Goal: Task Accomplishment & Management: Complete application form

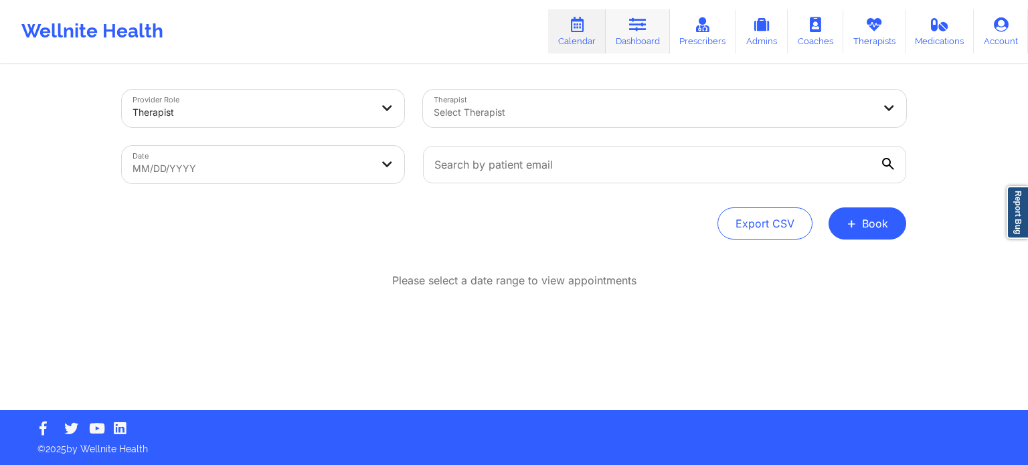
click at [642, 31] on icon at bounding box center [637, 24] width 17 height 15
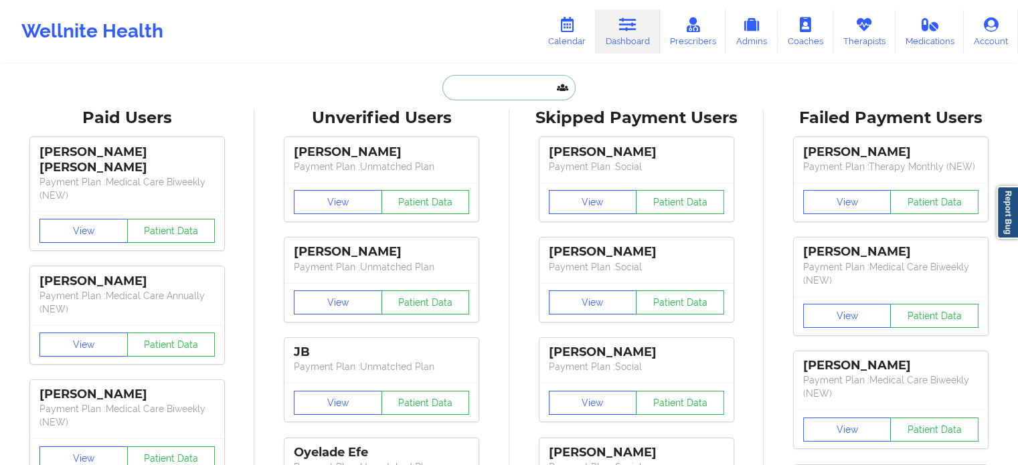
click at [498, 81] on input "text" at bounding box center [508, 87] width 132 height 25
paste input "[EMAIL_ADDRESS][DOMAIN_NAME]"
type input "[EMAIL_ADDRESS][DOMAIN_NAME]"
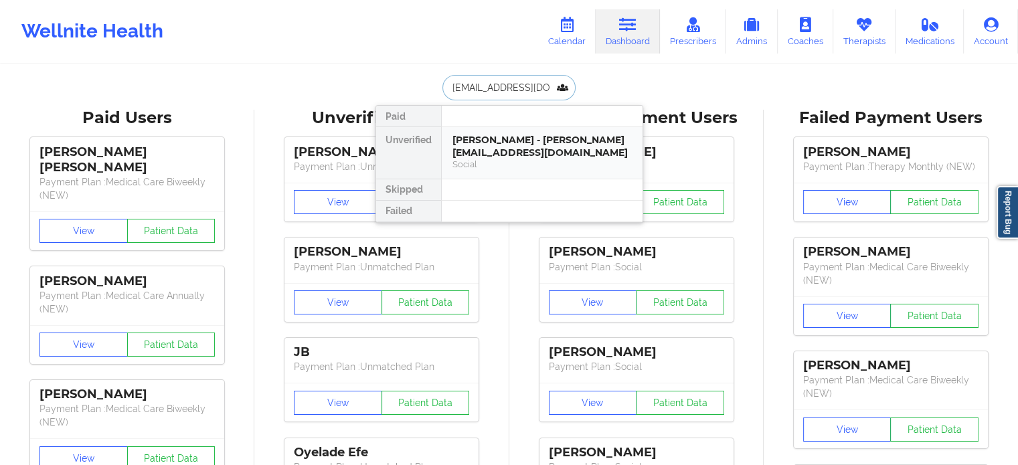
click at [520, 147] on div "[PERSON_NAME] - [PERSON_NAME][EMAIL_ADDRESS][DOMAIN_NAME]" at bounding box center [541, 146] width 179 height 25
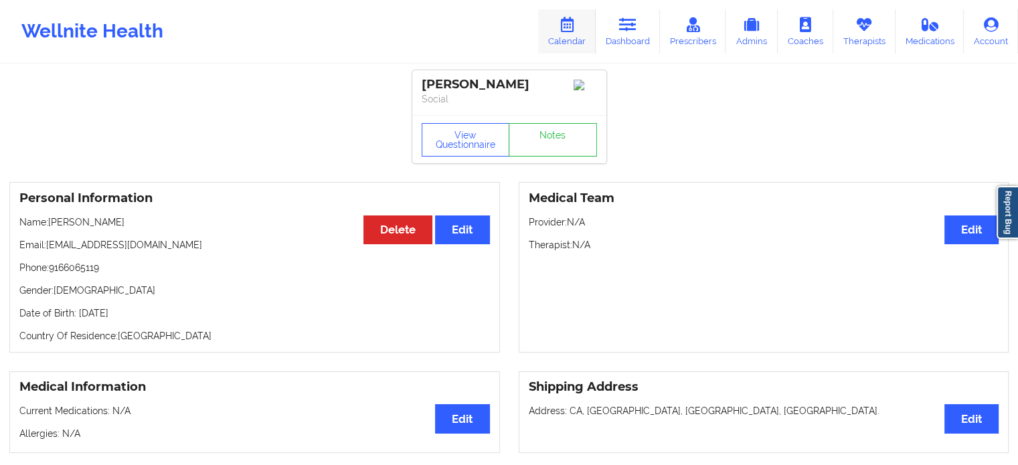
click at [575, 25] on icon at bounding box center [566, 24] width 17 height 15
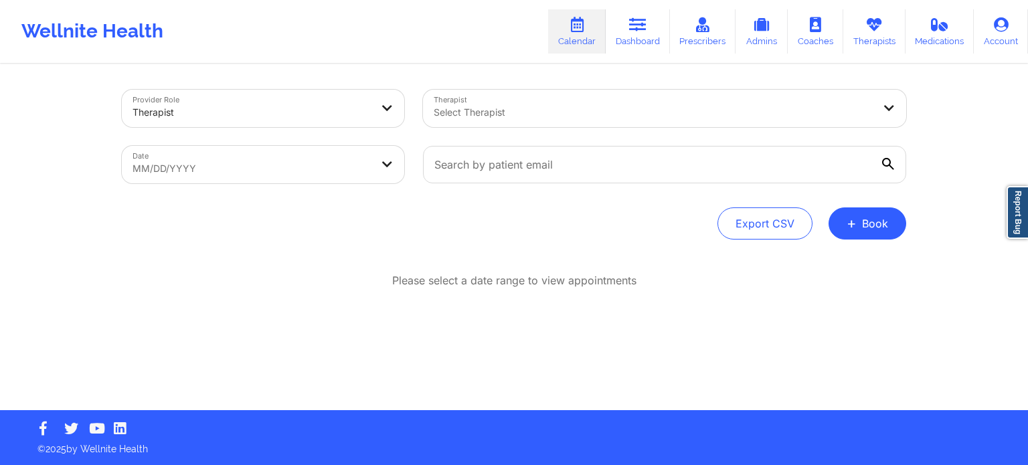
click at [557, 122] on div "Select Therapist" at bounding box center [648, 108] width 451 height 37
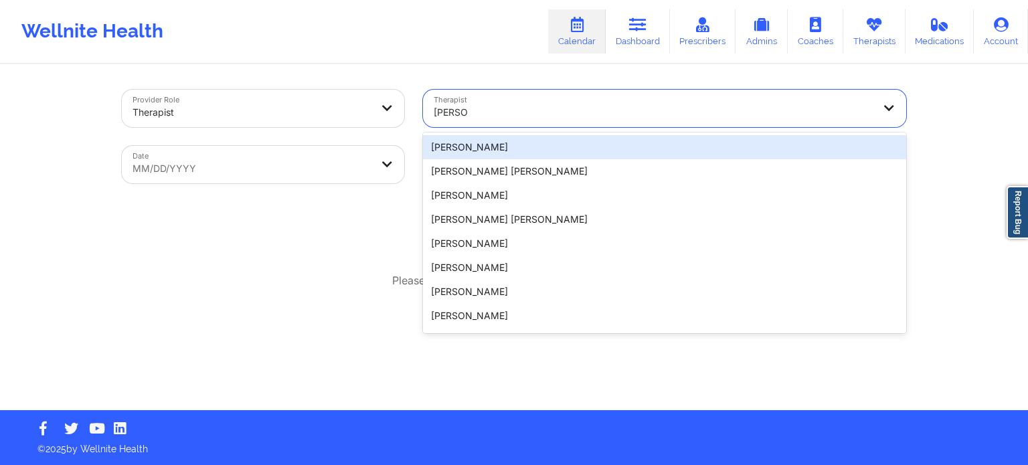
type input "[PERSON_NAME]"
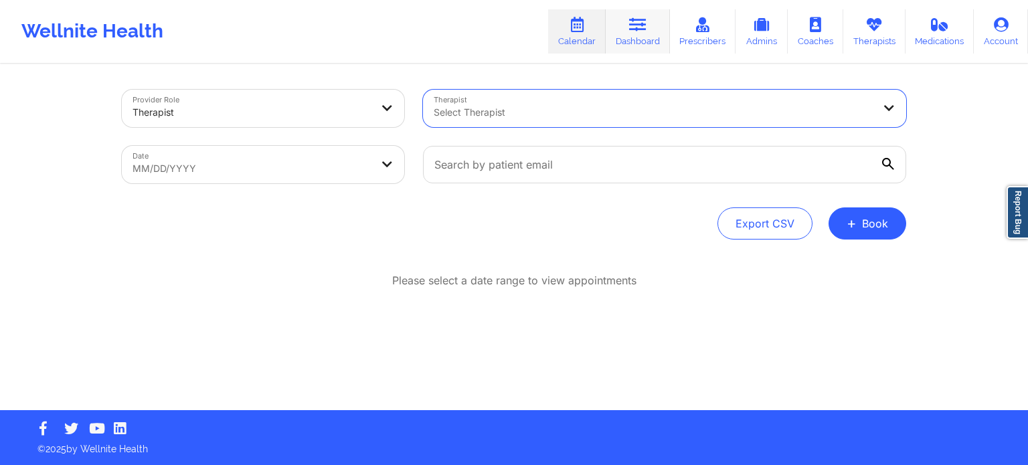
click at [626, 35] on link "Dashboard" at bounding box center [637, 31] width 64 height 44
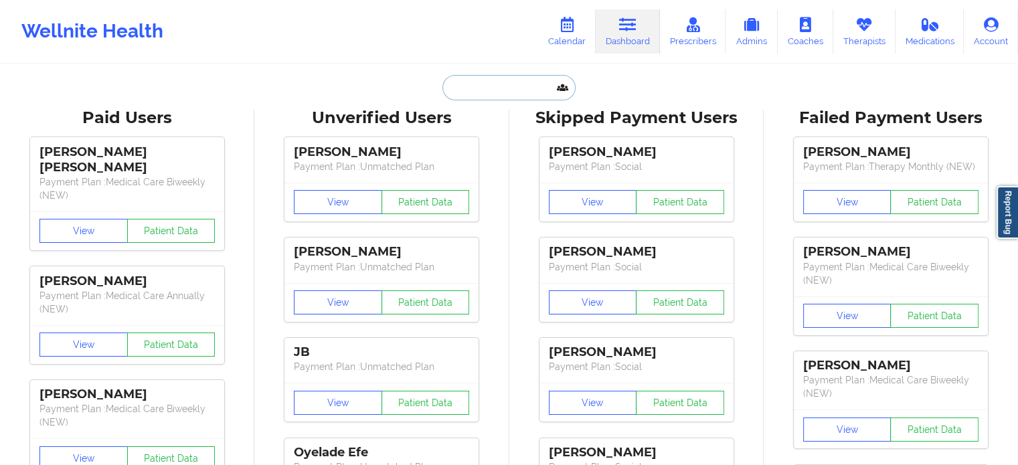
click at [546, 88] on input "text" at bounding box center [508, 87] width 132 height 25
paste input "[EMAIL_ADDRESS][DOMAIN_NAME]"
type input "[EMAIL_ADDRESS][DOMAIN_NAME]"
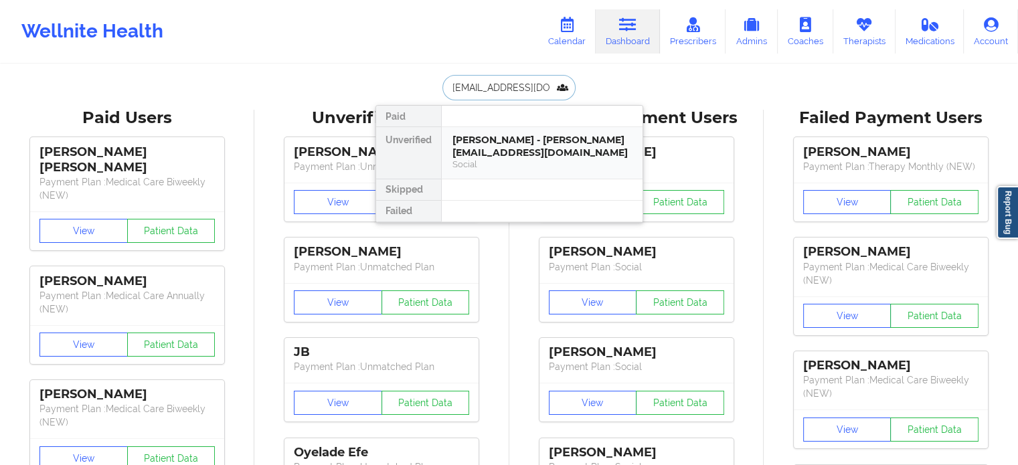
click at [514, 147] on div "[PERSON_NAME] - [PERSON_NAME][EMAIL_ADDRESS][DOMAIN_NAME]" at bounding box center [541, 146] width 179 height 25
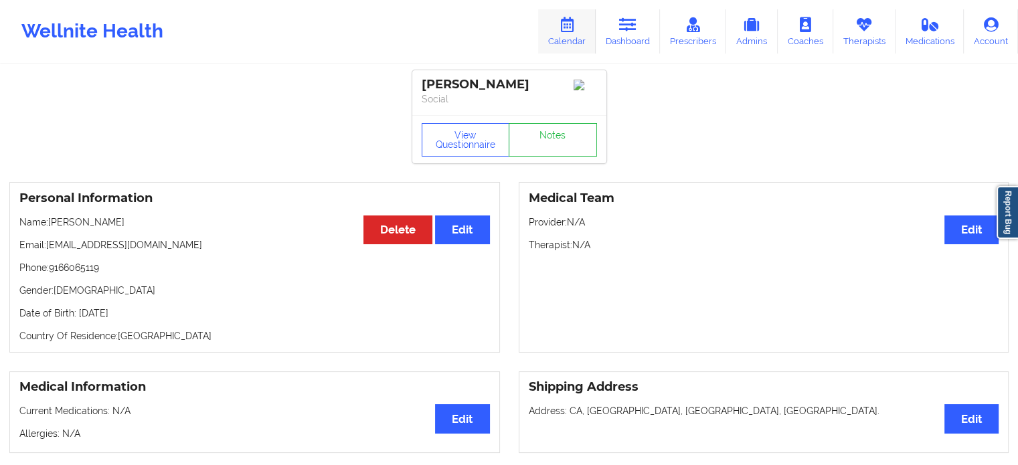
click at [581, 24] on link "Calendar" at bounding box center [567, 31] width 58 height 44
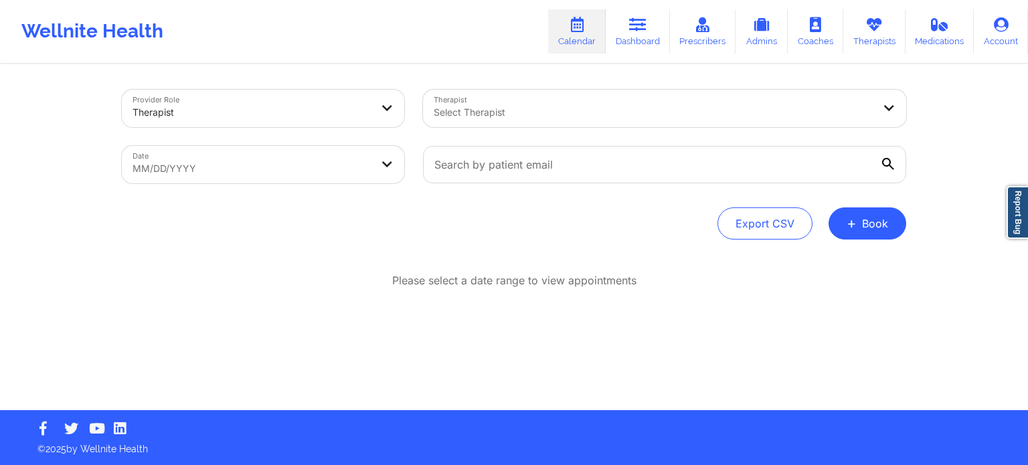
click at [561, 118] on div at bounding box center [653, 112] width 439 height 16
type input "[PERSON_NAME]"
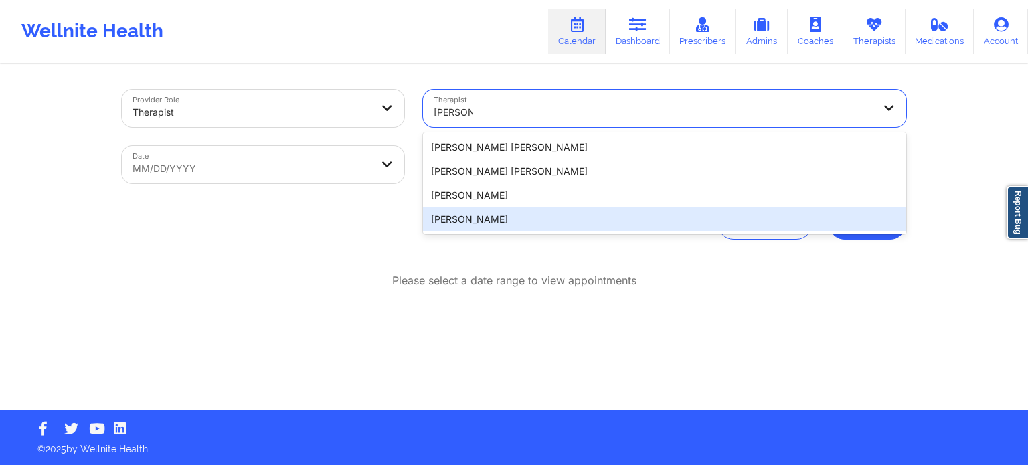
click at [472, 217] on div "[PERSON_NAME]" at bounding box center [664, 219] width 483 height 24
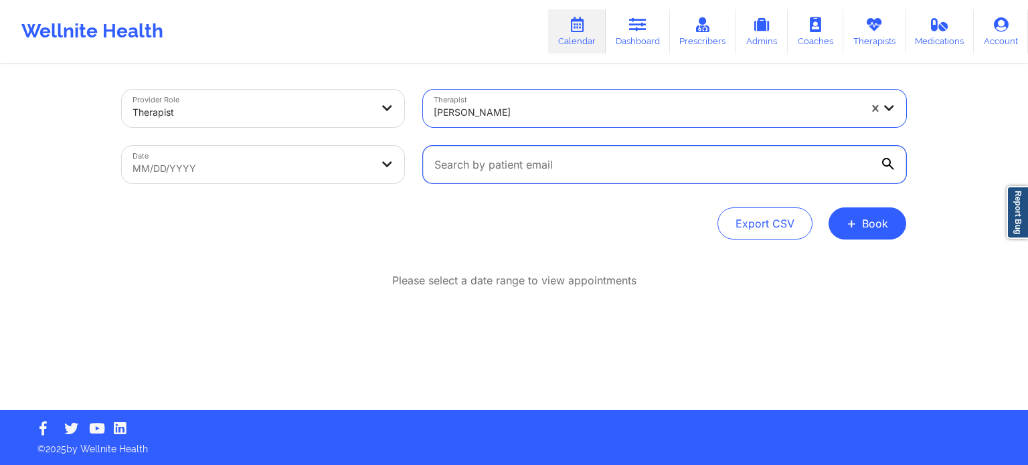
click at [455, 170] on input "text" at bounding box center [664, 164] width 483 height 37
paste input "[EMAIL_ADDRESS][DOMAIN_NAME]"
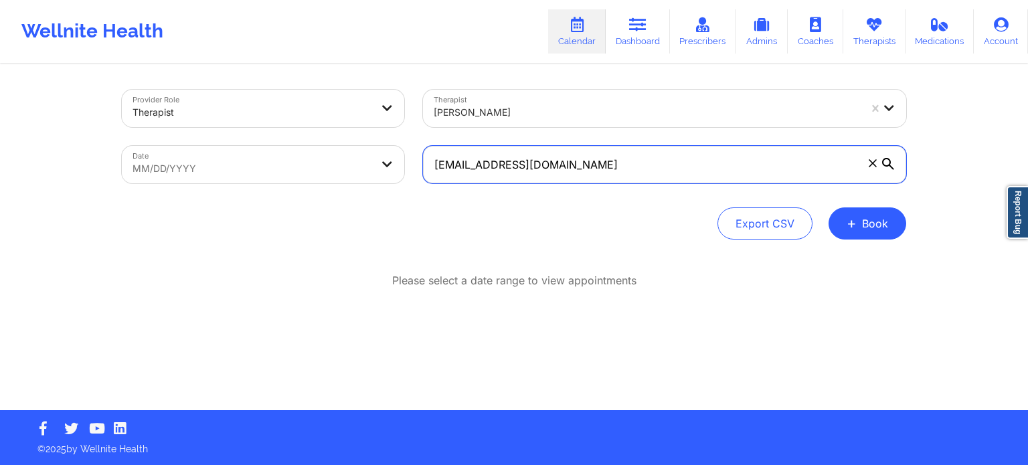
type input "[EMAIL_ADDRESS][DOMAIN_NAME]"
click at [239, 175] on body "Wellnite Health Calendar Dashboard Prescribers Admins Coaches Therapists Medica…" at bounding box center [514, 232] width 1028 height 465
select select "2025-8"
select select "2025-9"
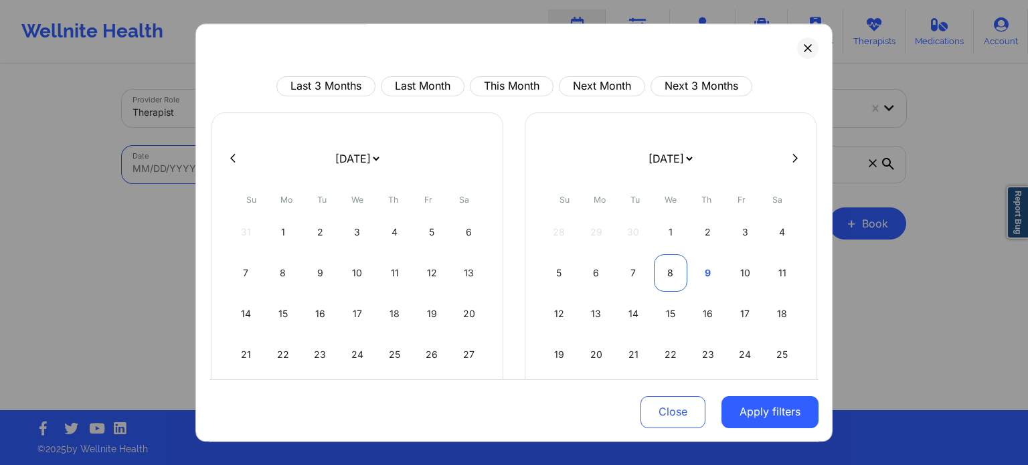
click at [664, 276] on div "8" at bounding box center [671, 272] width 34 height 37
select select "2025-9"
select select "2025-10"
select select "2025-9"
select select "2025-10"
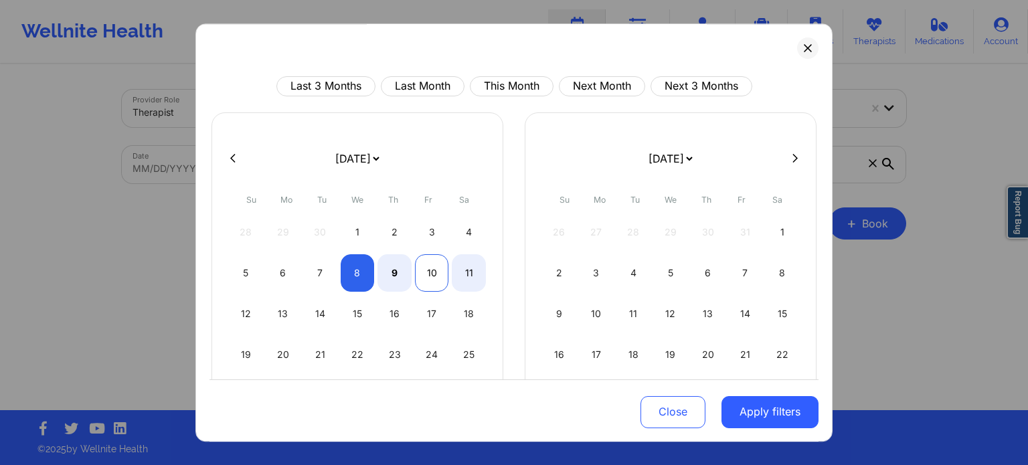
select select "2025-9"
select select "2025-10"
click at [419, 279] on div "10" at bounding box center [432, 272] width 34 height 37
select select "2025-9"
select select "2025-10"
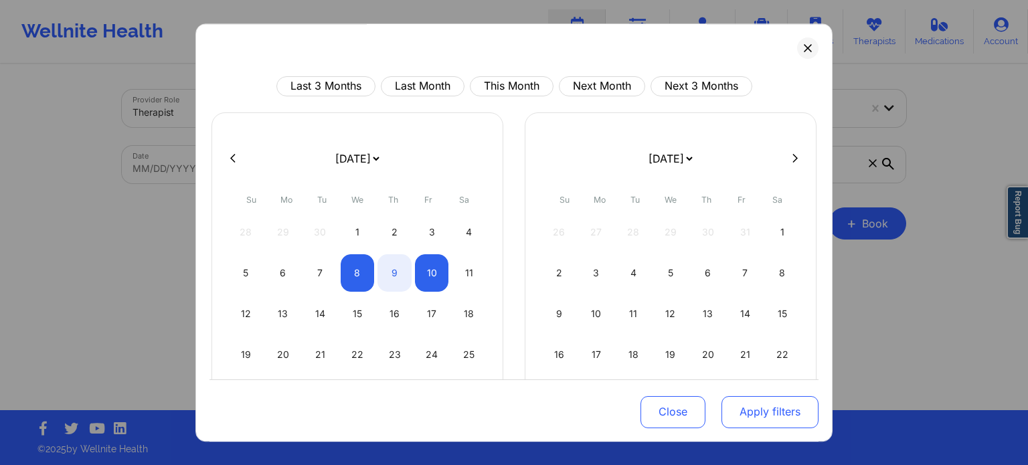
click at [769, 416] on button "Apply filters" at bounding box center [769, 411] width 97 height 32
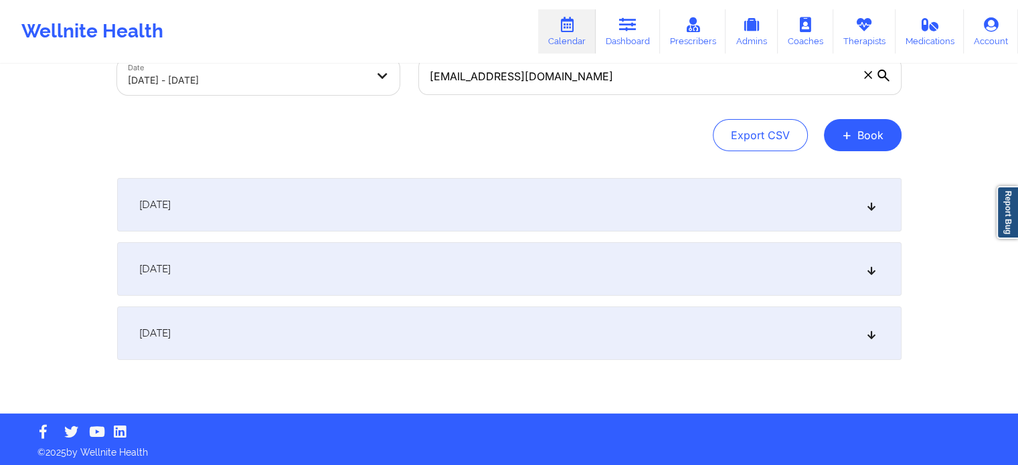
scroll to position [91, 0]
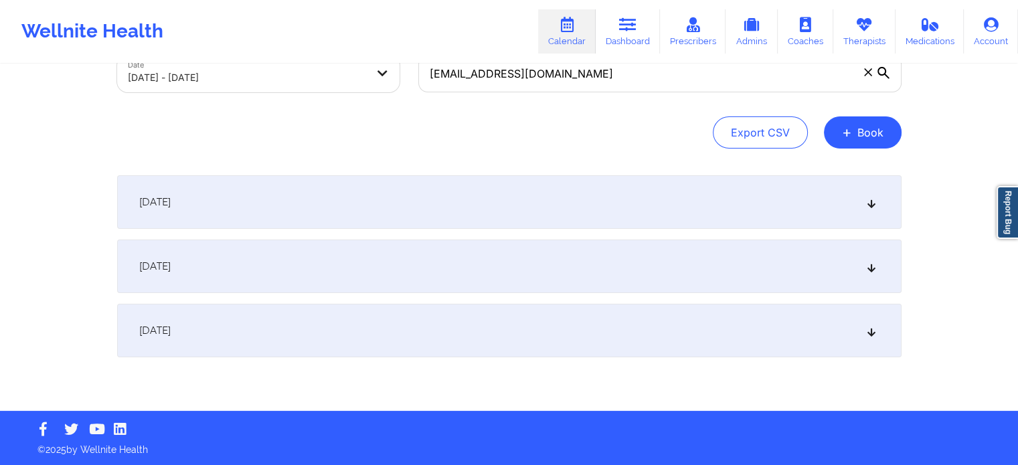
click at [318, 283] on div "[DATE]" at bounding box center [509, 267] width 784 height 54
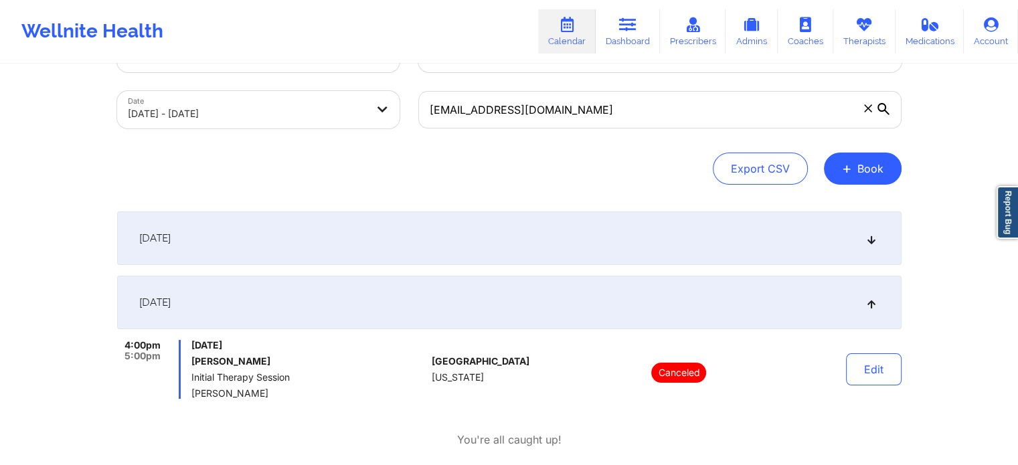
scroll to position [0, 0]
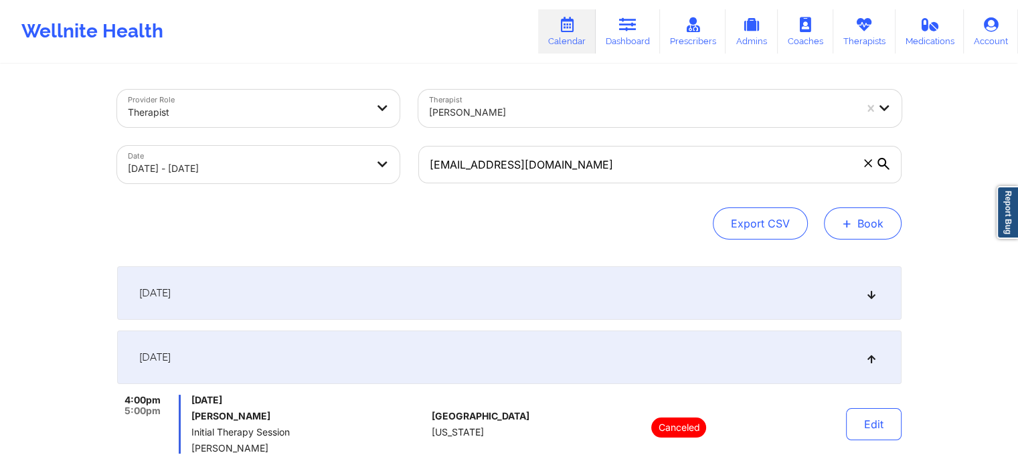
click at [864, 223] on button "+ Book" at bounding box center [863, 223] width 78 height 32
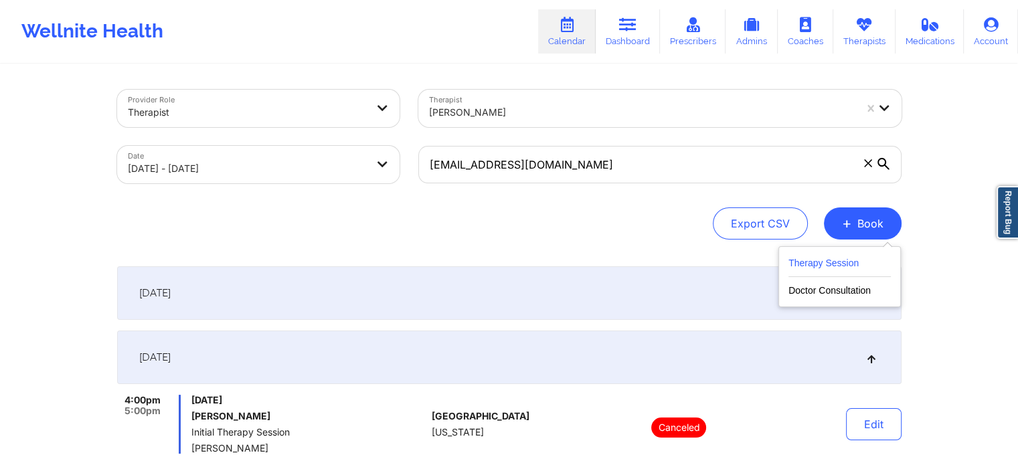
click at [819, 264] on button "Therapy Session" at bounding box center [839, 266] width 102 height 22
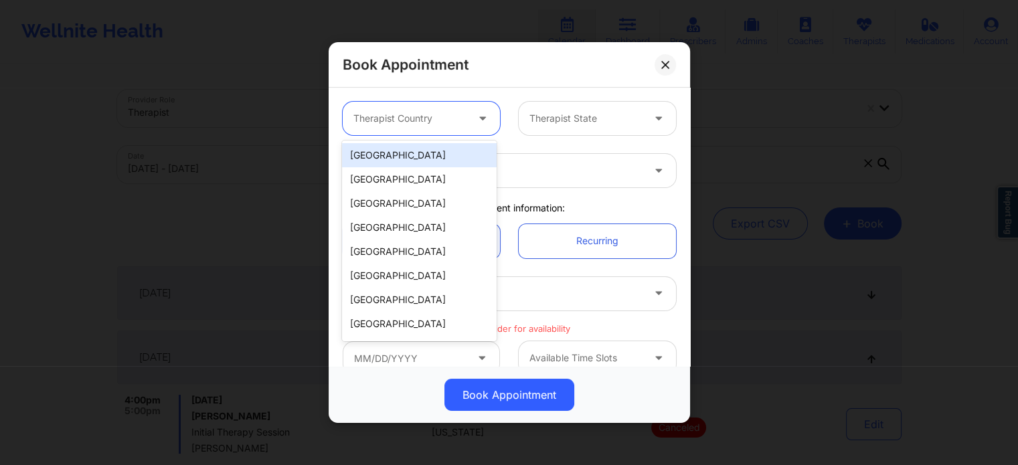
click at [442, 118] on div at bounding box center [409, 118] width 113 height 16
click at [411, 159] on div "[GEOGRAPHIC_DATA]" at bounding box center [419, 155] width 154 height 24
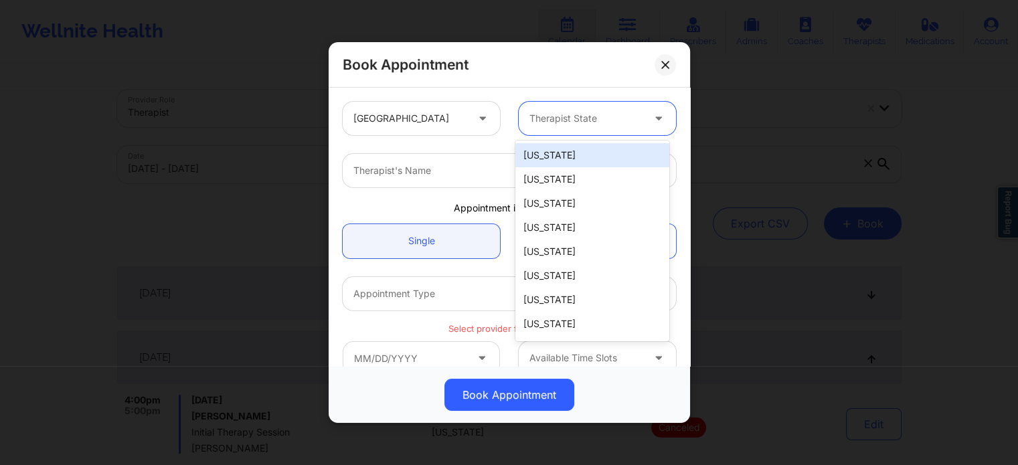
click at [567, 124] on div at bounding box center [585, 118] width 113 height 16
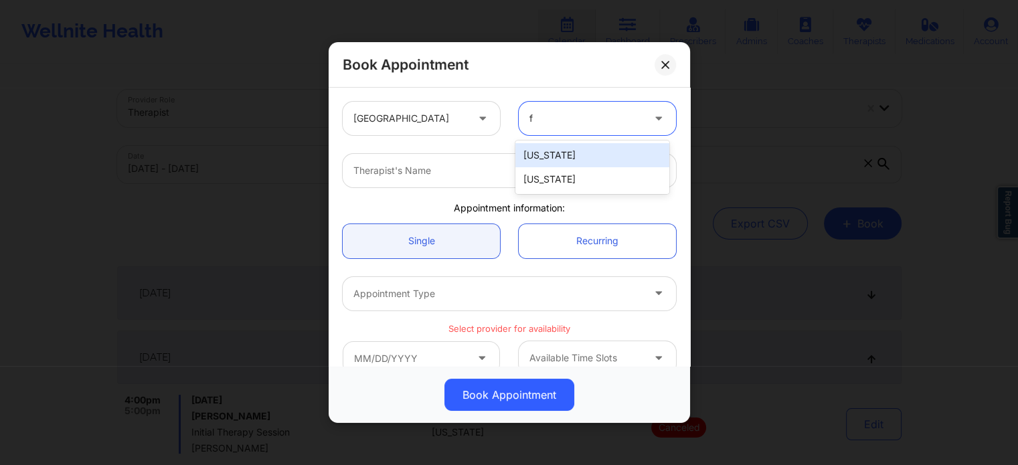
type input "f"
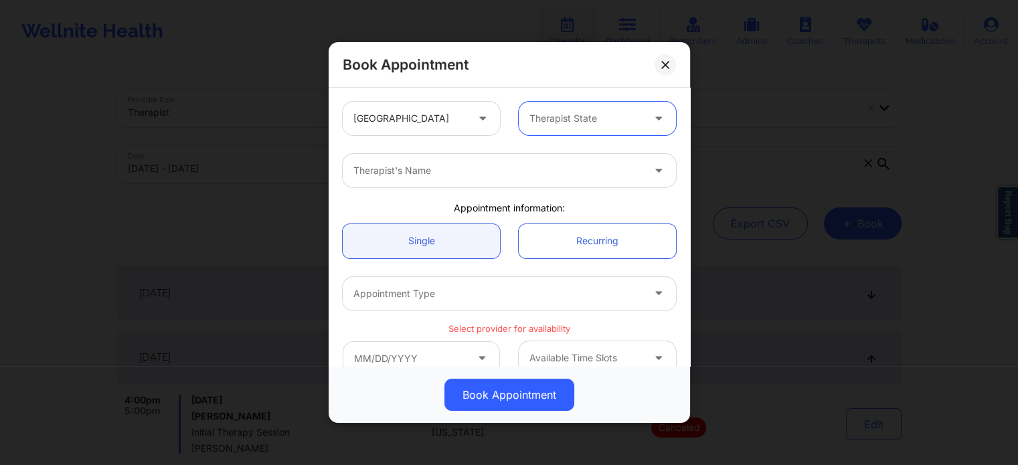
click at [581, 118] on div at bounding box center [585, 118] width 113 height 16
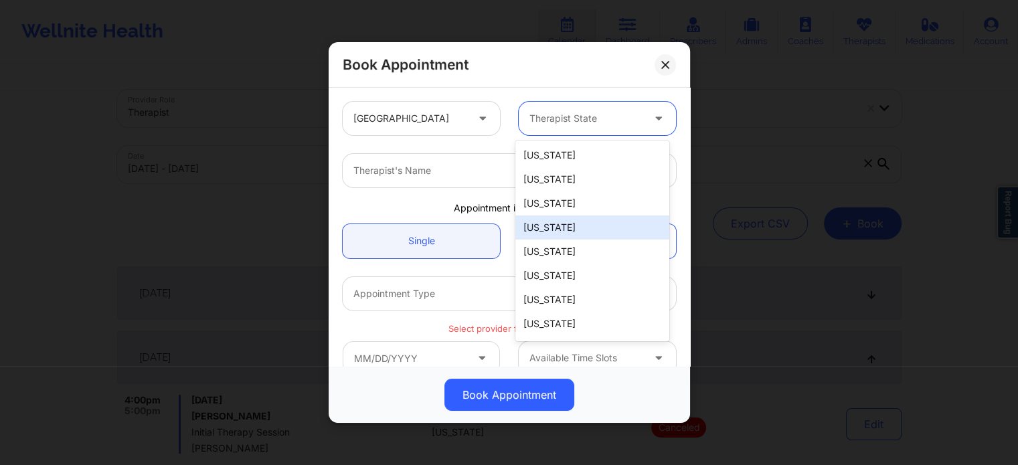
type input "f"
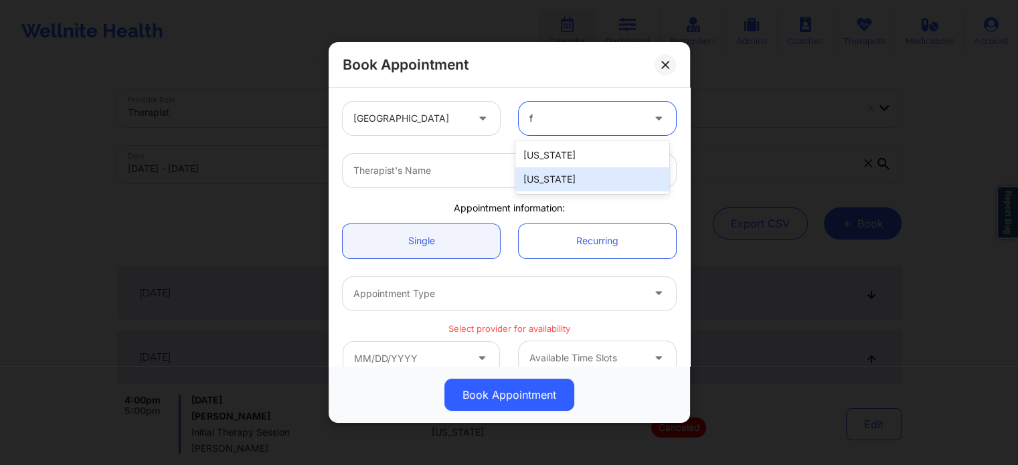
click at [575, 179] on div "[US_STATE]" at bounding box center [592, 179] width 154 height 24
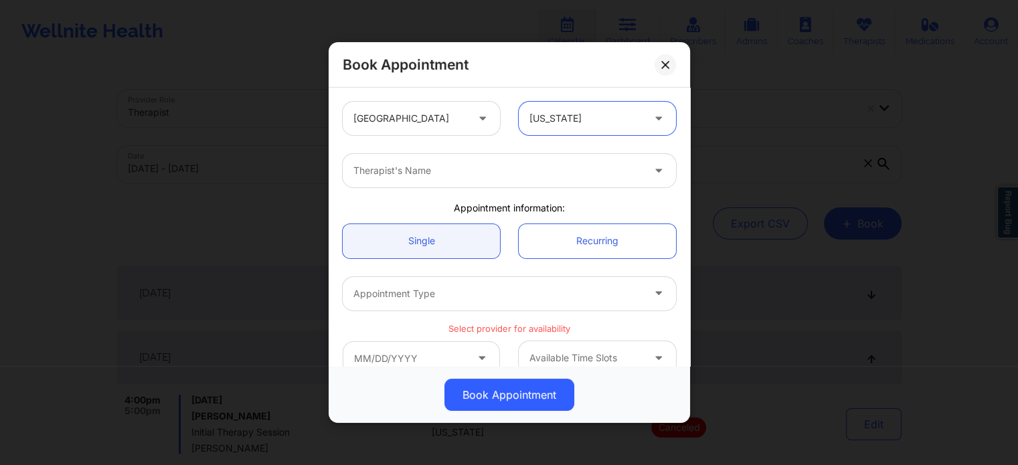
click at [502, 172] on div at bounding box center [497, 171] width 289 height 16
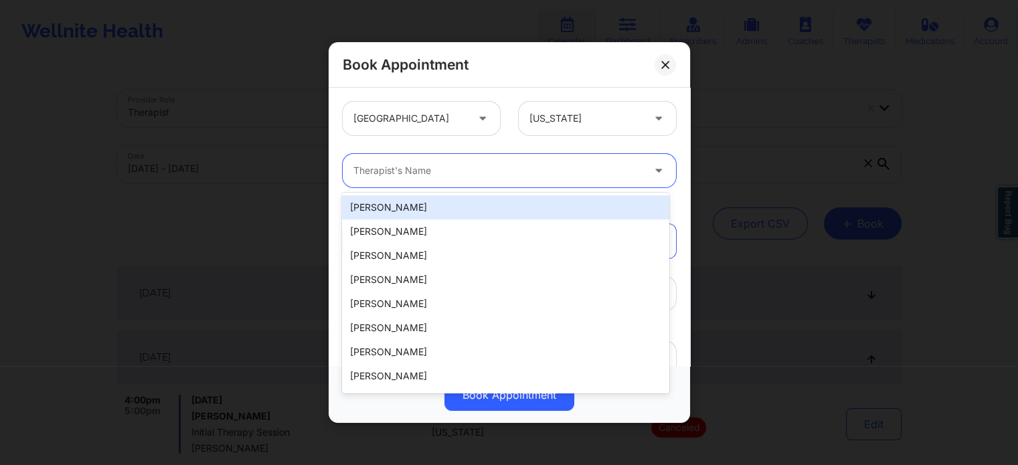
type input "d"
type input "su"
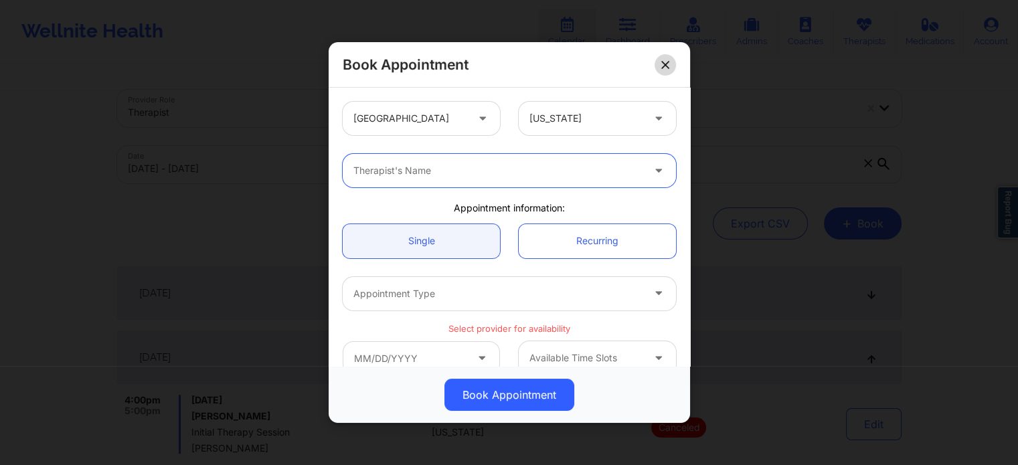
click at [658, 66] on button at bounding box center [664, 64] width 21 height 21
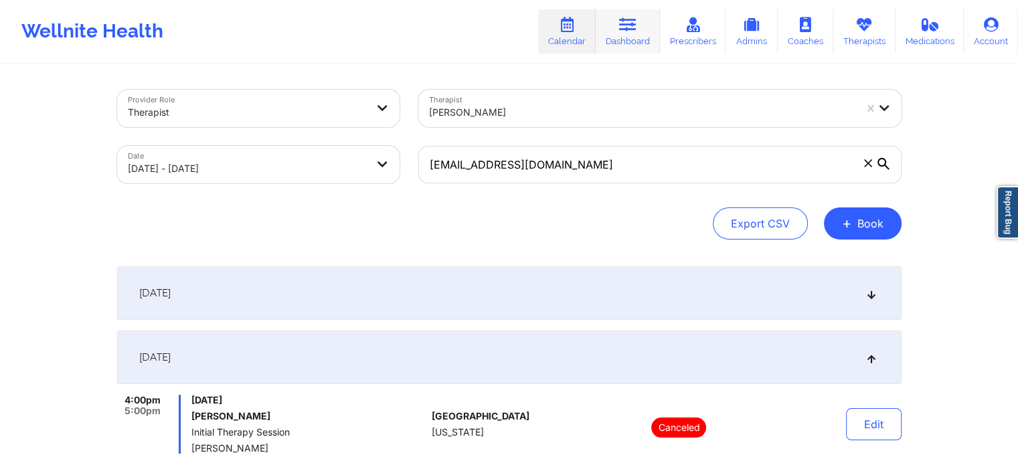
click at [632, 23] on icon at bounding box center [627, 24] width 17 height 15
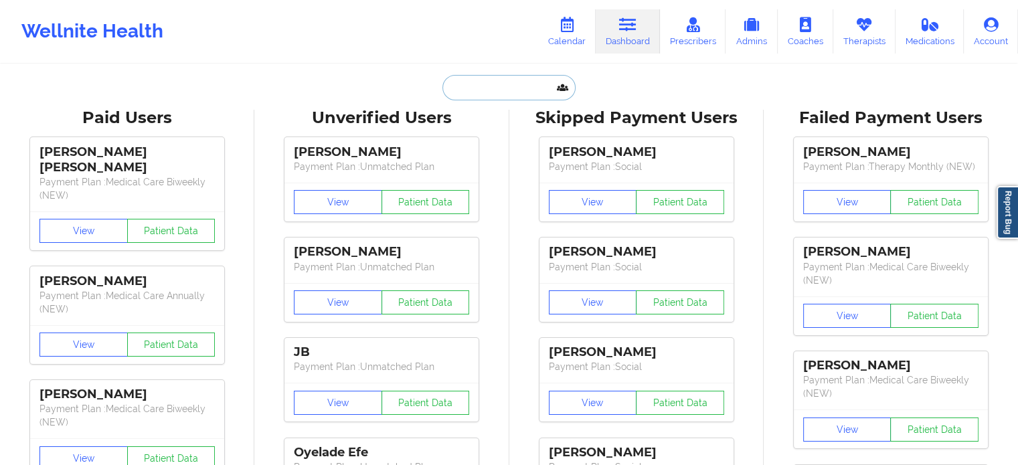
click at [511, 78] on input "text" at bounding box center [508, 87] width 132 height 25
paste input "[EMAIL_ADDRESS][DOMAIN_NAME]"
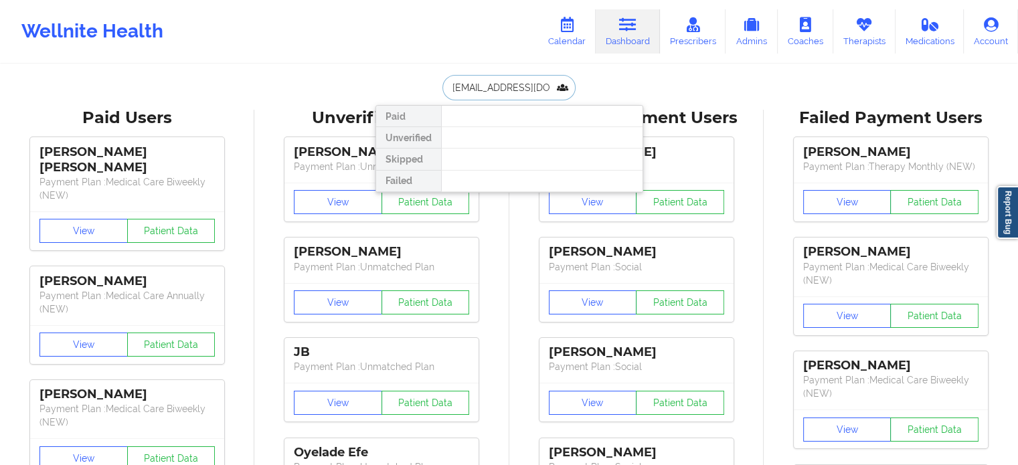
drag, startPoint x: 457, startPoint y: 88, endPoint x: 424, endPoint y: 89, distance: 32.8
click at [424, 88] on div "[EMAIL_ADDRESS][DOMAIN_NAME] Paid Unverified Skipped Failed" at bounding box center [509, 87] width 268 height 25
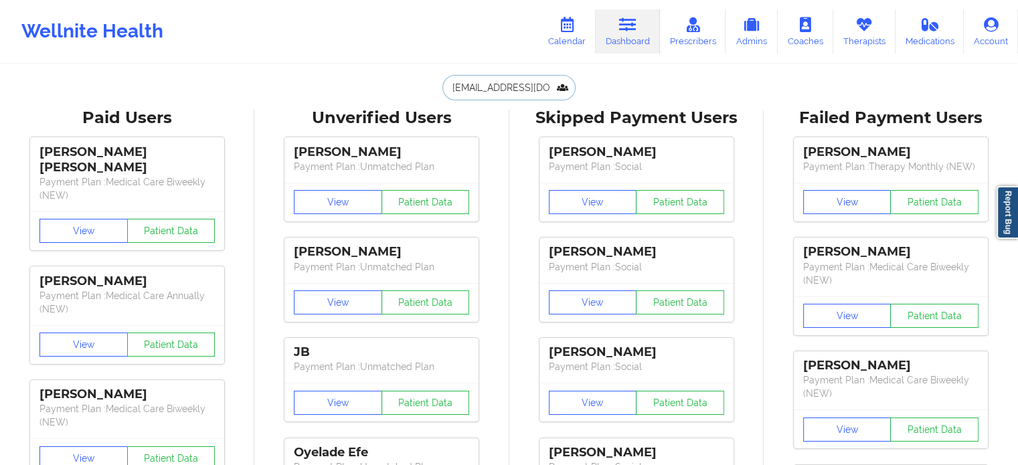
click at [470, 83] on input "[EMAIL_ADDRESS][DOMAIN_NAME]" at bounding box center [508, 87] width 132 height 25
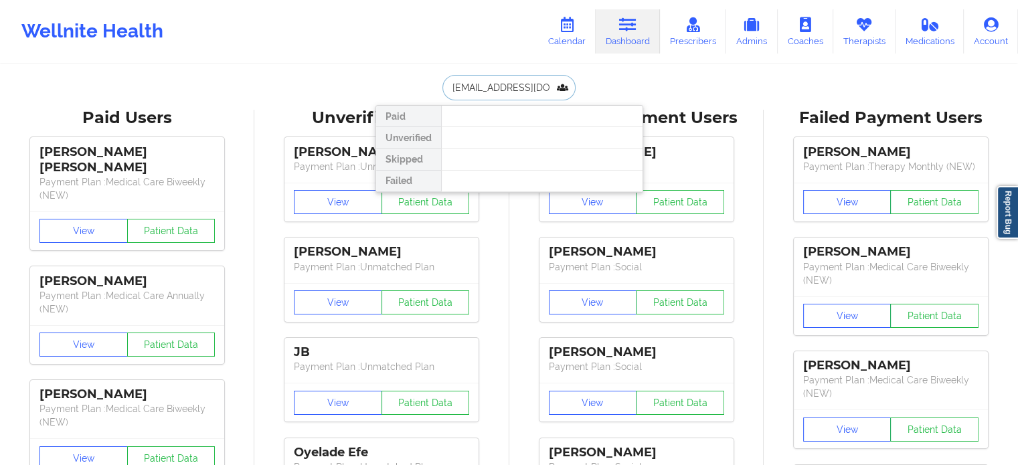
click at [454, 82] on input "[EMAIL_ADDRESS][DOMAIN_NAME]" at bounding box center [508, 87] width 132 height 25
click at [474, 90] on input "[EMAIL_ADDRESS][DOMAIN_NAME]" at bounding box center [508, 87] width 132 height 25
click at [479, 87] on input "[EMAIL_ADDRESS][DOMAIN_NAME]" at bounding box center [508, 87] width 132 height 25
click at [500, 80] on input "[EMAIL_ADDRESS][DOMAIN_NAME]" at bounding box center [508, 87] width 132 height 25
drag, startPoint x: 478, startPoint y: 82, endPoint x: 442, endPoint y: 88, distance: 36.5
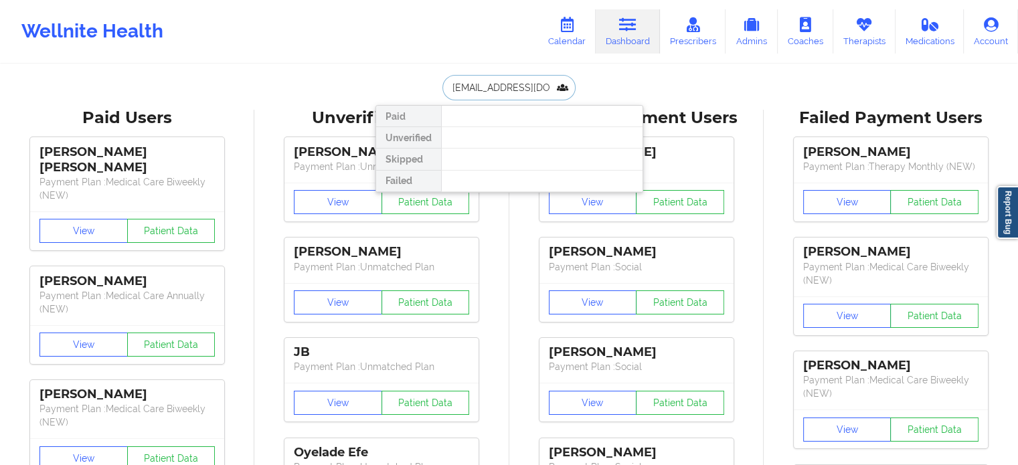
click at [442, 87] on input "[EMAIL_ADDRESS][DOMAIN_NAME]" at bounding box center [508, 87] width 132 height 25
click at [467, 86] on input "[EMAIL_ADDRESS][DOMAIN_NAME]" at bounding box center [508, 87] width 132 height 25
drag, startPoint x: 500, startPoint y: 88, endPoint x: 575, endPoint y: 88, distance: 74.9
click at [575, 88] on input "kelly [EMAIL_ADDRESS][DOMAIN_NAME]" at bounding box center [508, 87] width 132 height 25
type input "[PERSON_NAME]"
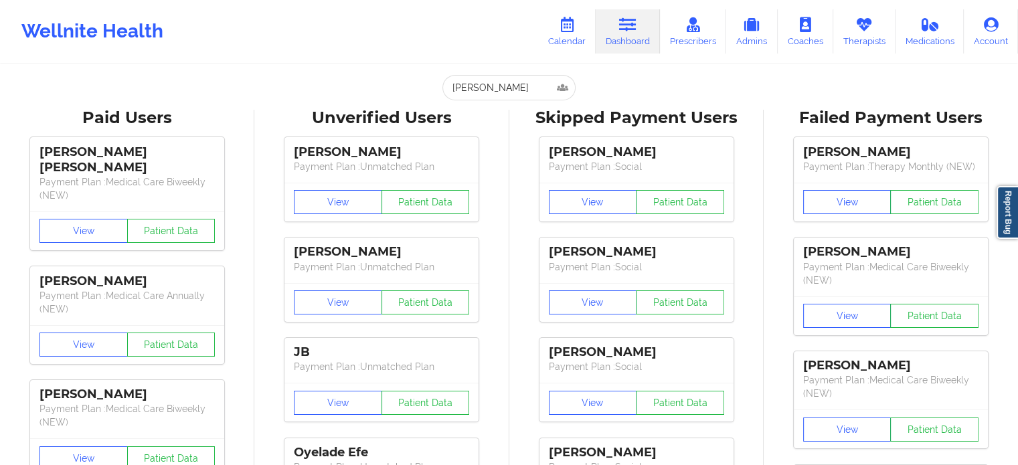
drag, startPoint x: 572, startPoint y: 29, endPoint x: 570, endPoint y: 54, distance: 25.5
click at [572, 29] on icon at bounding box center [566, 24] width 17 height 15
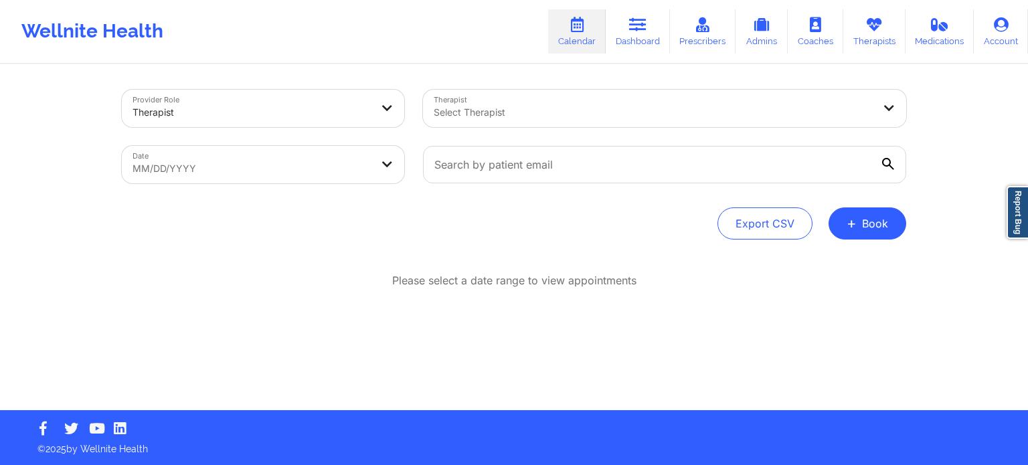
click at [510, 117] on div at bounding box center [653, 112] width 439 height 16
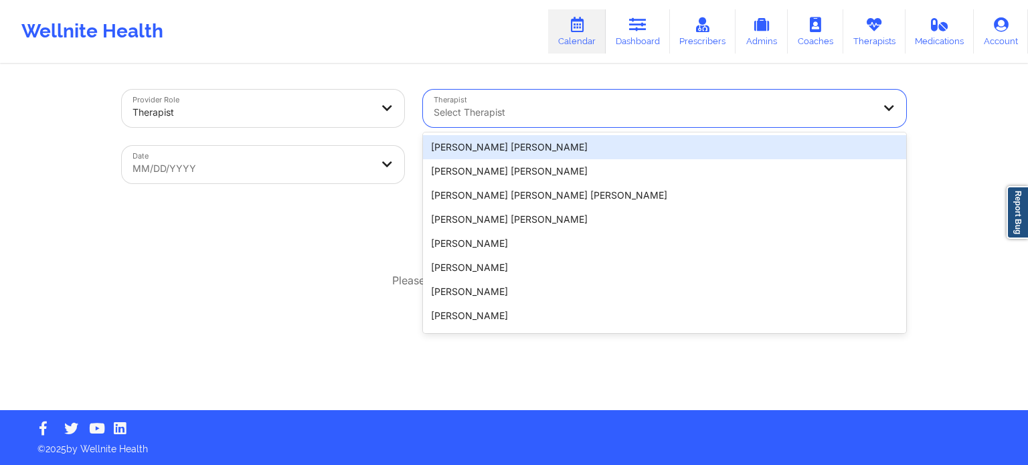
click at [499, 64] on div "Provider Role Therapist Therapist 20 results available. Use Up and Down to choo…" at bounding box center [514, 205] width 1028 height 410
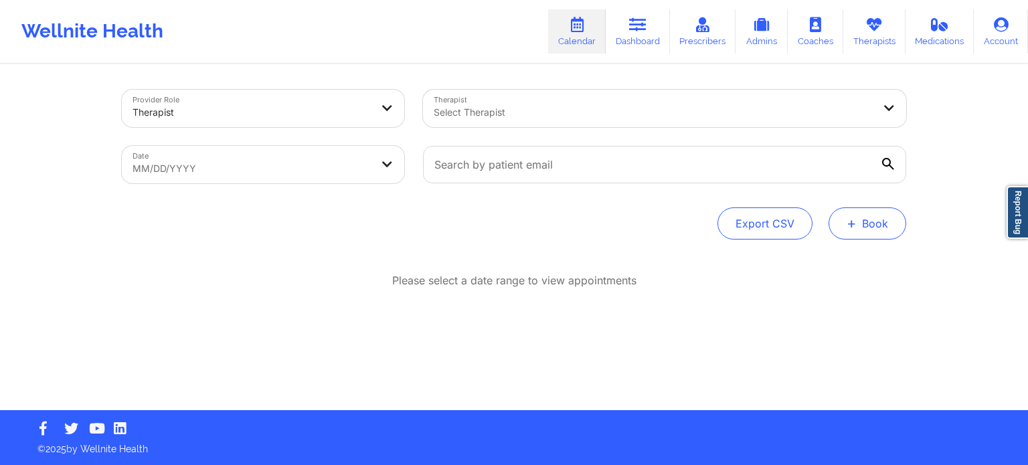
click at [883, 228] on button "+ Book" at bounding box center [867, 223] width 78 height 32
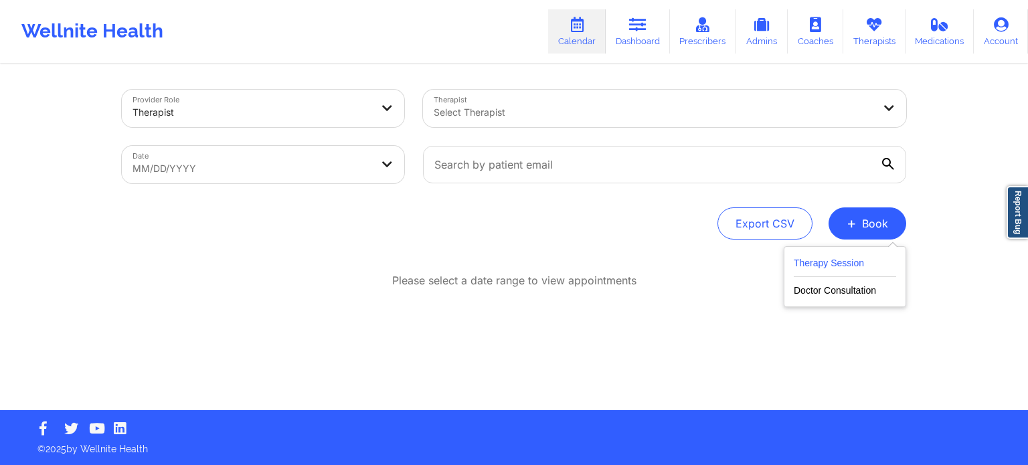
click at [827, 259] on button "Therapy Session" at bounding box center [844, 266] width 102 height 22
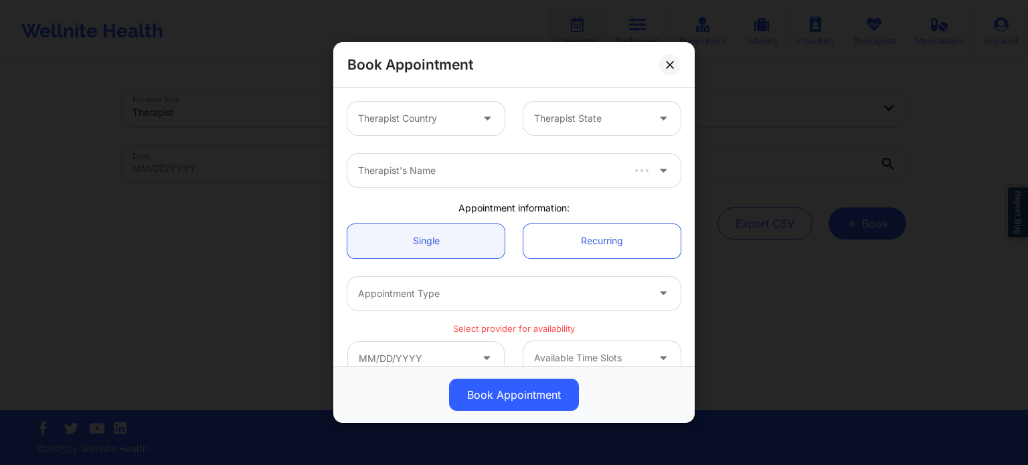
click at [387, 118] on div at bounding box center [414, 118] width 113 height 16
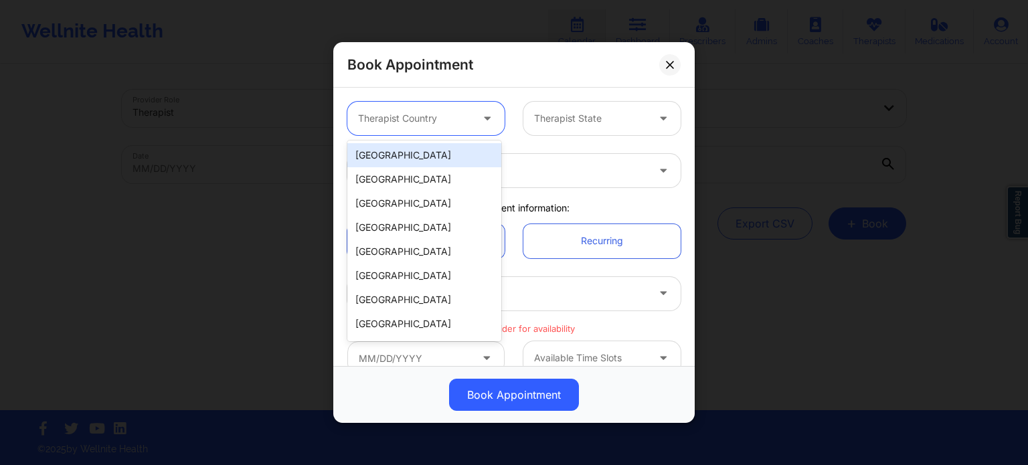
click at [390, 150] on div "[GEOGRAPHIC_DATA]" at bounding box center [424, 155] width 154 height 24
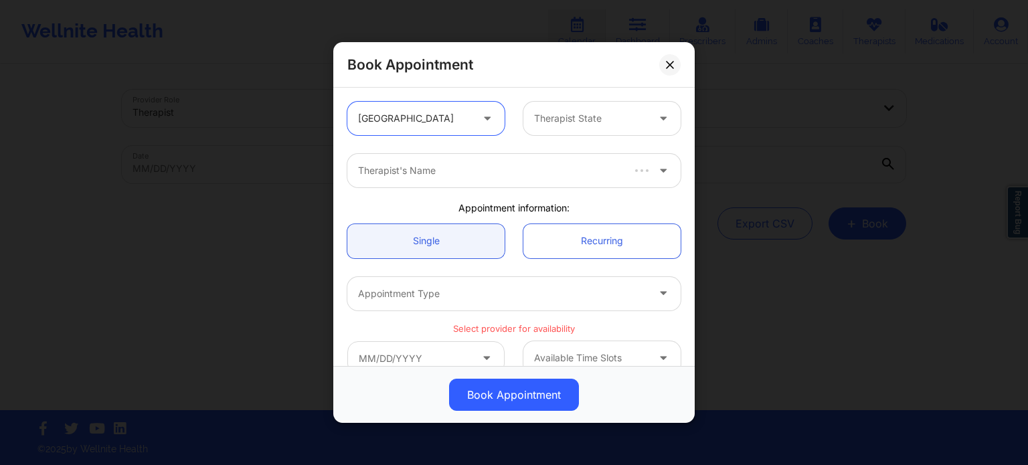
click at [547, 123] on div at bounding box center [590, 118] width 113 height 16
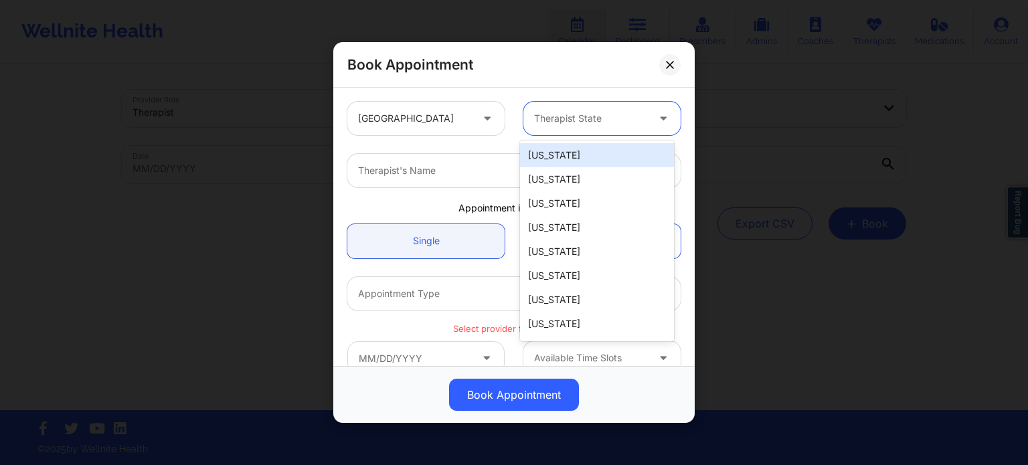
type input "f"
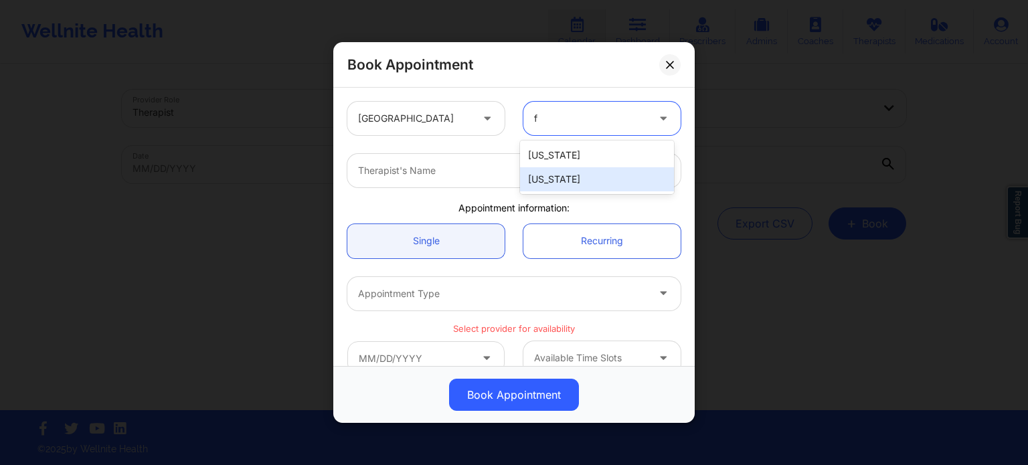
click at [547, 177] on div "[US_STATE]" at bounding box center [597, 179] width 154 height 24
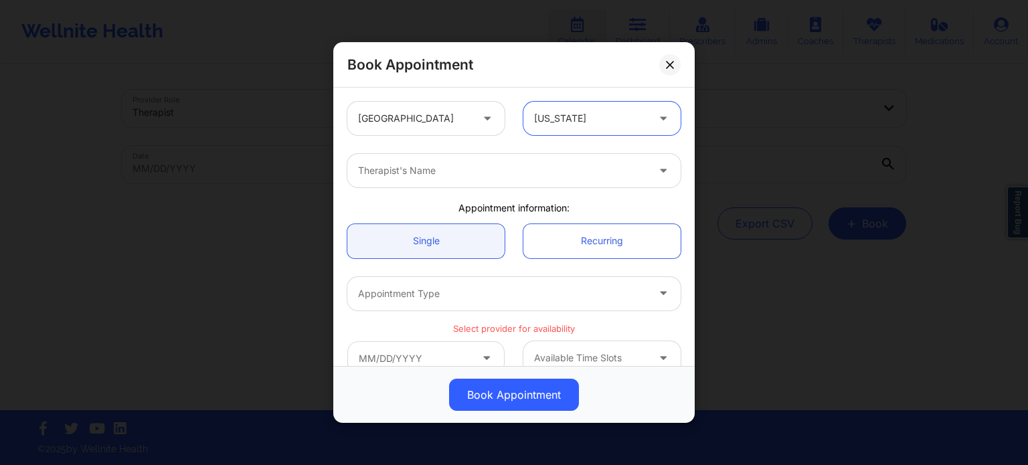
click at [504, 174] on div at bounding box center [502, 171] width 289 height 16
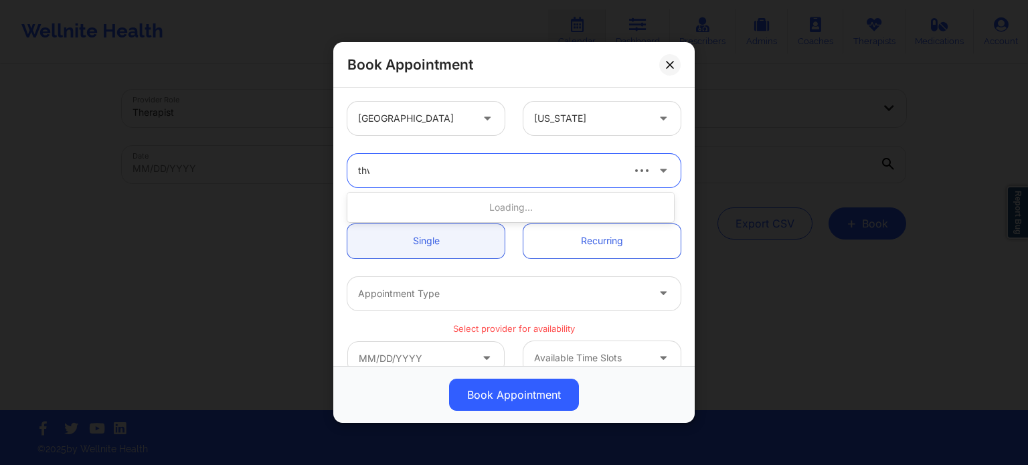
type input "thwe"
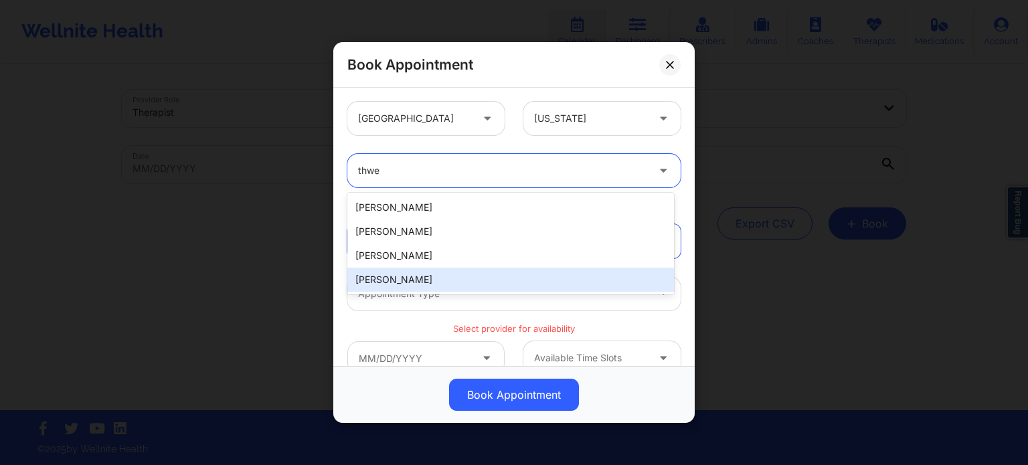
click at [438, 280] on div "[PERSON_NAME]" at bounding box center [510, 280] width 326 height 24
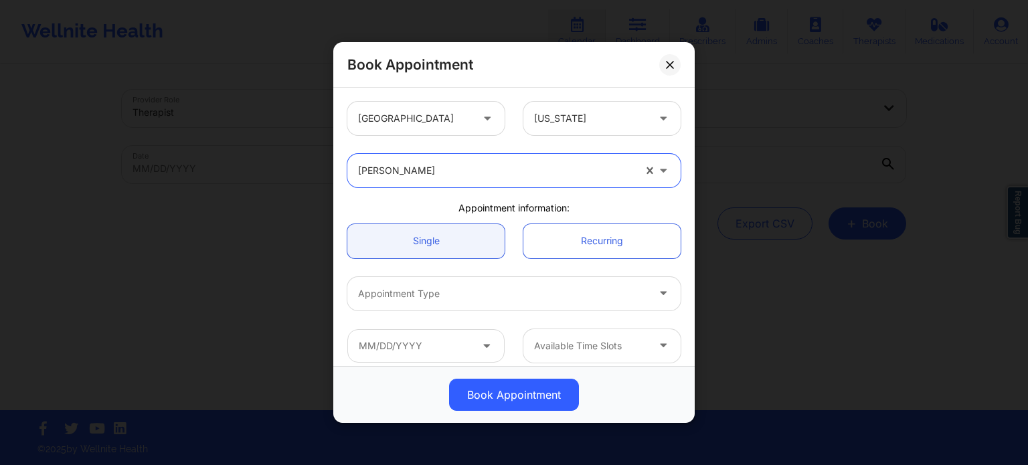
click at [468, 294] on div at bounding box center [502, 294] width 289 height 16
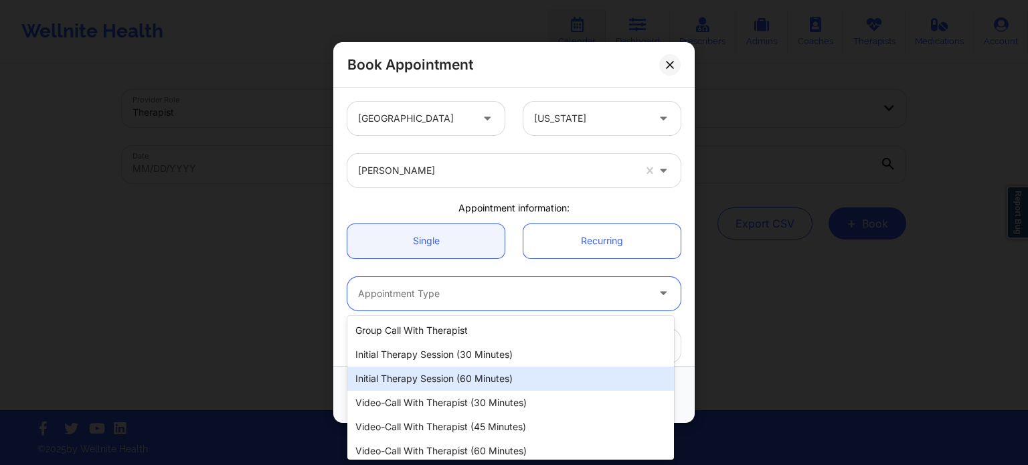
click at [448, 380] on div "Initial Therapy Session (60 minutes)" at bounding box center [510, 379] width 326 height 24
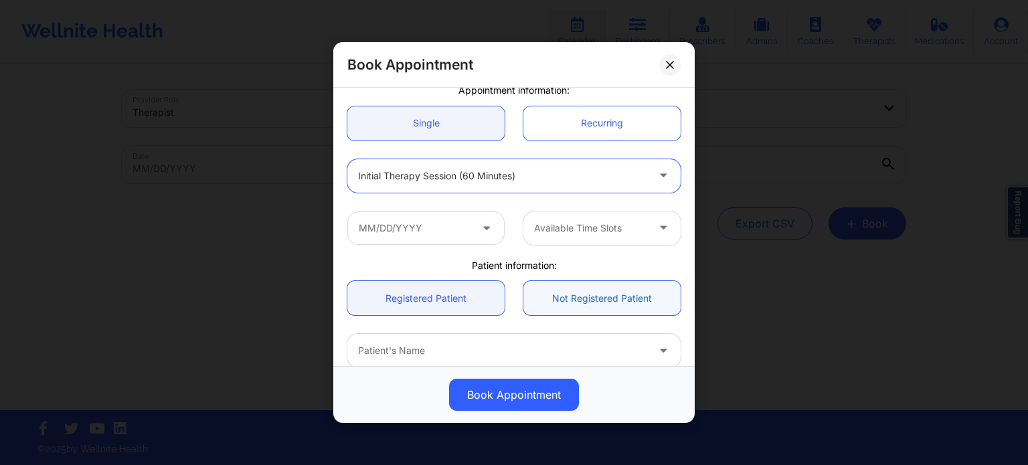
scroll to position [134, 0]
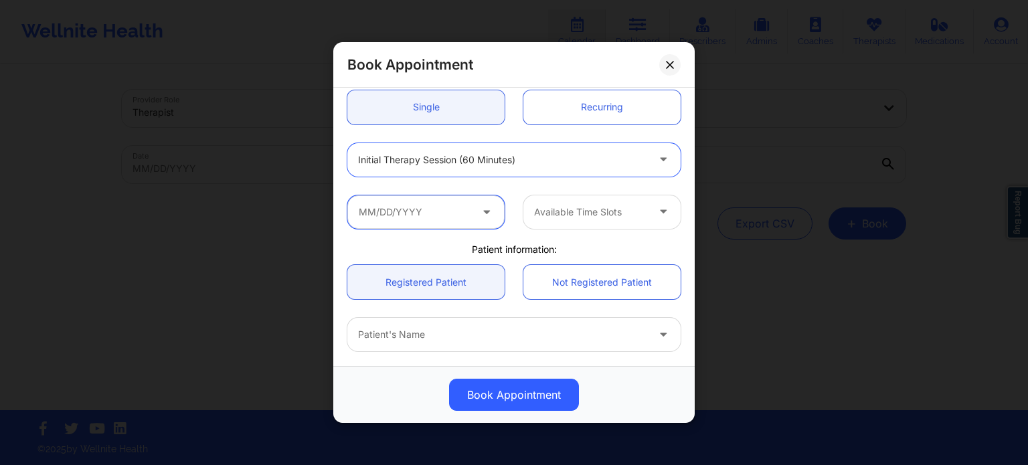
click at [444, 209] on input "text" at bounding box center [425, 211] width 157 height 33
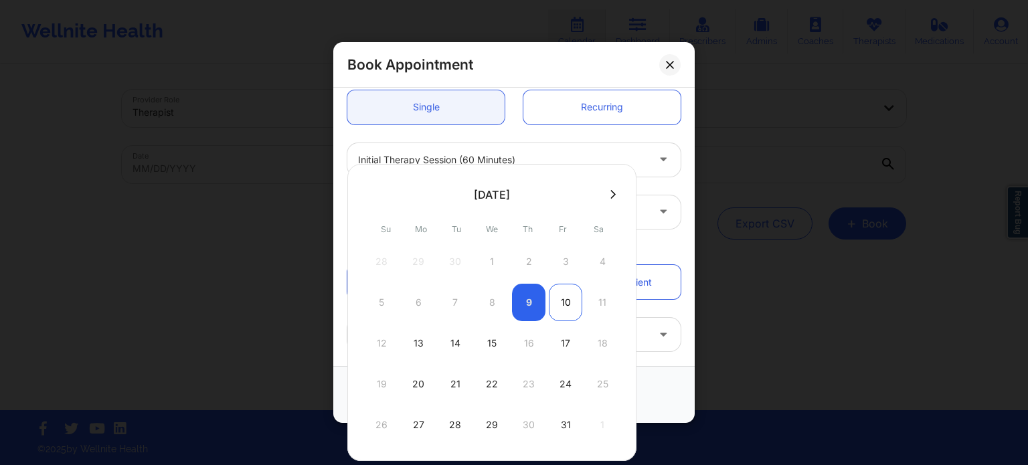
click at [565, 302] on div "10" at bounding box center [565, 302] width 33 height 37
type input "[DATE]"
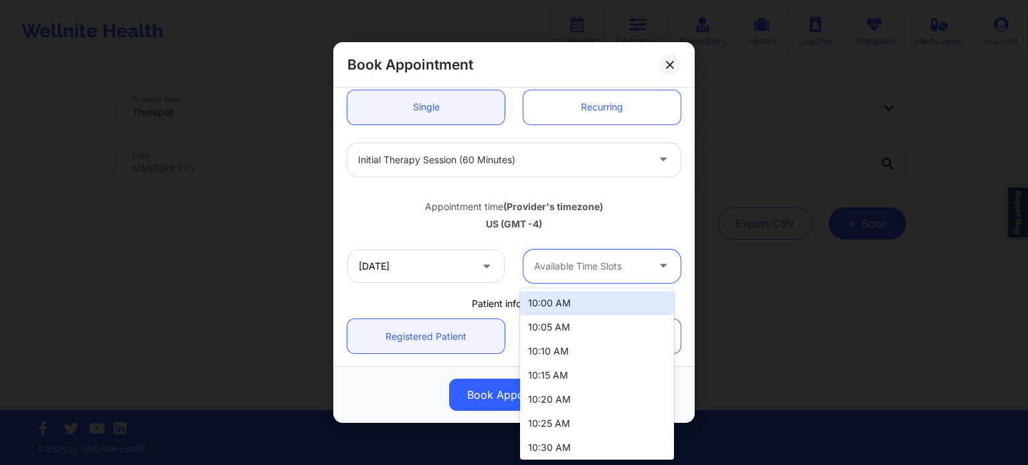
click at [566, 270] on div at bounding box center [590, 266] width 113 height 16
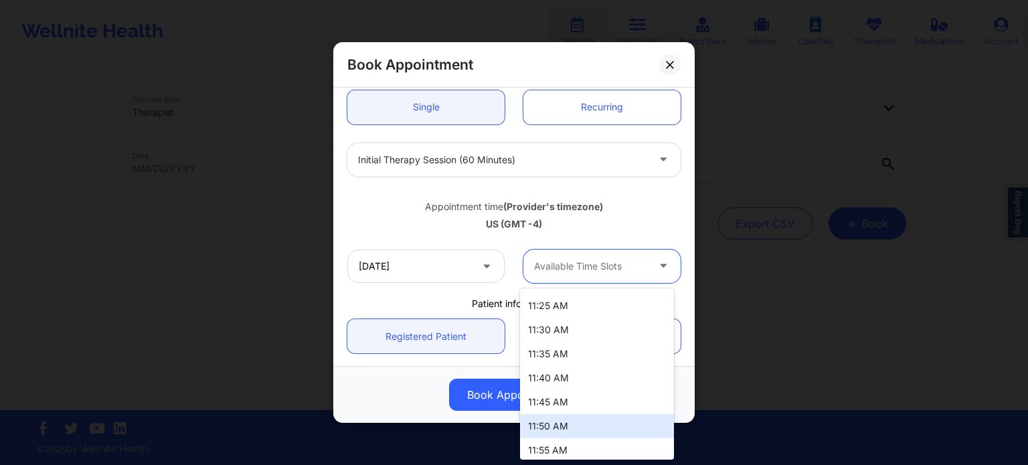
scroll to position [460, 0]
click at [572, 419] on div "12:00 PM" at bounding box center [597, 421] width 154 height 24
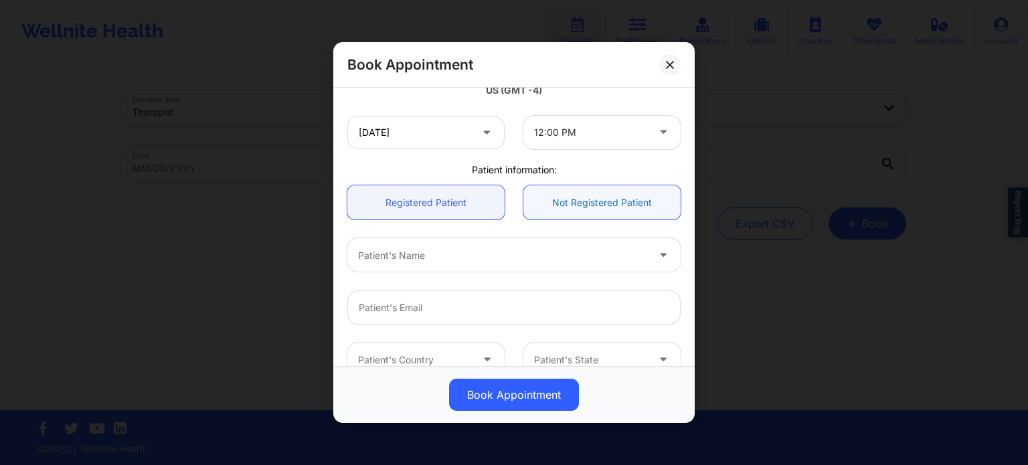
click at [586, 205] on link "Not Registered Patient" at bounding box center [601, 202] width 157 height 34
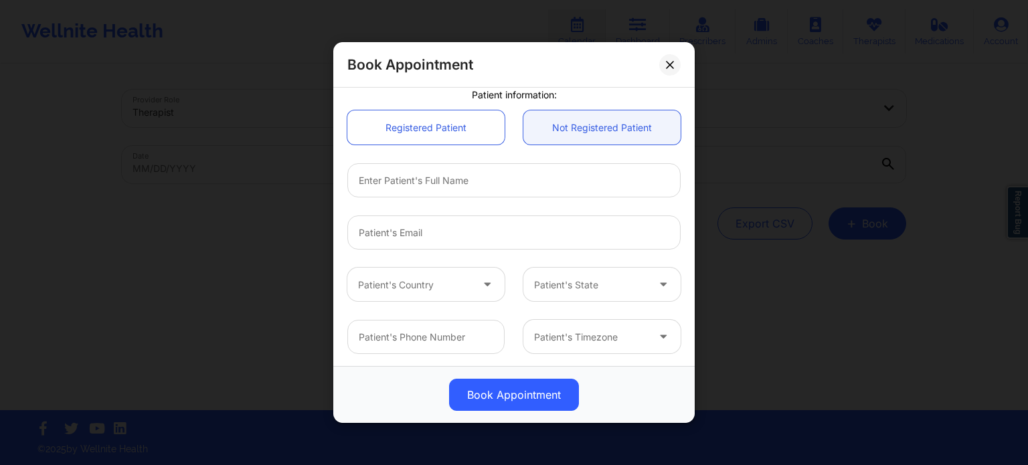
scroll to position [344, 0]
click at [397, 230] on input "email" at bounding box center [513, 231] width 333 height 34
paste input "[EMAIL_ADDRESS][DOMAIN_NAME]"
type input "[EMAIL_ADDRESS][DOMAIN_NAME]"
click at [445, 181] on input "text" at bounding box center [513, 179] width 333 height 34
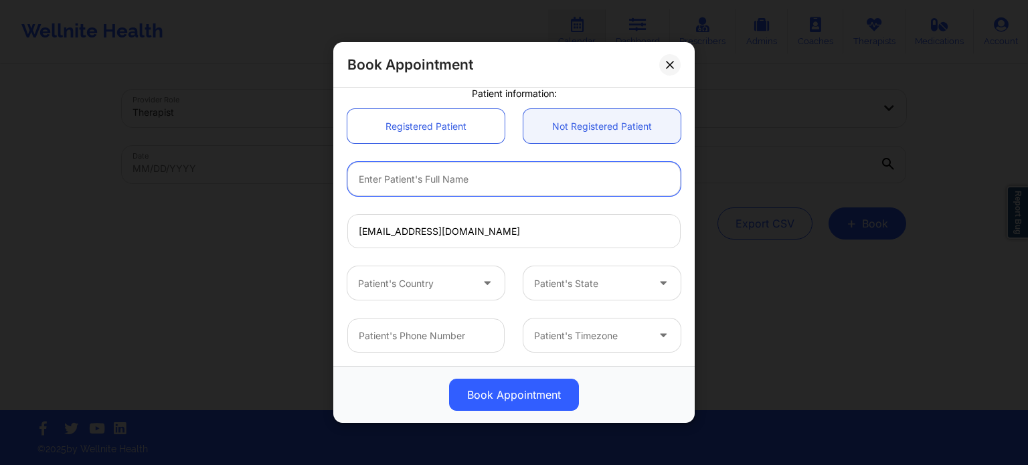
paste input "[PERSON_NAME]"
click at [399, 181] on input "[PERSON_NAME]" at bounding box center [513, 179] width 333 height 34
type input "[PERSON_NAME]"
click at [454, 280] on div at bounding box center [414, 284] width 113 height 16
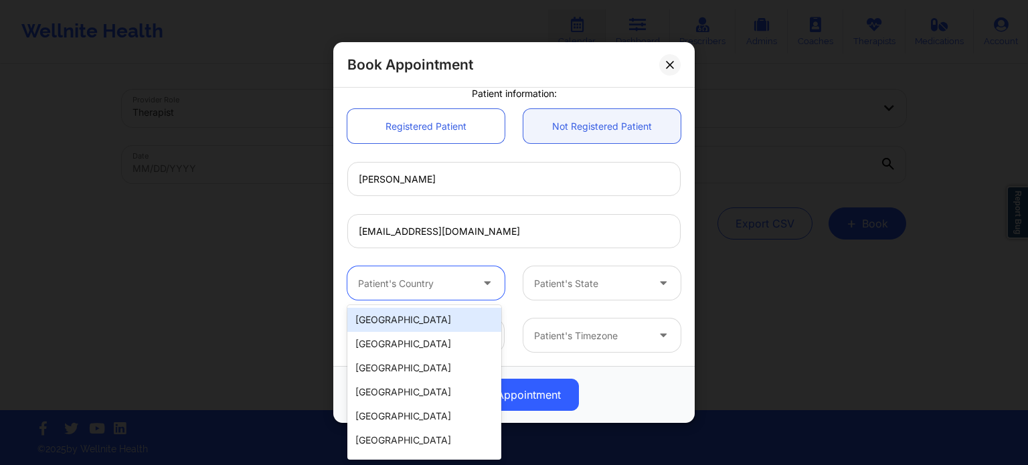
click at [436, 318] on div "[GEOGRAPHIC_DATA]" at bounding box center [424, 320] width 154 height 24
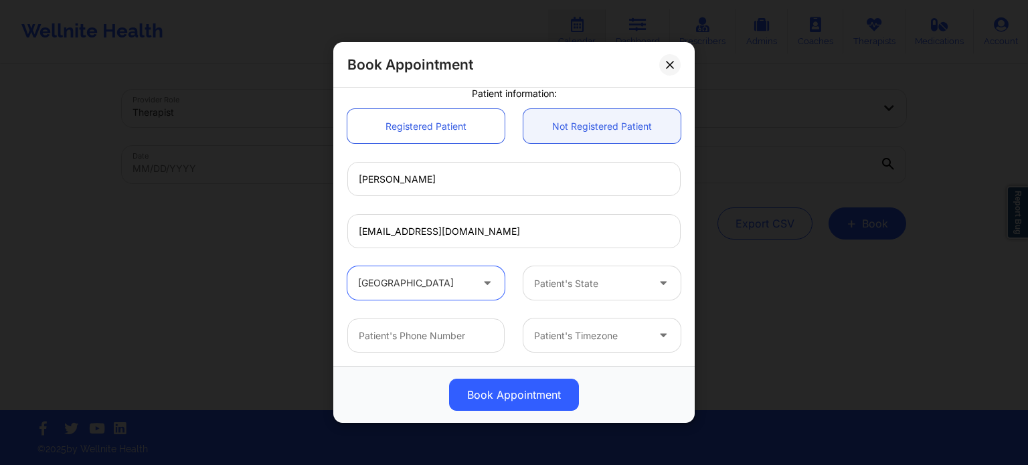
click at [561, 278] on div at bounding box center [590, 284] width 113 height 16
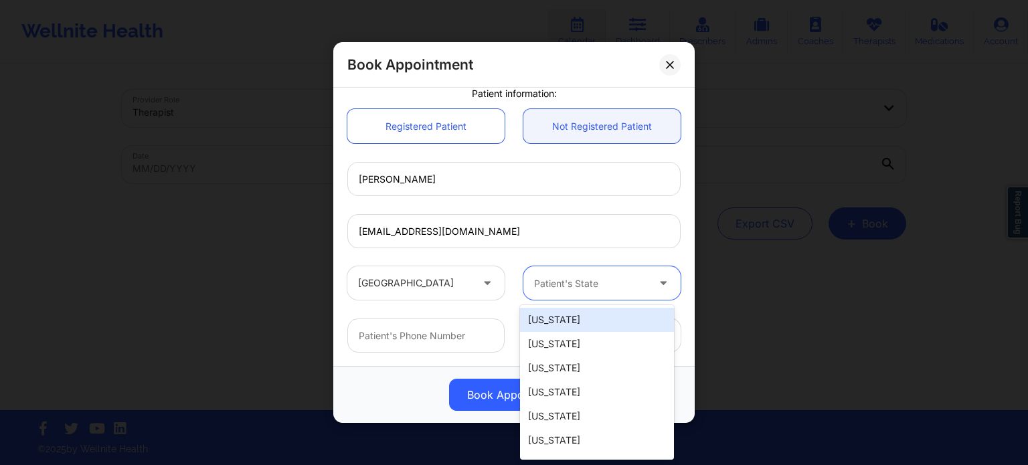
type input "f"
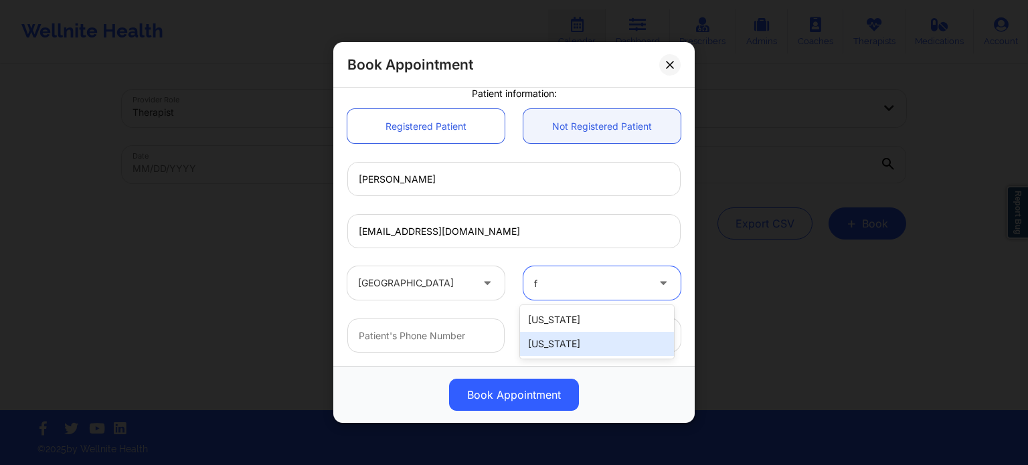
click at [551, 350] on div "[US_STATE]" at bounding box center [597, 344] width 154 height 24
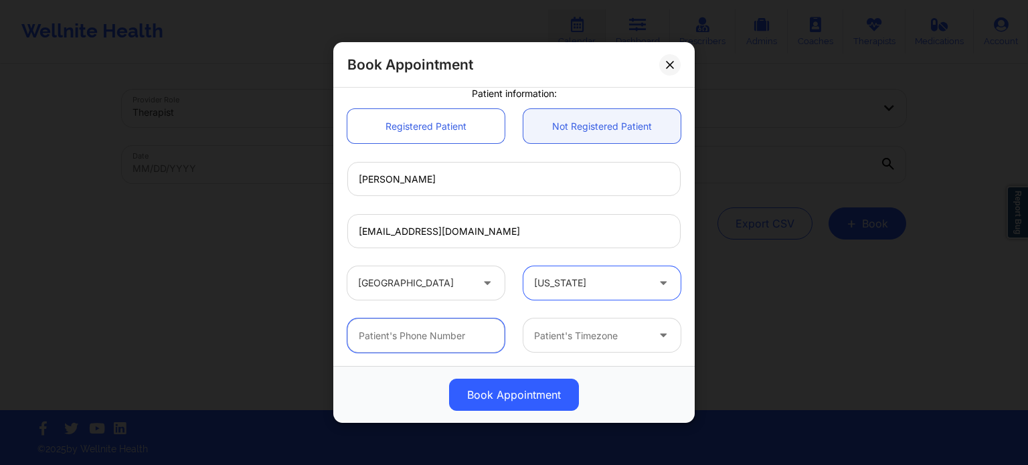
click at [458, 344] on input "text" at bounding box center [425, 335] width 157 height 34
paste input "[PHONE_NUMBER]"
type input "[PHONE_NUMBER]"
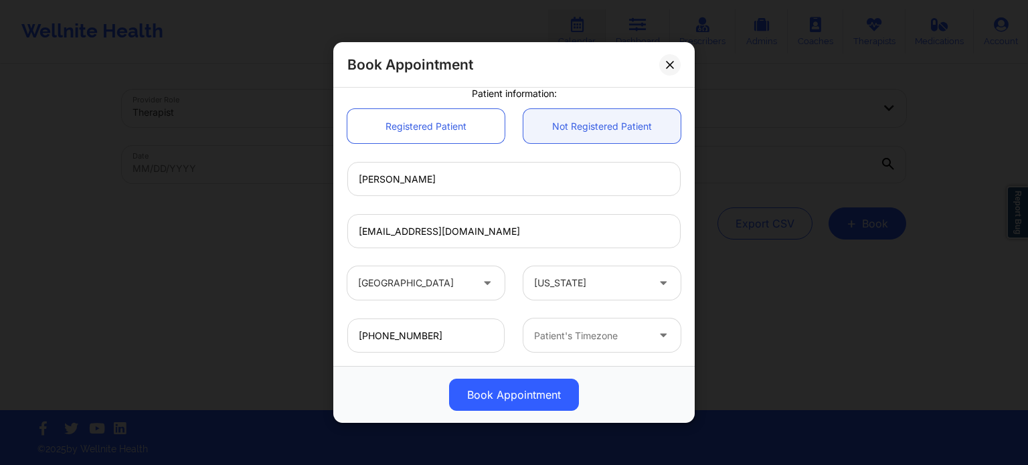
click at [583, 337] on div at bounding box center [590, 336] width 113 height 16
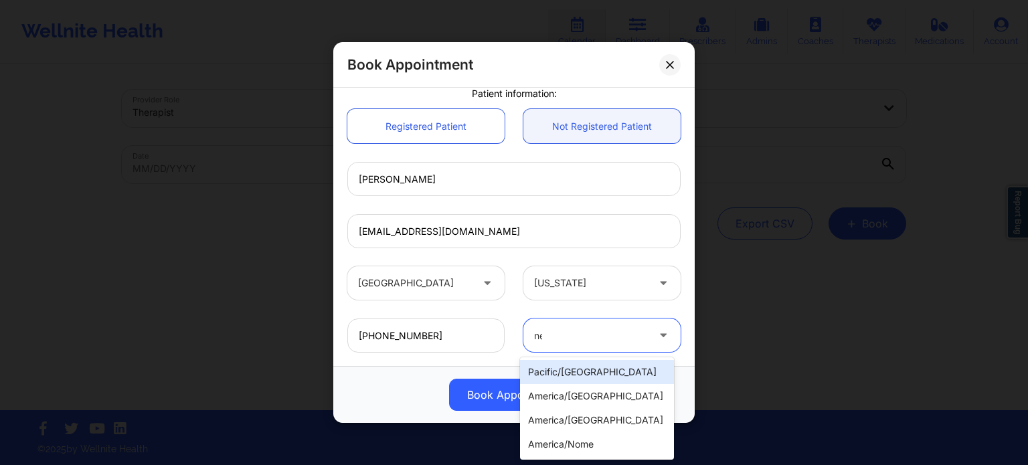
type input "new"
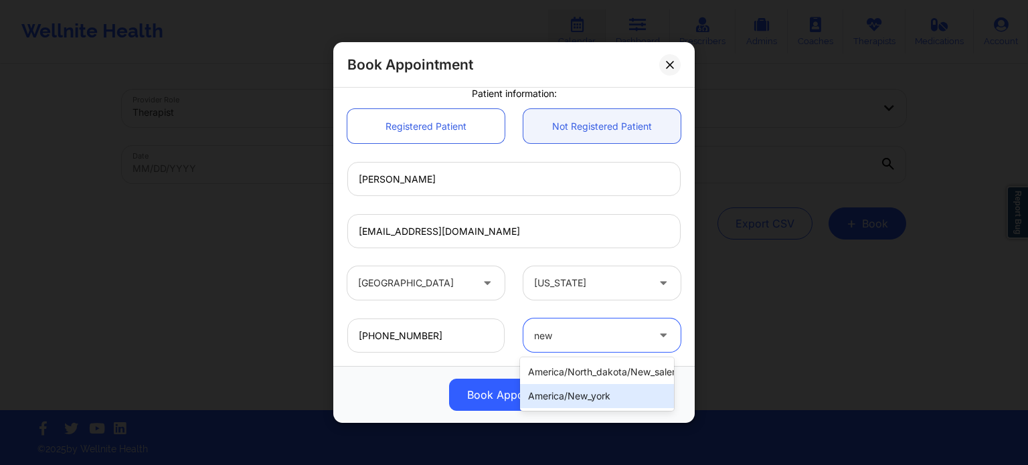
click at [577, 395] on div "america/new_york" at bounding box center [597, 396] width 154 height 24
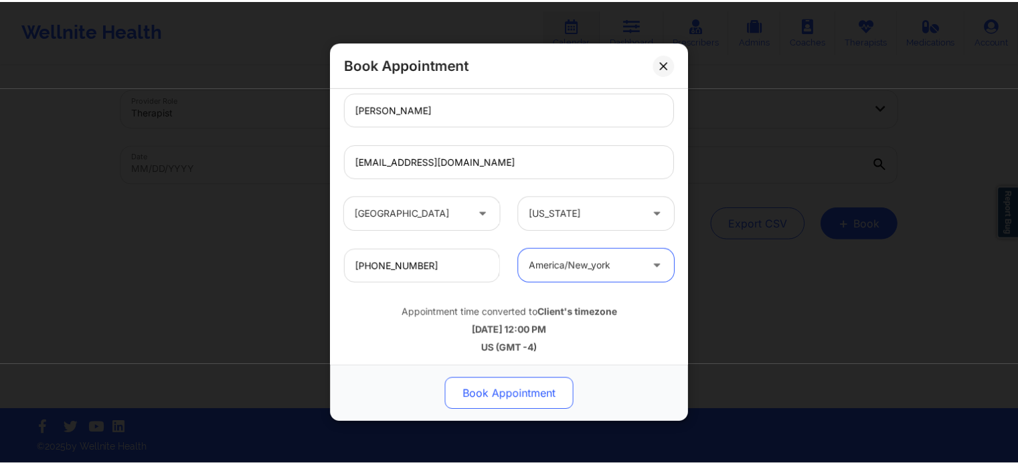
scroll to position [416, 0]
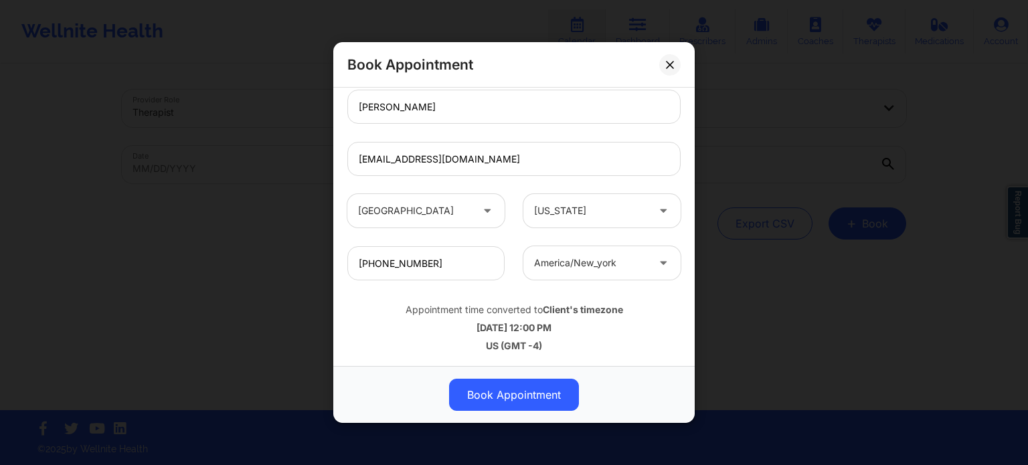
click at [537, 395] on button "Book Appointment" at bounding box center [514, 395] width 130 height 32
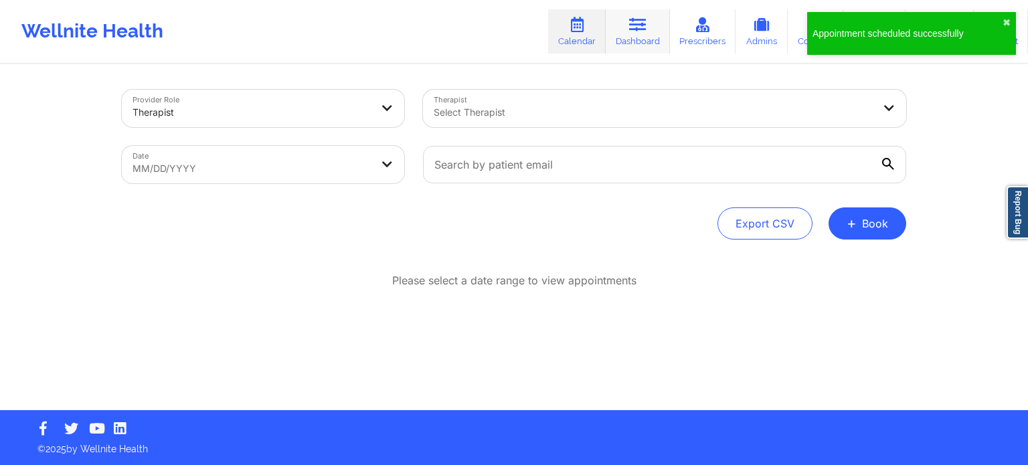
click at [637, 26] on icon at bounding box center [637, 24] width 17 height 15
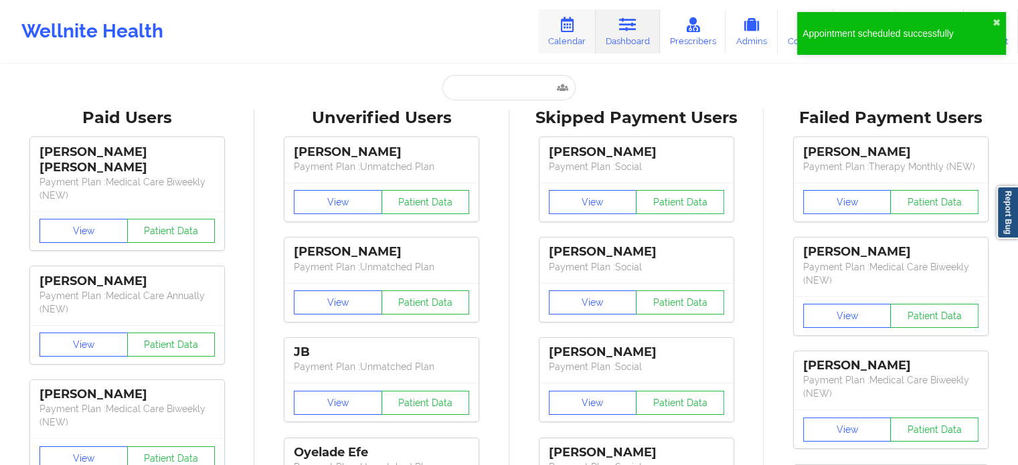
click at [569, 37] on link "Calendar" at bounding box center [567, 31] width 58 height 44
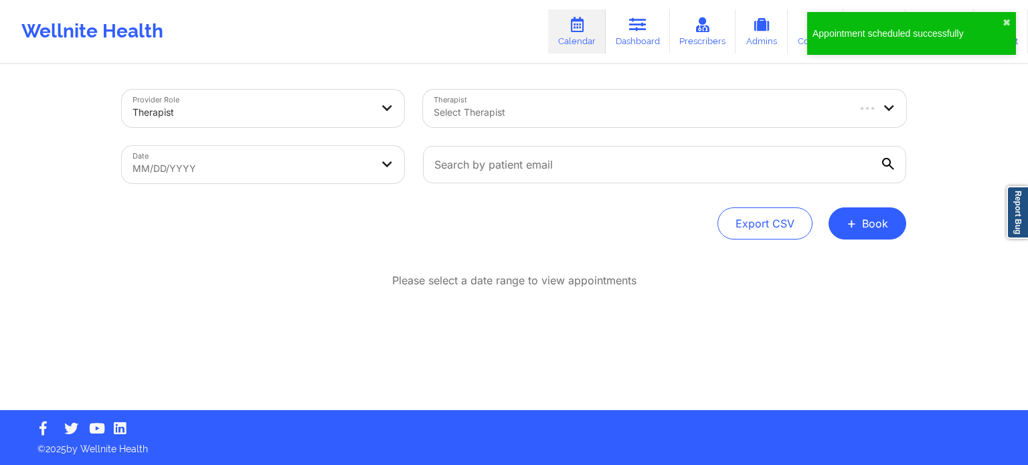
click at [553, 112] on div at bounding box center [640, 112] width 412 height 16
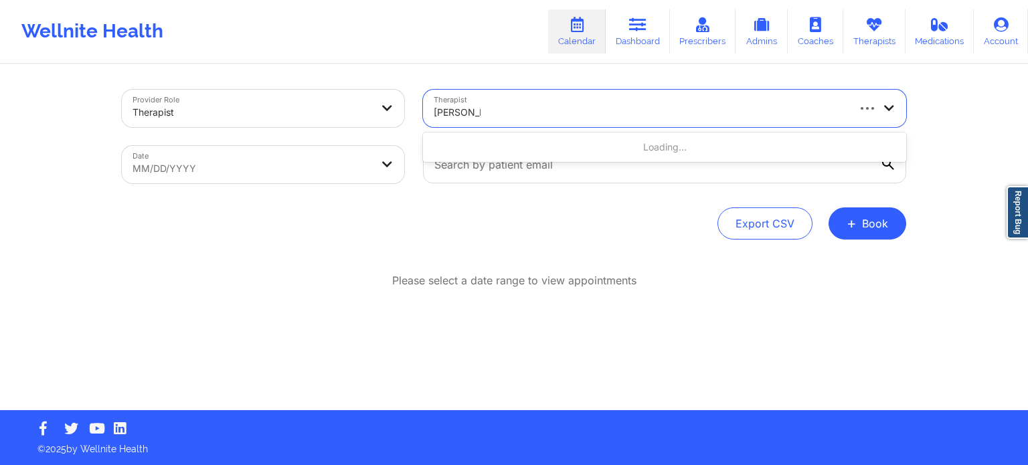
type input "[PERSON_NAME]"
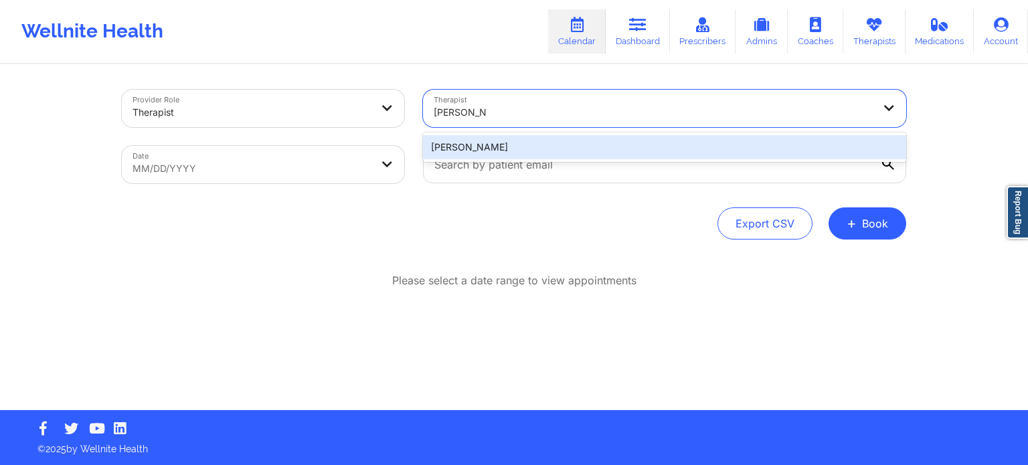
click at [535, 150] on div "[PERSON_NAME]" at bounding box center [664, 147] width 483 height 24
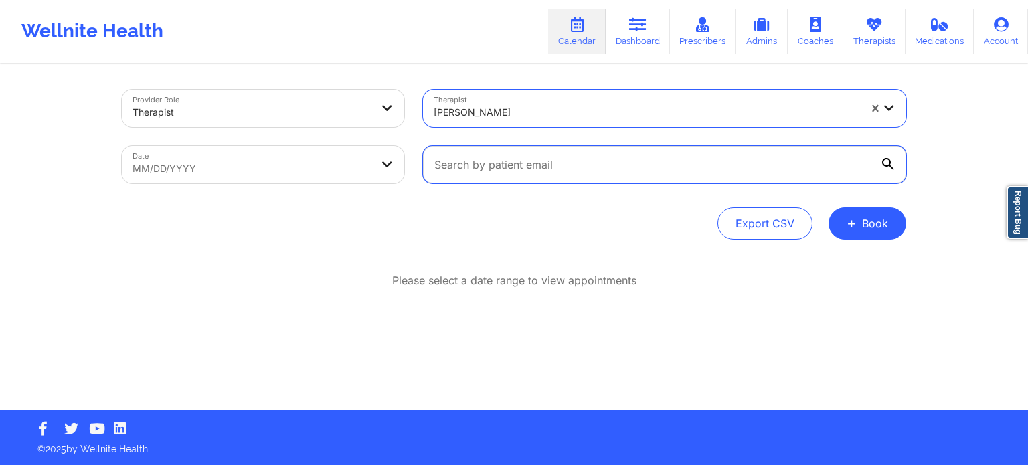
click at [517, 165] on input "text" at bounding box center [664, 164] width 483 height 37
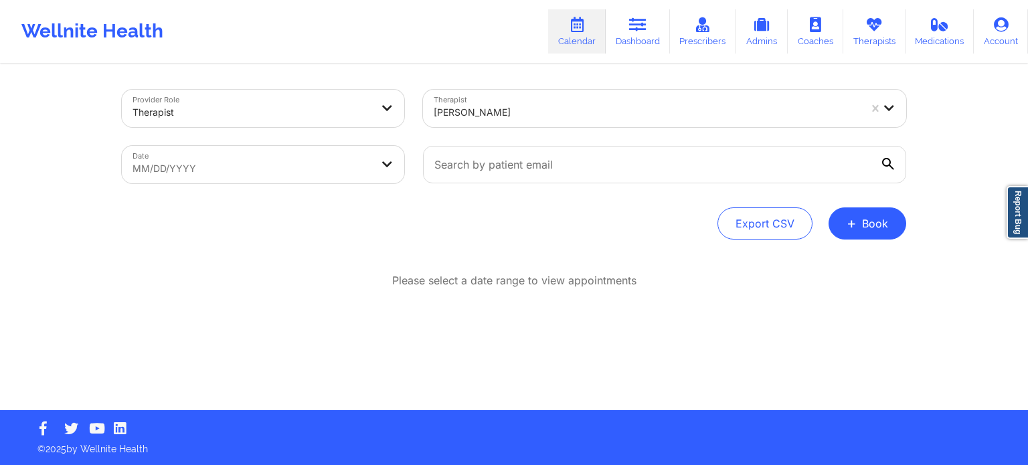
click at [373, 168] on body "Wellnite Health Calendar Dashboard Prescribers Admins Coaches Therapists Medica…" at bounding box center [514, 232] width 1028 height 465
select select "2025-8"
select select "2025-9"
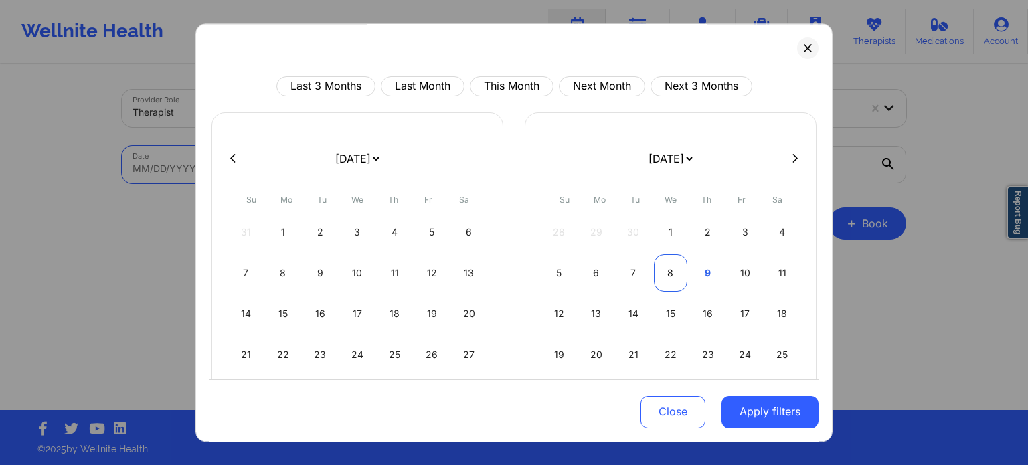
click at [666, 275] on div "8" at bounding box center [671, 272] width 34 height 37
select select "2025-9"
select select "2025-10"
select select "2025-9"
select select "2025-10"
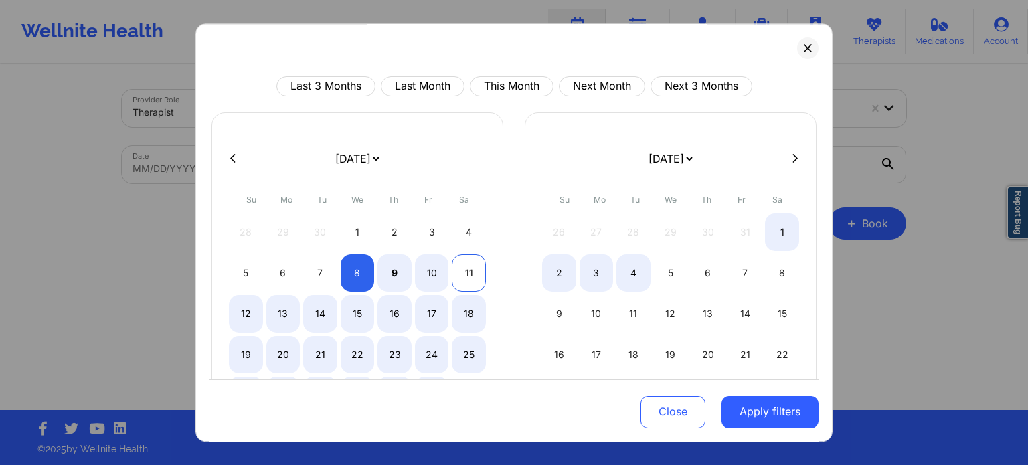
select select "2025-9"
select select "2025-10"
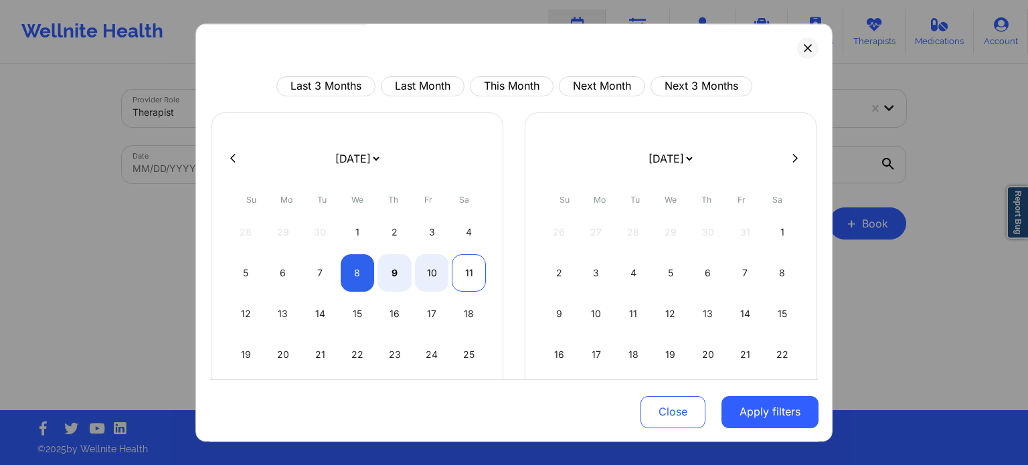
click at [465, 270] on div "11" at bounding box center [469, 272] width 34 height 37
select select "2025-9"
select select "2025-10"
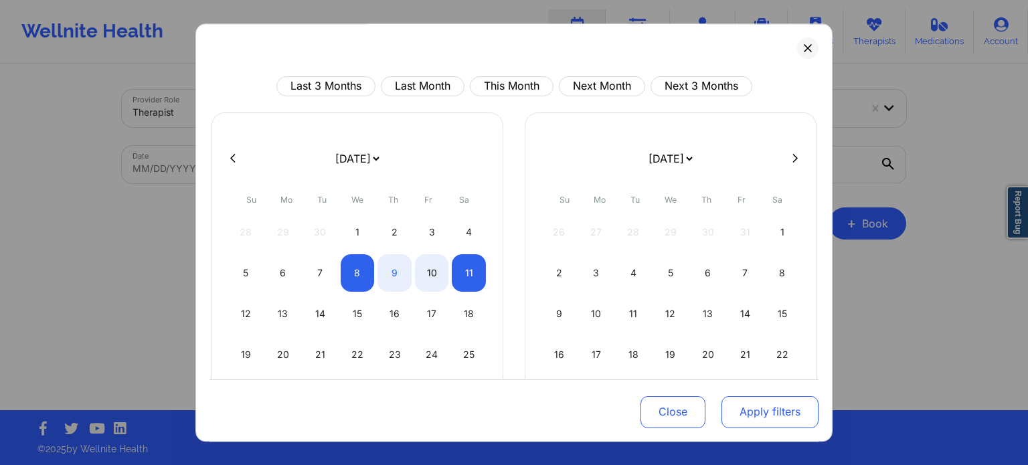
click at [785, 417] on button "Apply filters" at bounding box center [769, 411] width 97 height 32
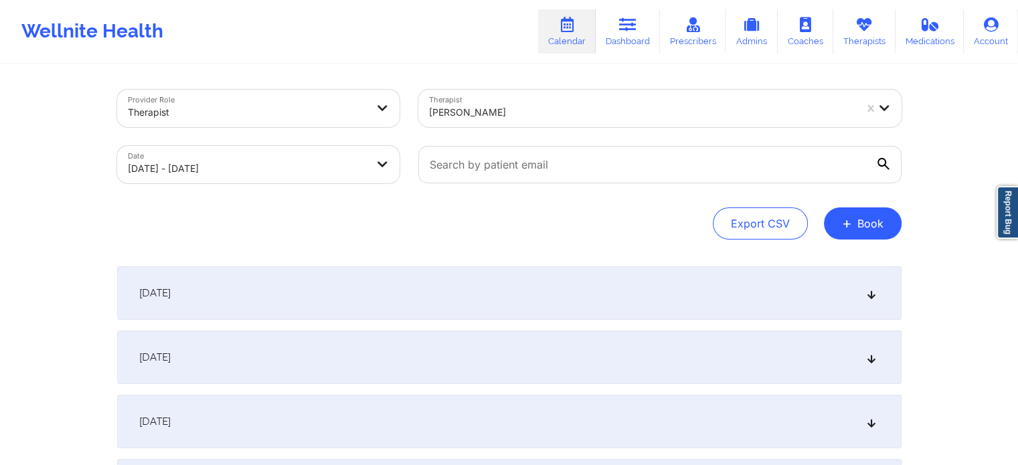
scroll to position [155, 0]
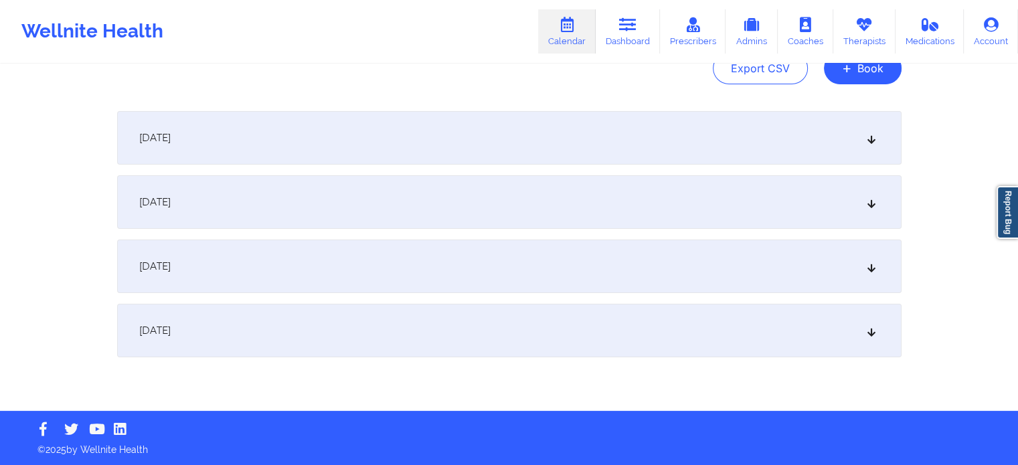
click at [337, 286] on div "[DATE]" at bounding box center [509, 267] width 784 height 54
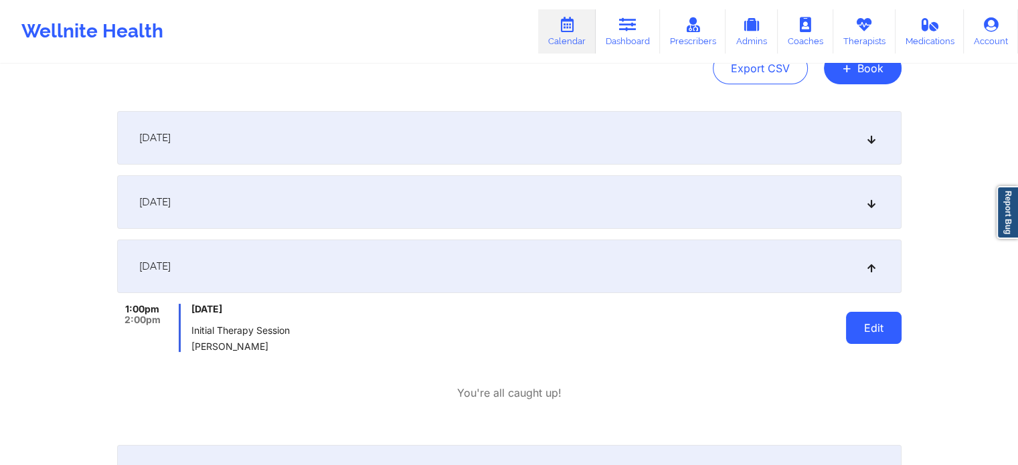
click at [869, 323] on button "Edit" at bounding box center [874, 328] width 56 height 32
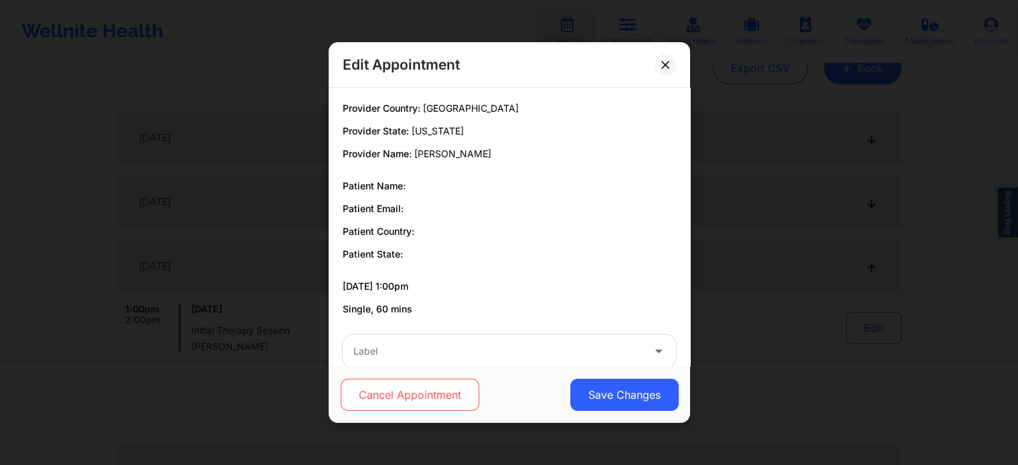
click at [453, 393] on button "Cancel Appointment" at bounding box center [409, 395] width 138 height 32
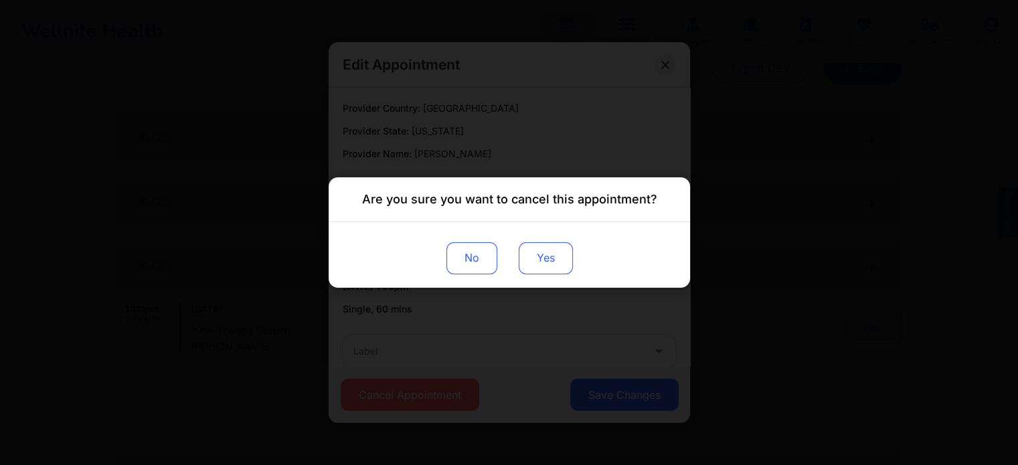
click at [533, 262] on button "Yes" at bounding box center [545, 258] width 54 height 32
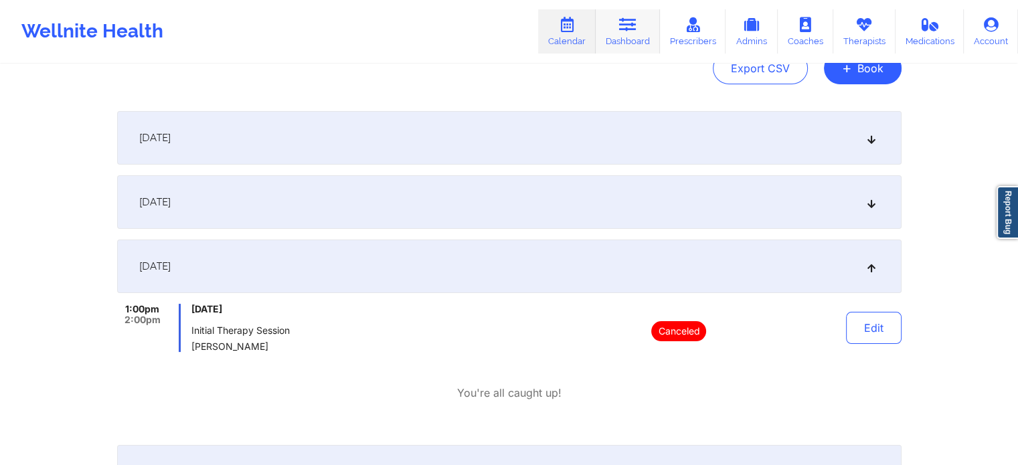
click at [613, 26] on link "Dashboard" at bounding box center [627, 31] width 64 height 44
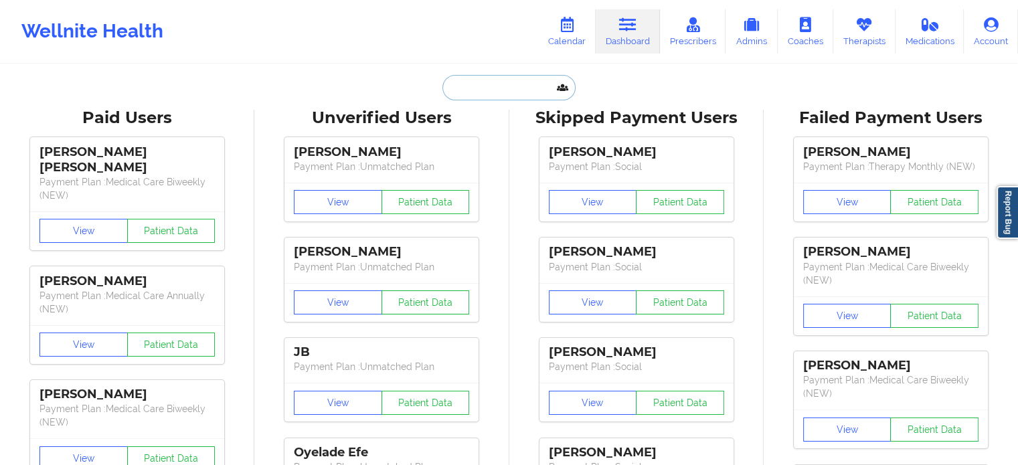
click at [499, 85] on input "text" at bounding box center [508, 87] width 132 height 25
paste input "[EMAIL_ADDRESS][DOMAIN_NAME]"
type input "[EMAIL_ADDRESS][DOMAIN_NAME]"
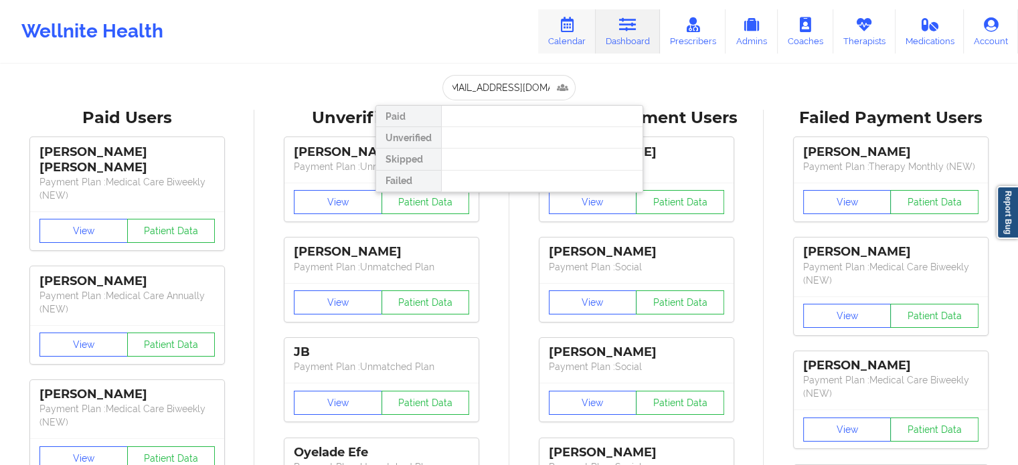
click at [567, 31] on link "Calendar" at bounding box center [567, 31] width 58 height 44
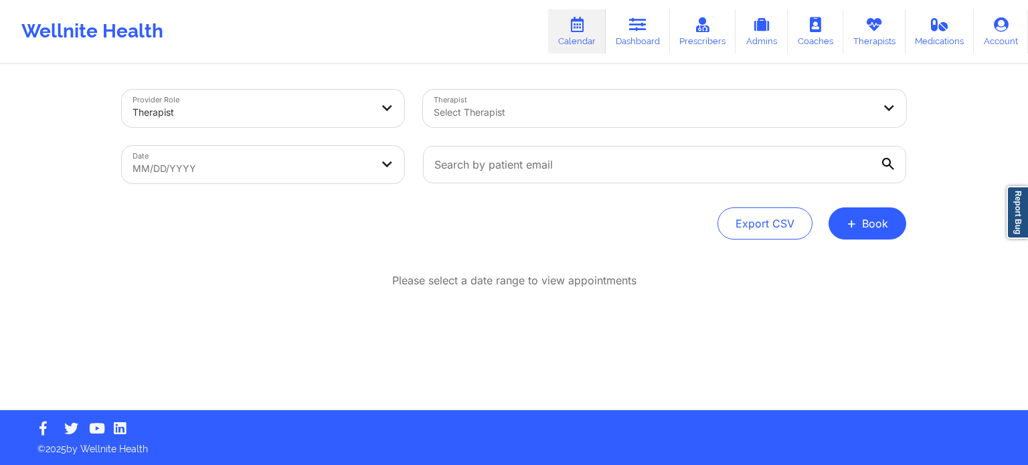
click at [636, 106] on div at bounding box center [653, 112] width 439 height 16
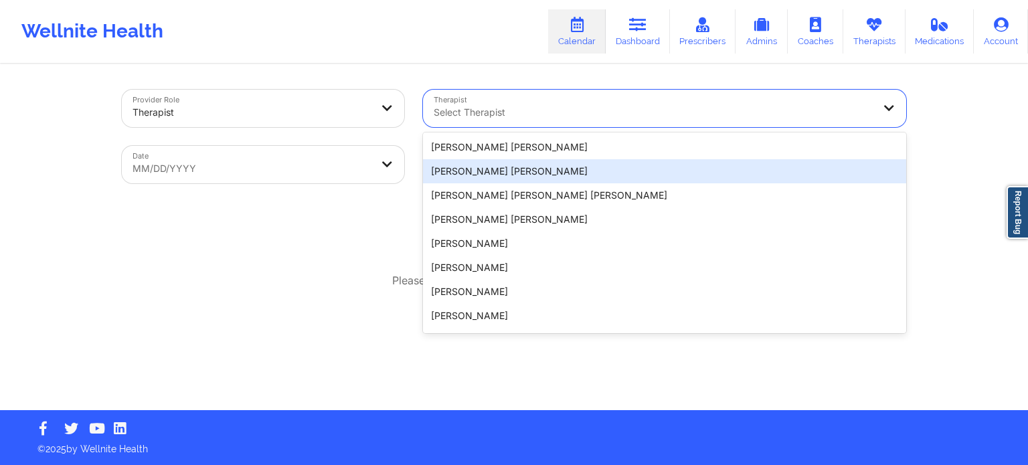
drag, startPoint x: 273, startPoint y: 268, endPoint x: 306, endPoint y: 260, distance: 33.8
click at [272, 268] on div "Provider Role Therapist Therapist 20 results available. Use Up and Down to choo…" at bounding box center [513, 238] width 803 height 345
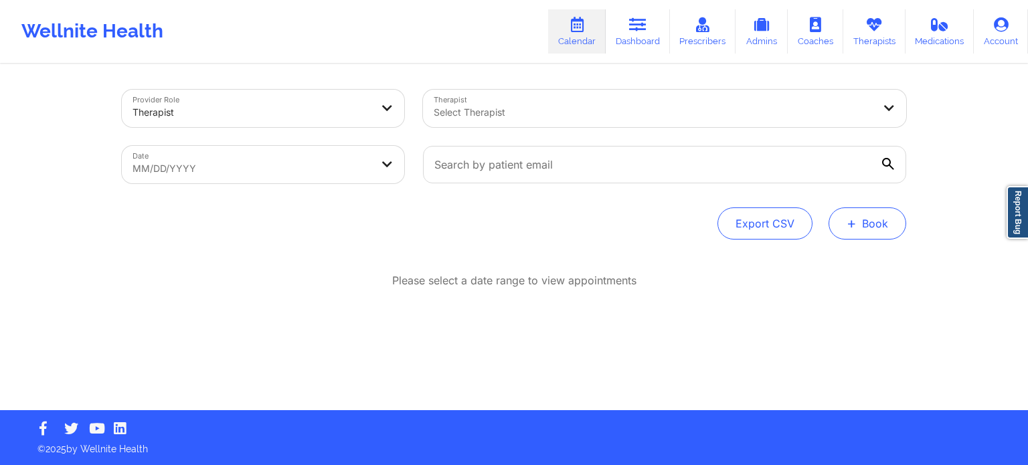
click at [860, 237] on button "+ Book" at bounding box center [867, 223] width 78 height 32
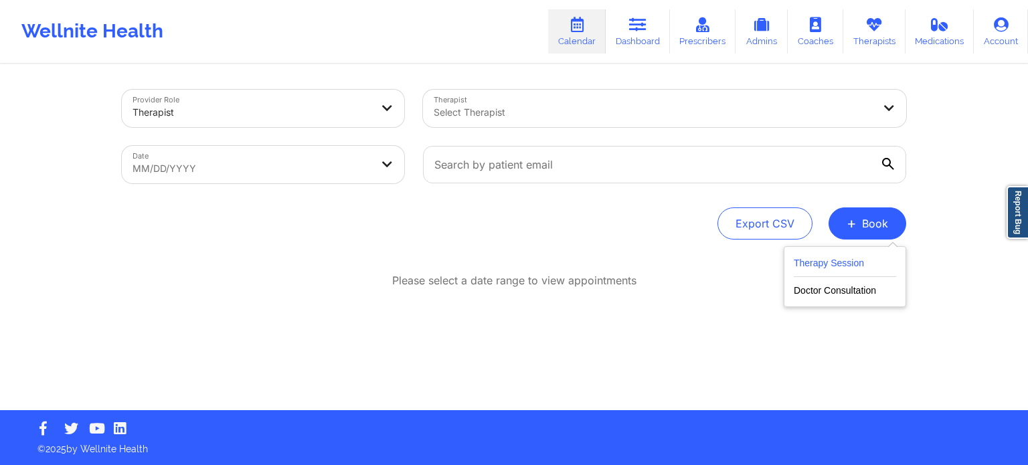
click at [835, 269] on button "Therapy Session" at bounding box center [844, 266] width 102 height 22
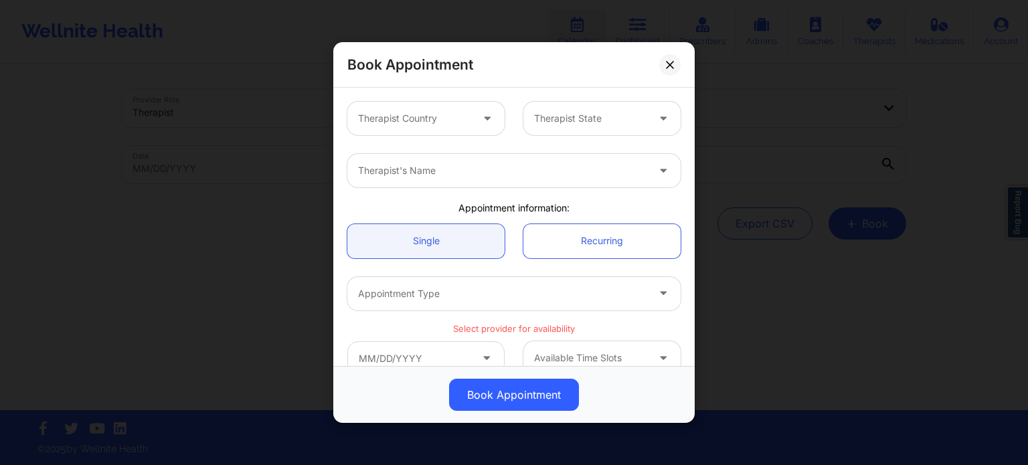
click at [401, 116] on div at bounding box center [414, 118] width 113 height 16
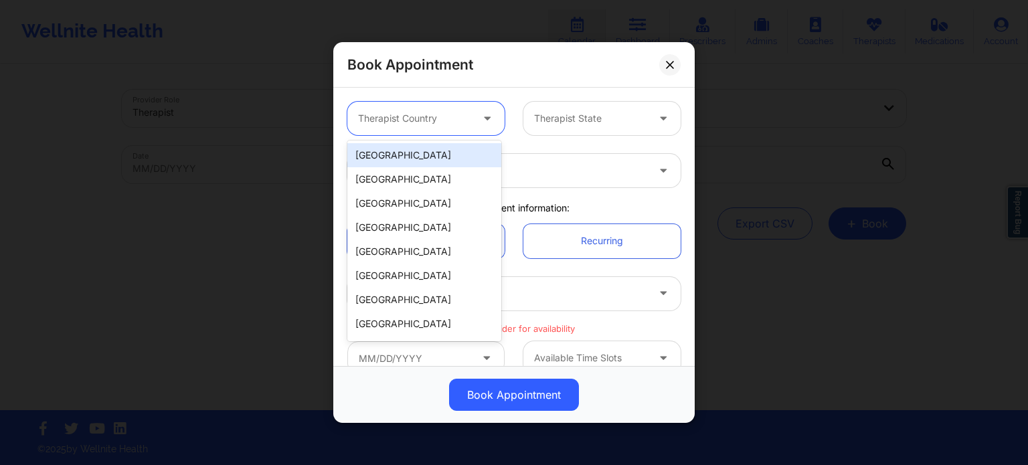
click at [403, 157] on div "[GEOGRAPHIC_DATA]" at bounding box center [424, 155] width 154 height 24
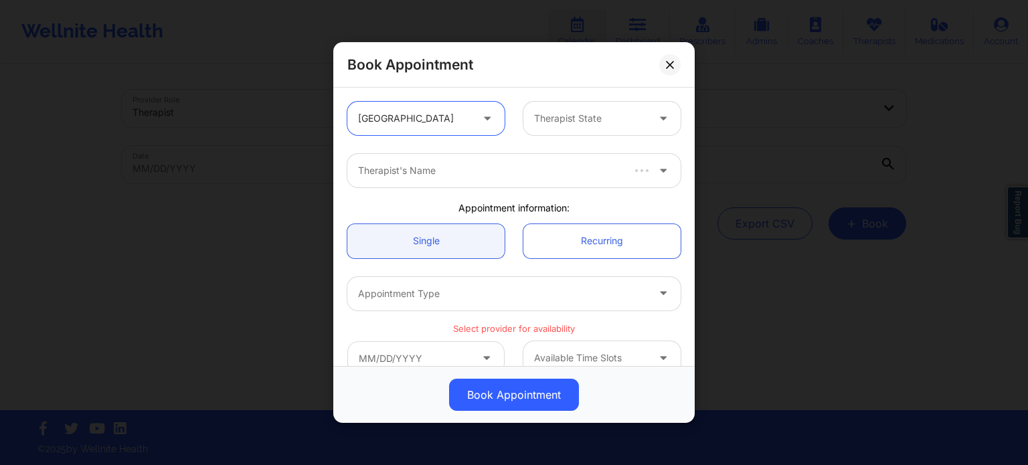
click at [607, 125] on div at bounding box center [590, 118] width 113 height 16
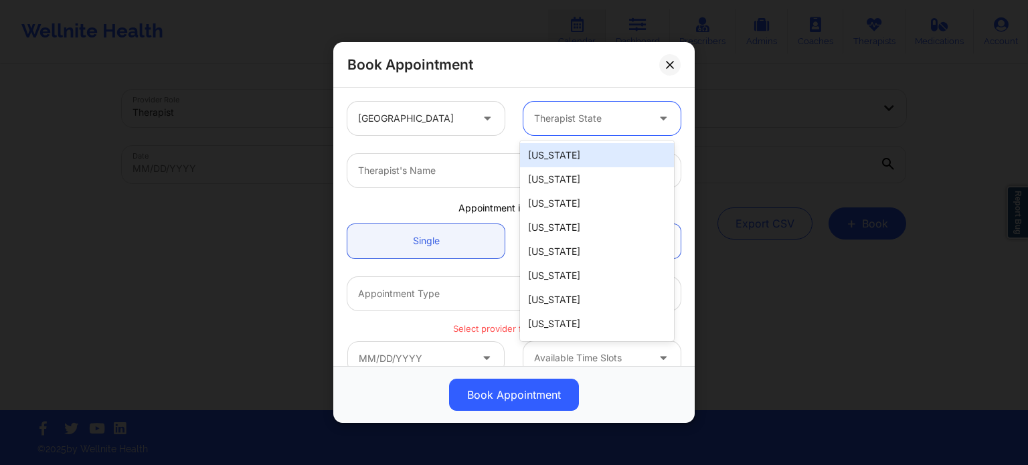
type input "f"
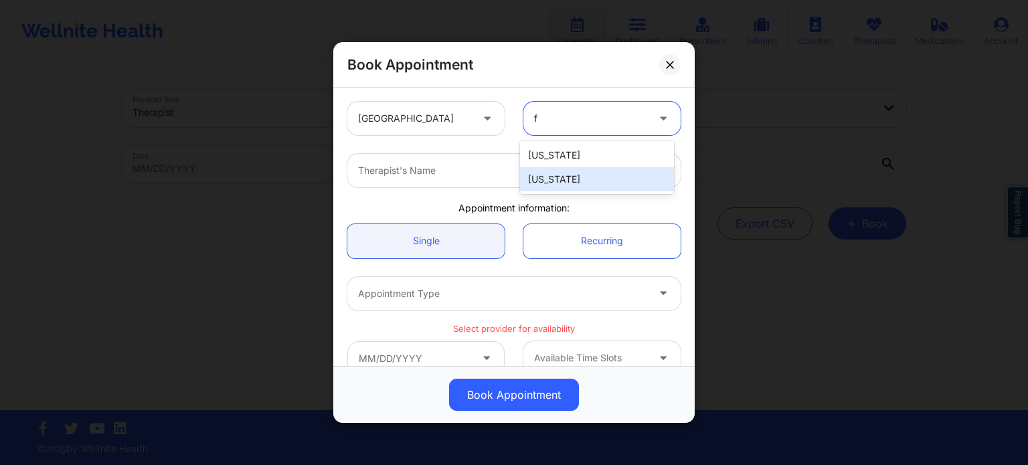
click at [569, 179] on div "[US_STATE]" at bounding box center [597, 179] width 154 height 24
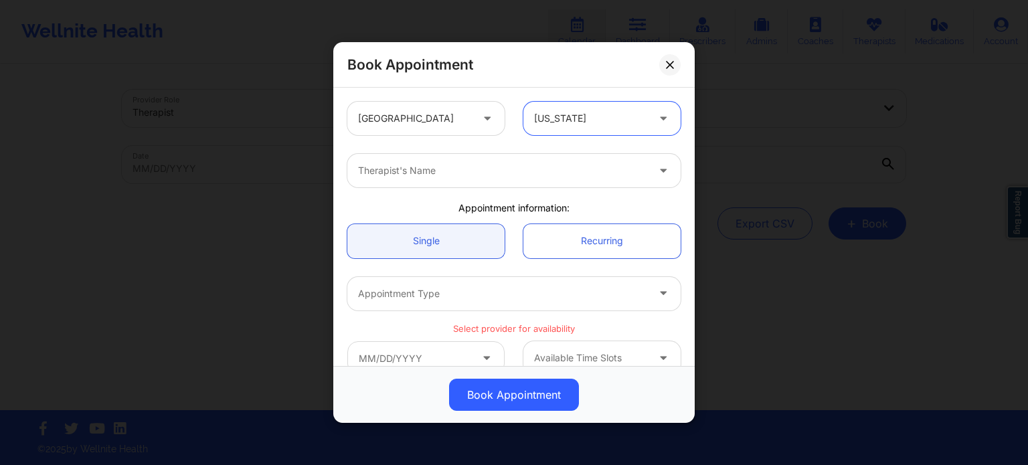
click at [466, 179] on div "Therapist's Name" at bounding box center [497, 170] width 301 height 33
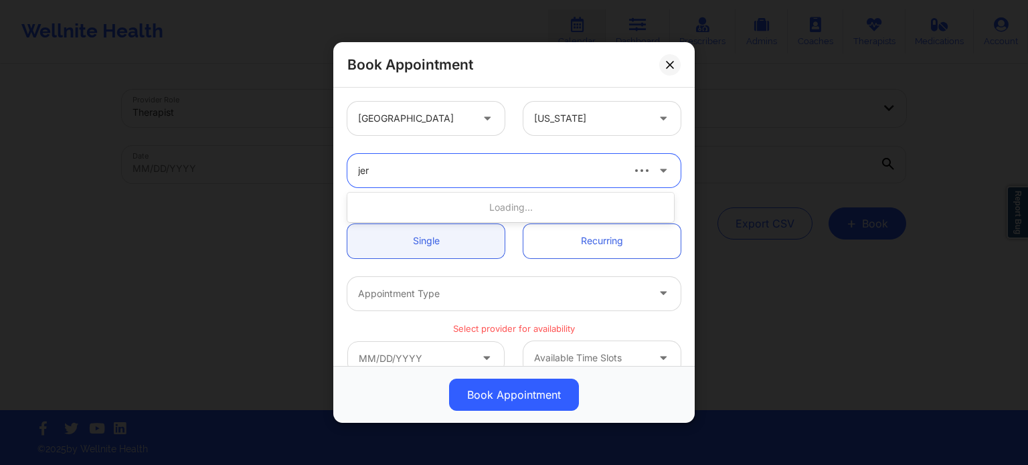
type input "[PERSON_NAME]"
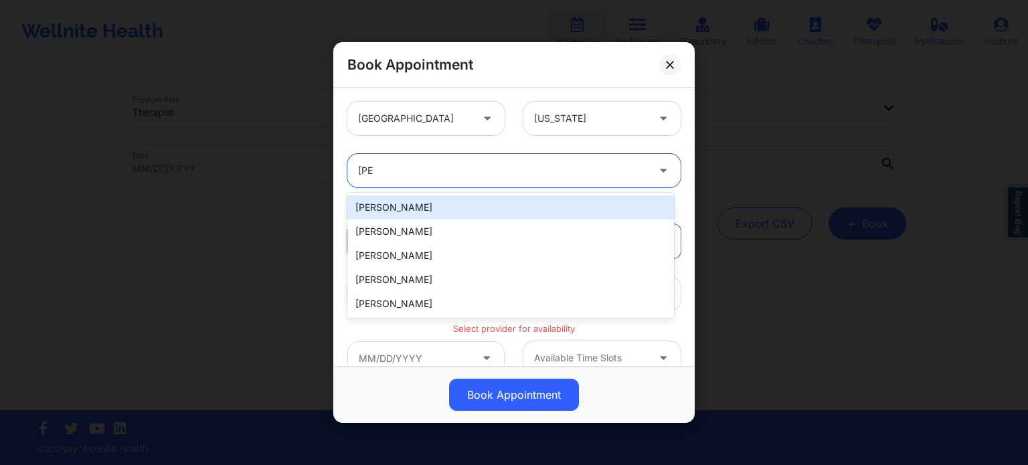
click at [444, 202] on div "[PERSON_NAME]" at bounding box center [510, 207] width 326 height 24
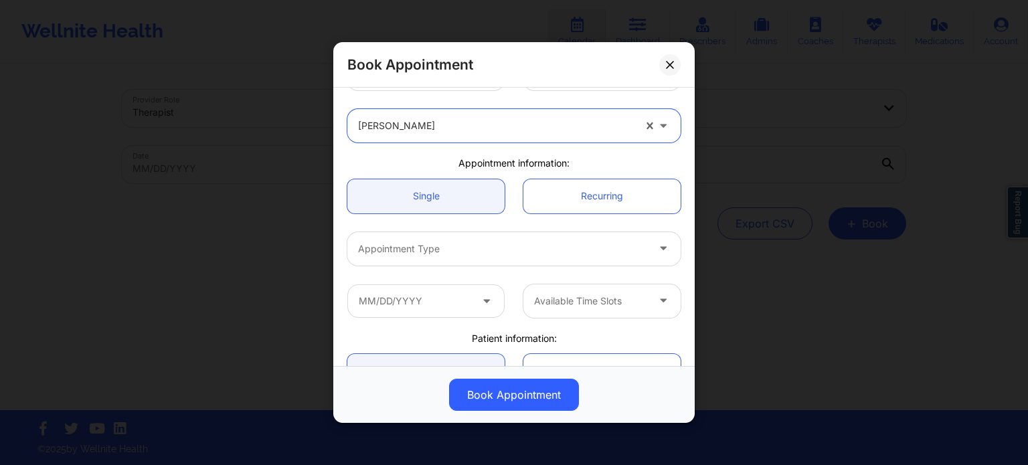
scroll to position [134, 0]
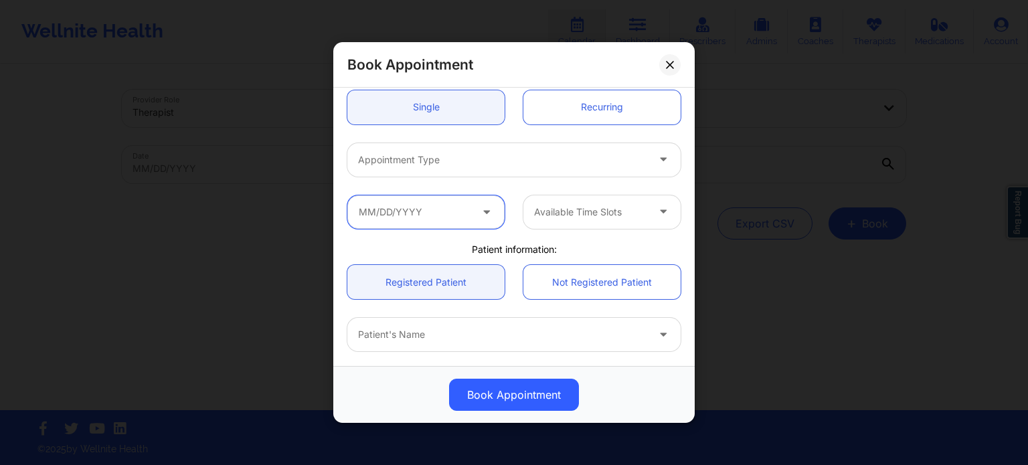
click at [460, 197] on input "text" at bounding box center [425, 211] width 157 height 33
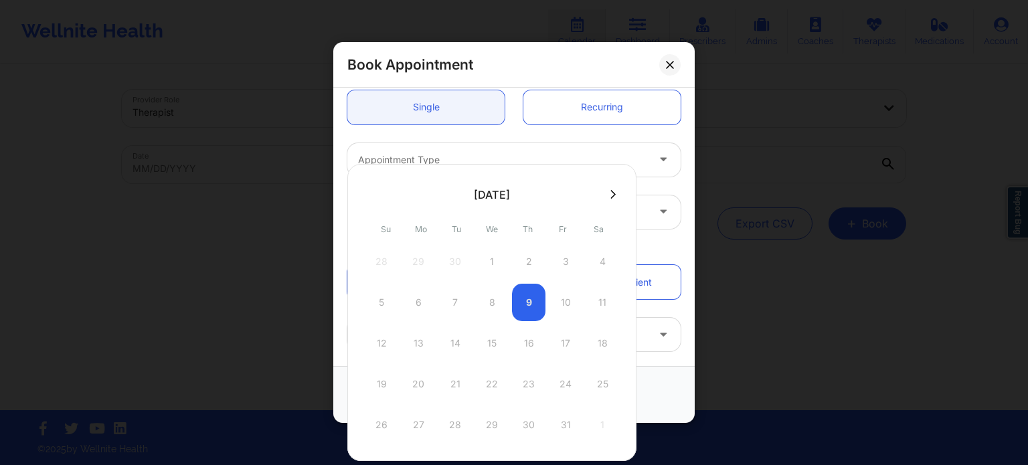
click at [533, 132] on div "Single Recurring" at bounding box center [514, 107] width 352 height 53
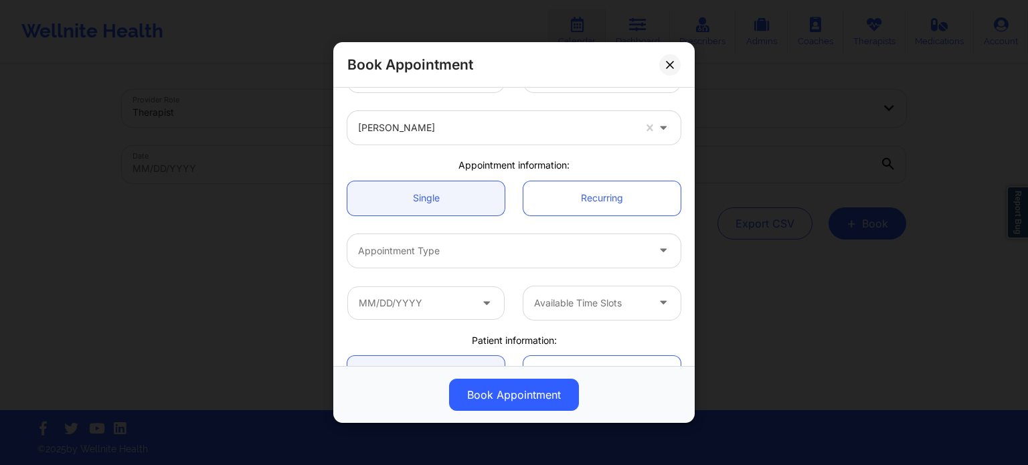
scroll to position [67, 0]
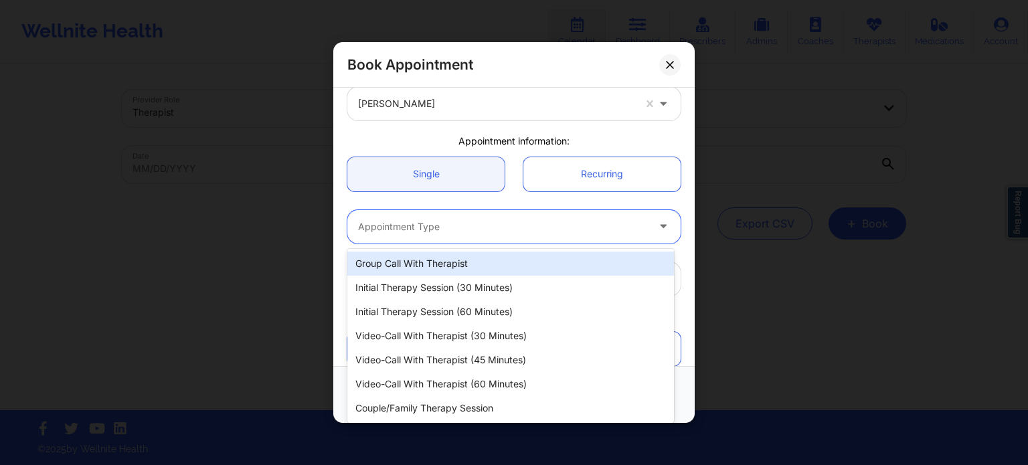
click at [439, 228] on div at bounding box center [502, 227] width 289 height 16
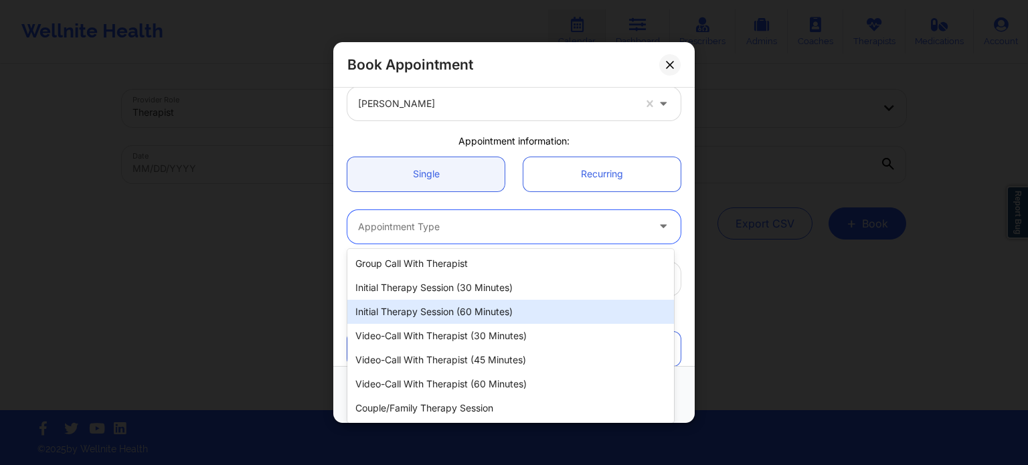
click at [431, 307] on div "Initial Therapy Session (60 minutes)" at bounding box center [510, 312] width 326 height 24
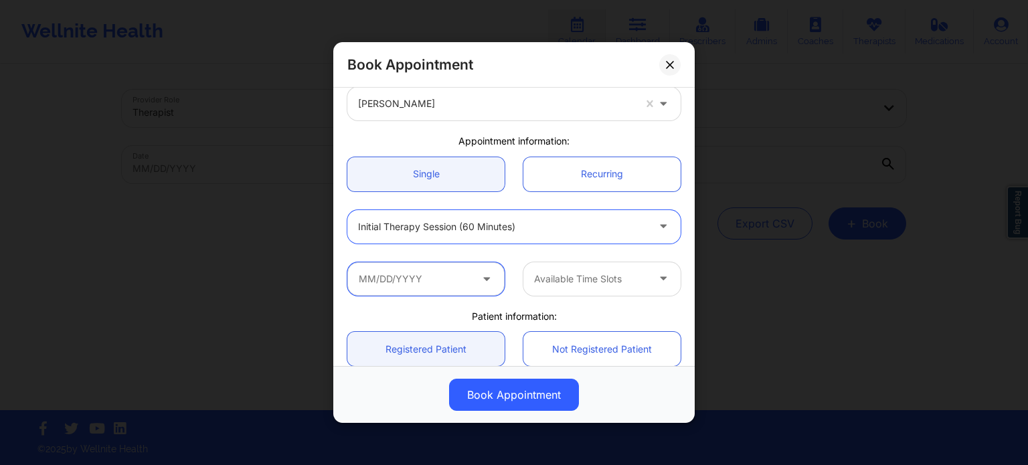
click at [423, 290] on input "text" at bounding box center [425, 278] width 157 height 33
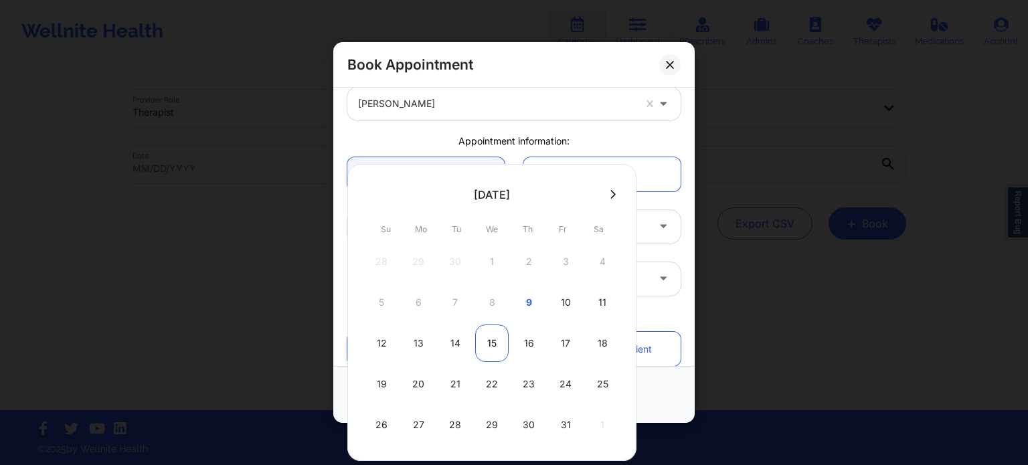
click at [495, 343] on div "15" at bounding box center [491, 342] width 33 height 37
type input "[DATE]"
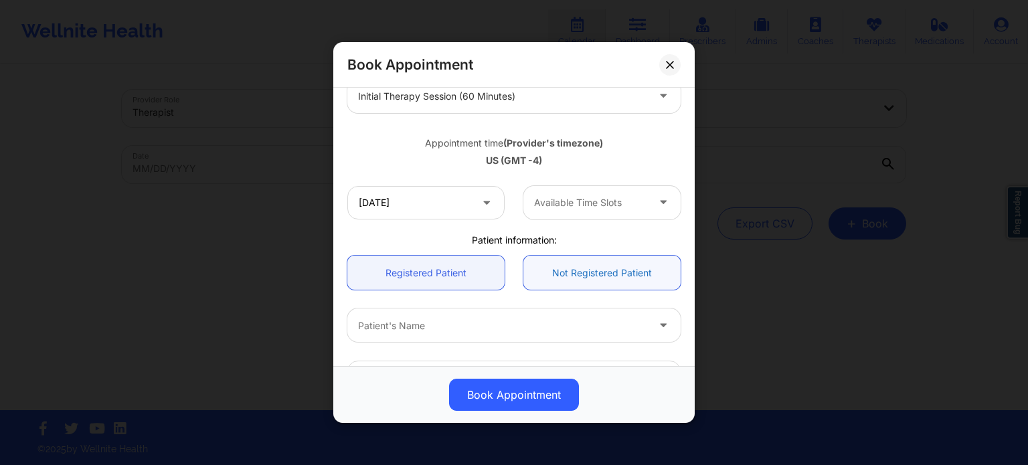
scroll to position [201, 0]
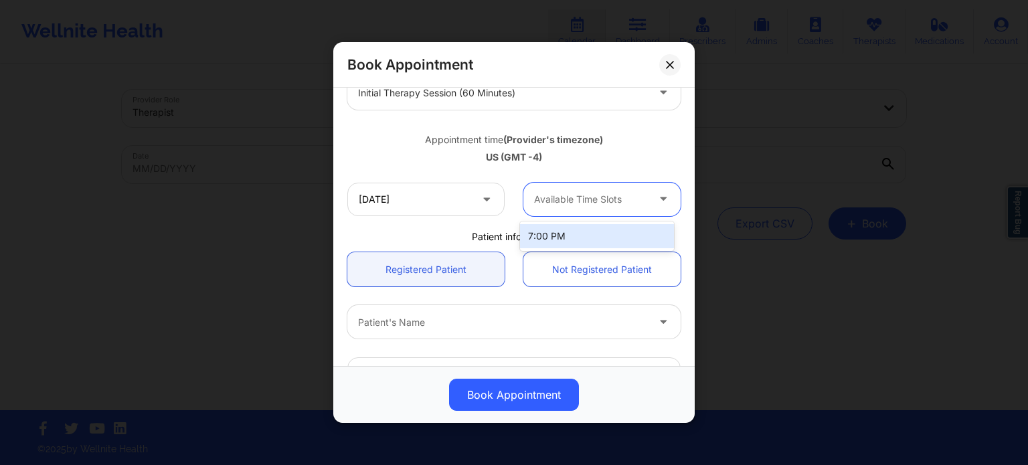
click at [578, 211] on div "Available Time Slots" at bounding box center [585, 199] width 125 height 33
click at [569, 238] on div "7:00 PM" at bounding box center [597, 236] width 154 height 24
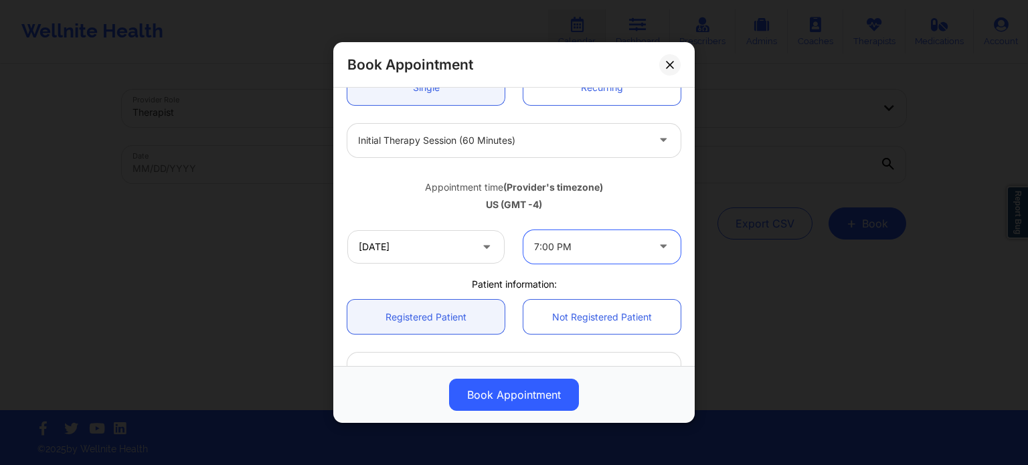
scroll to position [134, 0]
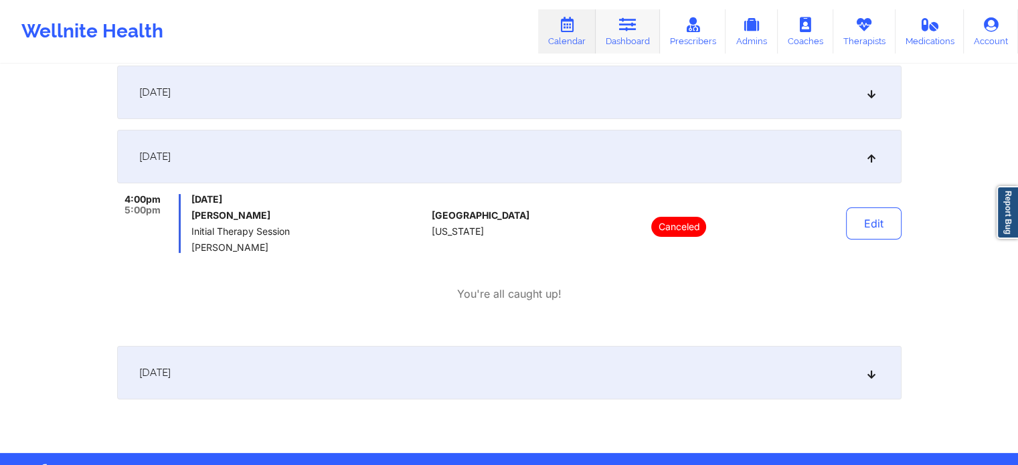
click at [618, 22] on link "Dashboard" at bounding box center [627, 31] width 64 height 44
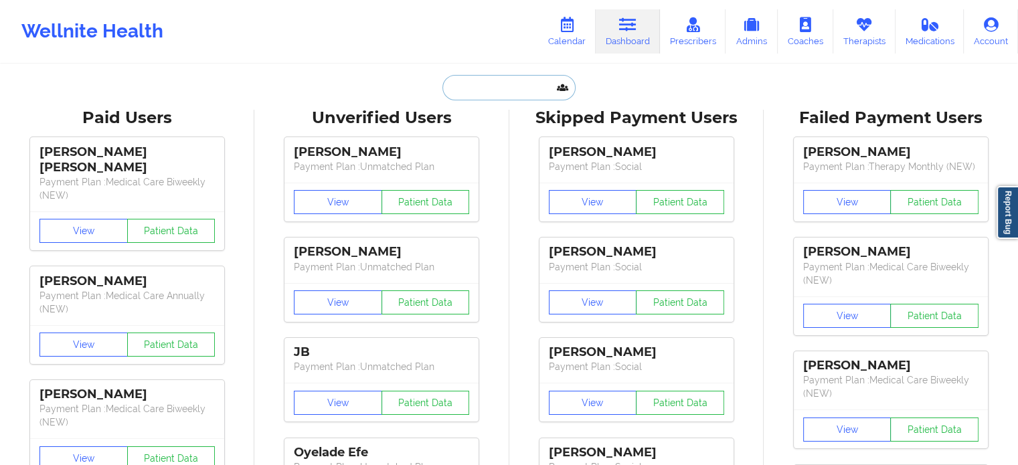
click at [482, 96] on input "text" at bounding box center [508, 87] width 132 height 25
paste input "[EMAIL_ADDRESS][DOMAIN_NAME]"
type input "[EMAIL_ADDRESS][DOMAIN_NAME]"
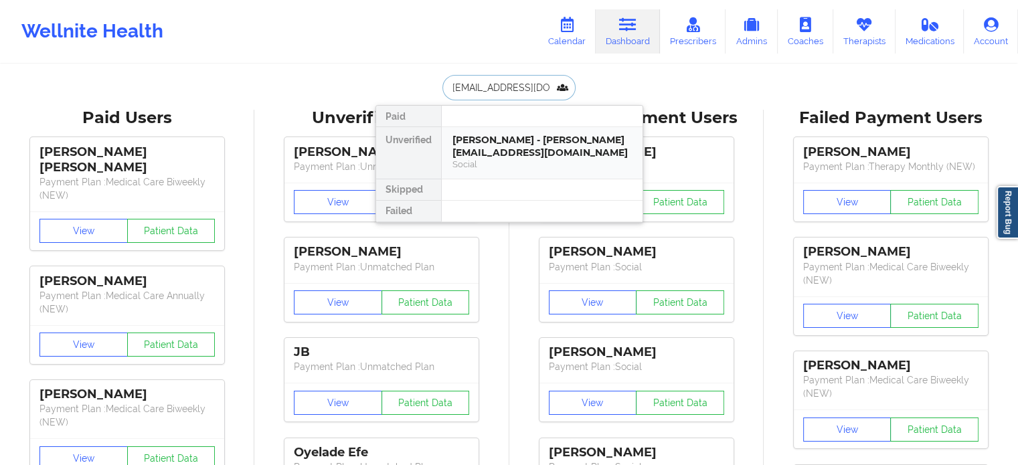
click at [484, 155] on div "[PERSON_NAME] - [PERSON_NAME][EMAIL_ADDRESS][DOMAIN_NAME]" at bounding box center [541, 146] width 179 height 25
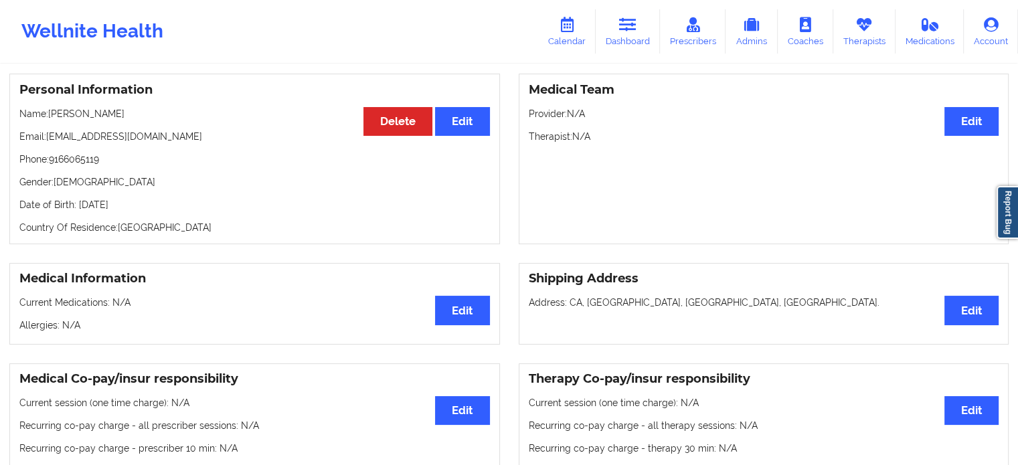
scroll to position [83, 0]
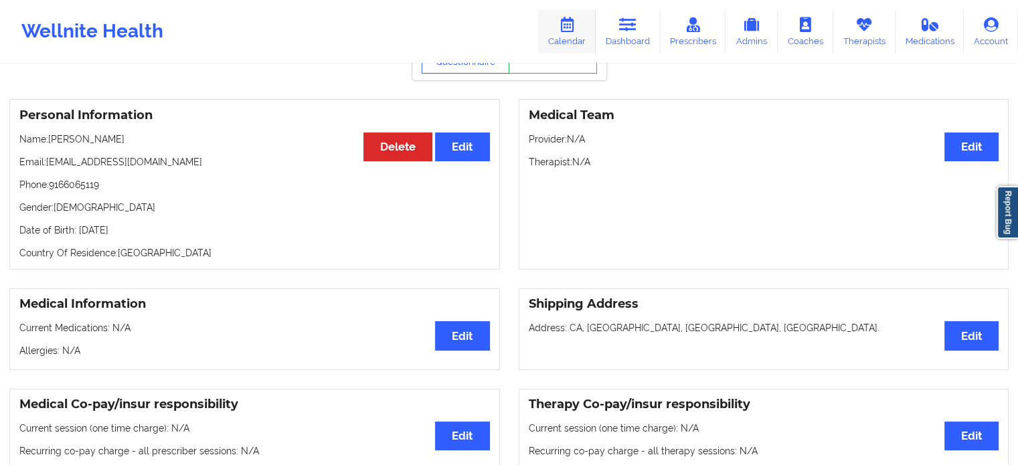
click at [571, 24] on icon at bounding box center [566, 24] width 17 height 15
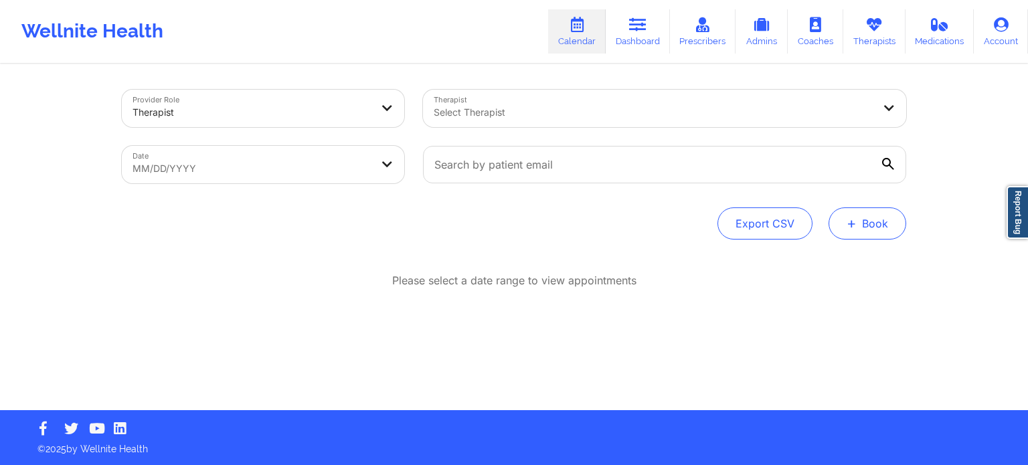
click at [864, 229] on button "+ Book" at bounding box center [867, 223] width 78 height 32
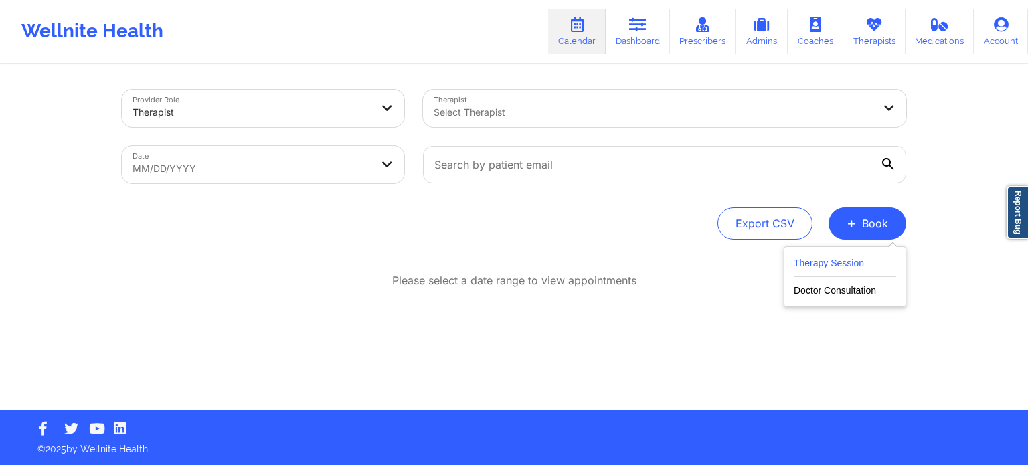
click at [827, 266] on button "Therapy Session" at bounding box center [844, 266] width 102 height 22
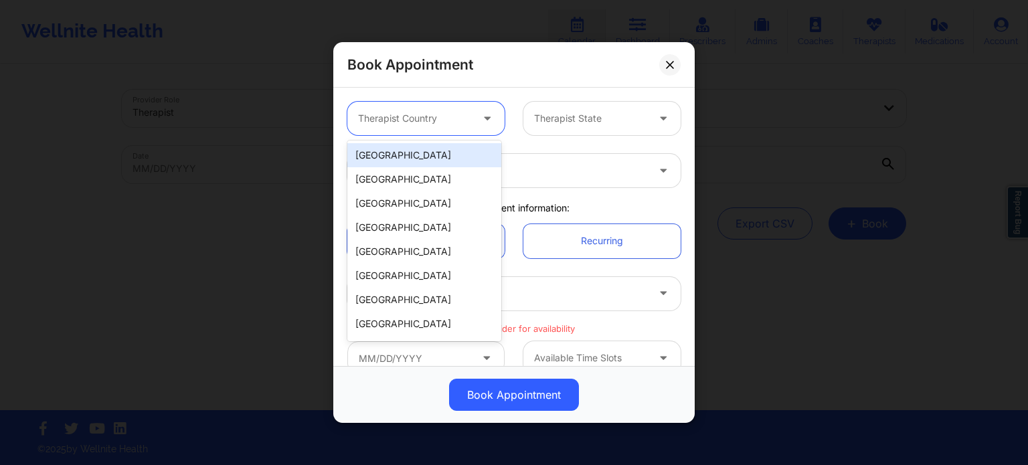
click at [466, 123] on div at bounding box center [414, 118] width 113 height 16
click at [480, 150] on div "[GEOGRAPHIC_DATA]" at bounding box center [424, 155] width 154 height 24
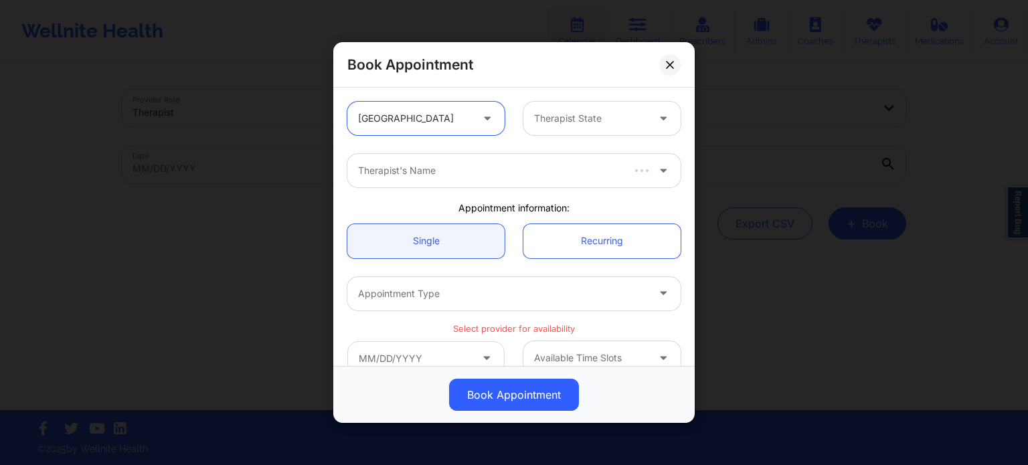
click at [552, 106] on div "Therapist State" at bounding box center [585, 118] width 125 height 33
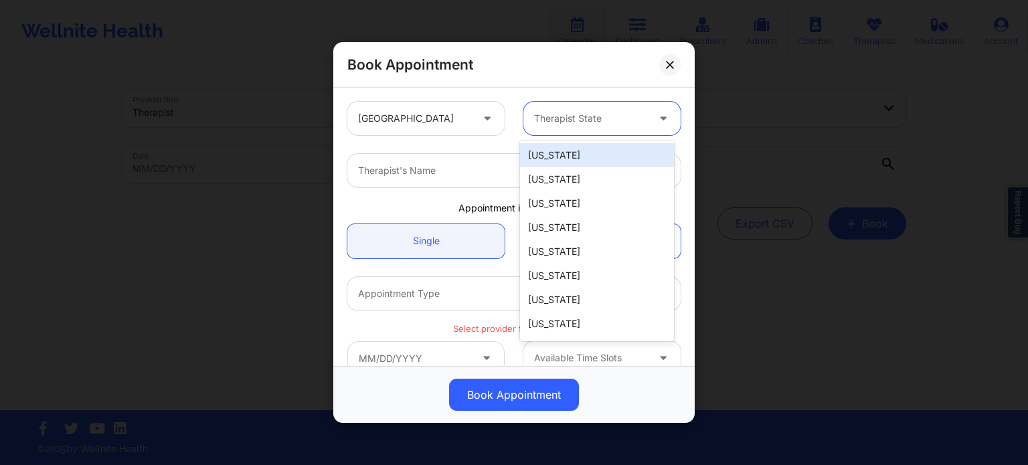
type input "f"
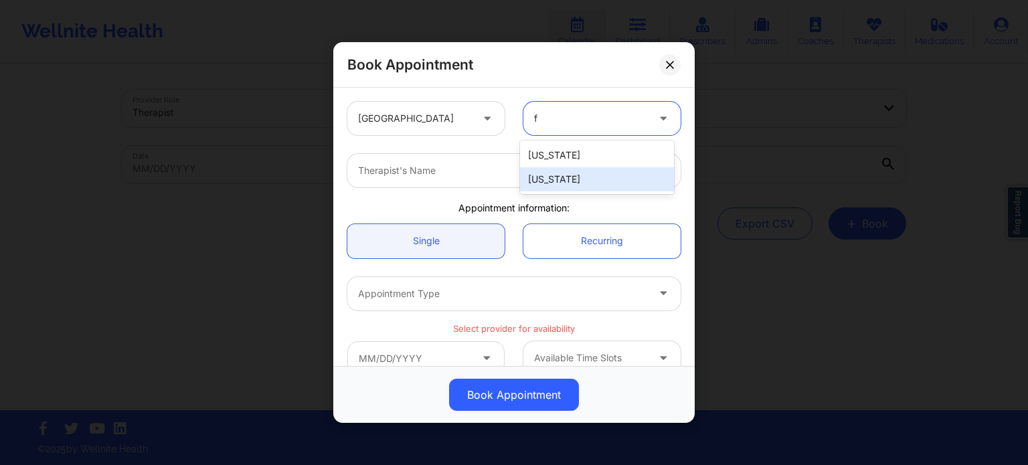
click at [555, 189] on div "[US_STATE]" at bounding box center [597, 179] width 154 height 24
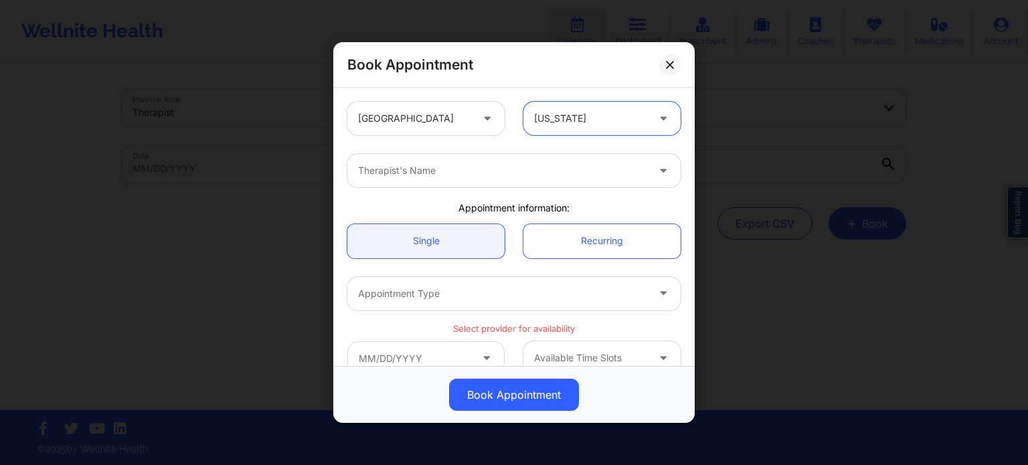
click at [528, 171] on div at bounding box center [502, 171] width 289 height 16
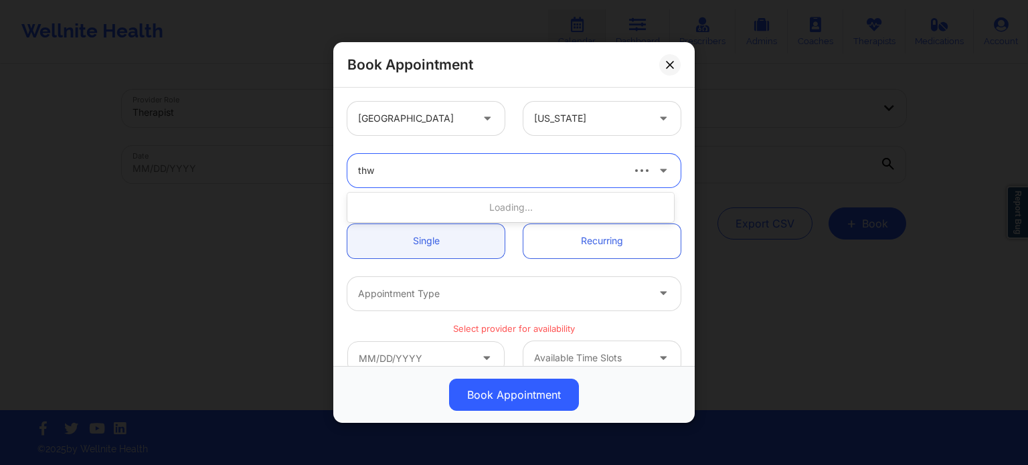
type input "thwe"
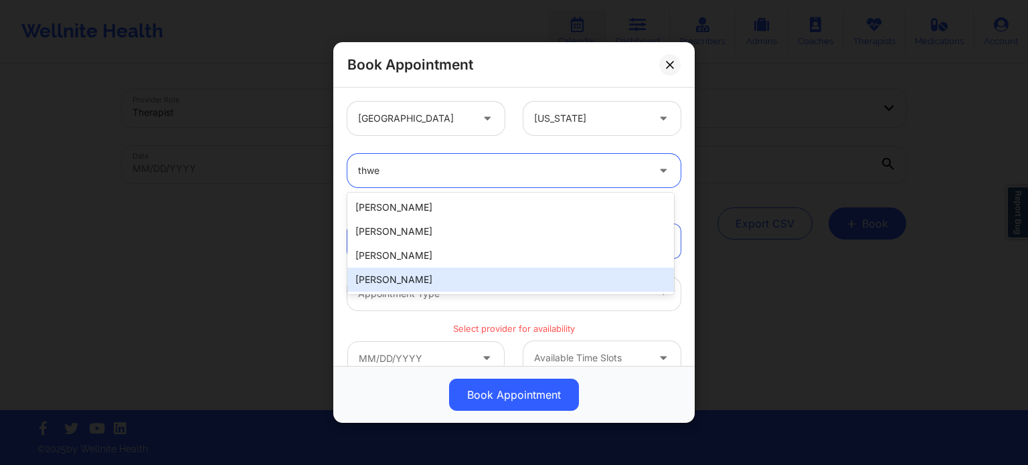
click at [477, 277] on div "[PERSON_NAME]" at bounding box center [510, 280] width 326 height 24
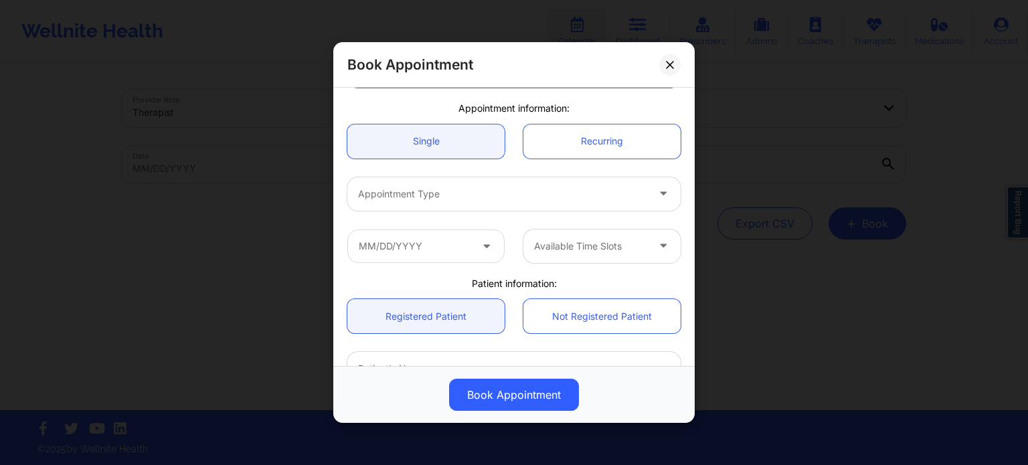
scroll to position [134, 0]
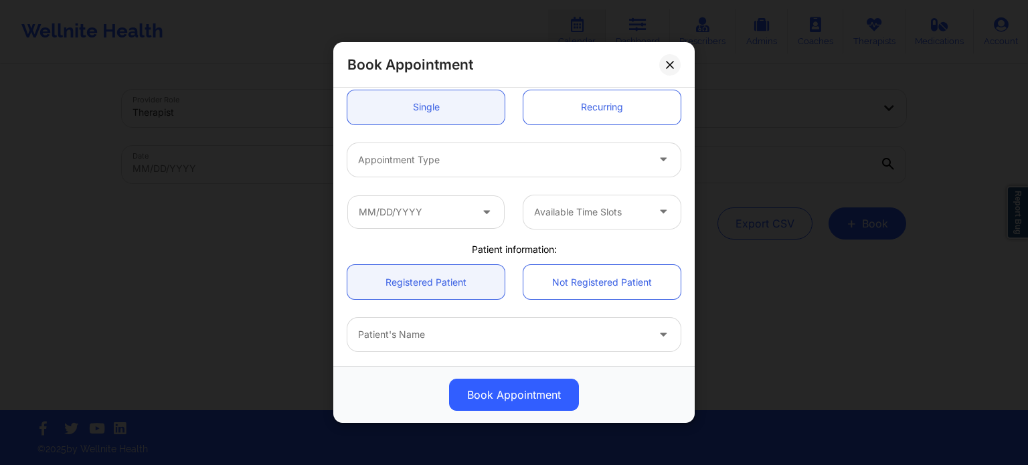
click at [426, 156] on div at bounding box center [502, 160] width 289 height 16
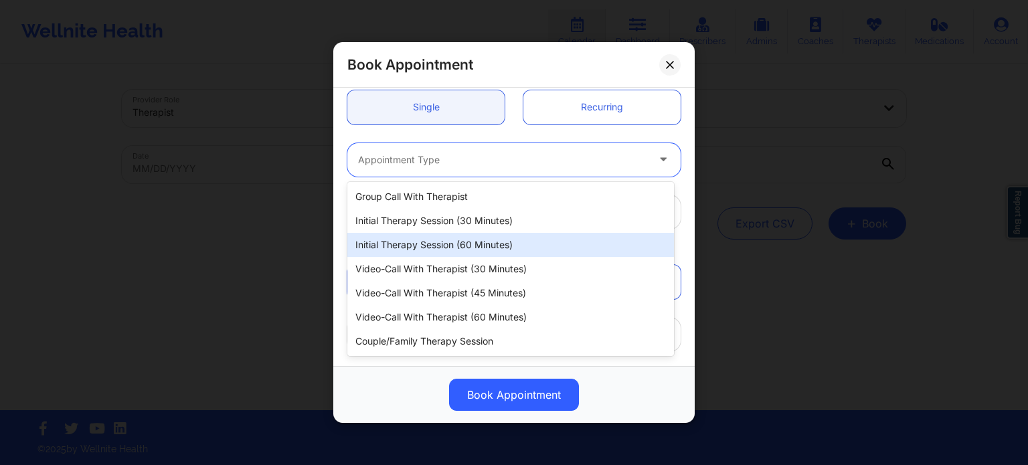
click at [477, 243] on div "Initial Therapy Session (60 minutes)" at bounding box center [510, 245] width 326 height 24
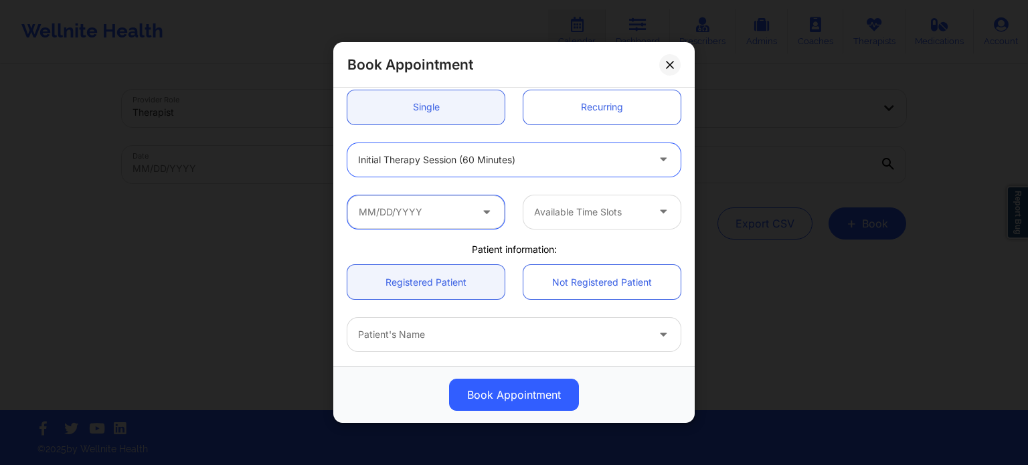
click at [447, 211] on input "text" at bounding box center [425, 211] width 157 height 33
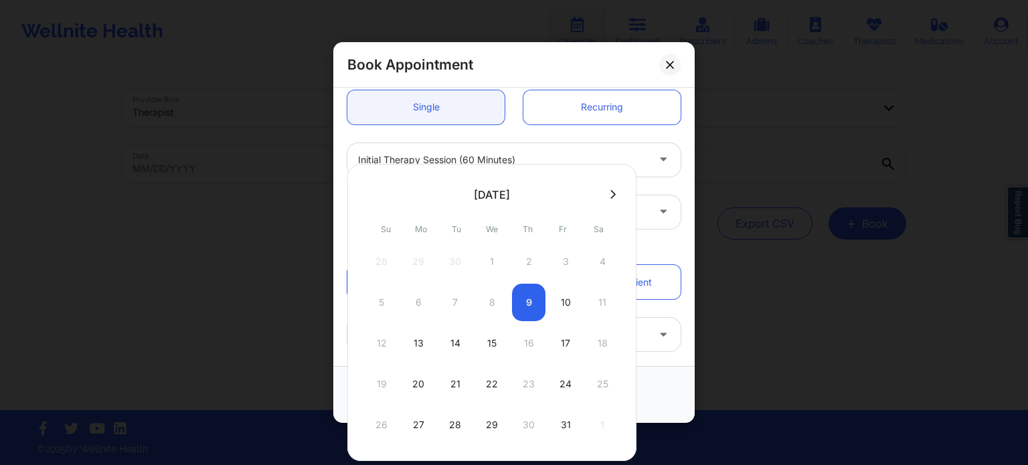
click at [557, 304] on div "10" at bounding box center [565, 302] width 33 height 37
type input "[DATE]"
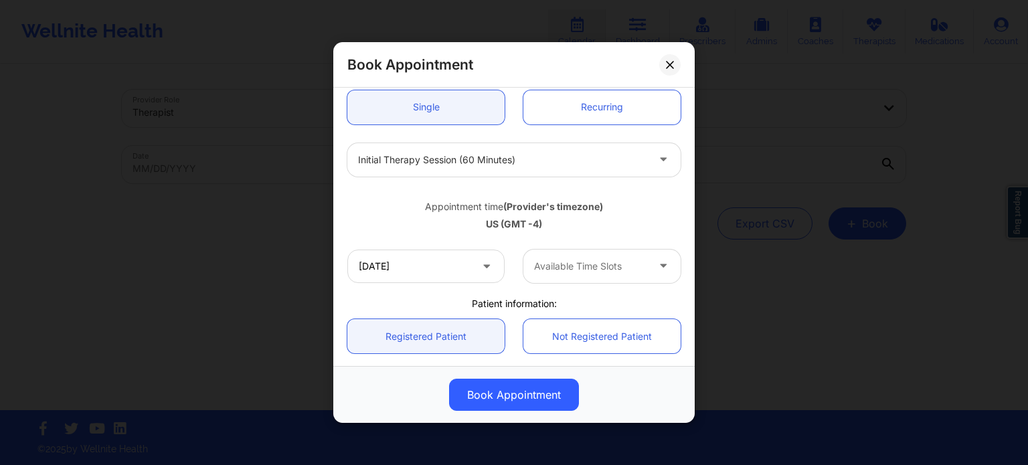
click at [574, 267] on div at bounding box center [590, 266] width 113 height 16
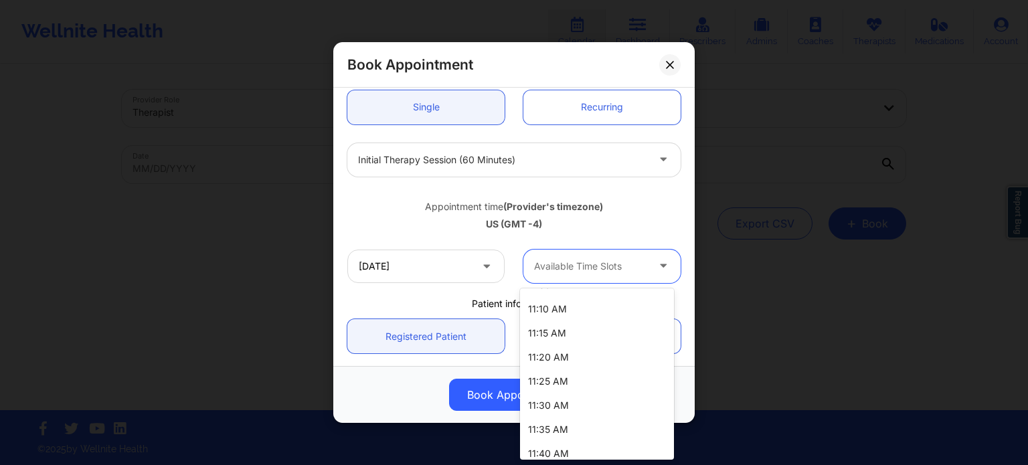
scroll to position [460, 0]
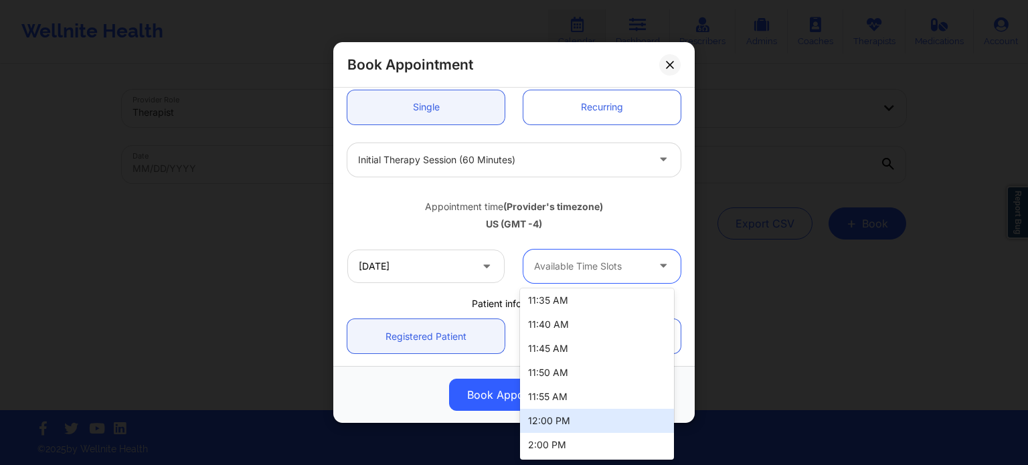
click at [559, 421] on div "12:00 PM" at bounding box center [597, 421] width 154 height 24
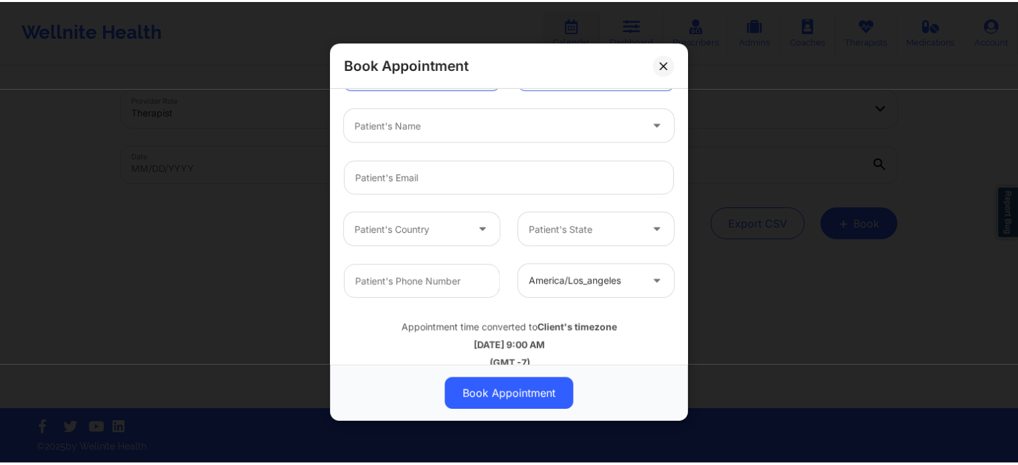
scroll to position [401, 0]
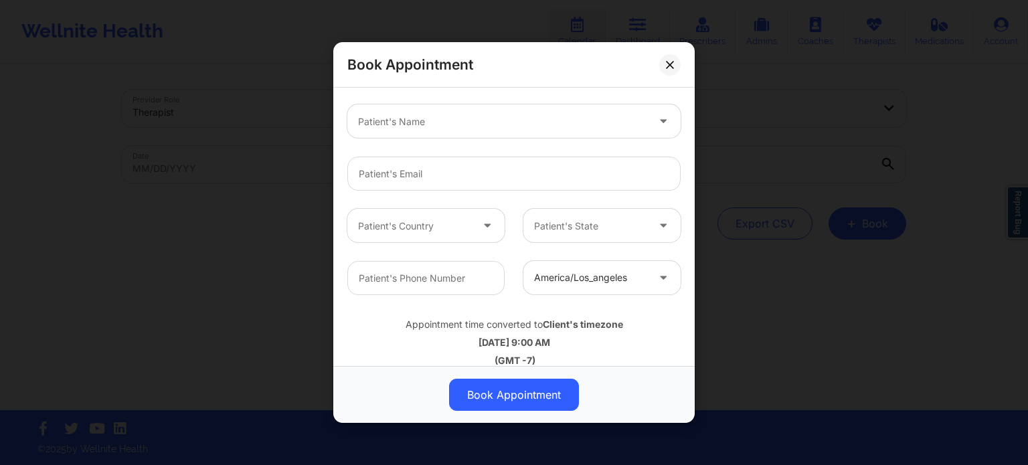
click at [672, 65] on icon at bounding box center [670, 65] width 8 height 8
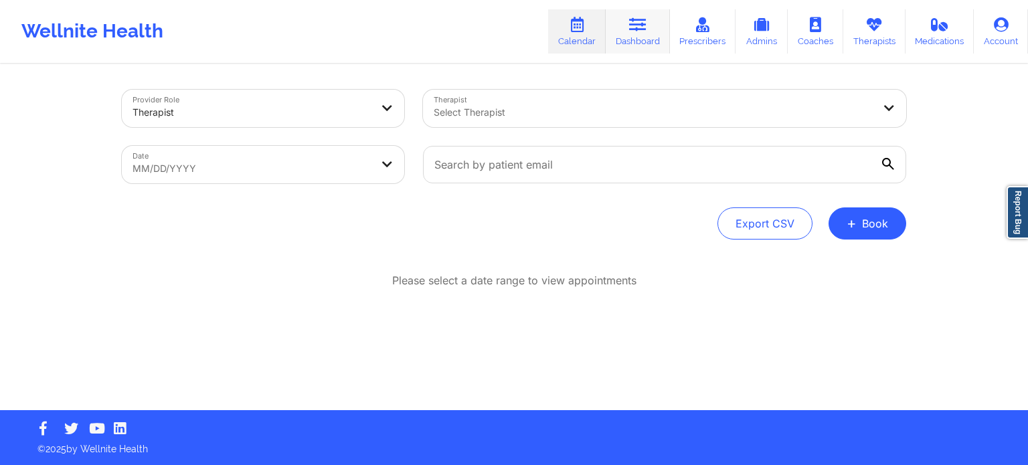
click at [643, 31] on link "Dashboard" at bounding box center [637, 31] width 64 height 44
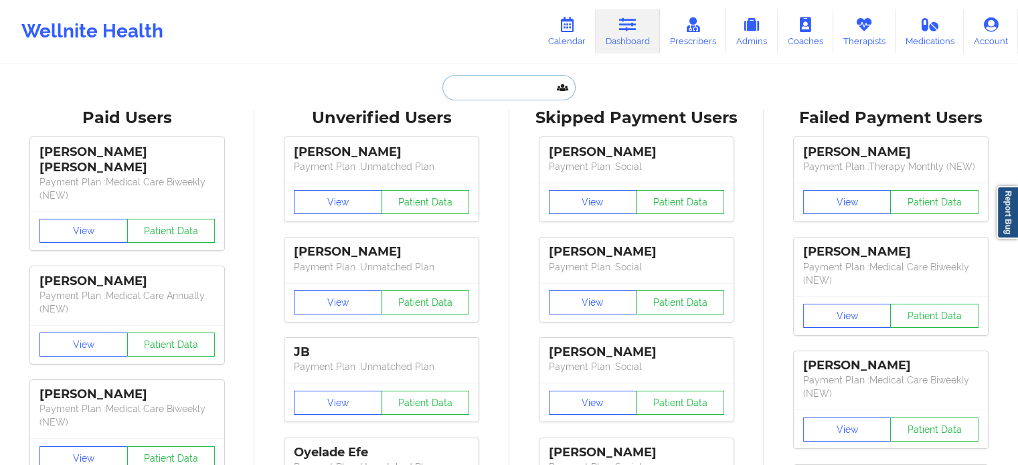
click at [519, 87] on input "text" at bounding box center [508, 87] width 132 height 25
paste input "DIANAPAOLAC@HOTMAIL.COM"
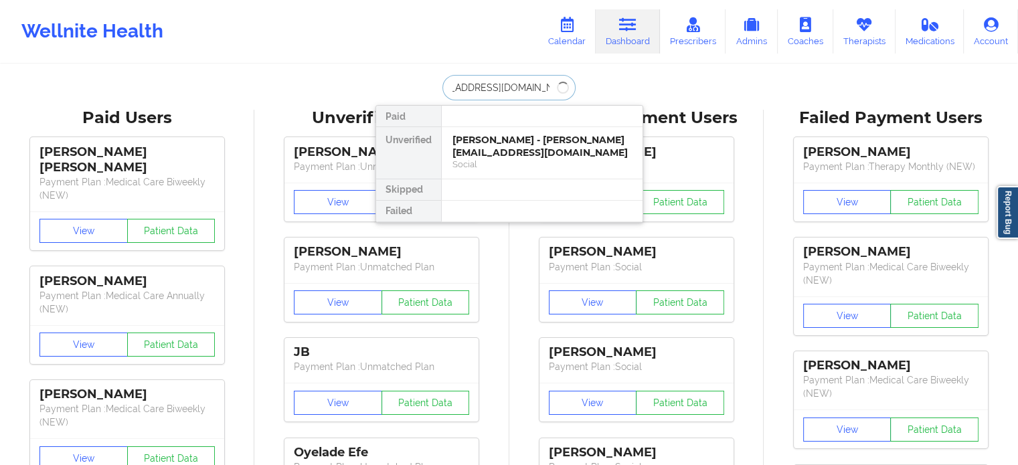
type input "DIANAPAOLAC@HOTMAIL.COM"
click at [541, 84] on input "DIANAPAOLAC@HOTMAIL.COM" at bounding box center [508, 87] width 132 height 25
click at [541, 83] on input "DIANAPAOLAC@HOTMAIL.COM" at bounding box center [508, 87] width 132 height 25
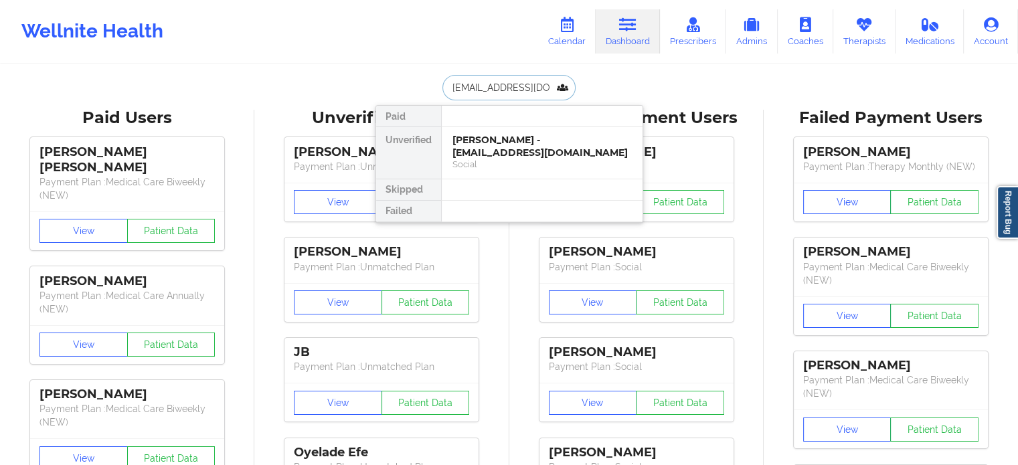
click at [541, 83] on input "DIANAPAOLAC@HOTMAIL.COM" at bounding box center [508, 87] width 132 height 25
click at [506, 147] on div "Diana Castelblanco - dianapaolac@hotmail.com" at bounding box center [541, 146] width 179 height 25
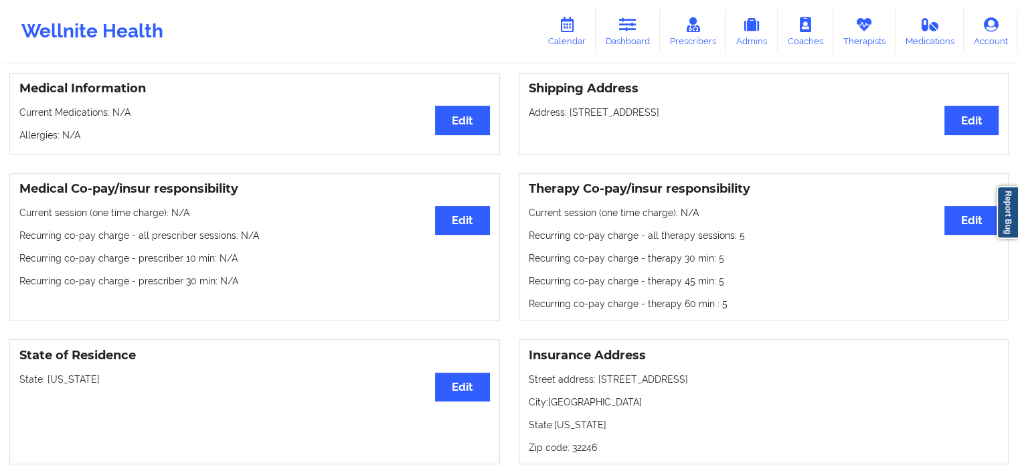
scroll to position [335, 0]
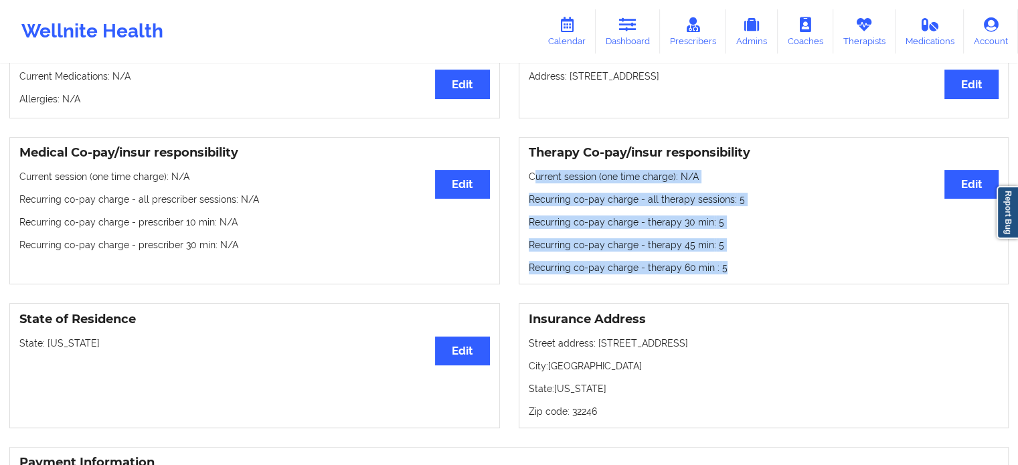
drag, startPoint x: 730, startPoint y: 278, endPoint x: 587, endPoint y: 118, distance: 213.7
click at [529, 168] on div "Therapy Co-pay/insur responsibility Edit Current session (one time charge): N/A…" at bounding box center [764, 211] width 490 height 148
click at [626, 25] on icon at bounding box center [627, 24] width 17 height 15
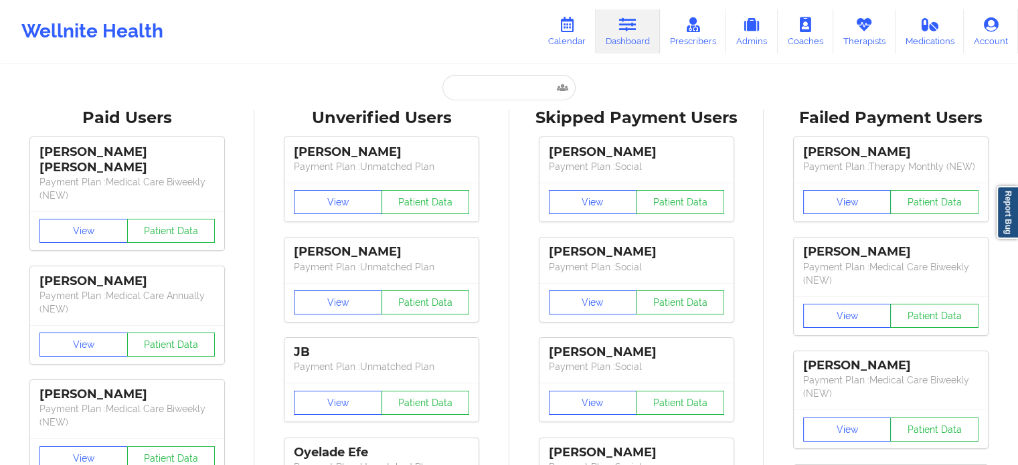
click at [506, 88] on input "text" at bounding box center [508, 87] width 132 height 25
paste input "rablack416@gmail.com"
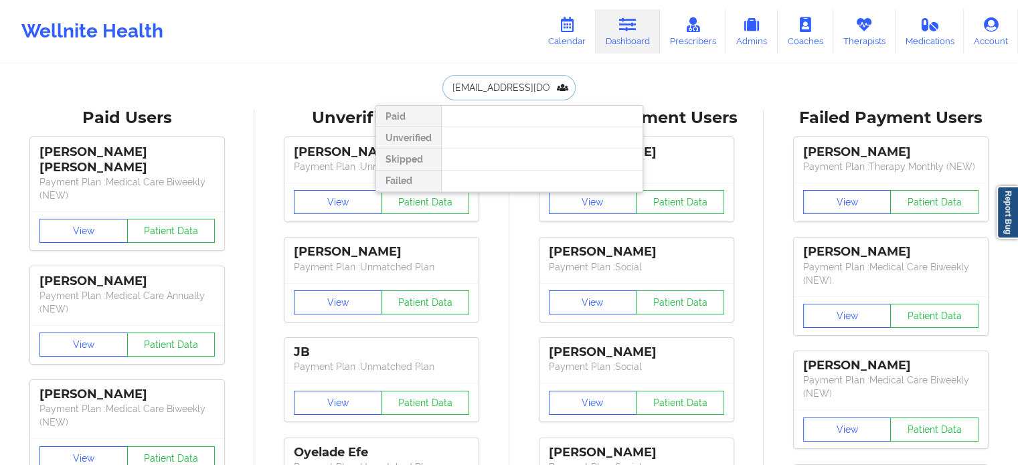
drag, startPoint x: 554, startPoint y: 88, endPoint x: 383, endPoint y: 89, distance: 171.3
click at [383, 89] on div "rablack416@gmail.com Paid Unverified Skipped Failed" at bounding box center [509, 87] width 268 height 25
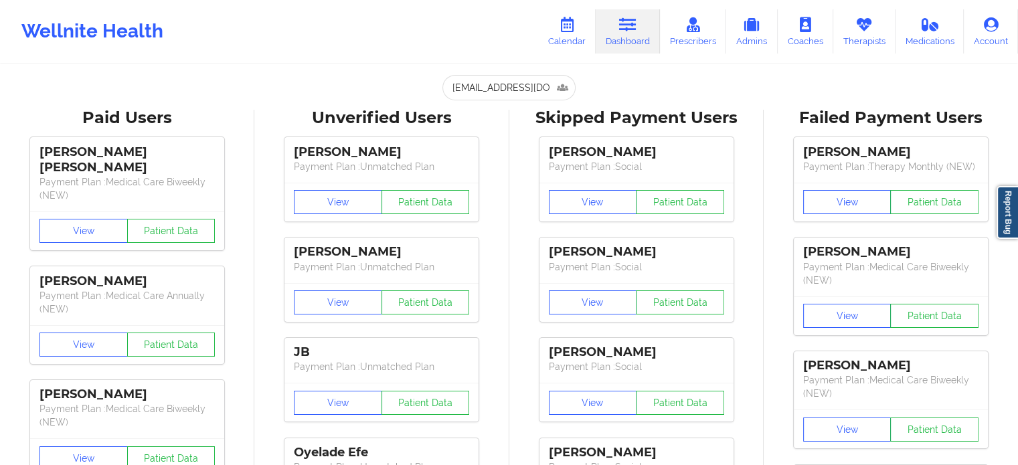
click at [536, 81] on input "rablack416@gmail.com" at bounding box center [508, 87] width 132 height 25
click at [535, 80] on input "rablack416@gmail.com" at bounding box center [508, 87] width 132 height 25
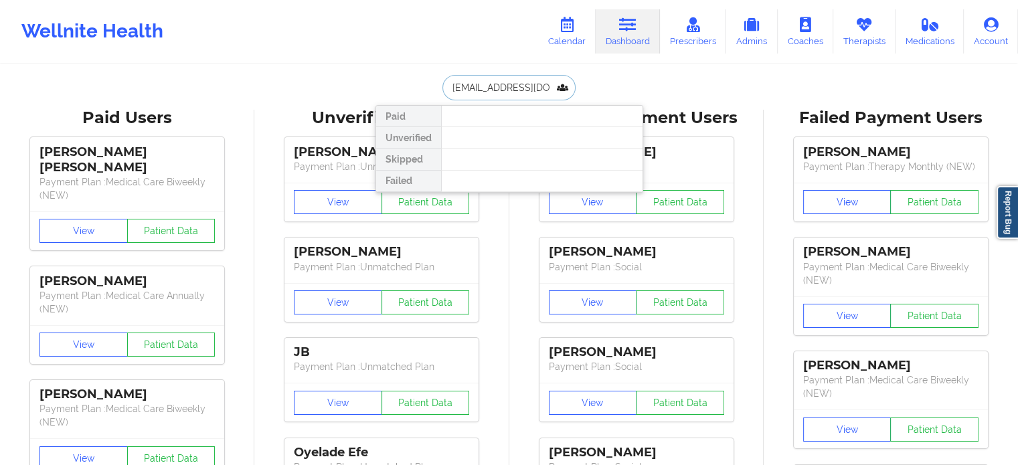
click at [535, 80] on input "rablack416@gmail.com" at bounding box center [508, 87] width 132 height 25
paste input "kianahood93"
type input "kianahood93@gmail.com"
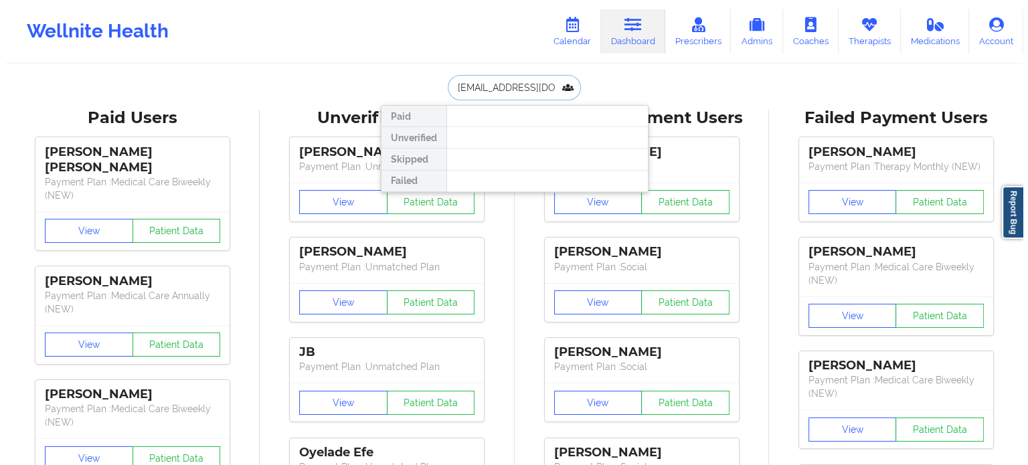
scroll to position [0, 3]
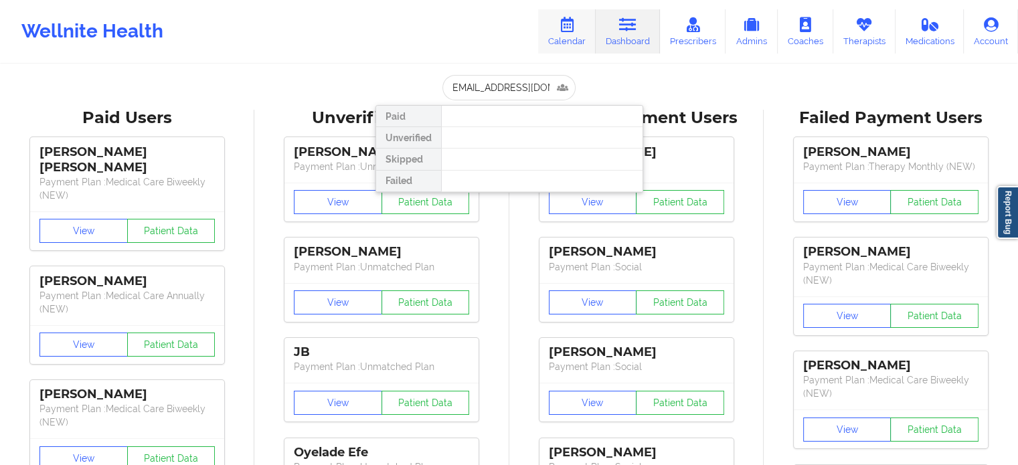
click at [557, 40] on link "Calendar" at bounding box center [567, 31] width 58 height 44
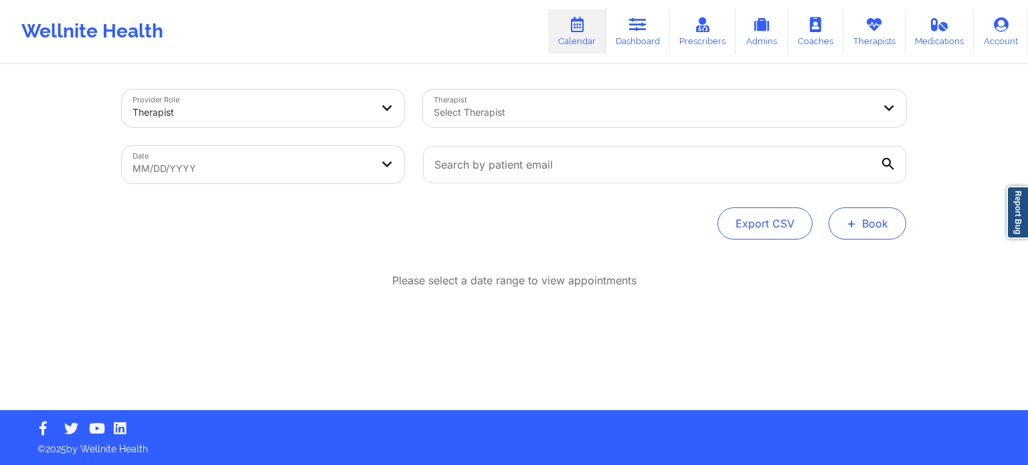
click at [846, 221] on button "+ Book" at bounding box center [867, 223] width 78 height 32
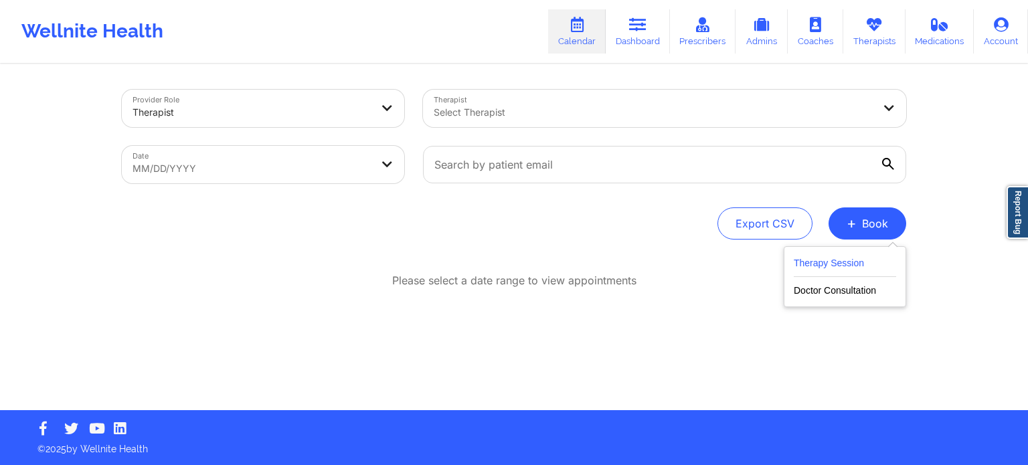
click at [839, 266] on button "Therapy Session" at bounding box center [844, 266] width 102 height 22
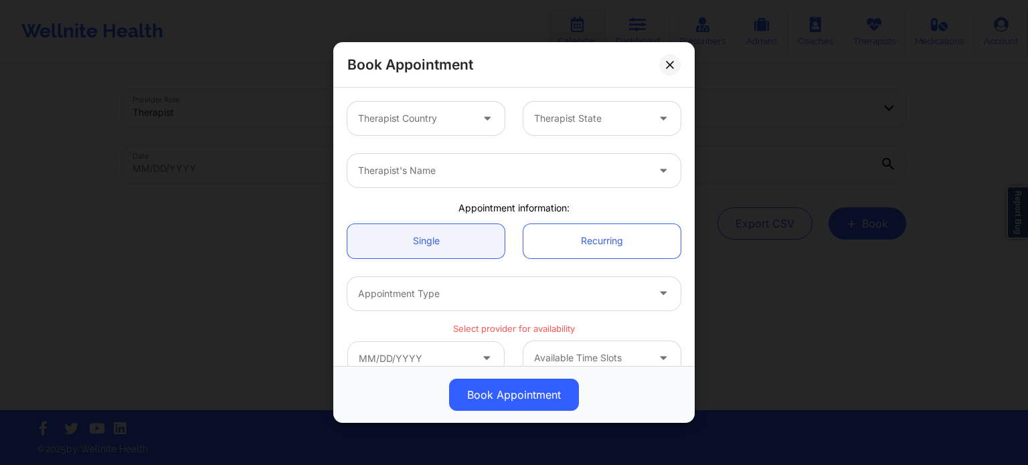
click at [443, 123] on div at bounding box center [414, 118] width 113 height 16
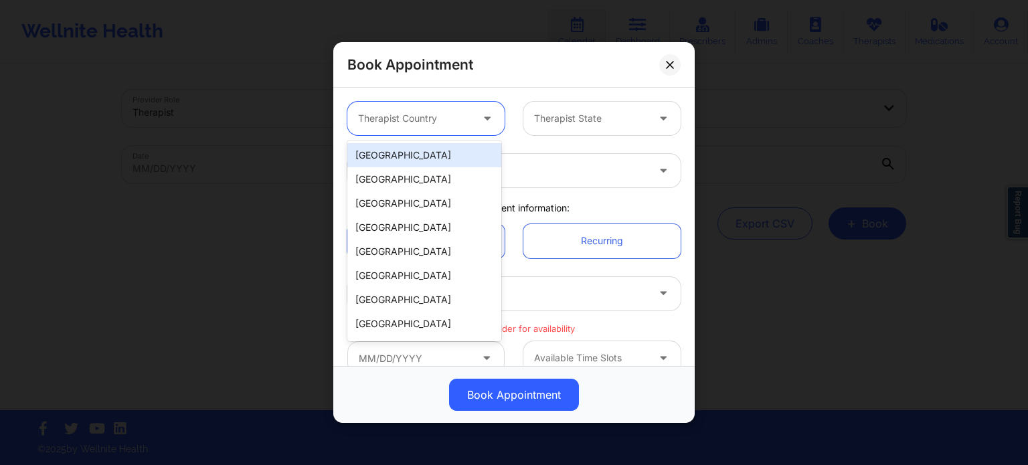
drag, startPoint x: 420, startPoint y: 155, endPoint x: 522, endPoint y: 143, distance: 102.5
click at [420, 156] on div "[GEOGRAPHIC_DATA]" at bounding box center [424, 155] width 154 height 24
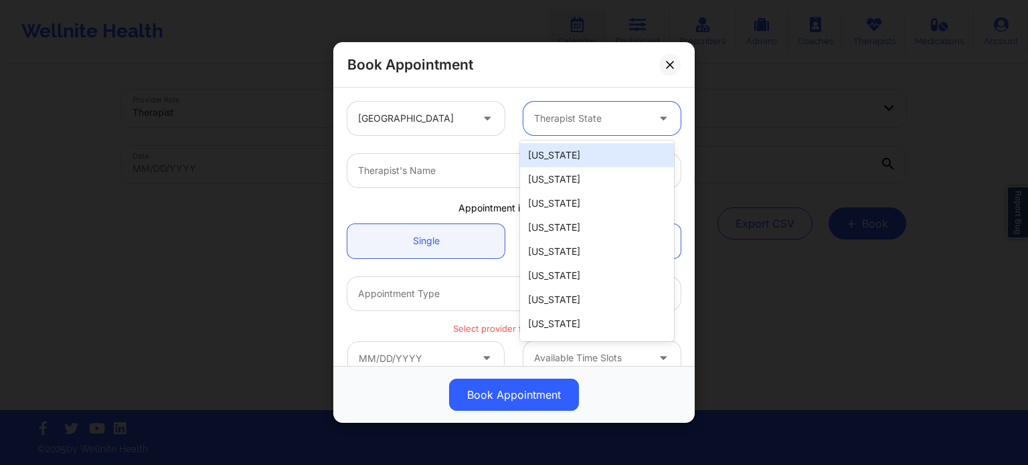
click at [575, 126] on div "Therapist State" at bounding box center [585, 118] width 125 height 33
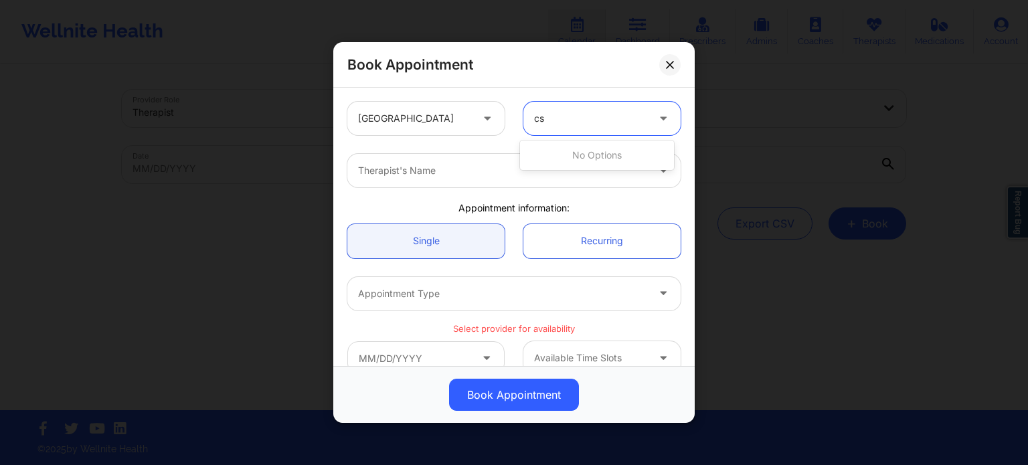
type input "c"
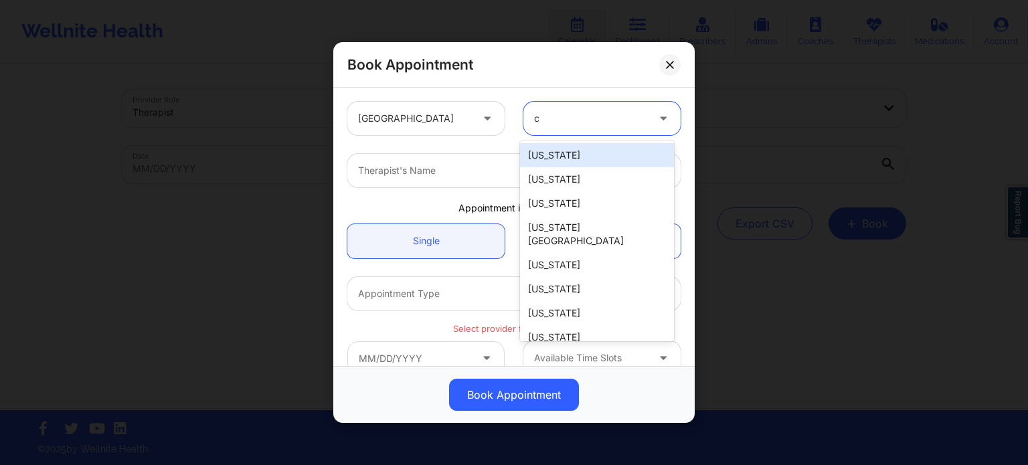
click at [554, 159] on div "[US_STATE]" at bounding box center [597, 155] width 154 height 24
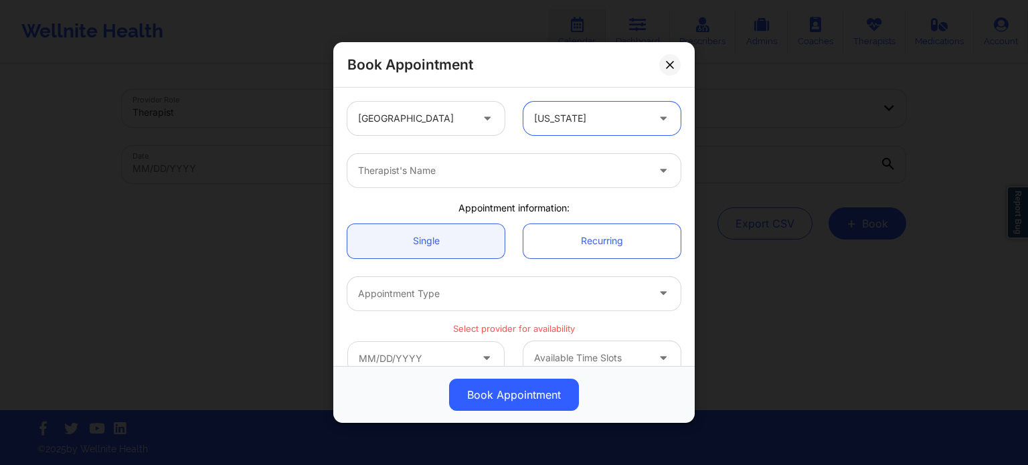
click at [468, 180] on div "Therapist's Name" at bounding box center [497, 170] width 301 height 33
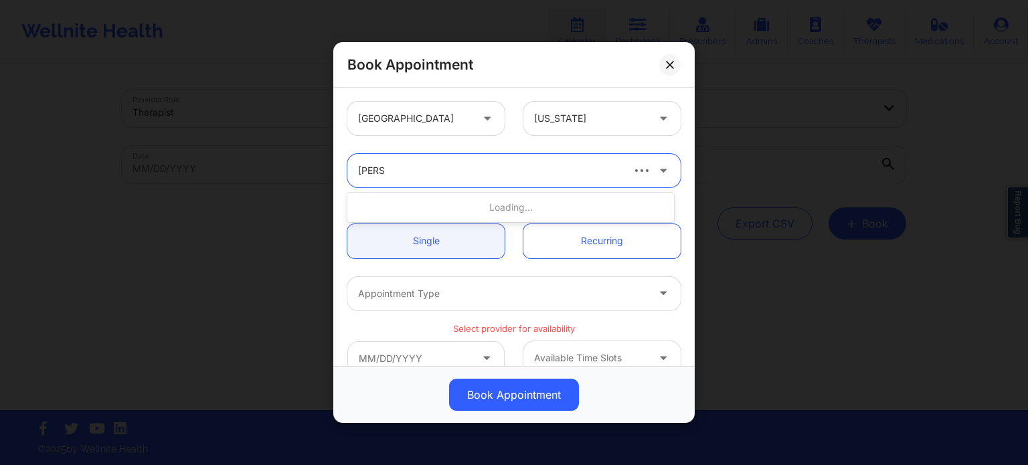
type input "quisha"
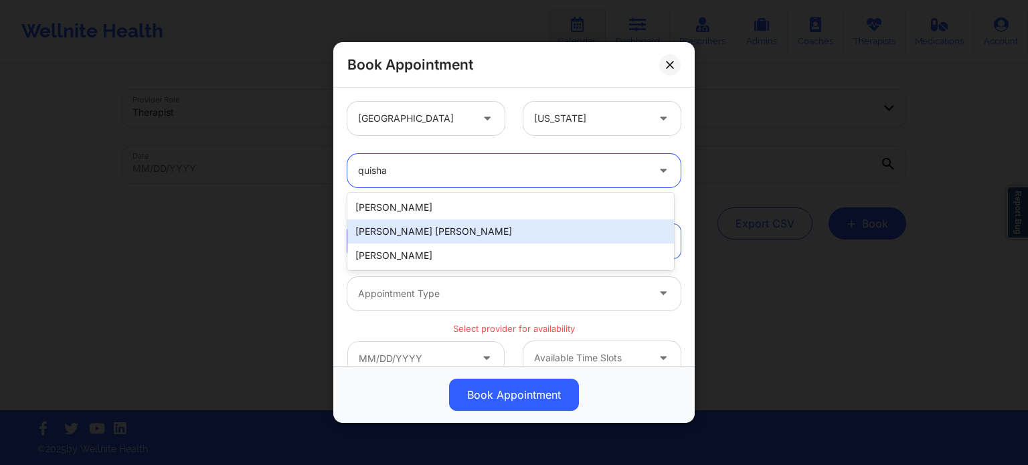
click at [459, 230] on div "Quisha Monique Castro" at bounding box center [510, 231] width 326 height 24
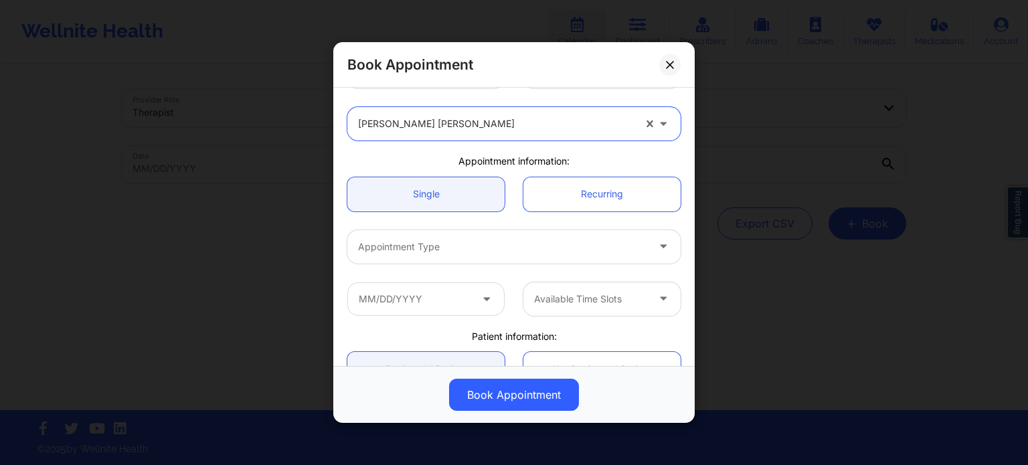
scroll to position [67, 0]
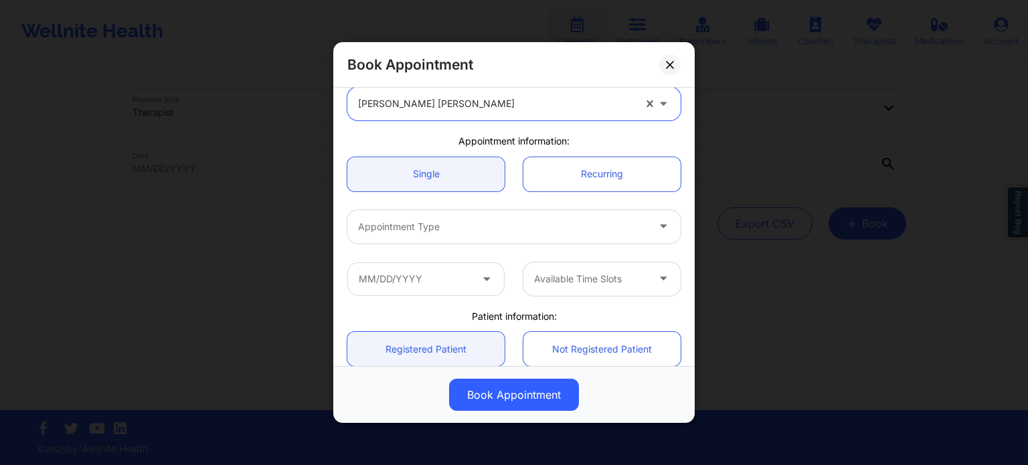
click at [452, 223] on div at bounding box center [502, 227] width 289 height 16
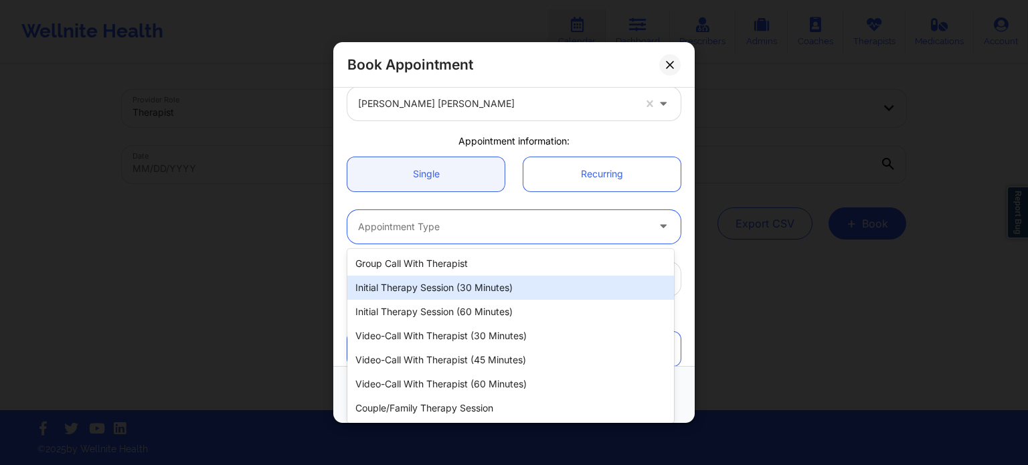
click at [446, 290] on div "Initial Therapy Session (30 minutes)" at bounding box center [510, 288] width 326 height 24
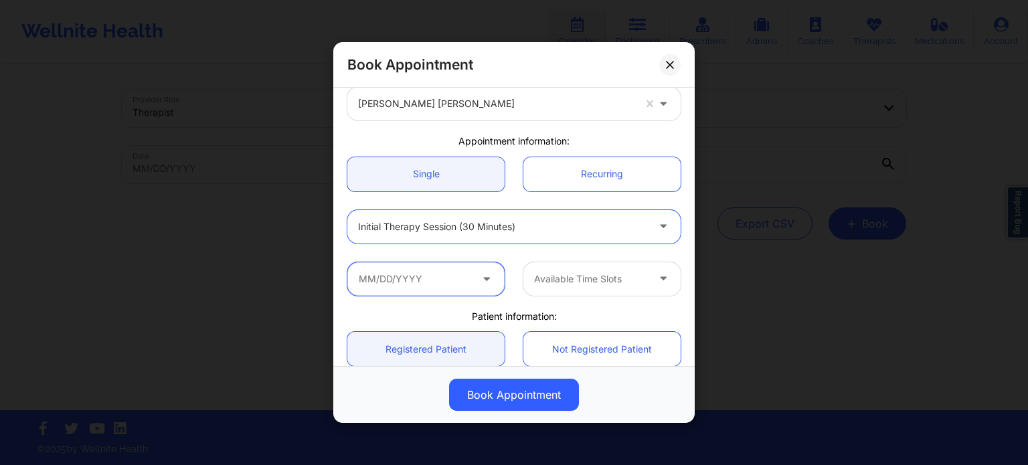
click at [428, 276] on input "text" at bounding box center [425, 278] width 157 height 33
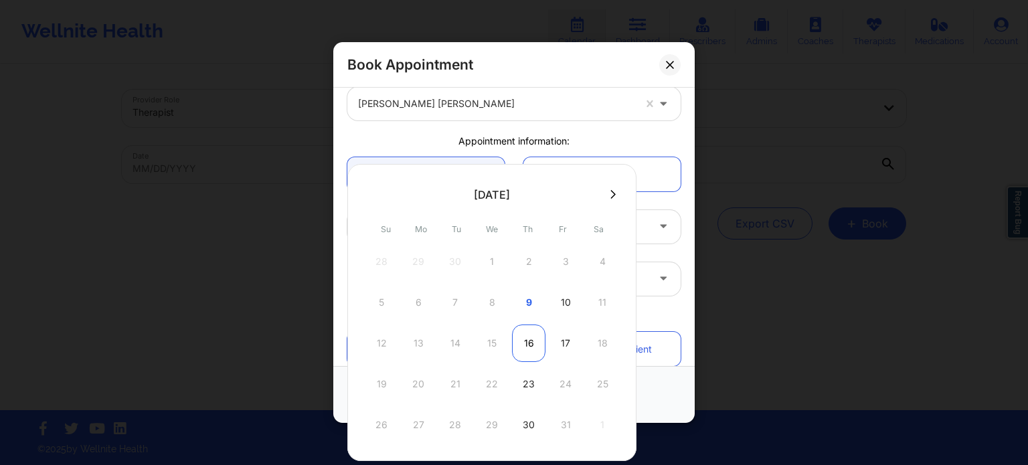
click at [527, 348] on div "16" at bounding box center [528, 342] width 33 height 37
type input "10/16/2025"
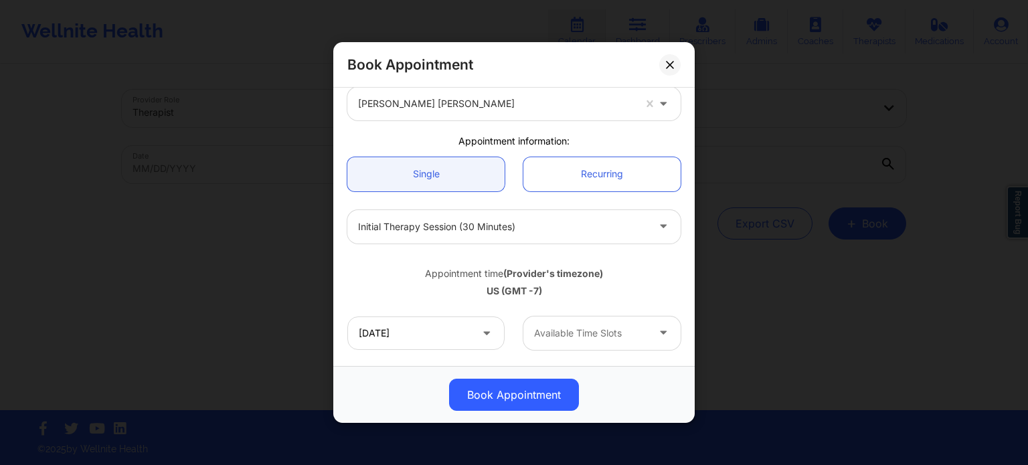
click at [561, 327] on div at bounding box center [590, 333] width 113 height 16
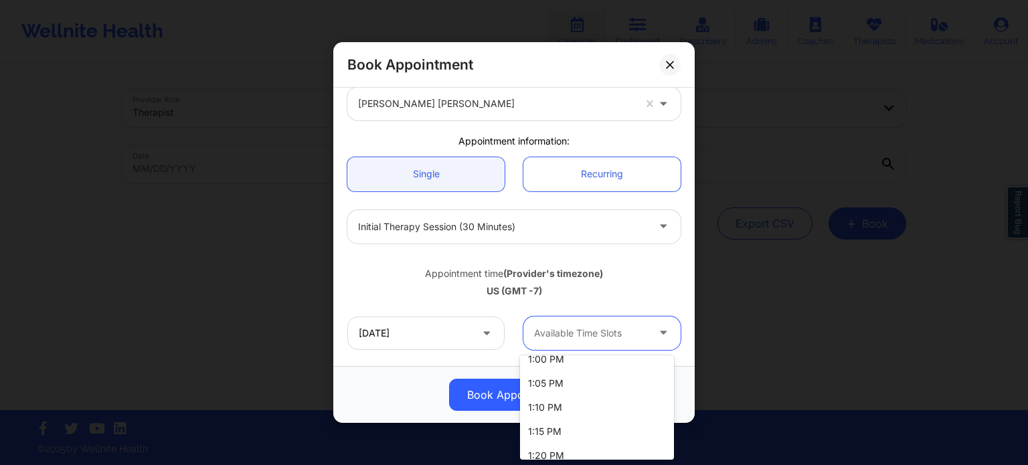
scroll to position [0, 0]
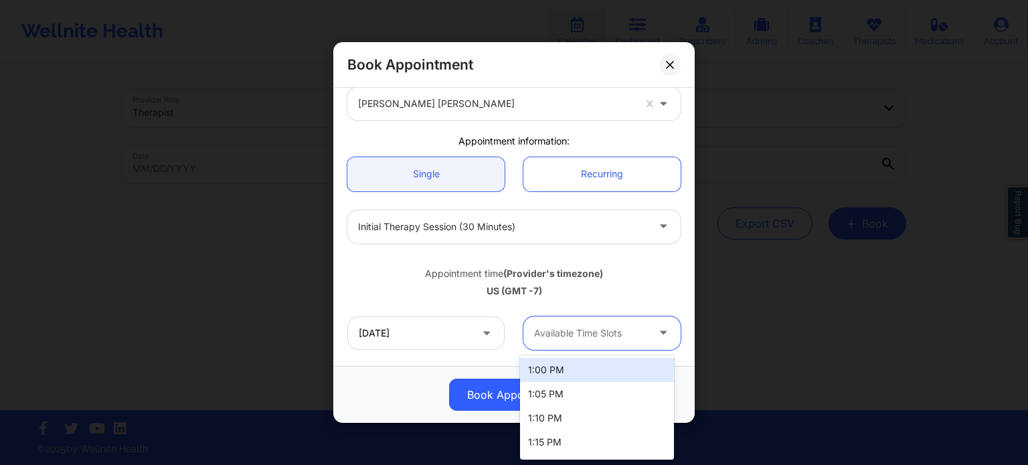
click at [570, 371] on div "1:00 PM" at bounding box center [597, 370] width 154 height 24
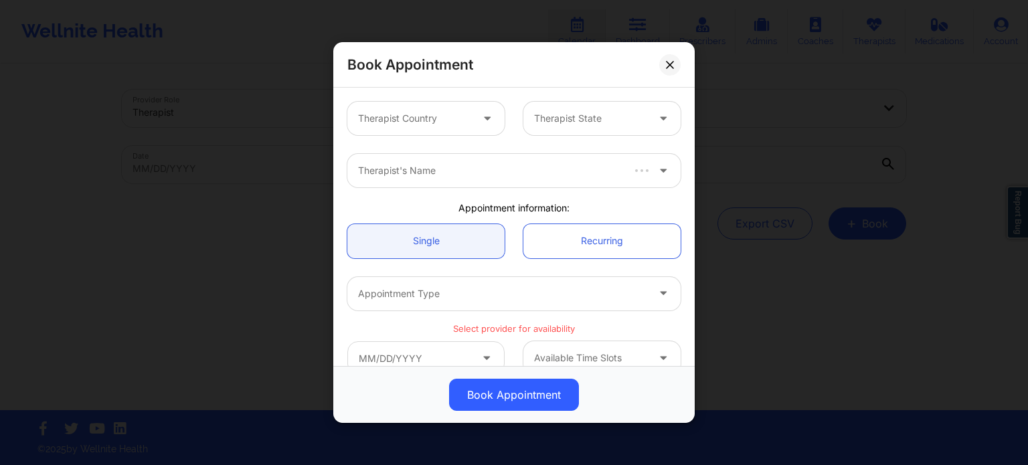
click at [405, 104] on div "Therapist Country" at bounding box center [409, 118] width 125 height 33
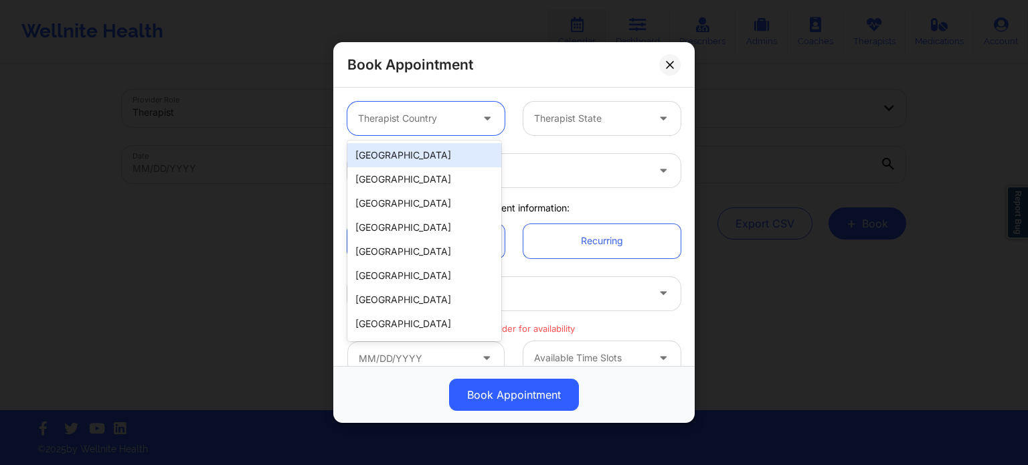
click at [417, 153] on div "[GEOGRAPHIC_DATA]" at bounding box center [424, 155] width 154 height 24
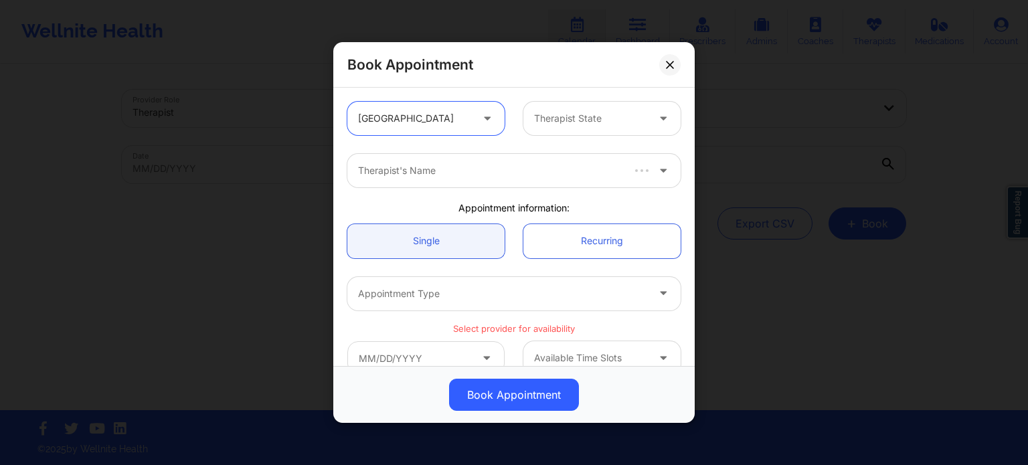
click at [537, 124] on div at bounding box center [590, 118] width 113 height 16
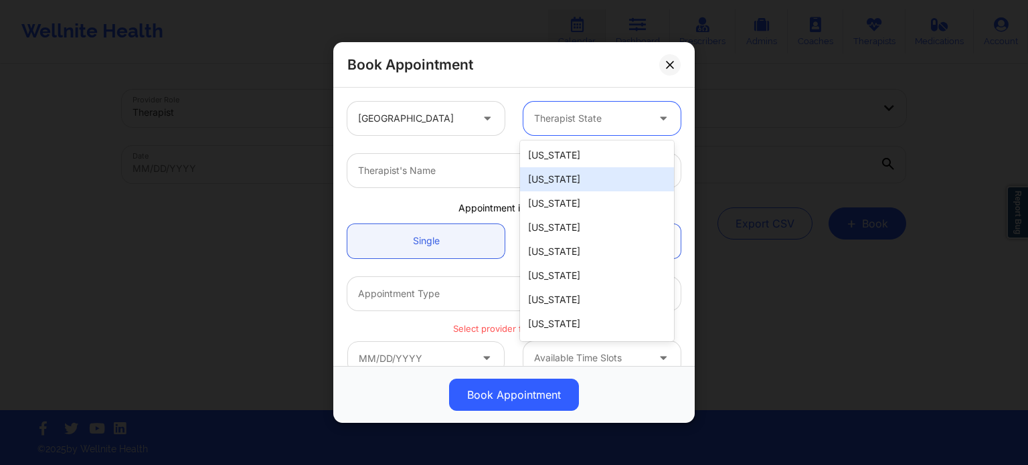
type input "f"
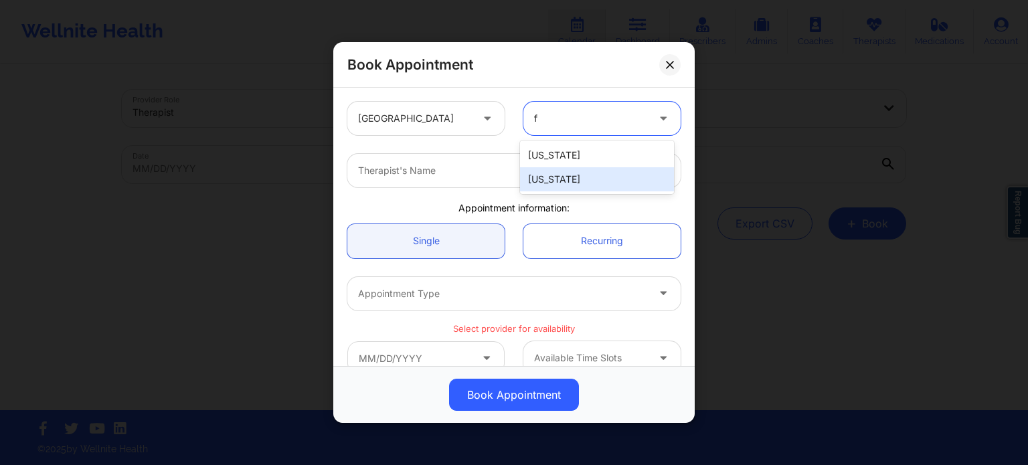
click at [557, 186] on div "[US_STATE]" at bounding box center [597, 179] width 154 height 24
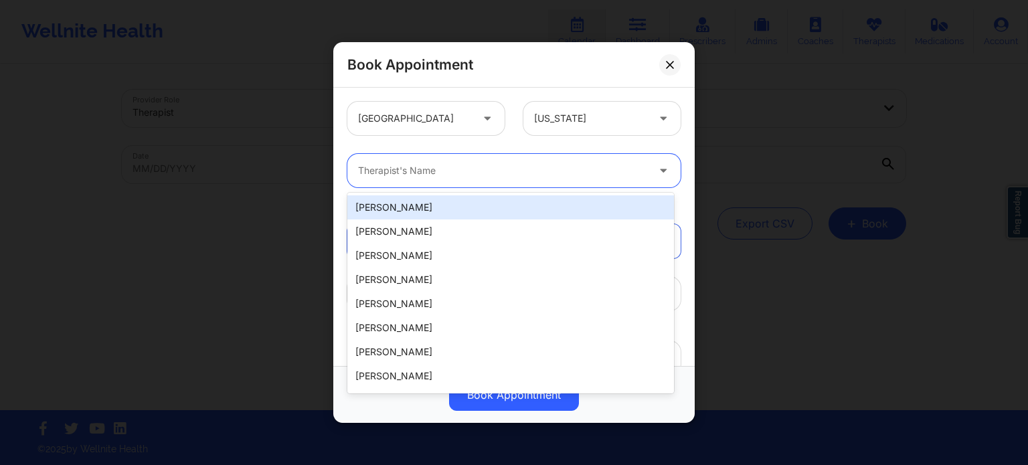
click at [474, 179] on div "Therapist's Name" at bounding box center [497, 170] width 301 height 33
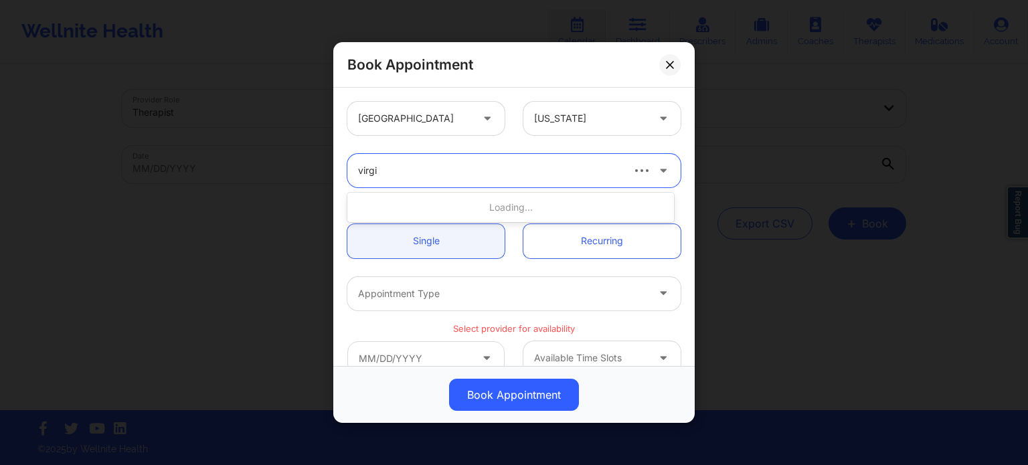
type input "virgin"
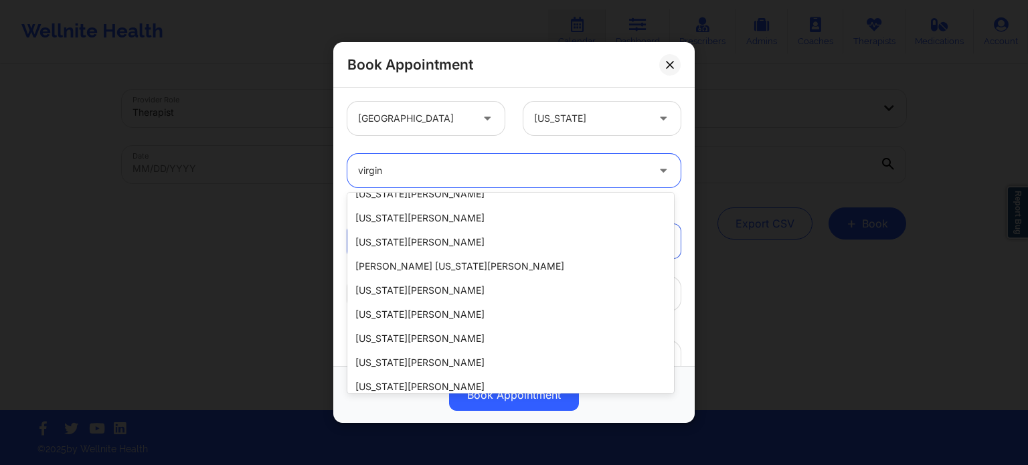
scroll to position [190, 0]
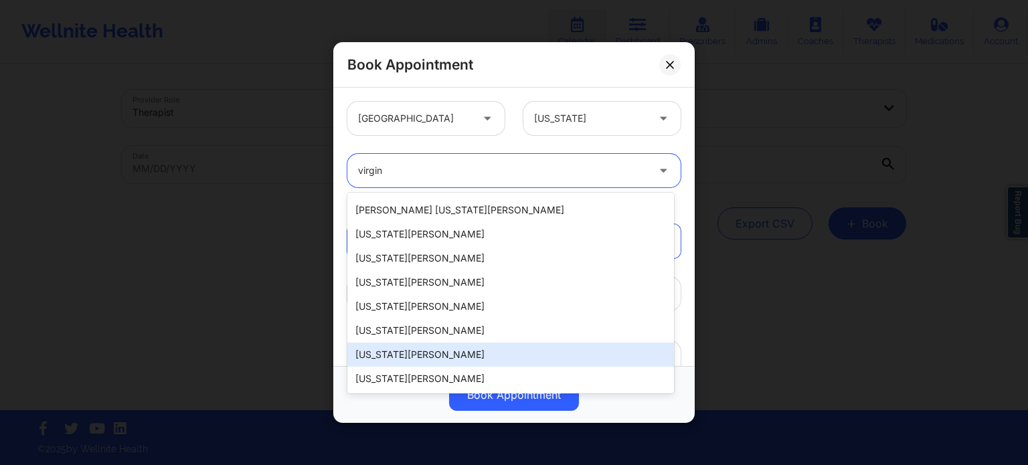
click at [396, 361] on div "Virginia Gibala" at bounding box center [510, 355] width 326 height 24
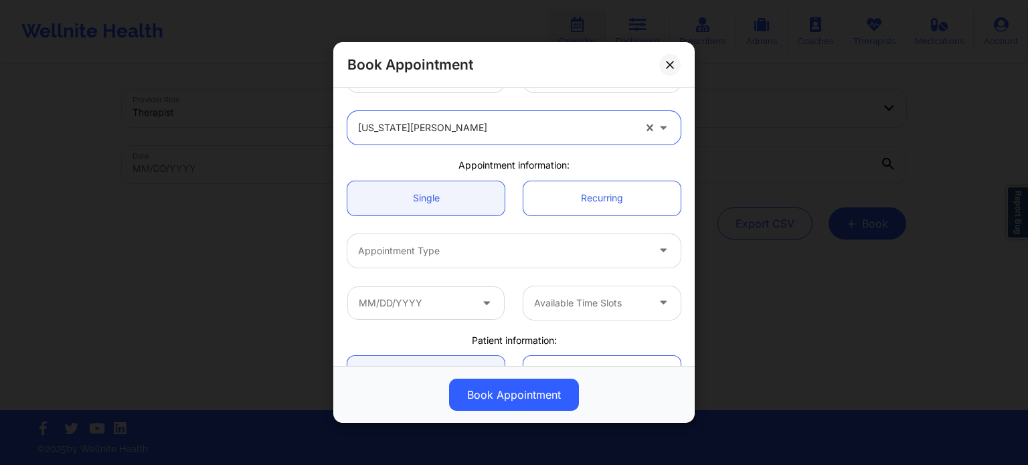
scroll to position [67, 0]
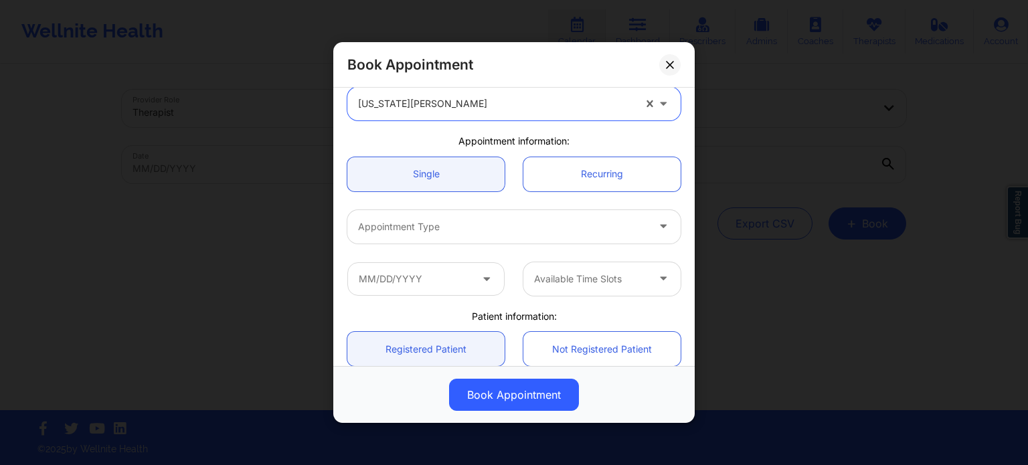
click at [454, 233] on div at bounding box center [502, 227] width 289 height 16
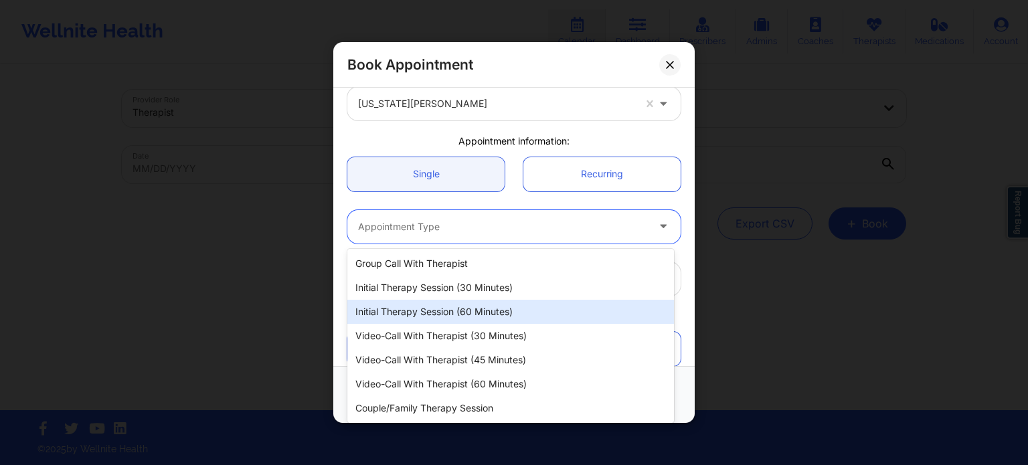
click at [438, 307] on div "Initial Therapy Session (60 minutes)" at bounding box center [510, 312] width 326 height 24
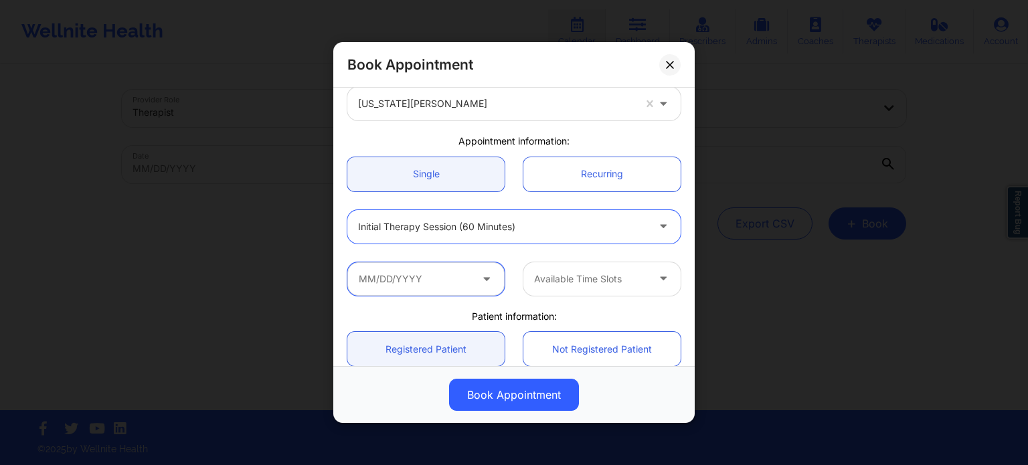
click at [423, 286] on input "text" at bounding box center [425, 278] width 157 height 33
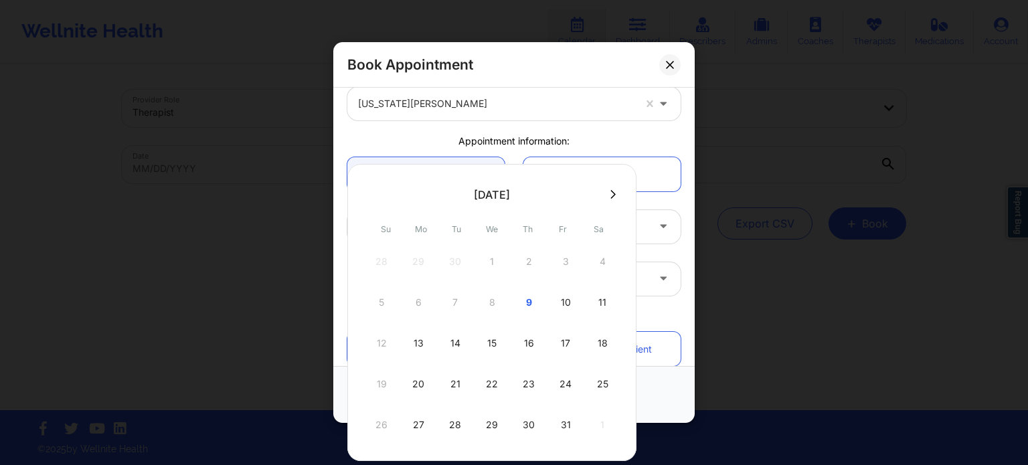
click at [412, 344] on div "13" at bounding box center [417, 342] width 33 height 37
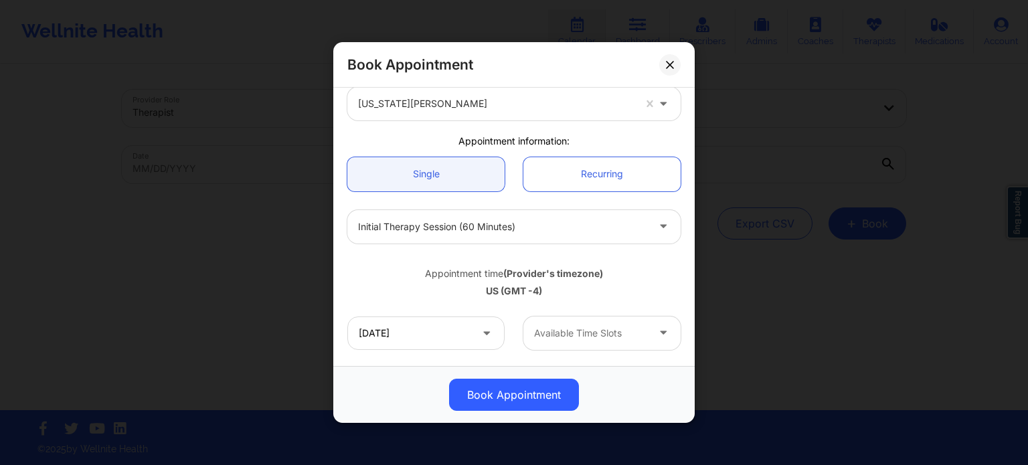
click at [581, 332] on div at bounding box center [590, 333] width 113 height 16
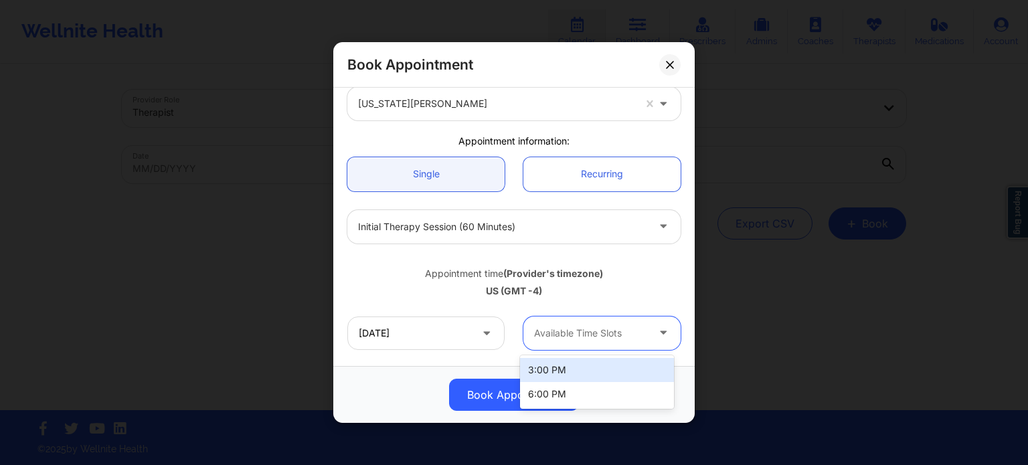
click at [581, 332] on div at bounding box center [590, 333] width 113 height 16
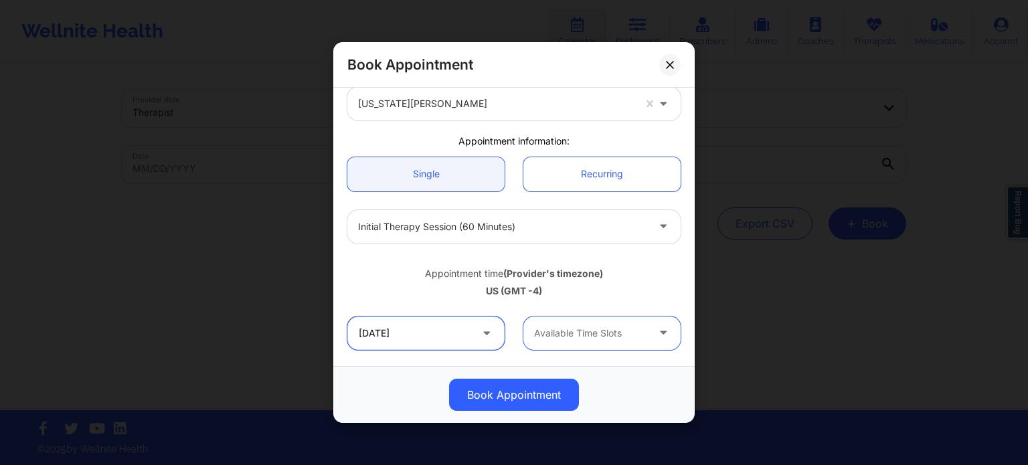
click at [436, 335] on input "10/13/2025" at bounding box center [425, 332] width 157 height 33
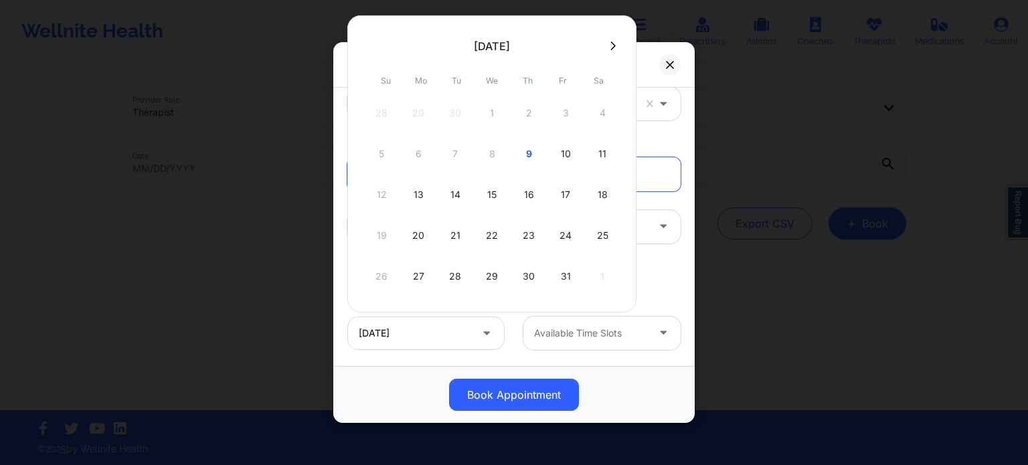
click at [455, 194] on div "14" at bounding box center [454, 194] width 33 height 37
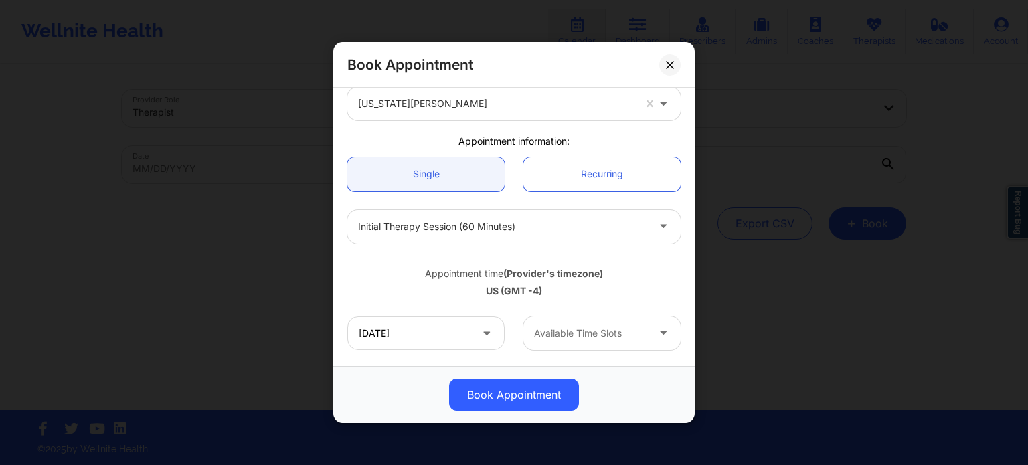
click at [548, 325] on div at bounding box center [590, 333] width 113 height 16
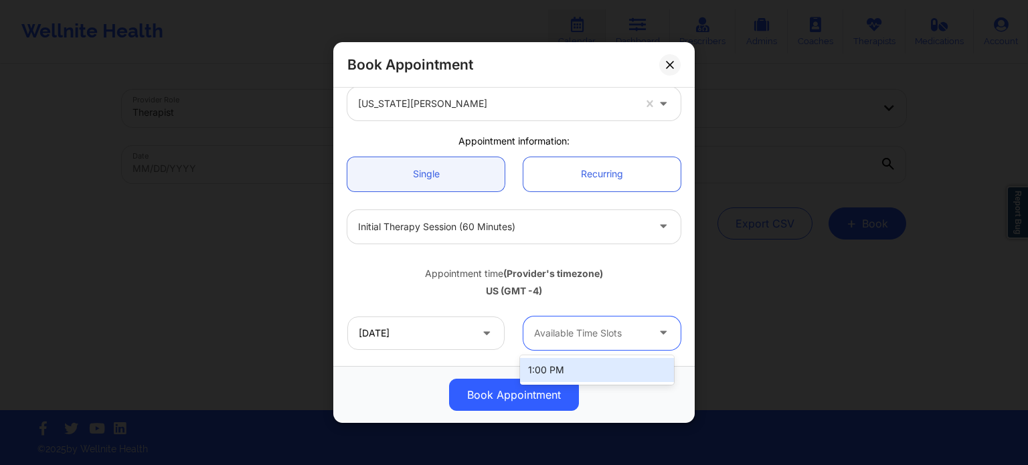
click at [548, 325] on div at bounding box center [590, 333] width 113 height 16
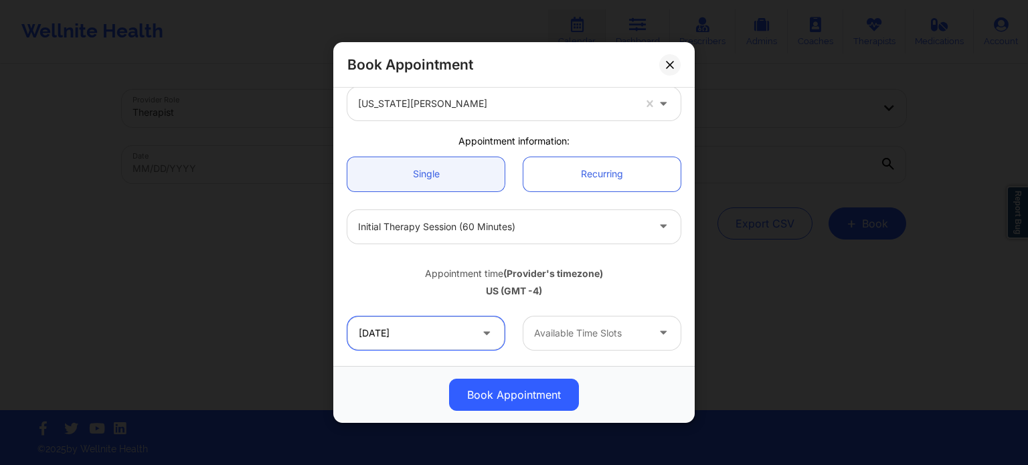
click at [436, 325] on input "10/14/2025" at bounding box center [425, 332] width 157 height 33
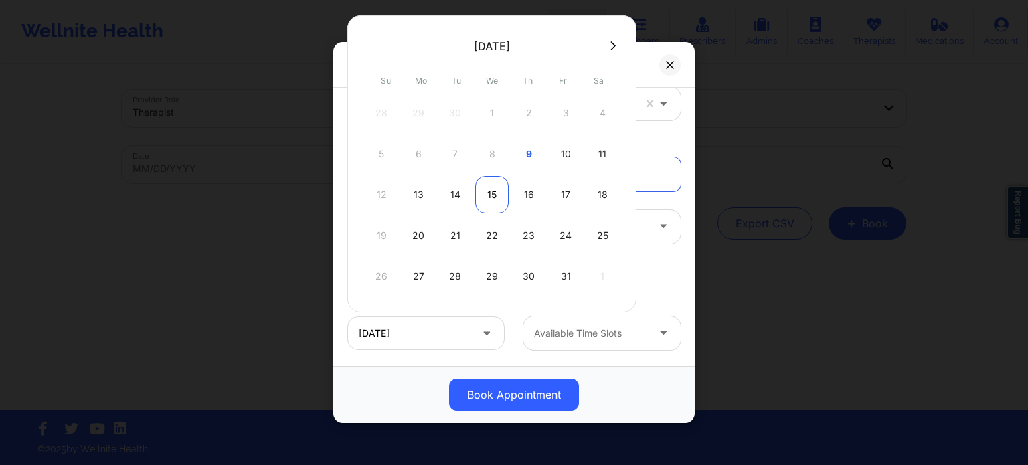
click at [494, 200] on div "15" at bounding box center [491, 194] width 33 height 37
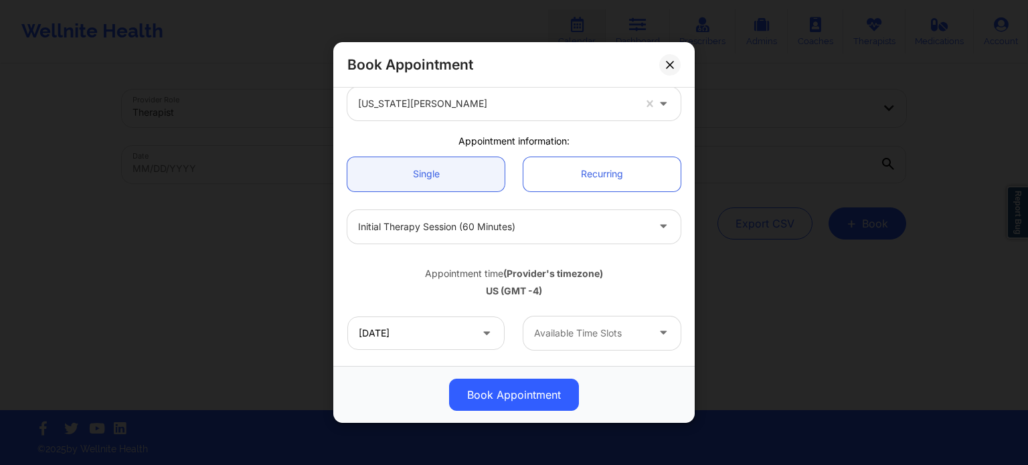
click at [555, 331] on div at bounding box center [590, 333] width 113 height 16
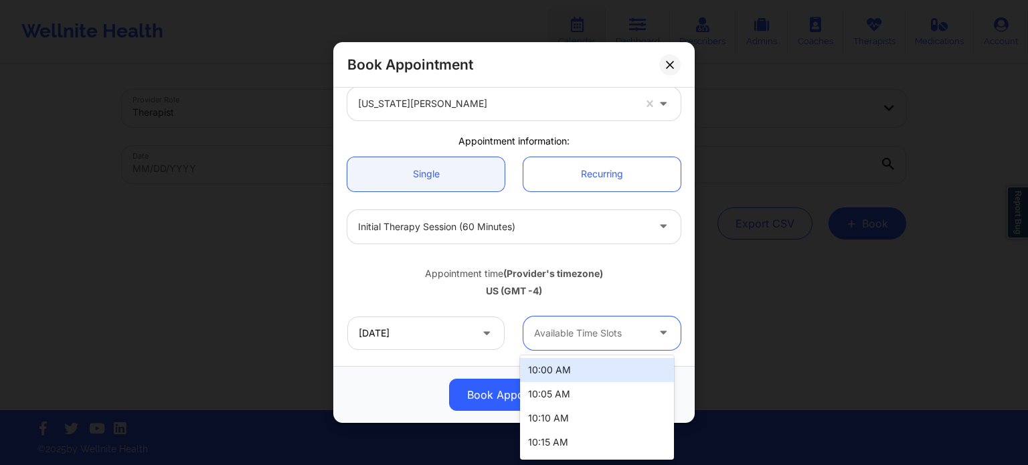
click at [555, 332] on div at bounding box center [590, 333] width 113 height 16
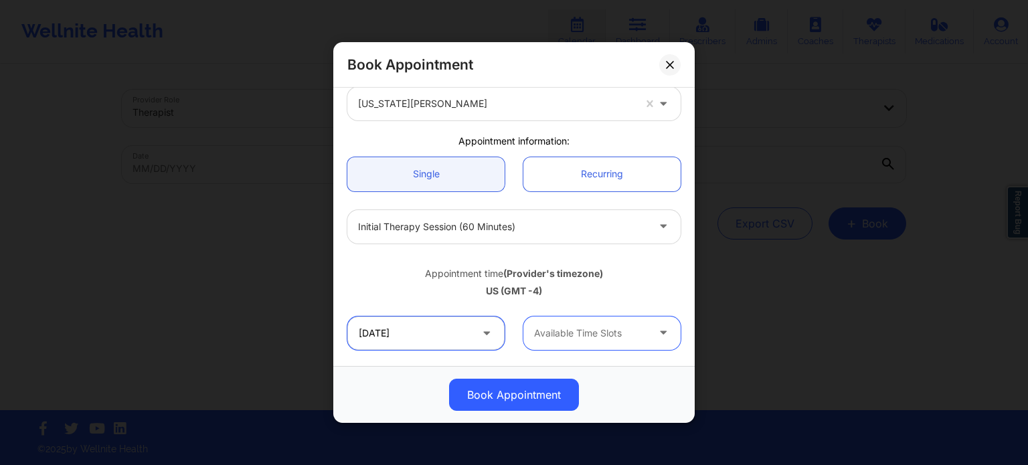
click at [452, 331] on input "[DATE]" at bounding box center [425, 332] width 157 height 33
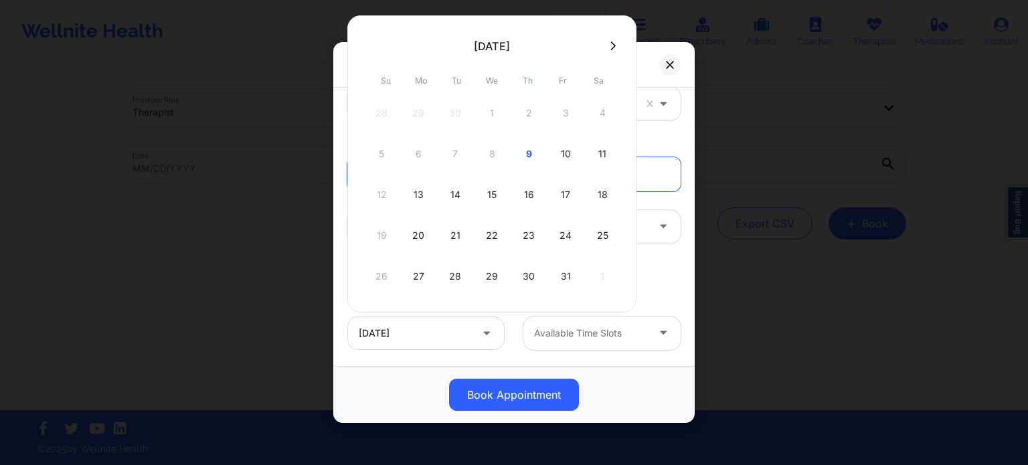
click at [529, 195] on div "16" at bounding box center [528, 194] width 33 height 37
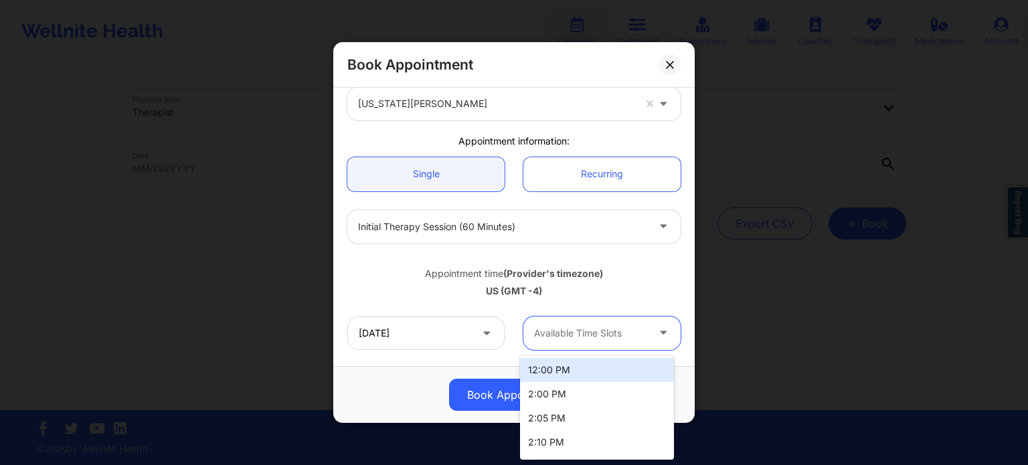
click at [557, 324] on div "Available Time Slots" at bounding box center [585, 332] width 125 height 33
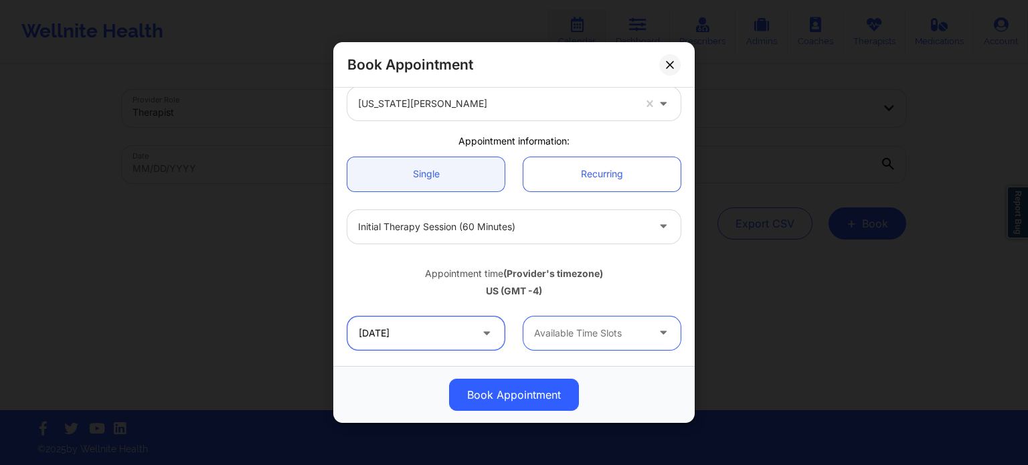
click at [416, 335] on input "10/16/2025" at bounding box center [425, 332] width 157 height 33
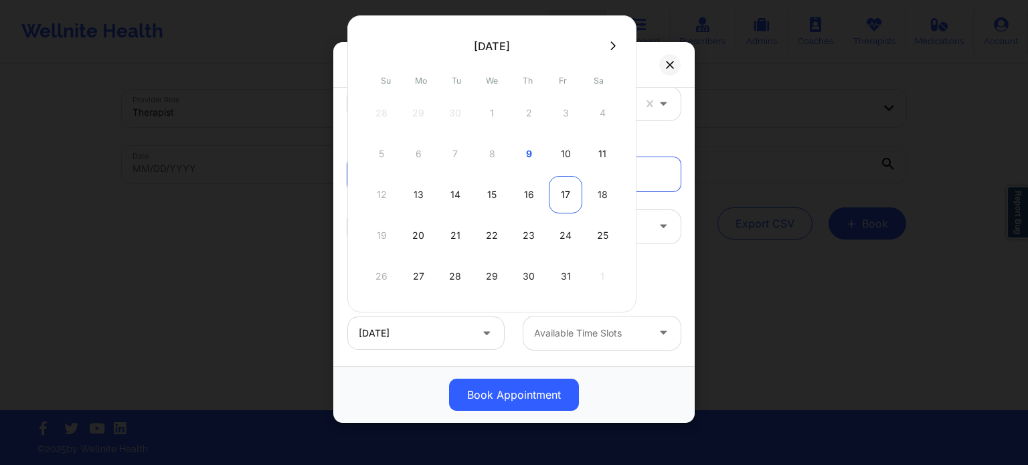
click at [555, 194] on div "17" at bounding box center [565, 194] width 33 height 37
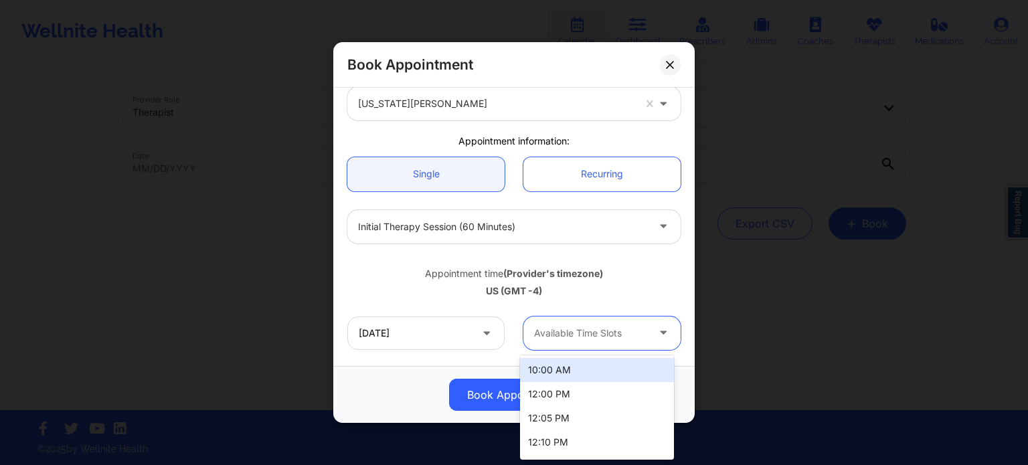
click at [565, 339] on div at bounding box center [590, 333] width 113 height 16
click at [565, 341] on div at bounding box center [590, 333] width 113 height 16
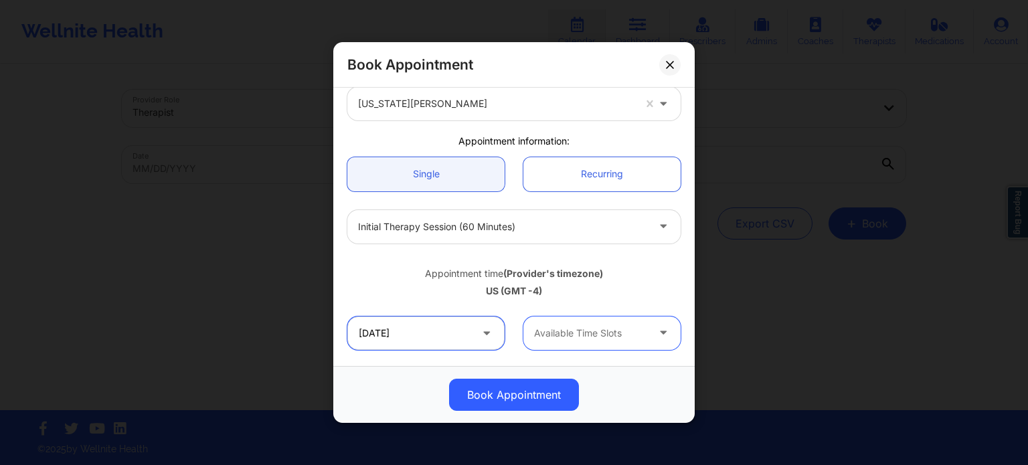
click at [438, 331] on input "10/17/2025" at bounding box center [425, 332] width 157 height 33
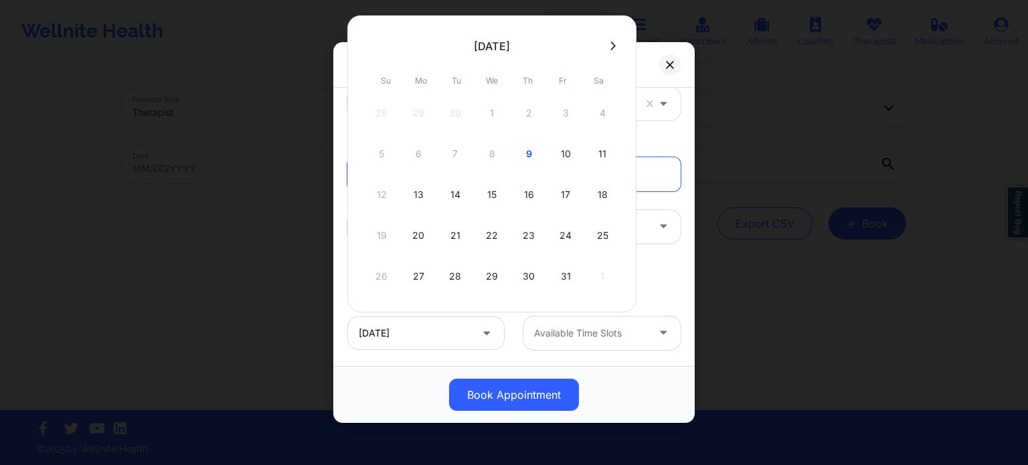
click at [603, 146] on div "11" at bounding box center [601, 153] width 33 height 37
type input "10/11/2025"
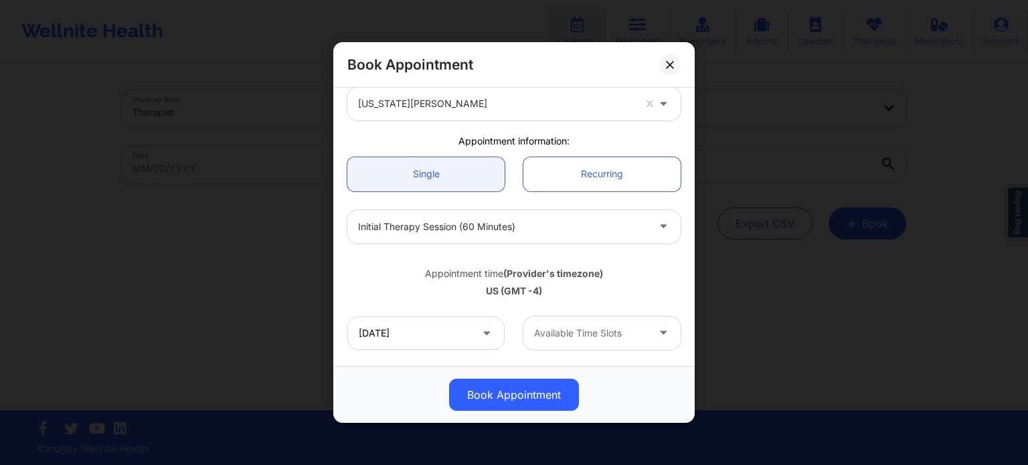
click at [575, 345] on div "Available Time Slots" at bounding box center [585, 332] width 125 height 33
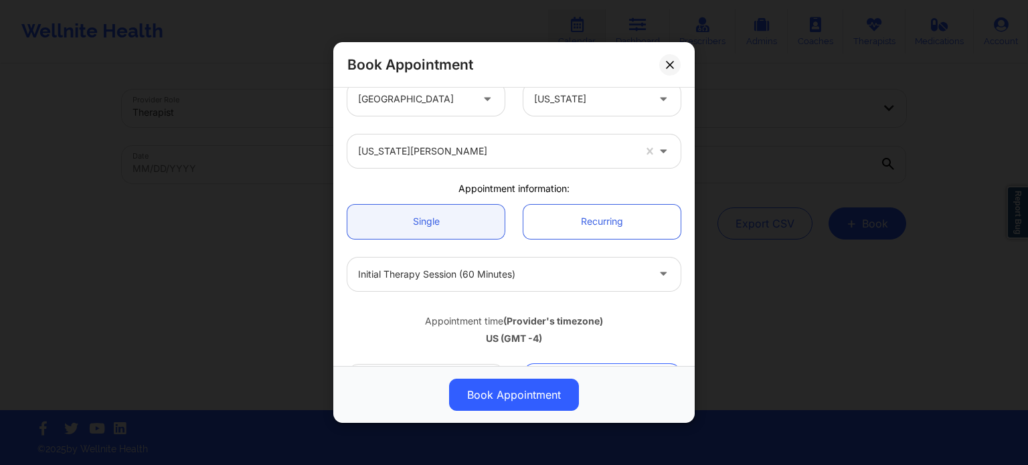
scroll to position [0, 0]
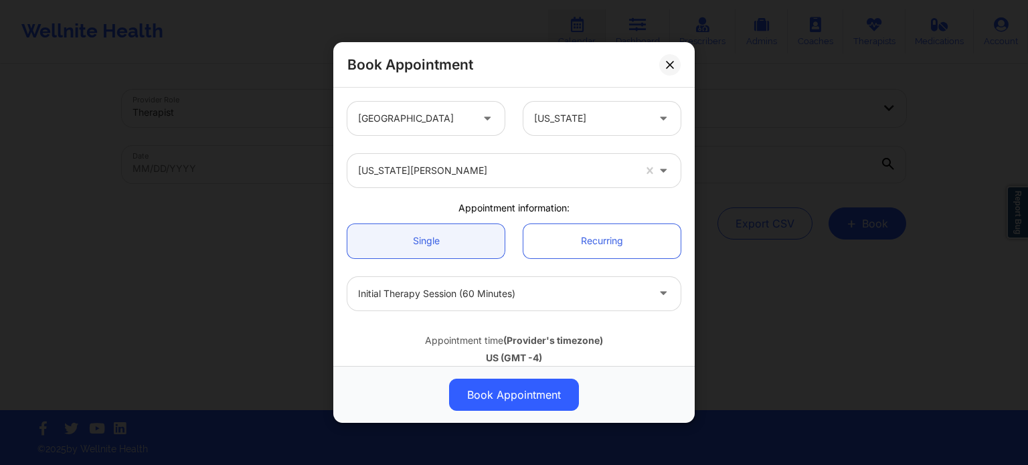
click at [471, 180] on div "Virginia Gibala" at bounding box center [496, 170] width 276 height 33
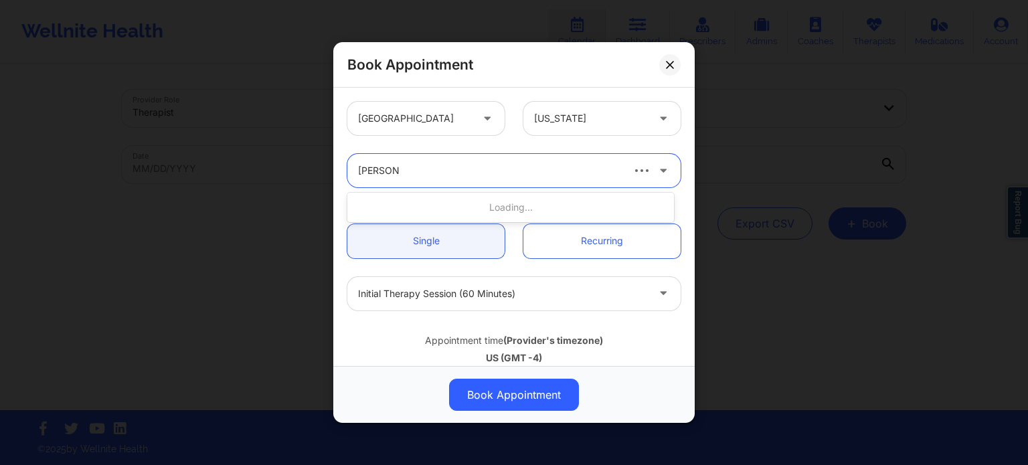
type input "monica sam"
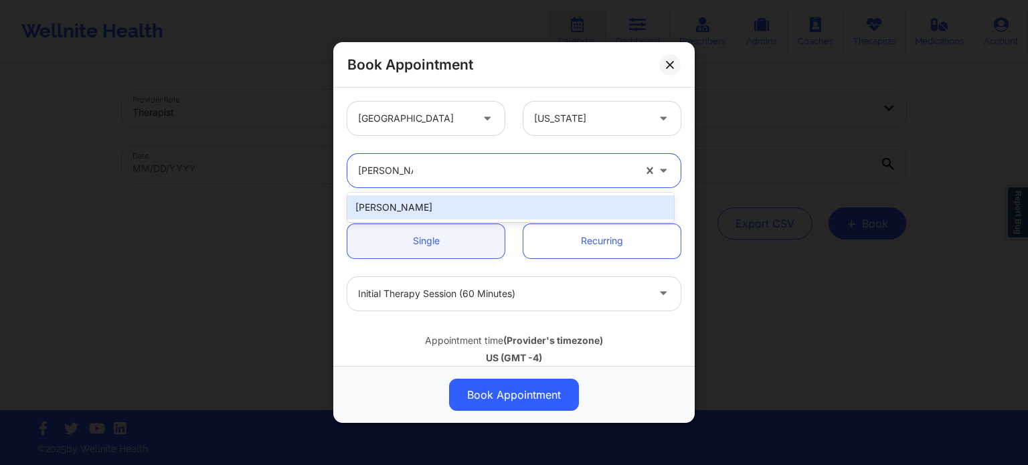
click at [466, 204] on div "Monica Samper" at bounding box center [510, 207] width 326 height 24
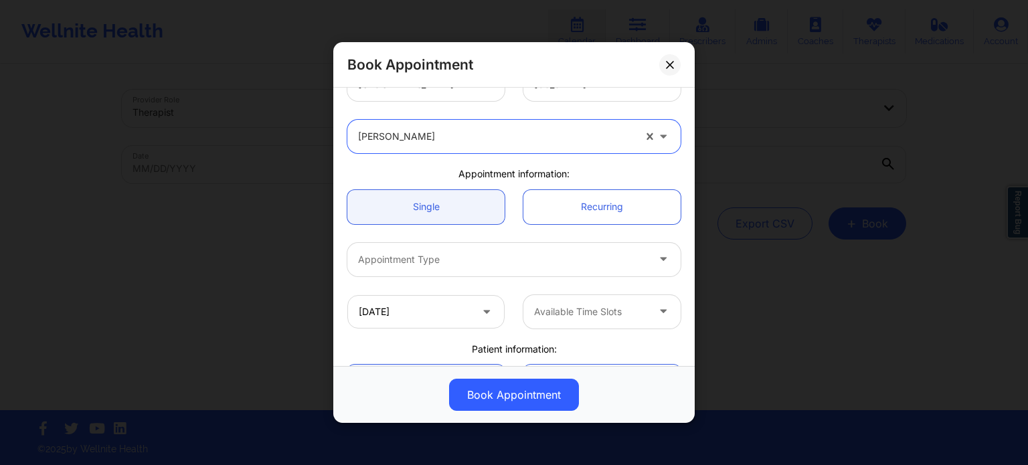
scroll to position [67, 0]
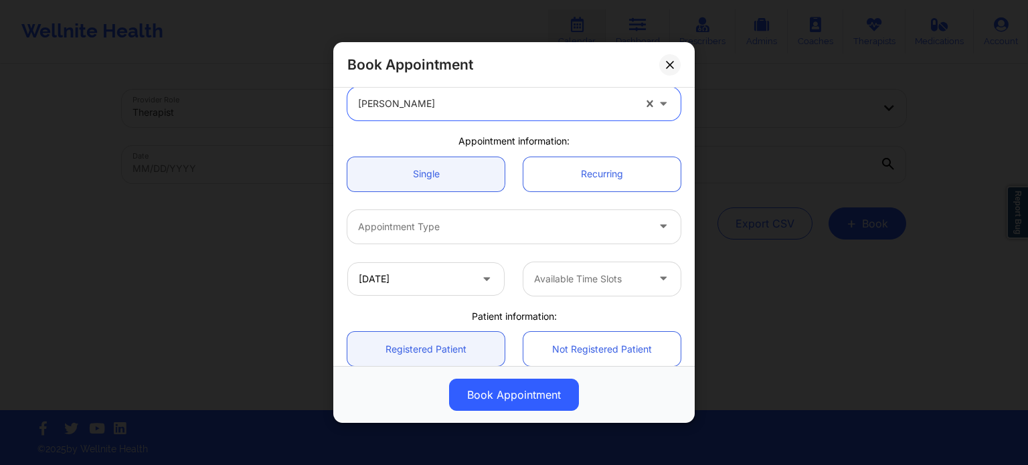
click at [447, 225] on div at bounding box center [502, 227] width 289 height 16
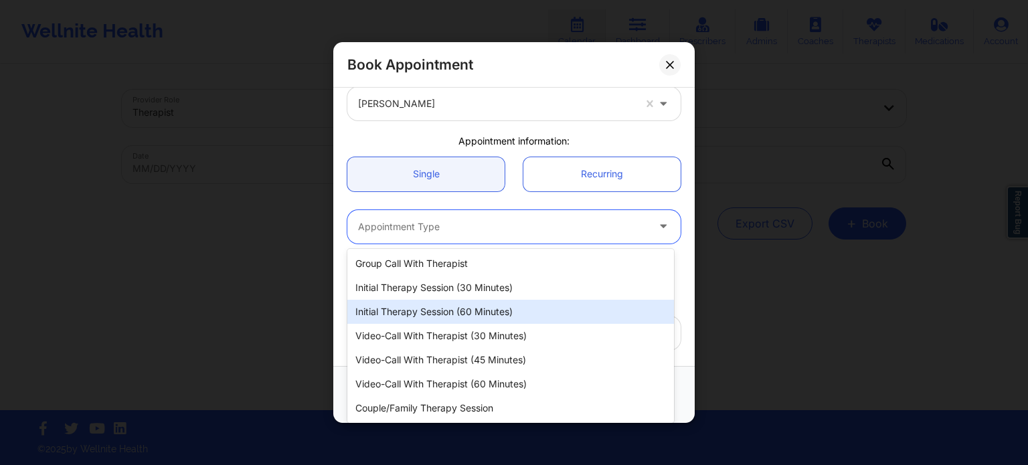
click at [447, 307] on div "Initial Therapy Session (60 minutes)" at bounding box center [510, 312] width 326 height 24
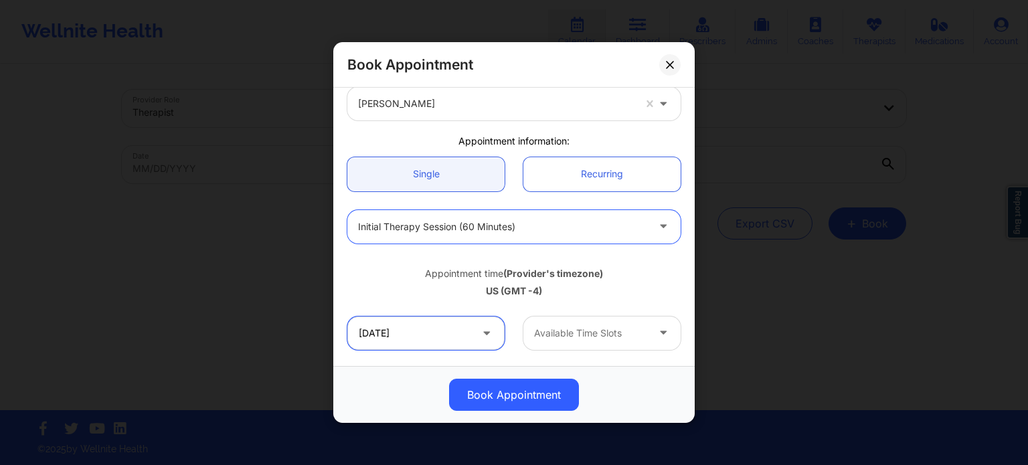
click at [415, 324] on input "10/11/2025" at bounding box center [425, 332] width 157 height 33
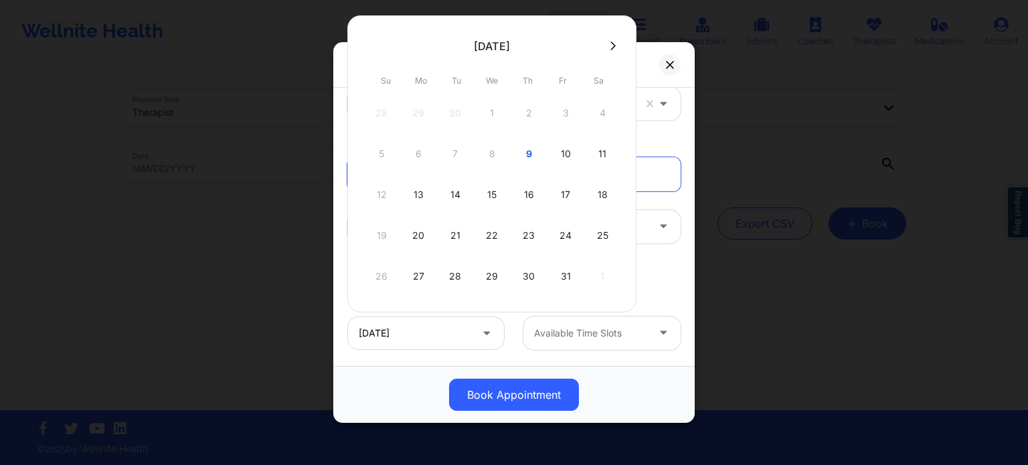
click at [425, 195] on div "13" at bounding box center [417, 194] width 33 height 37
type input "10/13/2025"
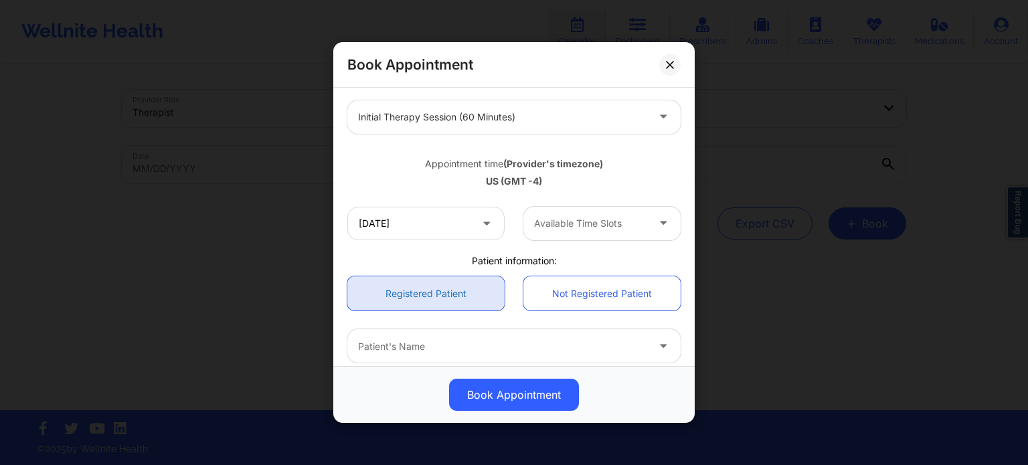
scroll to position [201, 0]
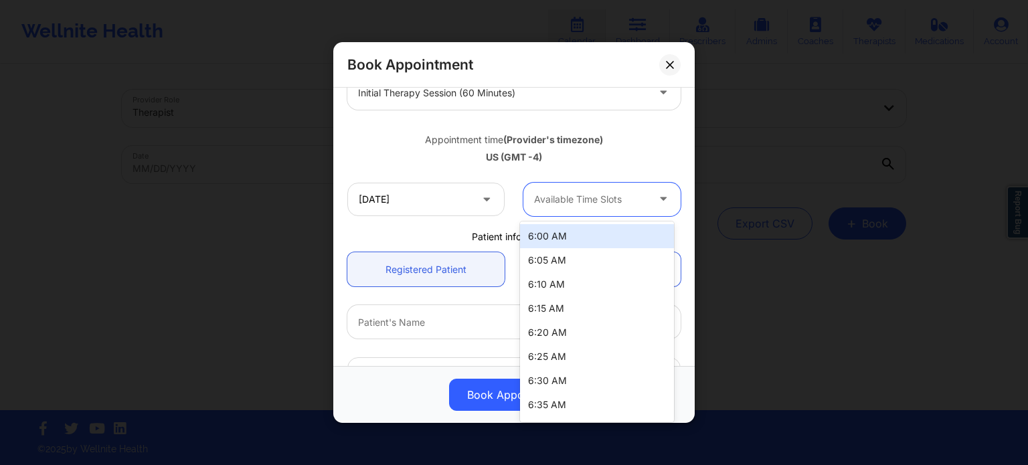
click at [605, 205] on div at bounding box center [590, 199] width 113 height 16
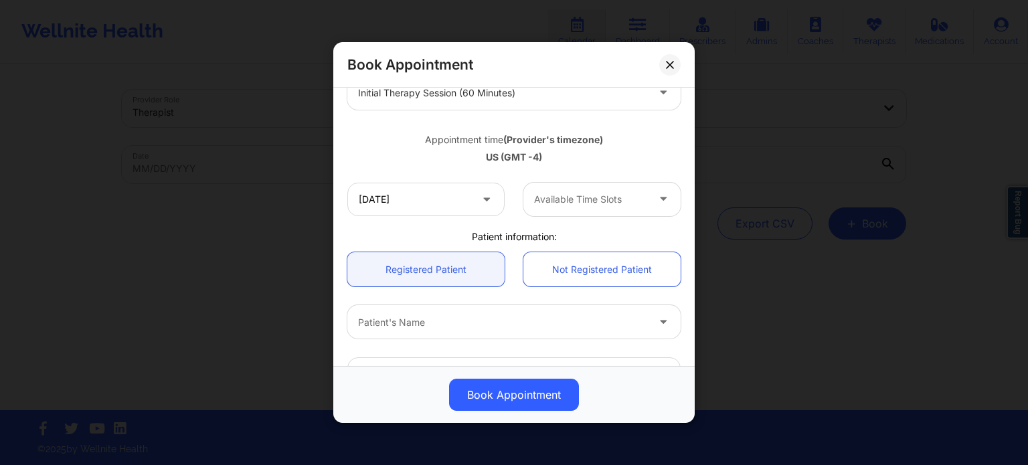
click at [446, 235] on div "Patient information:" at bounding box center [514, 236] width 352 height 13
click at [451, 210] on input "10/13/2025" at bounding box center [425, 199] width 157 height 33
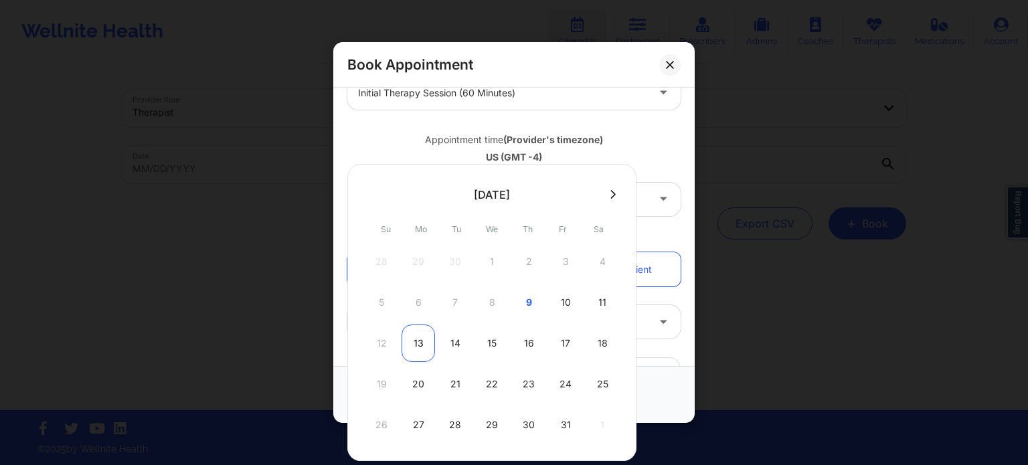
click at [422, 345] on div "13" at bounding box center [417, 342] width 33 height 37
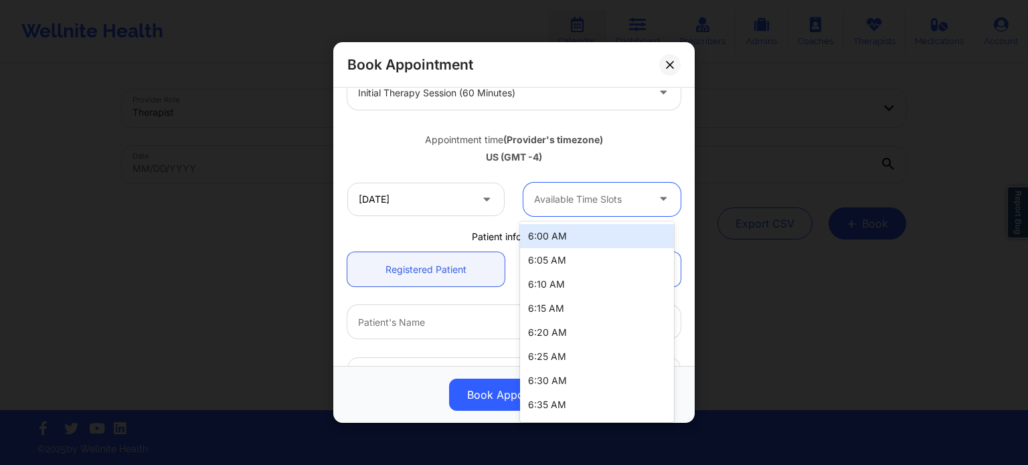
click at [563, 205] on div at bounding box center [590, 199] width 113 height 16
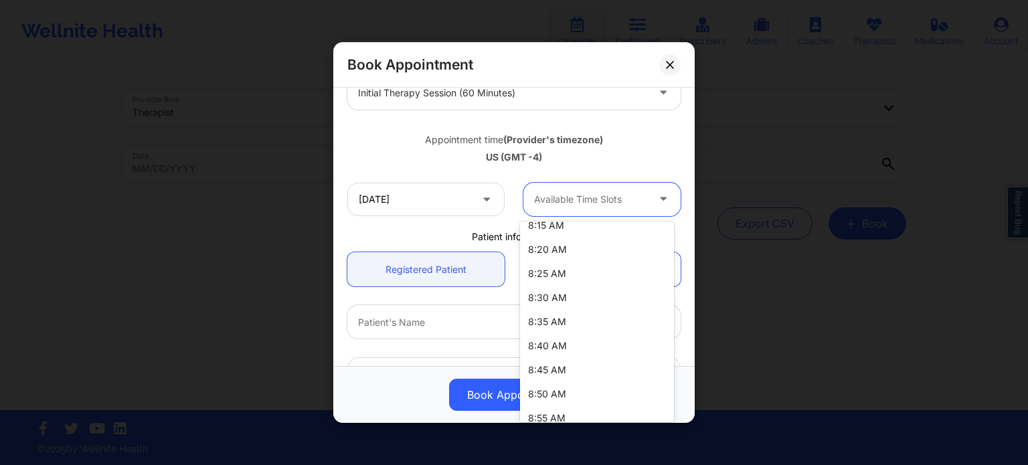
scroll to position [669, 0]
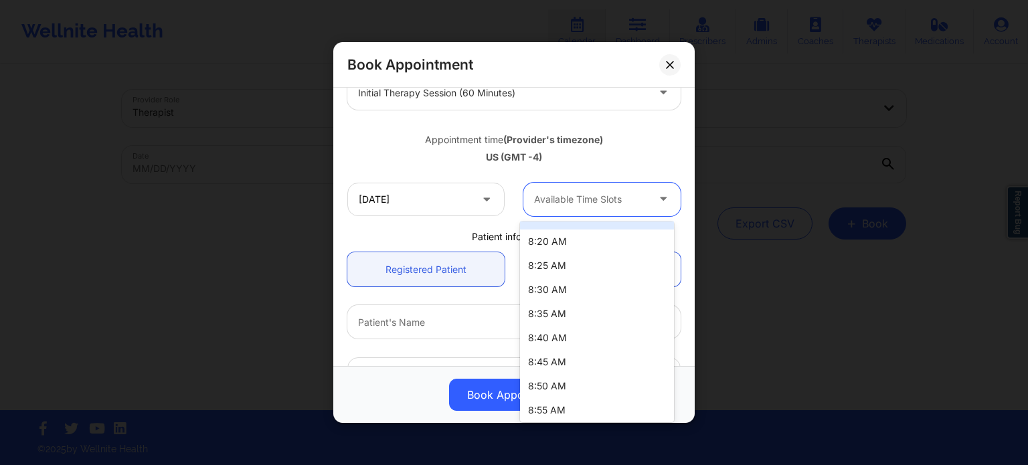
click at [455, 169] on div "Appointment time (Provider's timezone) US (GMT -4)" at bounding box center [514, 146] width 352 height 54
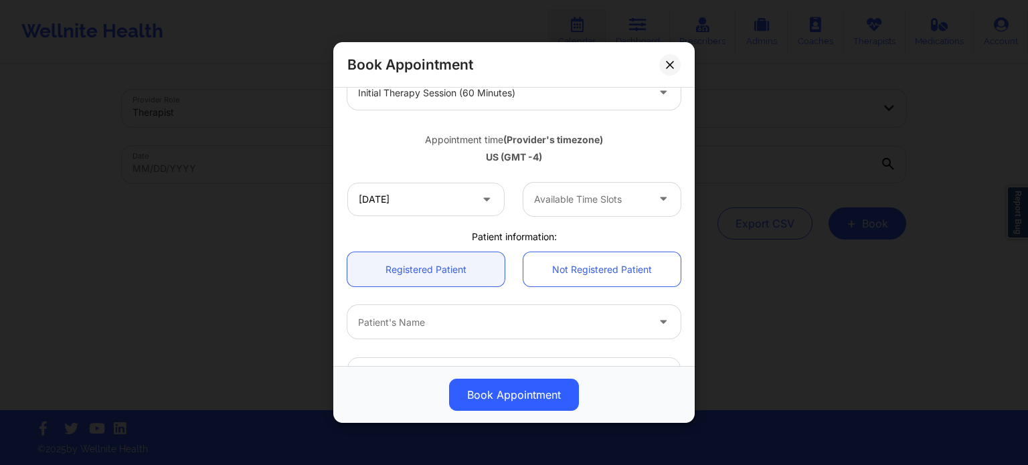
click at [680, 61] on button at bounding box center [669, 64] width 21 height 21
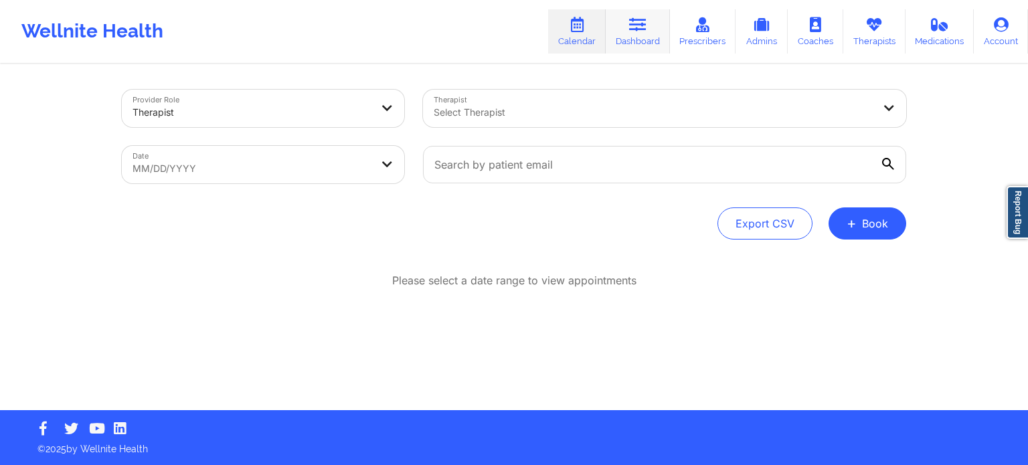
click at [630, 34] on link "Dashboard" at bounding box center [637, 31] width 64 height 44
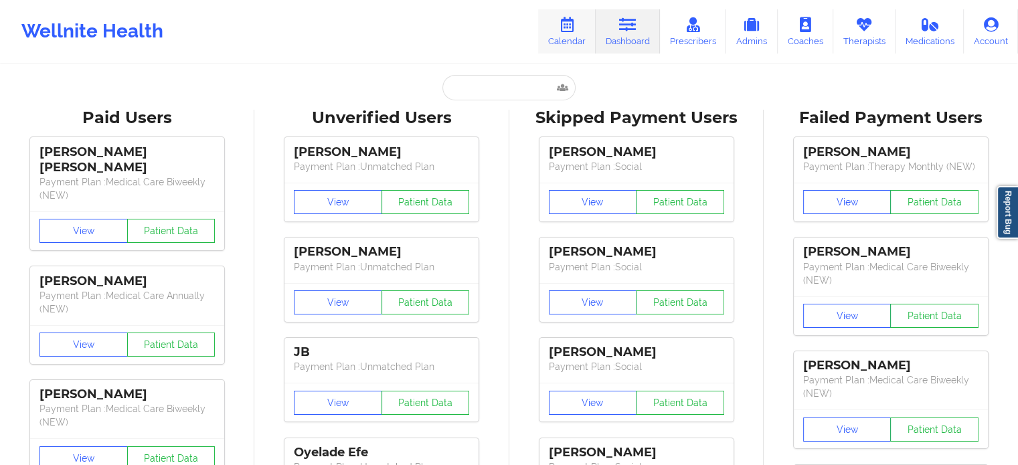
click at [573, 33] on link "Calendar" at bounding box center [567, 31] width 58 height 44
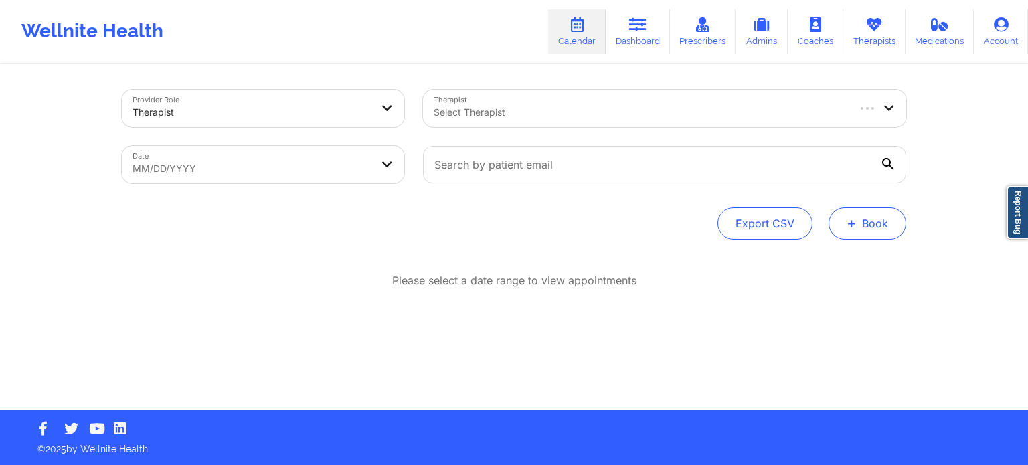
click at [880, 221] on button "+ Book" at bounding box center [867, 223] width 78 height 32
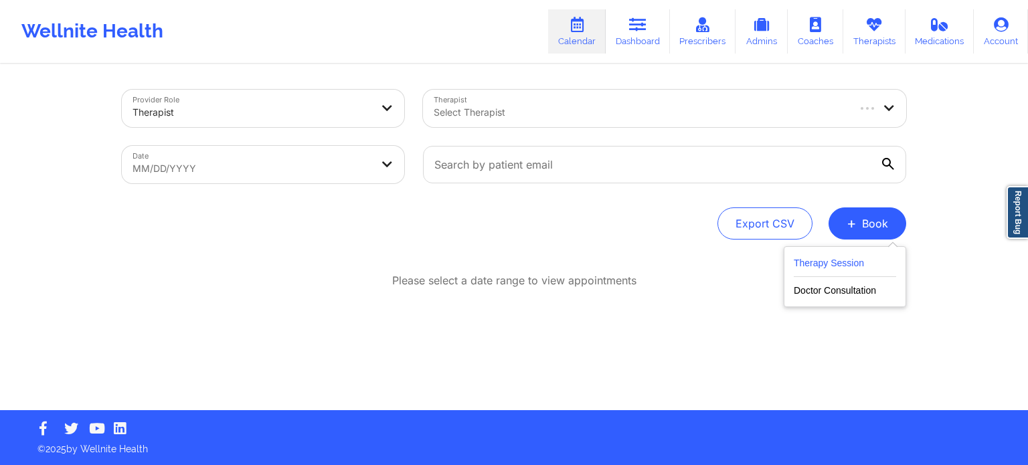
click at [839, 262] on button "Therapy Session" at bounding box center [844, 266] width 102 height 22
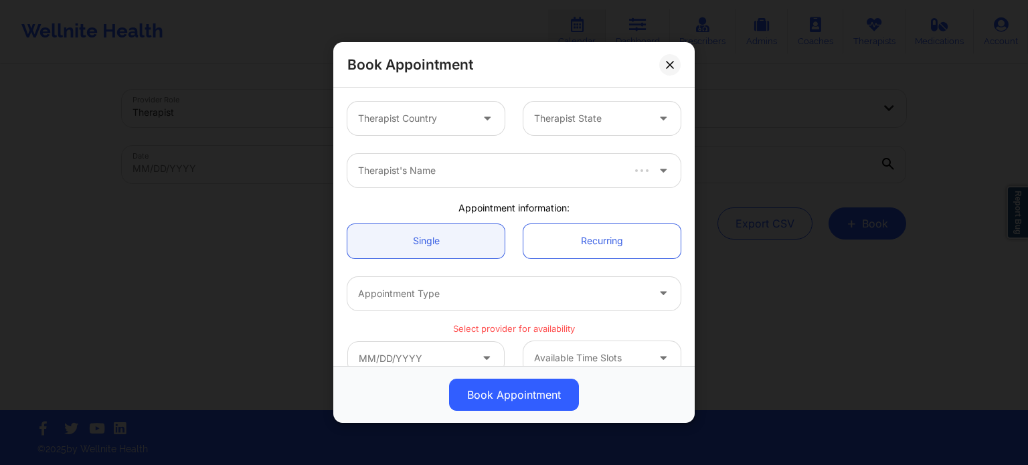
click at [427, 120] on div at bounding box center [414, 118] width 113 height 16
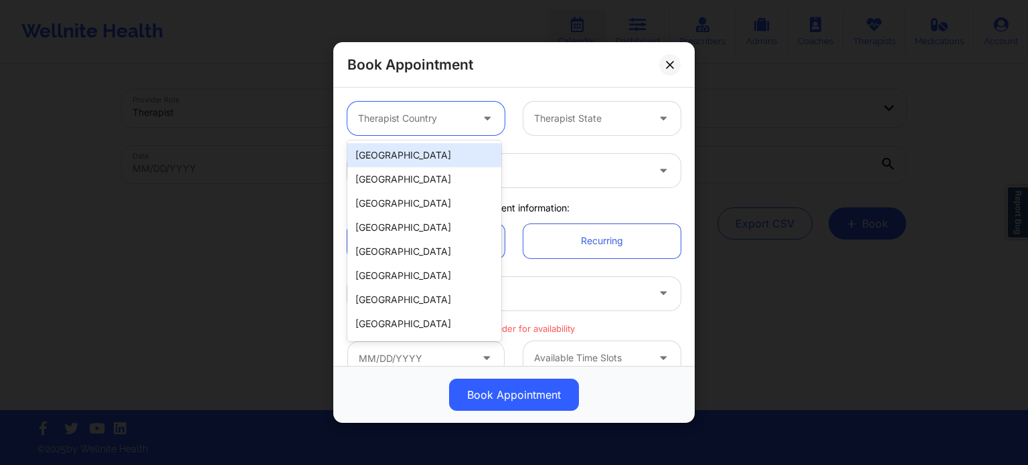
click at [427, 152] on div "[GEOGRAPHIC_DATA]" at bounding box center [424, 155] width 154 height 24
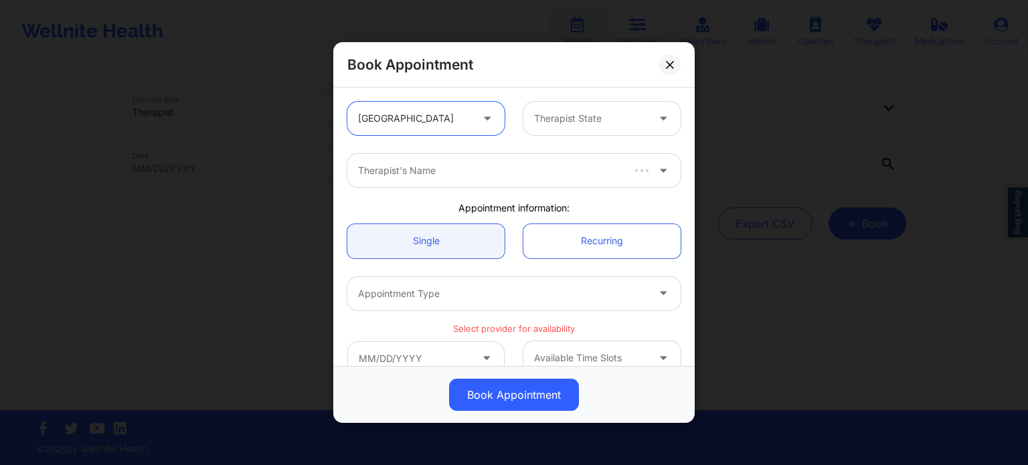
click at [539, 119] on div at bounding box center [590, 118] width 113 height 16
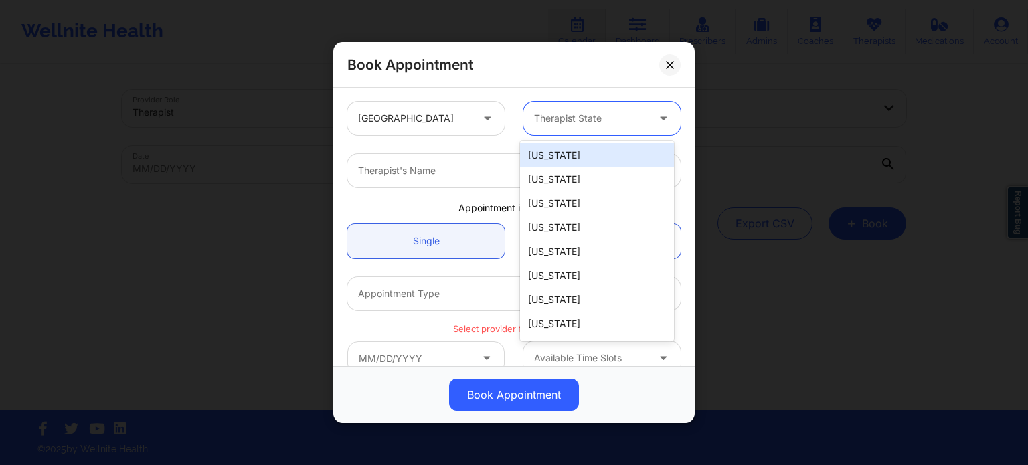
type input "f"
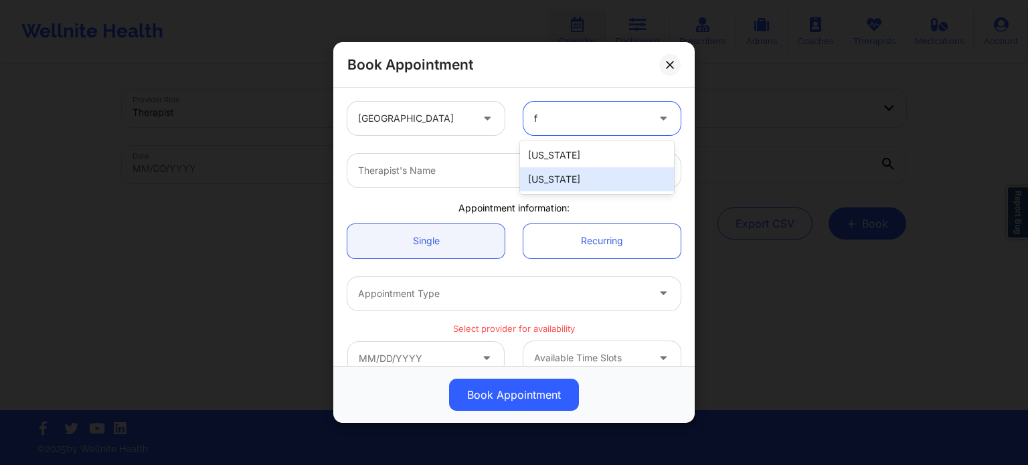
click at [547, 173] on div "[US_STATE]" at bounding box center [597, 179] width 154 height 24
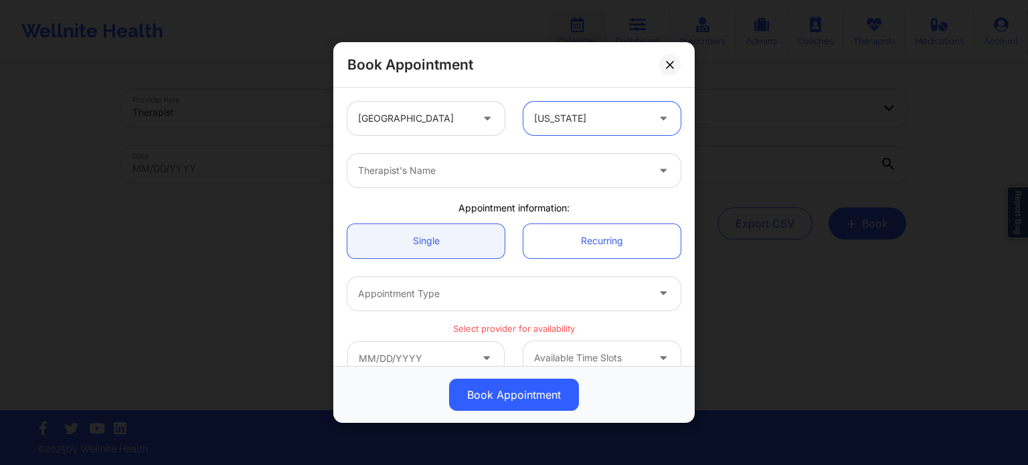
click at [510, 168] on div at bounding box center [502, 171] width 289 height 16
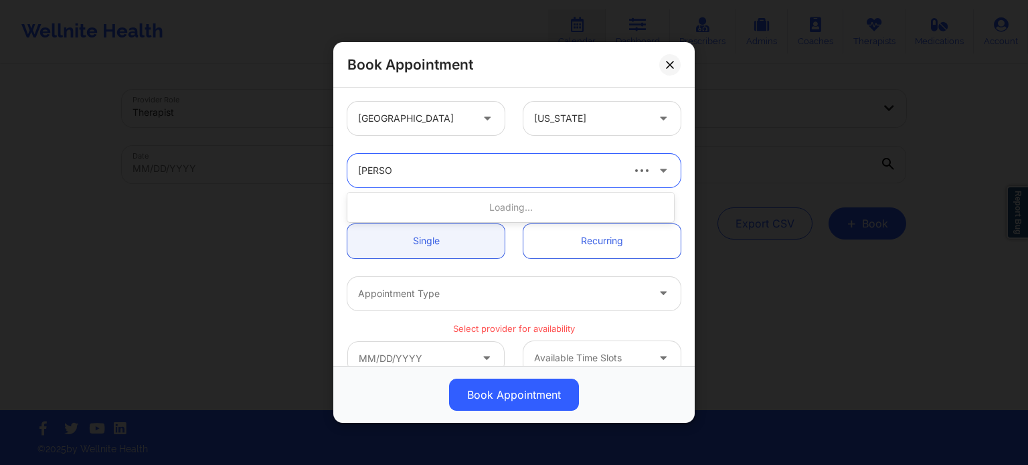
type input "monica s"
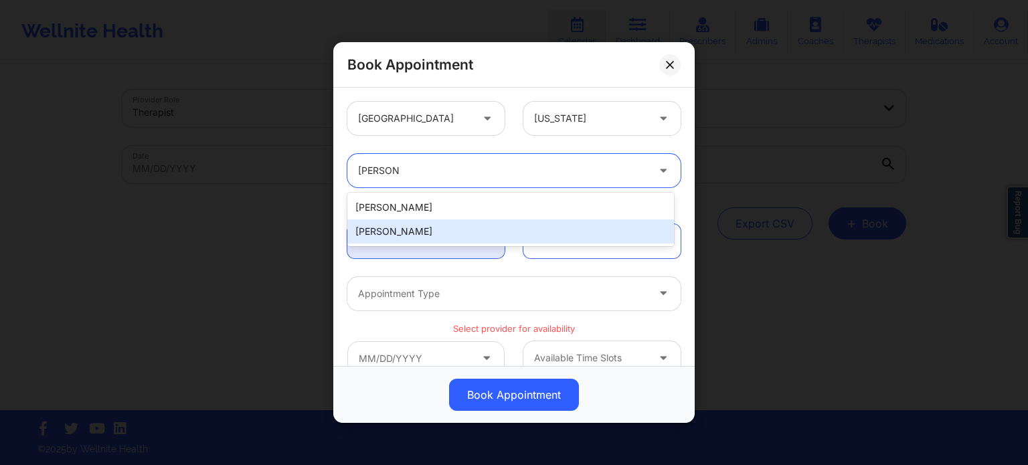
click at [461, 230] on div "Monica Samper" at bounding box center [510, 231] width 326 height 24
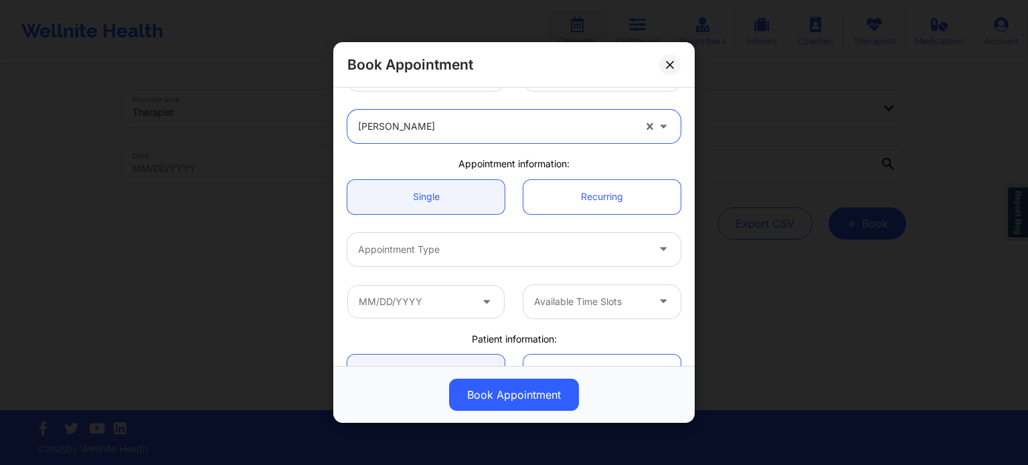
scroll to position [67, 0]
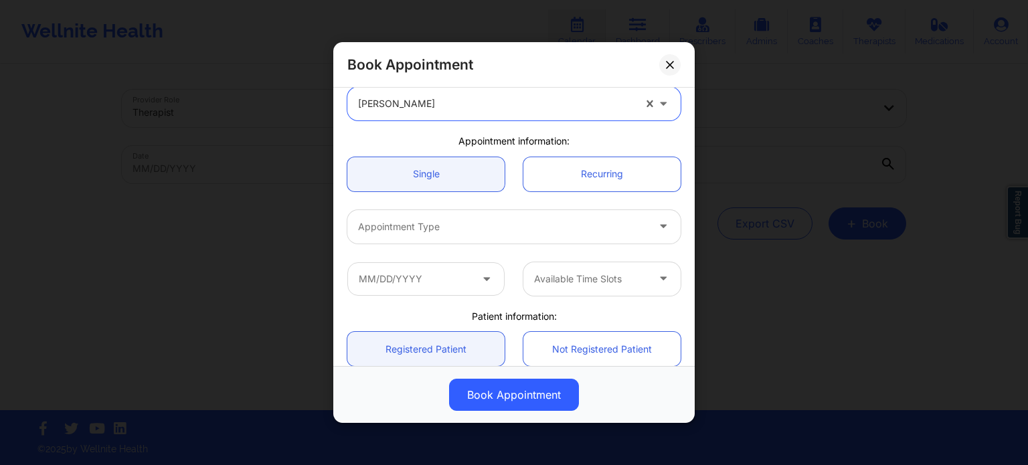
click at [460, 211] on div "Appointment Type" at bounding box center [497, 226] width 301 height 33
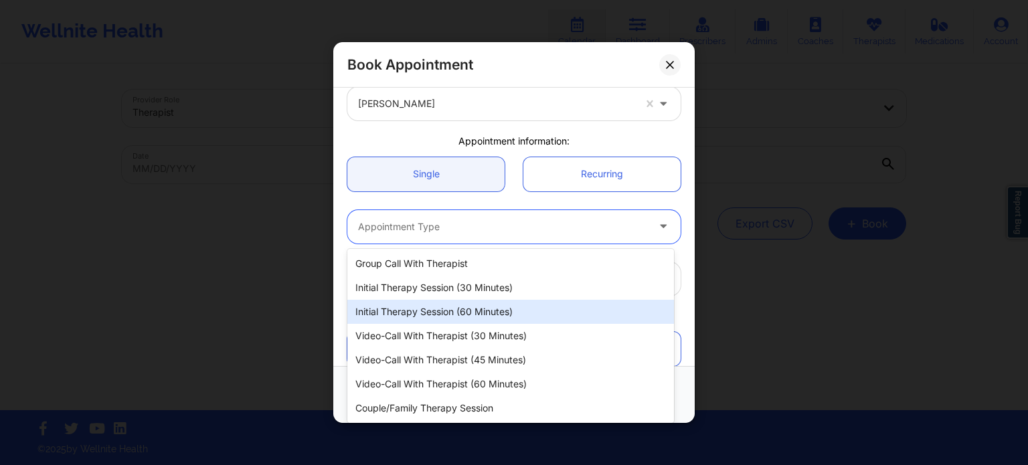
click at [435, 310] on div "Initial Therapy Session (60 minutes)" at bounding box center [510, 312] width 326 height 24
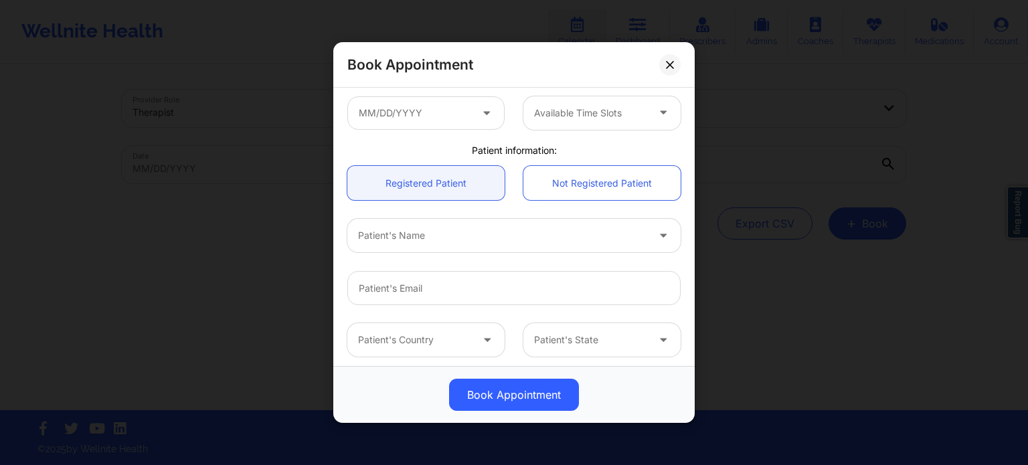
scroll to position [201, 0]
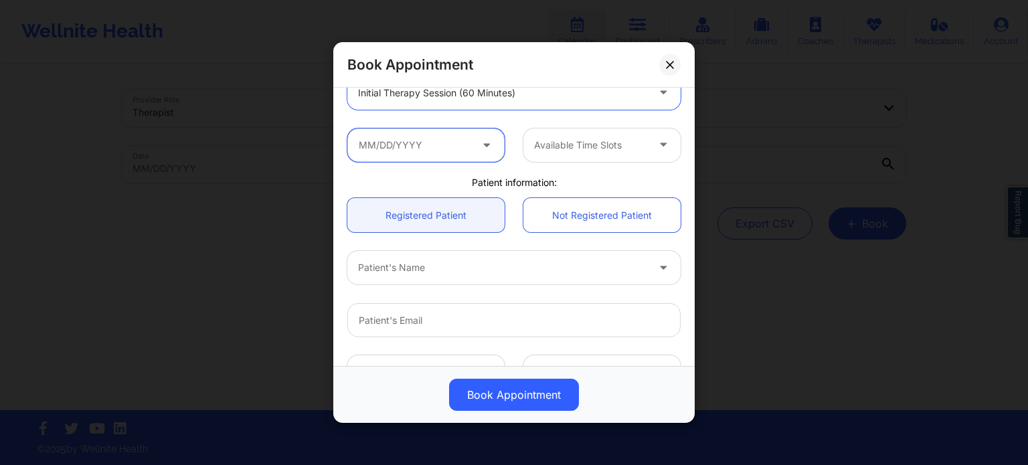
click at [416, 149] on input "text" at bounding box center [425, 144] width 157 height 33
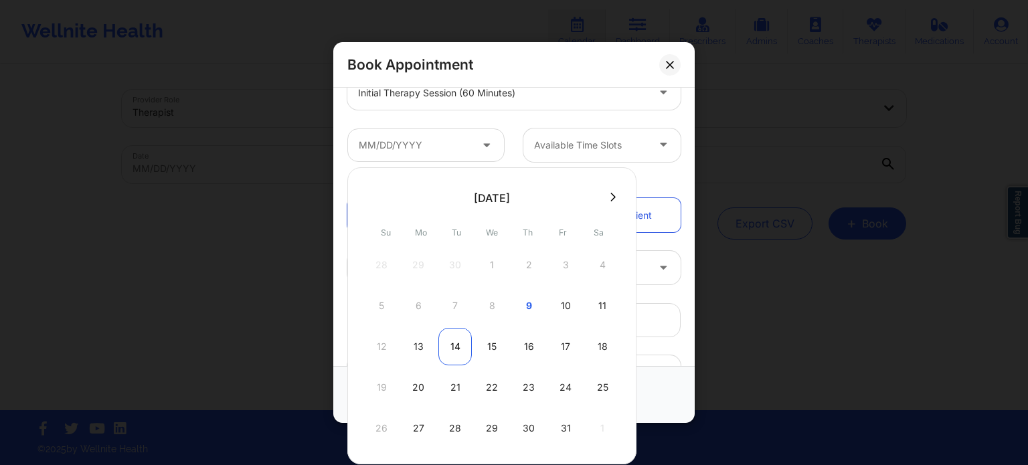
click at [446, 347] on div "14" at bounding box center [454, 346] width 33 height 37
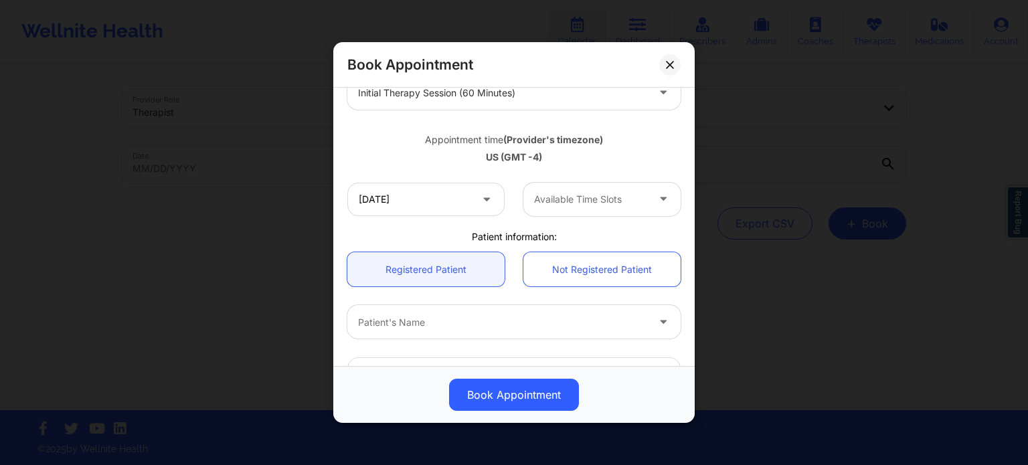
click at [586, 208] on div "Available Time Slots" at bounding box center [585, 199] width 125 height 33
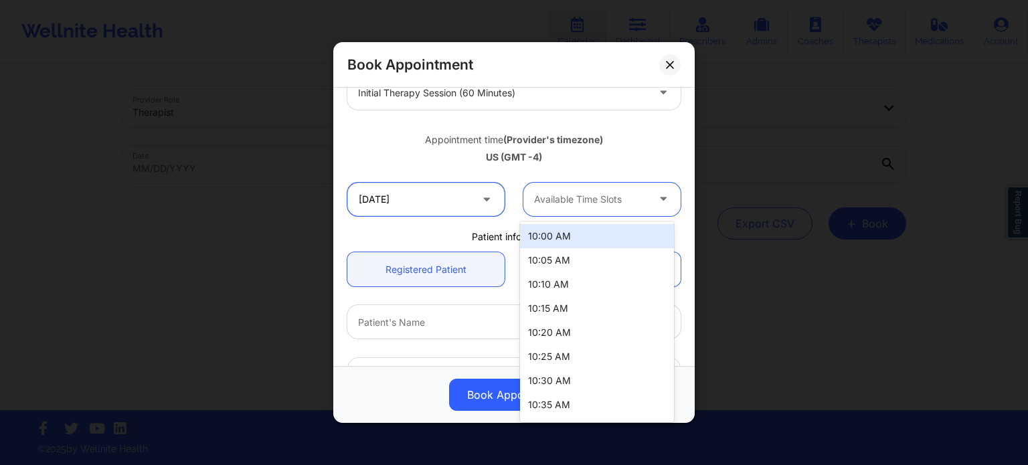
click at [426, 192] on input "10/14/2025" at bounding box center [425, 199] width 157 height 33
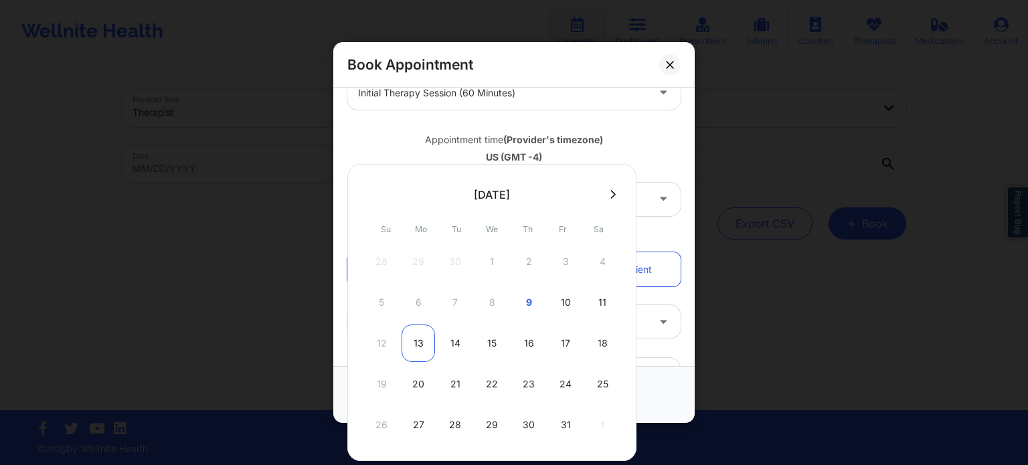
click at [417, 345] on div "13" at bounding box center [417, 342] width 33 height 37
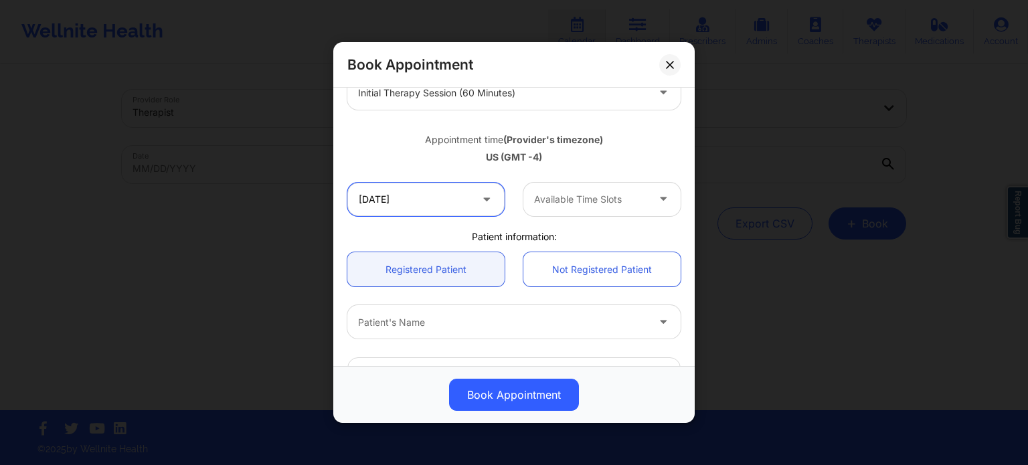
click at [444, 205] on input "10/13/2025" at bounding box center [425, 199] width 157 height 33
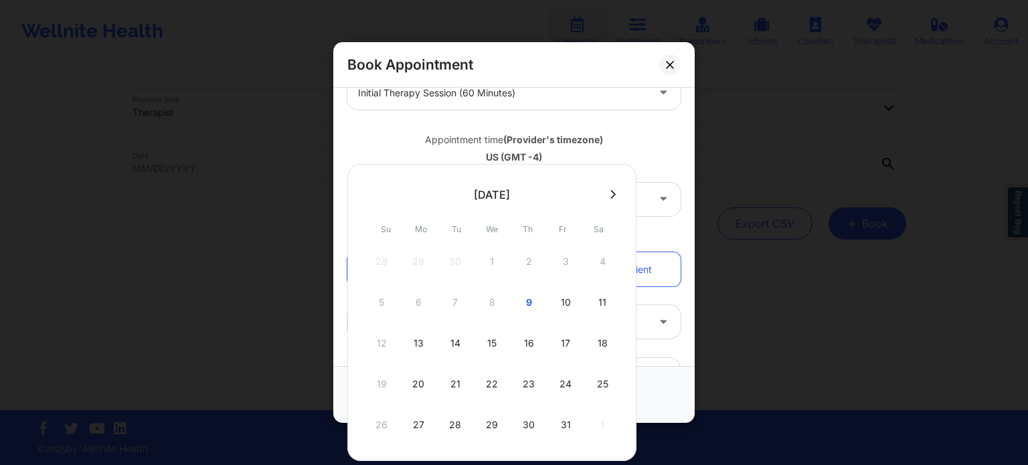
click at [482, 341] on div "15" at bounding box center [491, 342] width 33 height 37
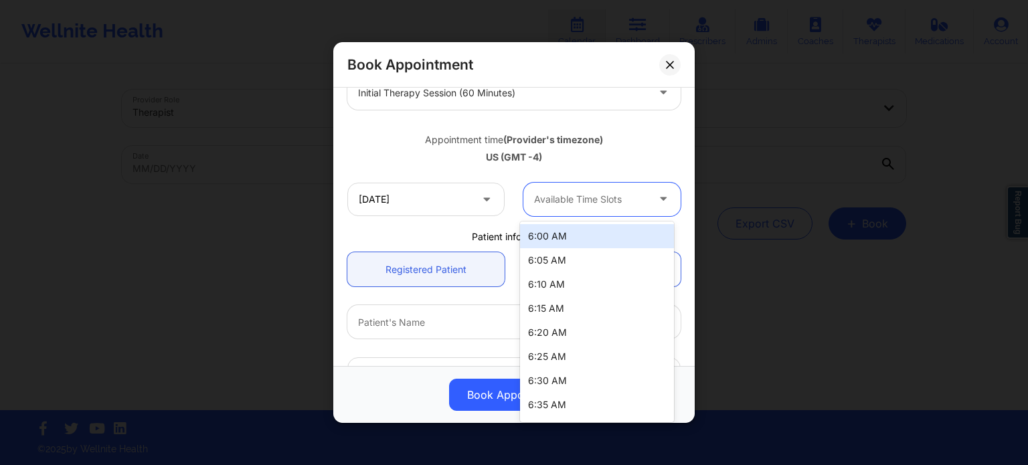
click at [573, 198] on div at bounding box center [590, 199] width 113 height 16
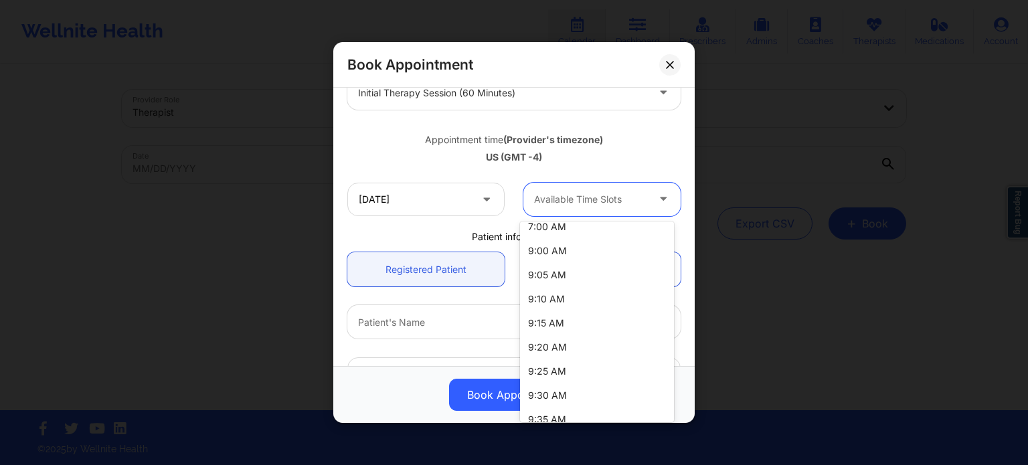
scroll to position [268, 0]
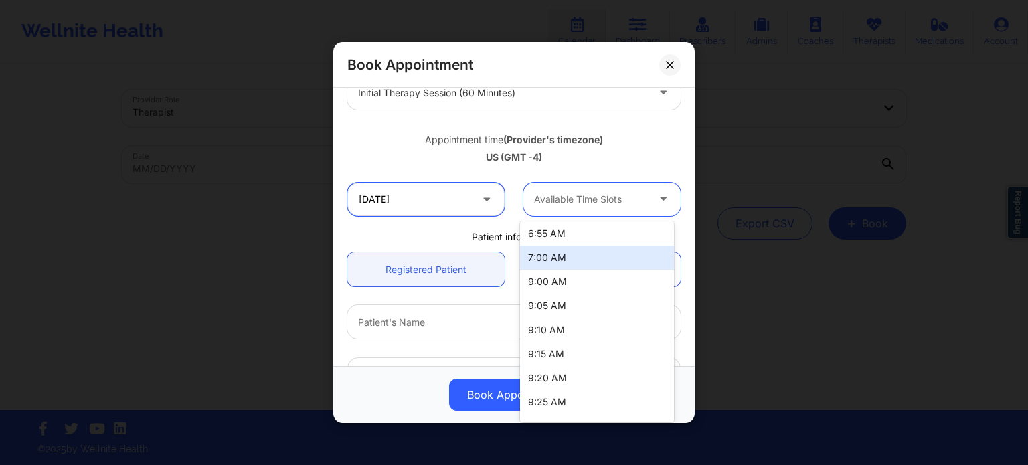
click at [440, 205] on input "[DATE]" at bounding box center [425, 199] width 157 height 33
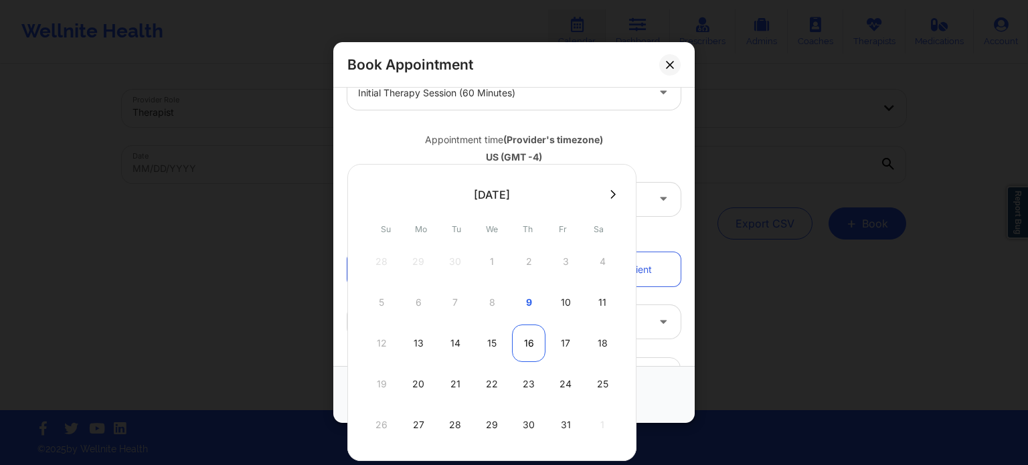
click at [517, 344] on div "16" at bounding box center [528, 342] width 33 height 37
type input "10/16/2025"
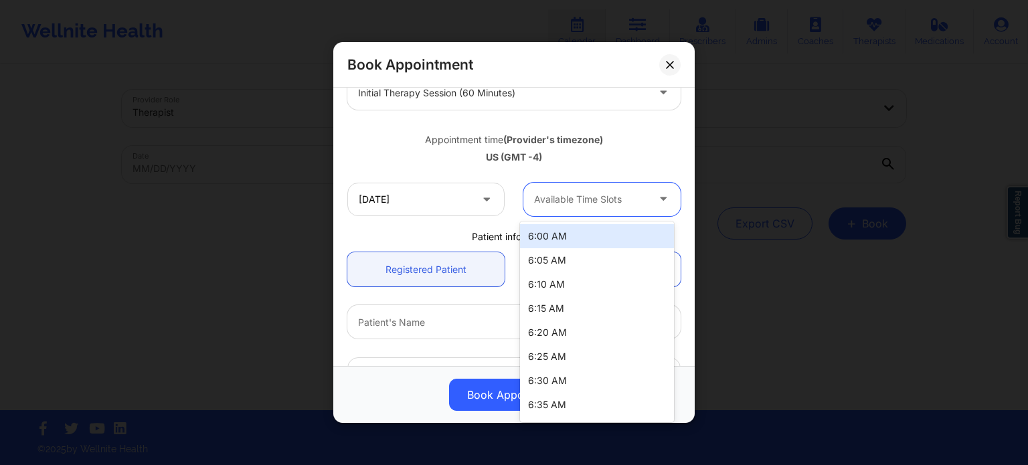
click at [560, 201] on div at bounding box center [590, 199] width 113 height 16
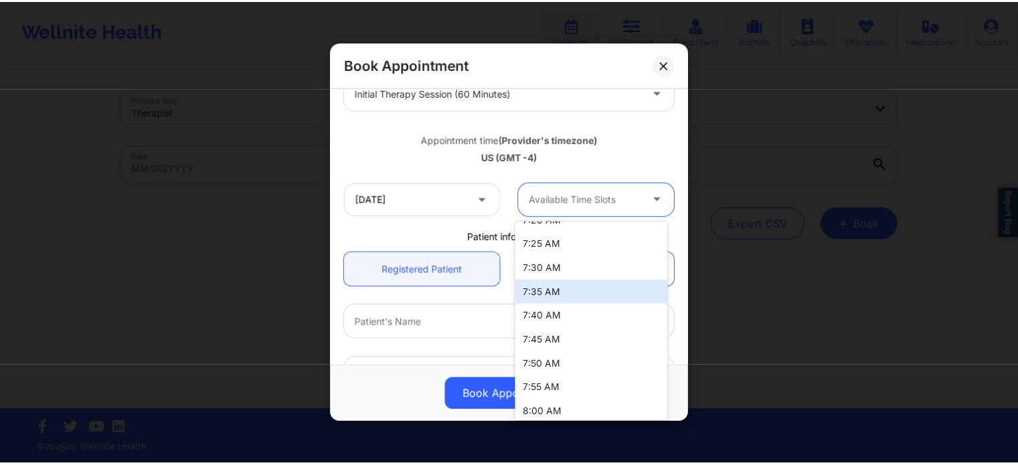
scroll to position [468, 0]
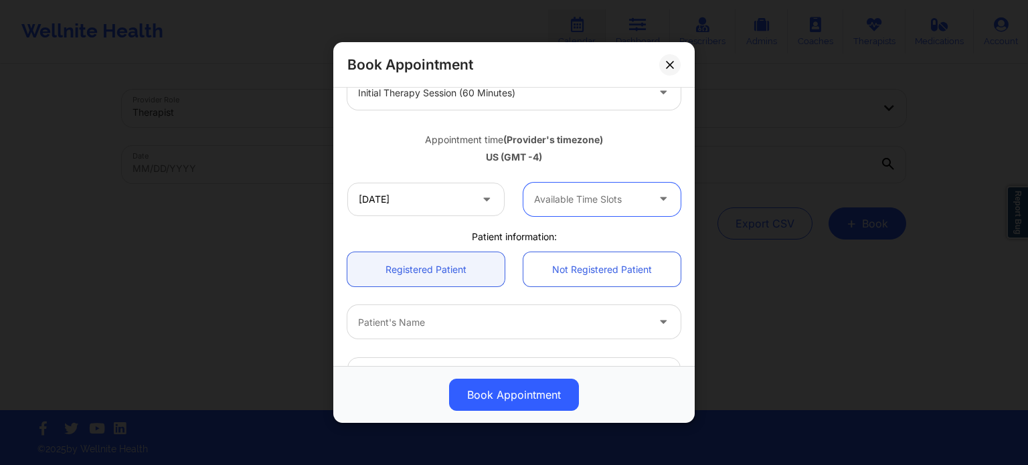
click at [668, 60] on button at bounding box center [669, 64] width 21 height 21
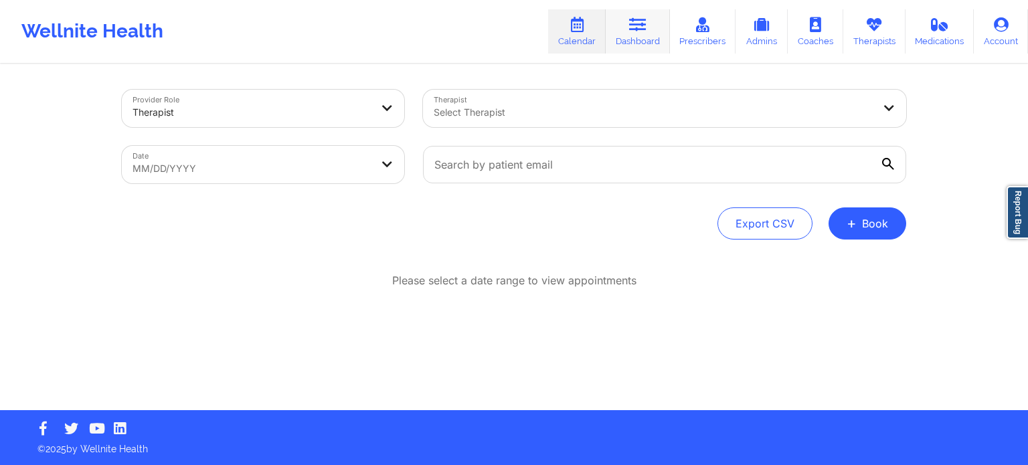
drag, startPoint x: 630, startPoint y: 26, endPoint x: 629, endPoint y: 34, distance: 8.1
click at [630, 27] on link "Dashboard" at bounding box center [637, 31] width 64 height 44
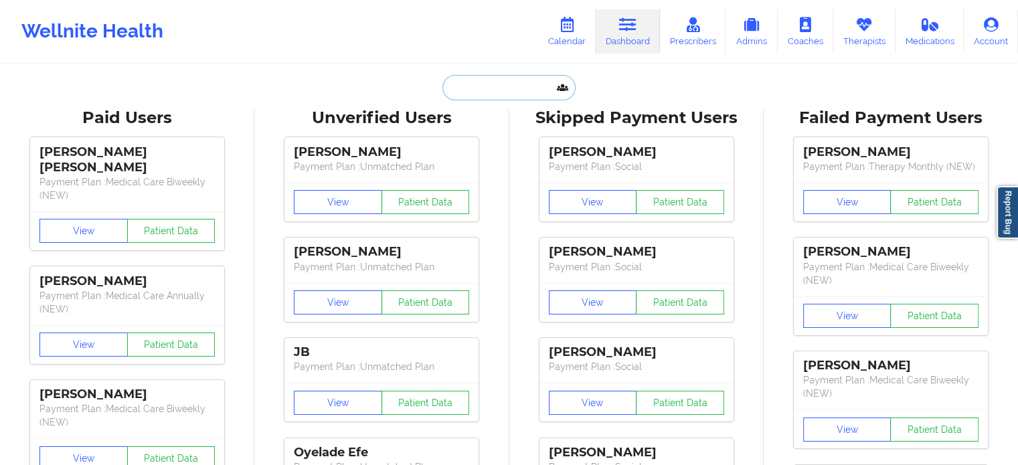
click at [530, 90] on input "text" at bounding box center [508, 87] width 132 height 25
paste input "kbmccready@gmail.com"
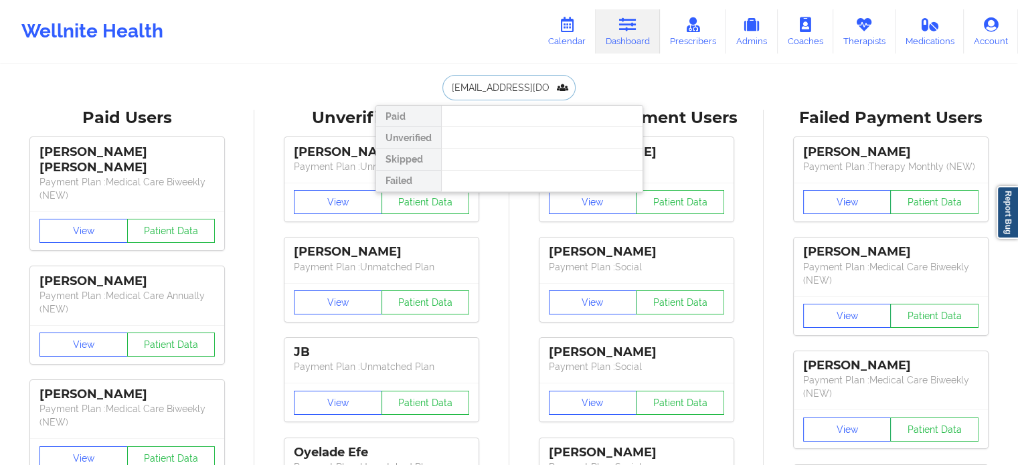
type input "kbmccready@gmail.com"
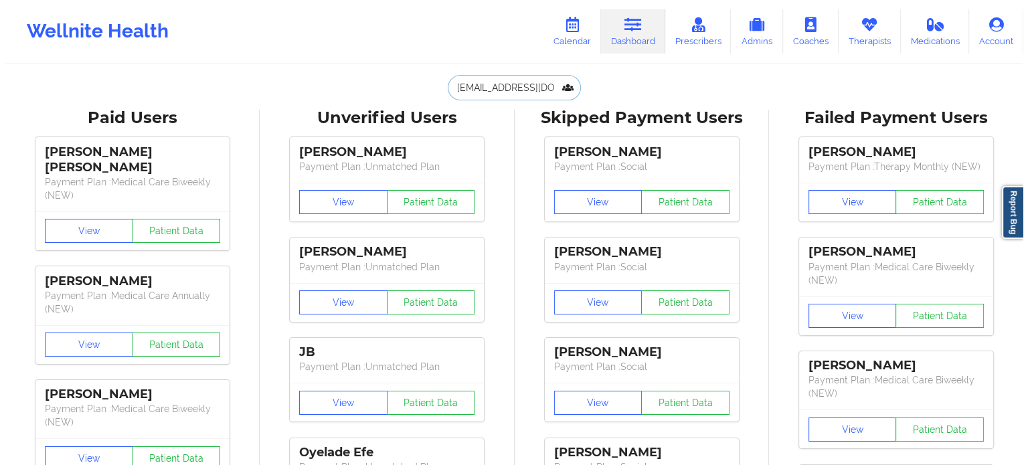
scroll to position [0, 0]
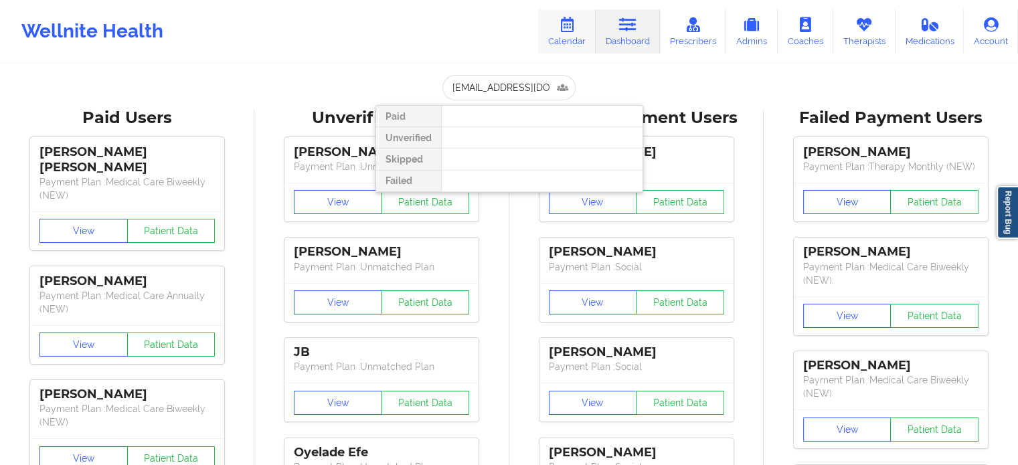
click at [575, 29] on icon at bounding box center [566, 24] width 17 height 15
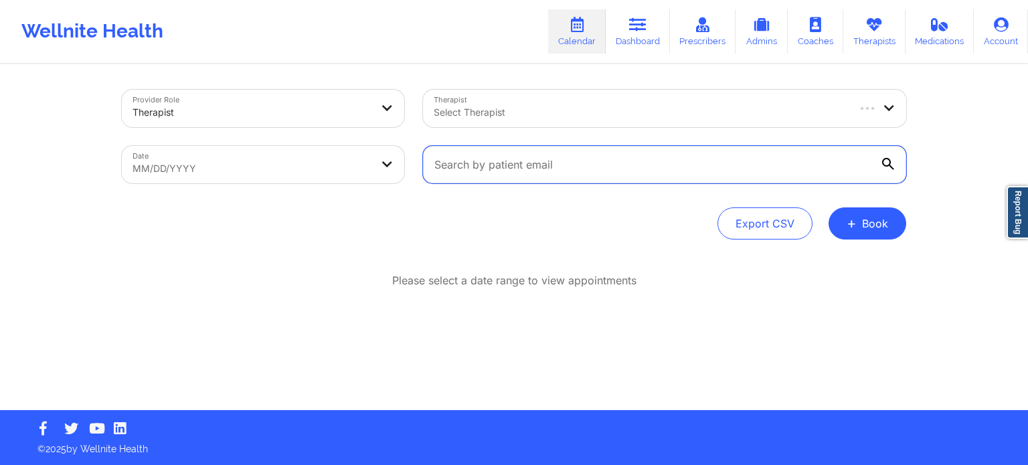
click at [678, 161] on input "text" at bounding box center [664, 164] width 483 height 37
click at [635, 122] on div "Select Therapist" at bounding box center [635, 108] width 424 height 37
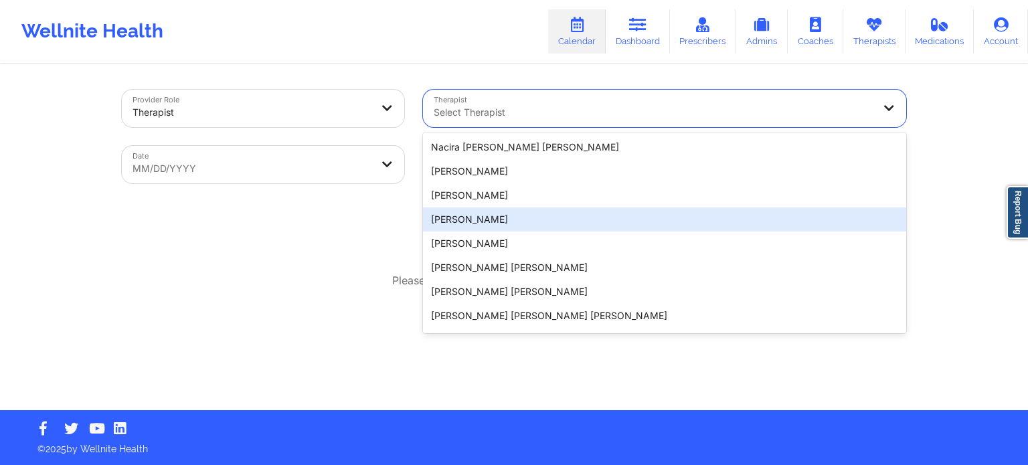
click at [924, 238] on div "Provider Role Therapist Therapist 20 results available. Use Up and Down to choo…" at bounding box center [514, 205] width 1028 height 410
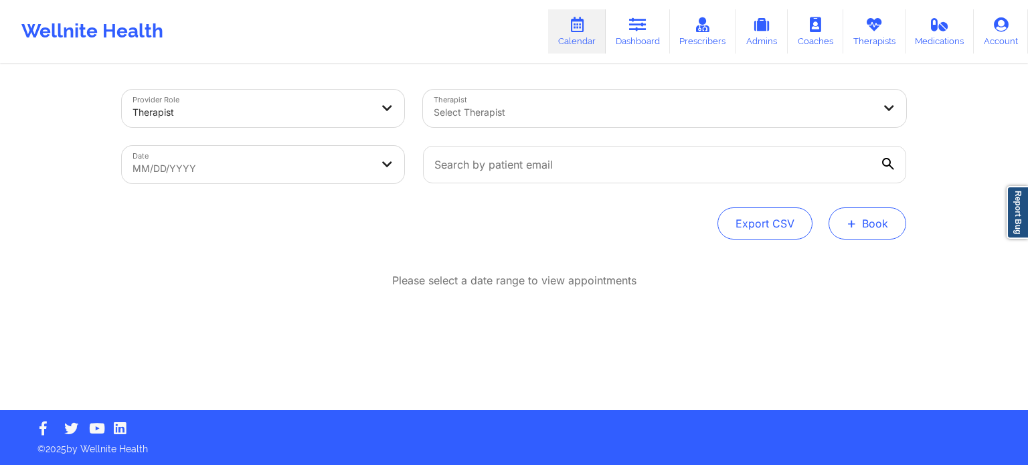
click at [884, 223] on button "+ Book" at bounding box center [867, 223] width 78 height 32
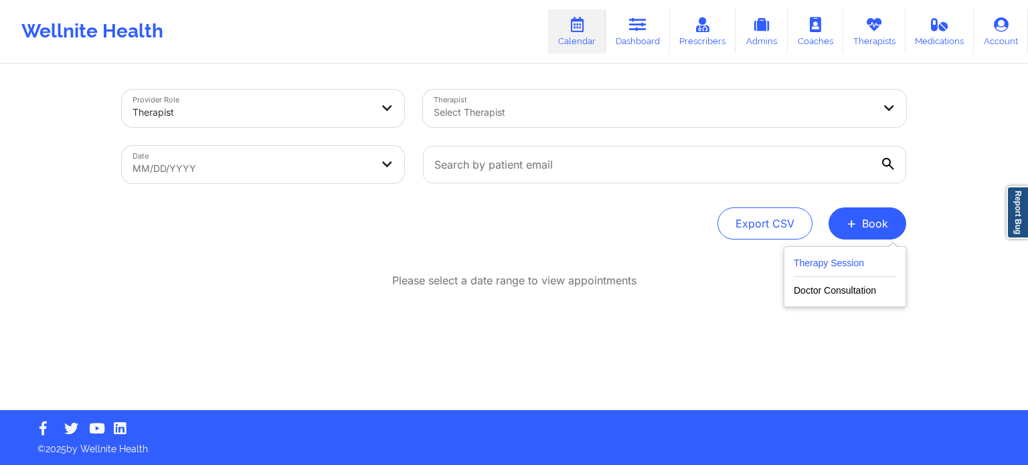
click at [823, 261] on button "Therapy Session" at bounding box center [844, 266] width 102 height 22
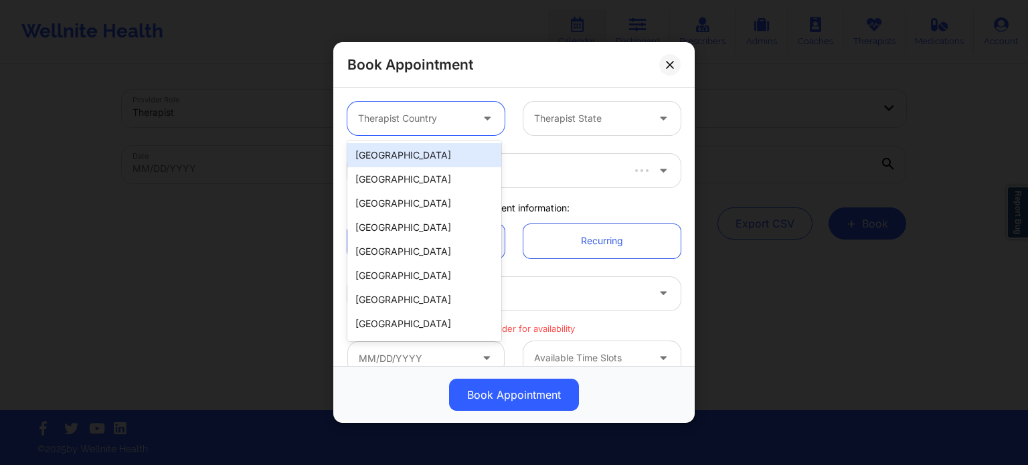
click at [415, 106] on div "Therapist Country" at bounding box center [409, 118] width 125 height 33
click at [413, 157] on div "[GEOGRAPHIC_DATA]" at bounding box center [424, 155] width 154 height 24
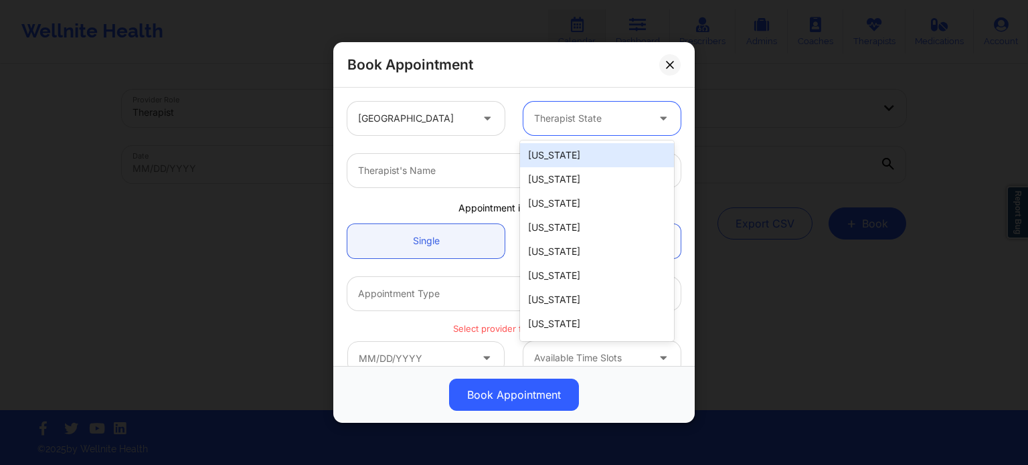
click at [560, 124] on div at bounding box center [590, 118] width 113 height 16
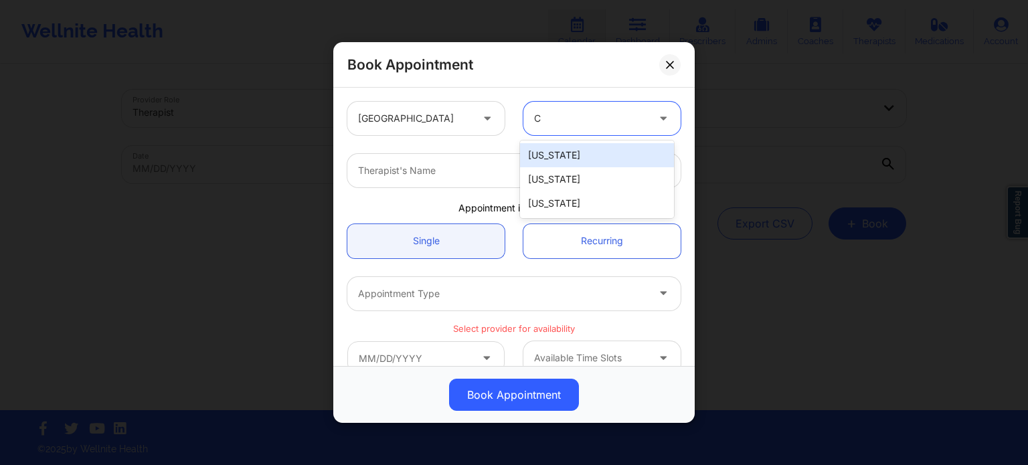
type input "CA"
click at [555, 157] on div "[US_STATE]" at bounding box center [597, 155] width 154 height 24
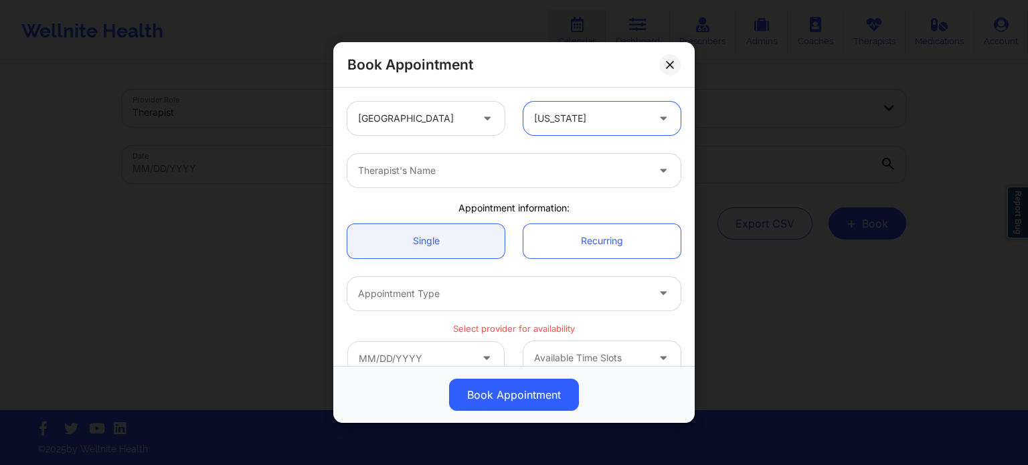
click at [504, 171] on div at bounding box center [502, 171] width 289 height 16
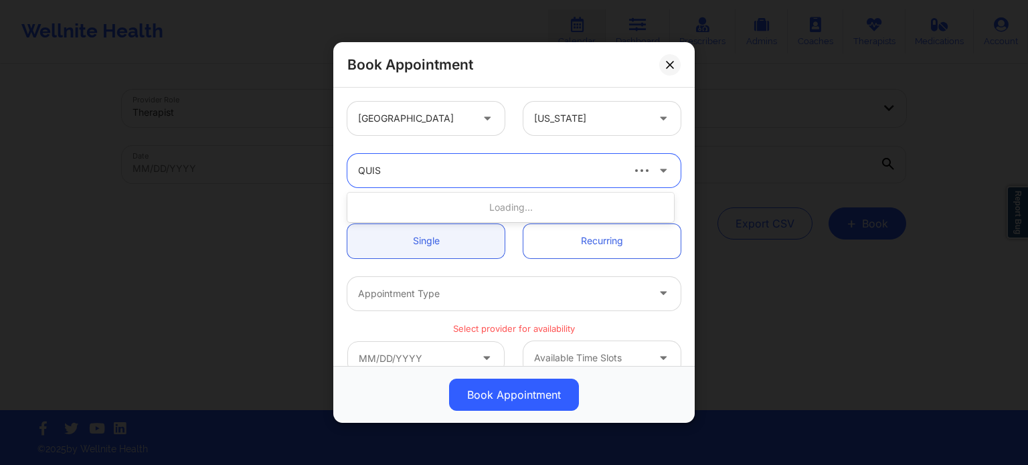
type input "QUISH"
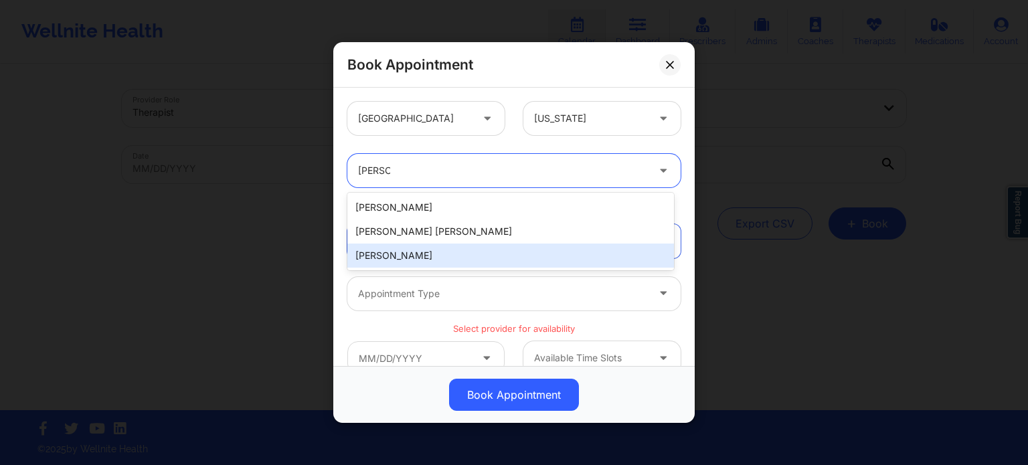
click at [457, 231] on div "Quisha Monique Castro" at bounding box center [510, 231] width 326 height 24
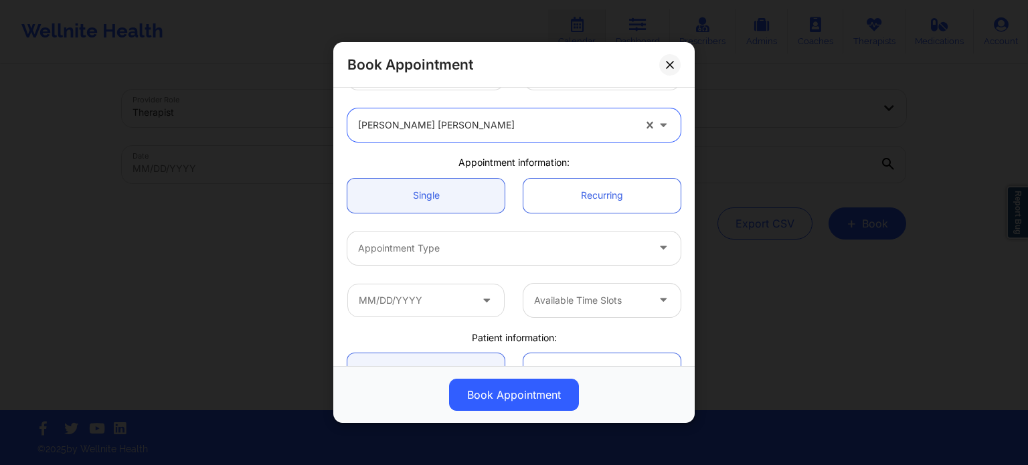
scroll to position [67, 0]
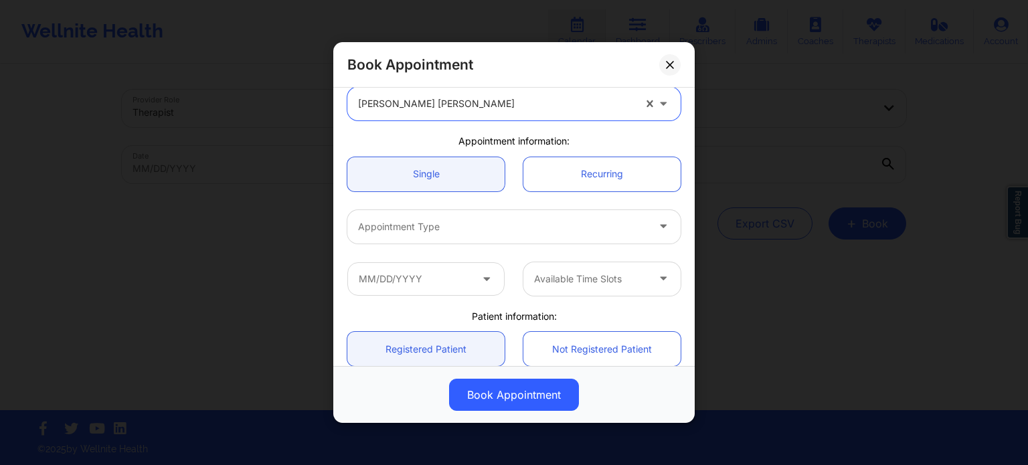
click at [456, 231] on div at bounding box center [502, 227] width 289 height 16
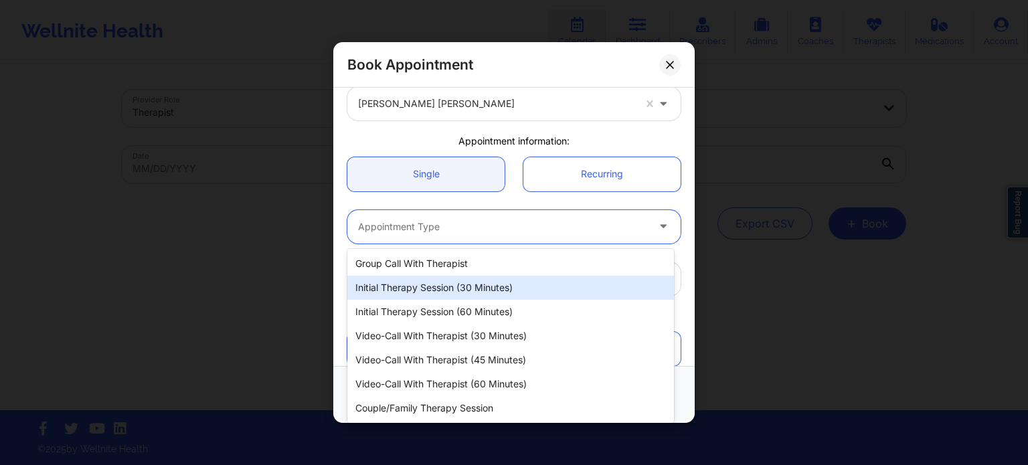
click at [450, 287] on div "Initial Therapy Session (30 minutes)" at bounding box center [510, 288] width 326 height 24
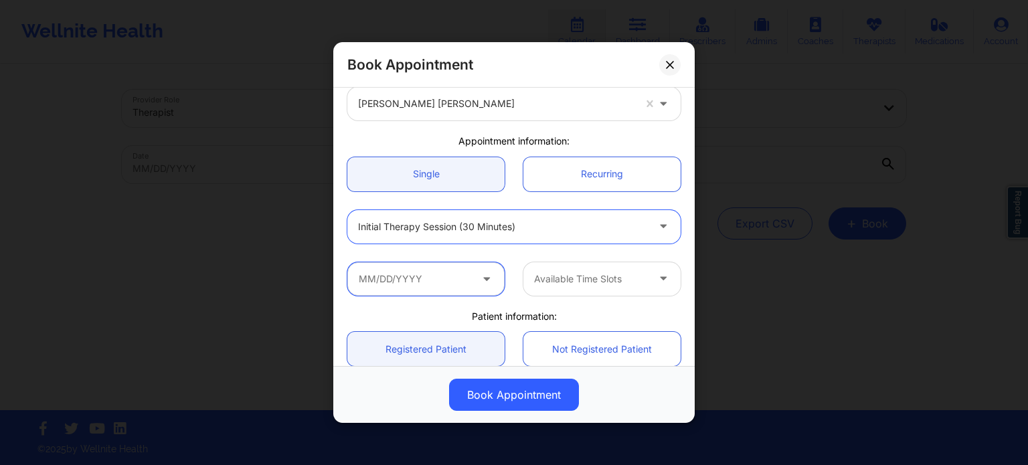
click at [448, 284] on input "text" at bounding box center [425, 278] width 157 height 33
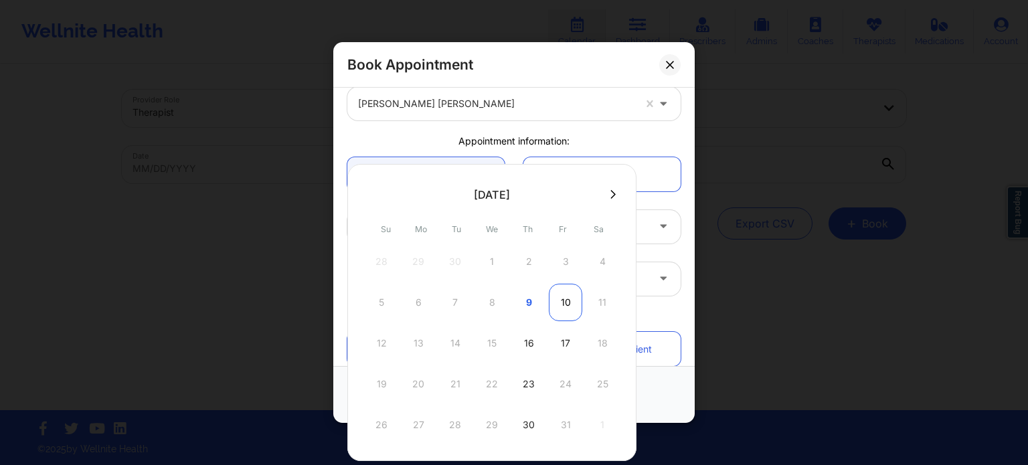
click at [554, 297] on div "10" at bounding box center [565, 302] width 33 height 37
type input "[DATE]"
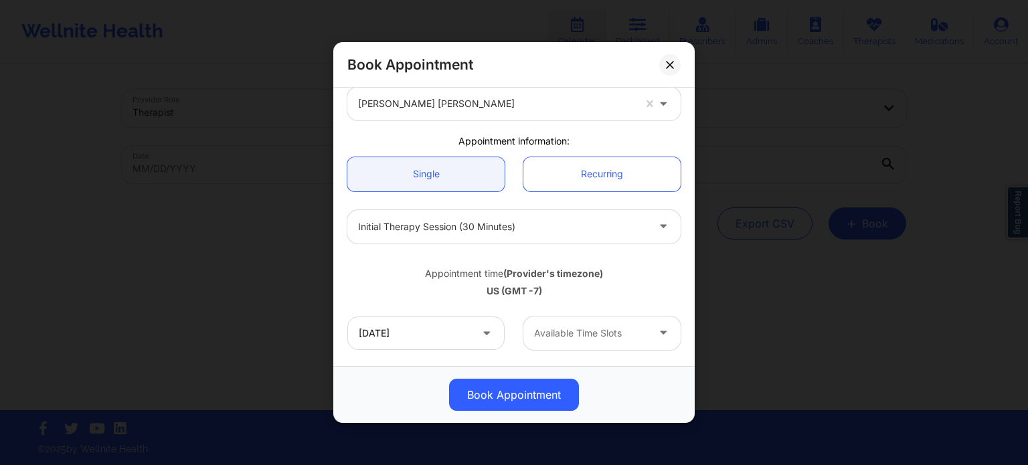
click at [581, 331] on div at bounding box center [590, 333] width 113 height 16
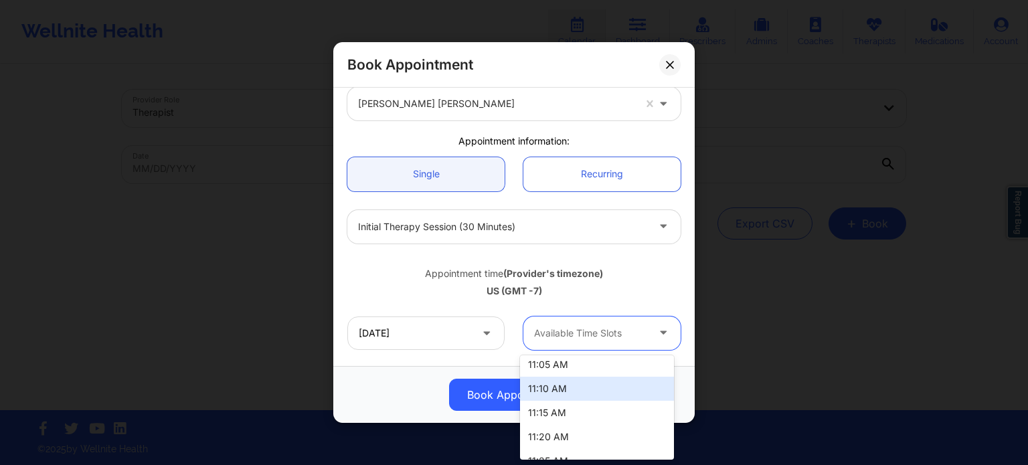
scroll to position [575, 0]
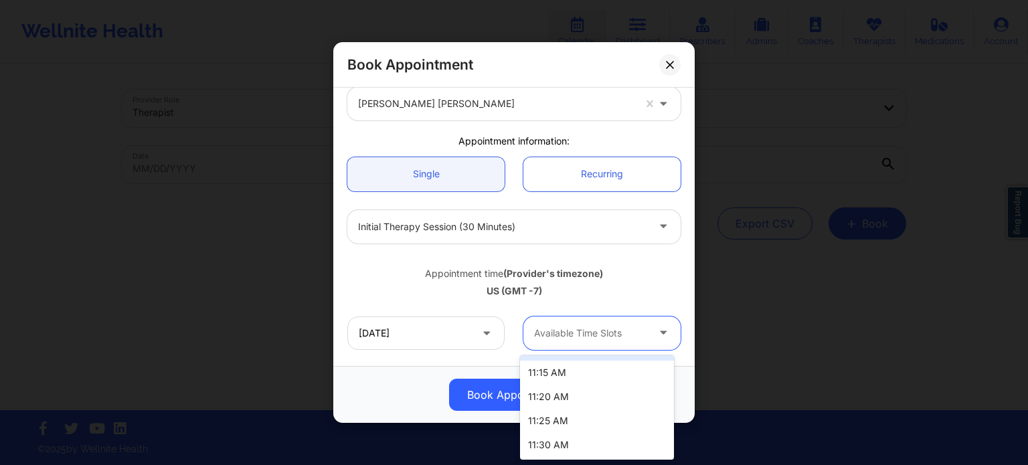
click at [364, 272] on div "Appointment time (Provider's timezone)" at bounding box center [513, 273] width 333 height 13
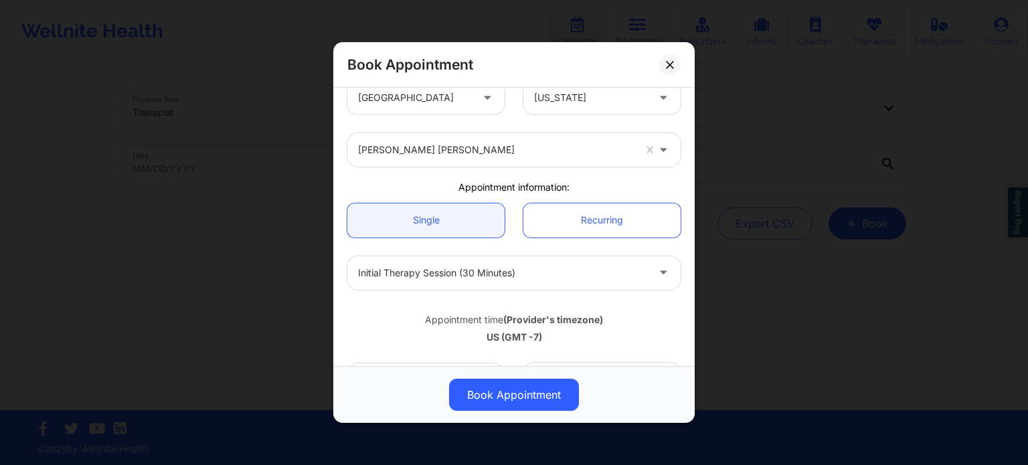
scroll to position [0, 0]
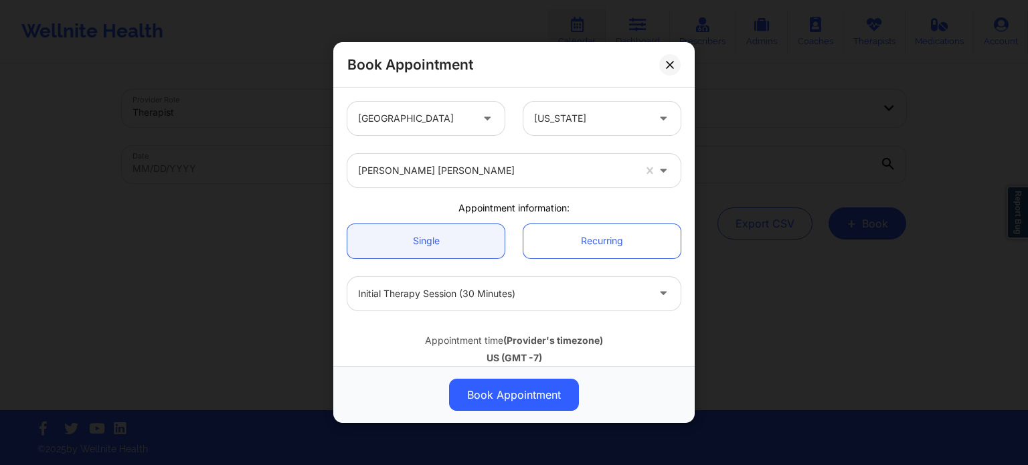
click at [436, 173] on div at bounding box center [496, 171] width 276 height 16
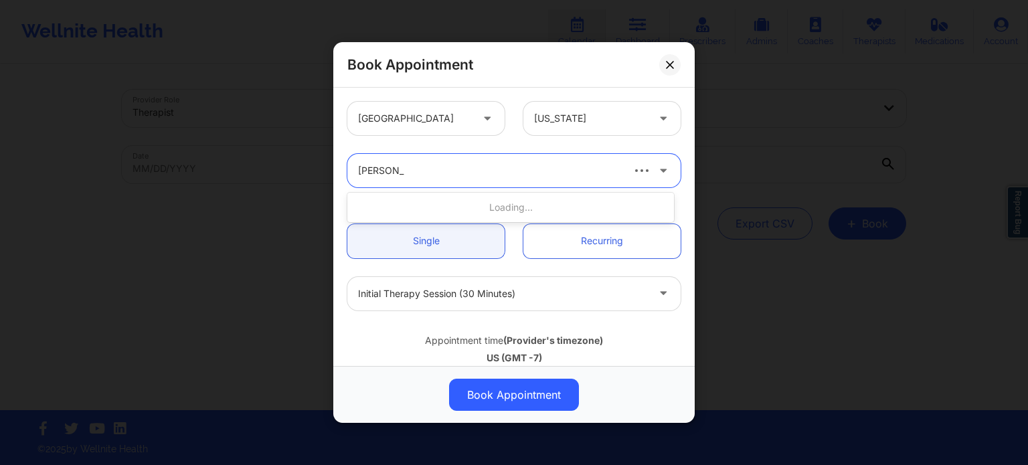
type input "micheal we"
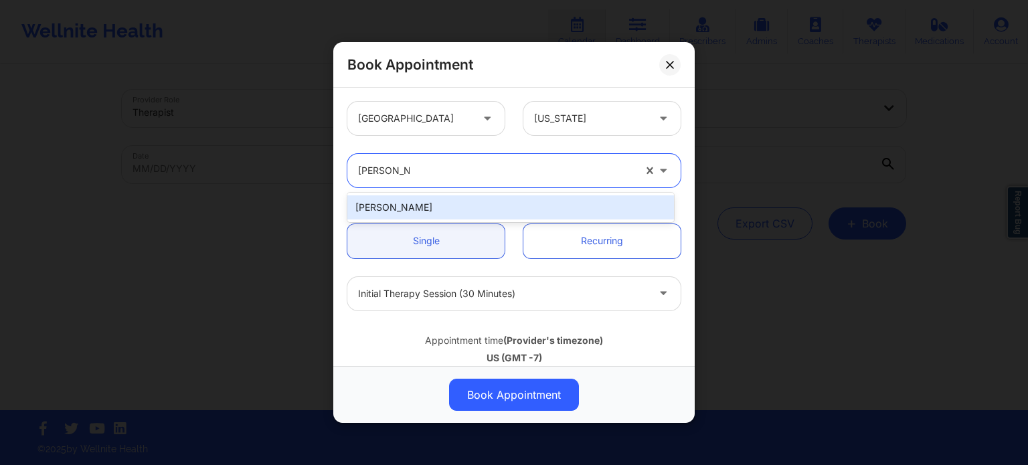
click at [412, 205] on div "Micheal Weuste" at bounding box center [510, 207] width 326 height 24
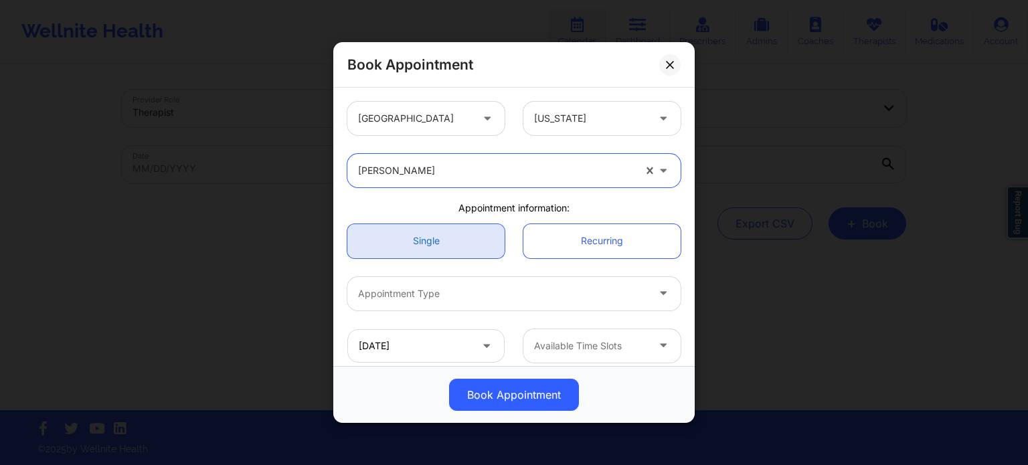
scroll to position [67, 0]
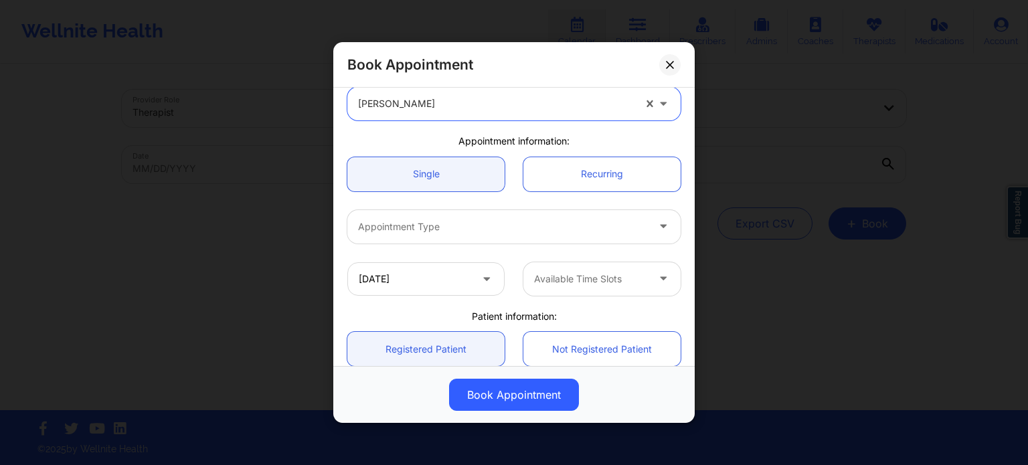
click at [438, 224] on div at bounding box center [502, 227] width 289 height 16
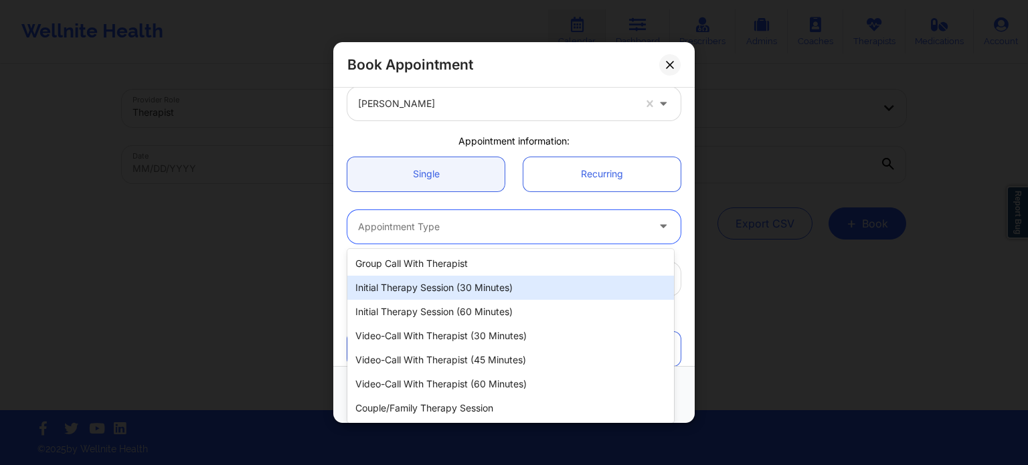
click at [433, 290] on div "Initial Therapy Session (30 minutes)" at bounding box center [510, 288] width 326 height 24
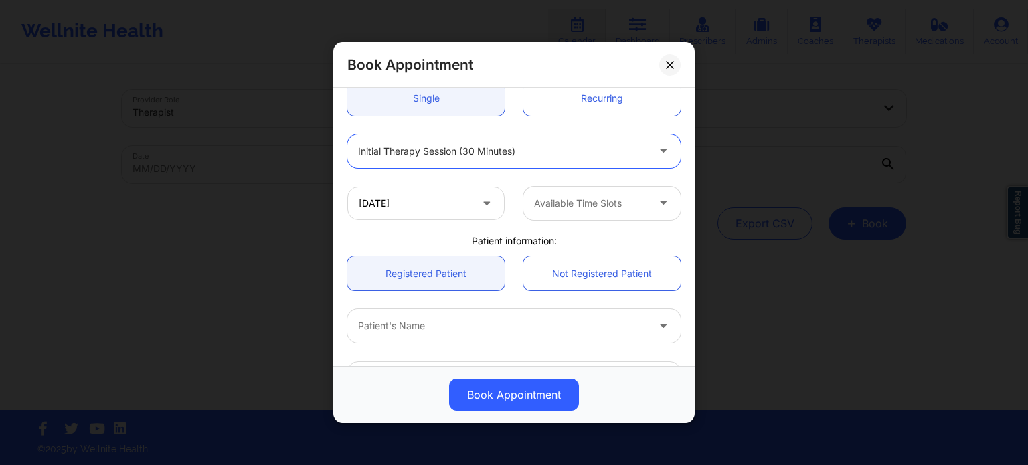
scroll to position [201, 0]
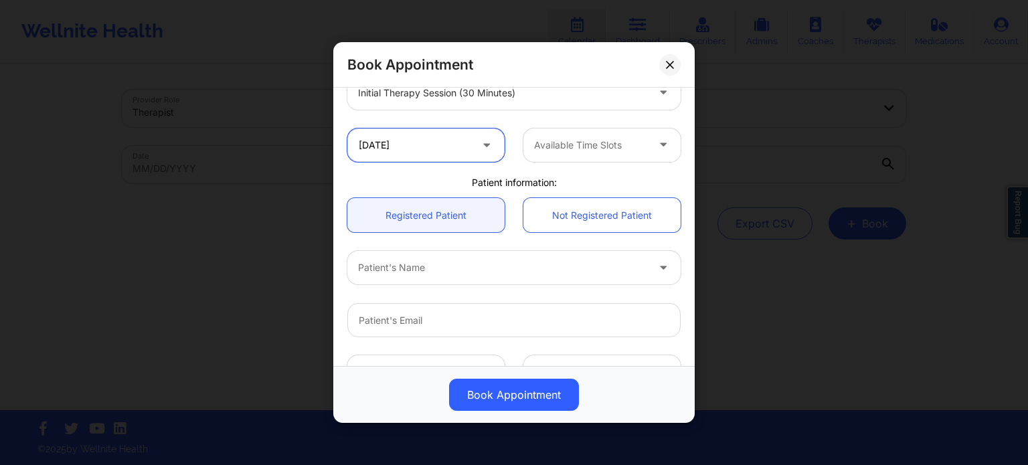
click at [454, 142] on input "[DATE]" at bounding box center [425, 144] width 157 height 33
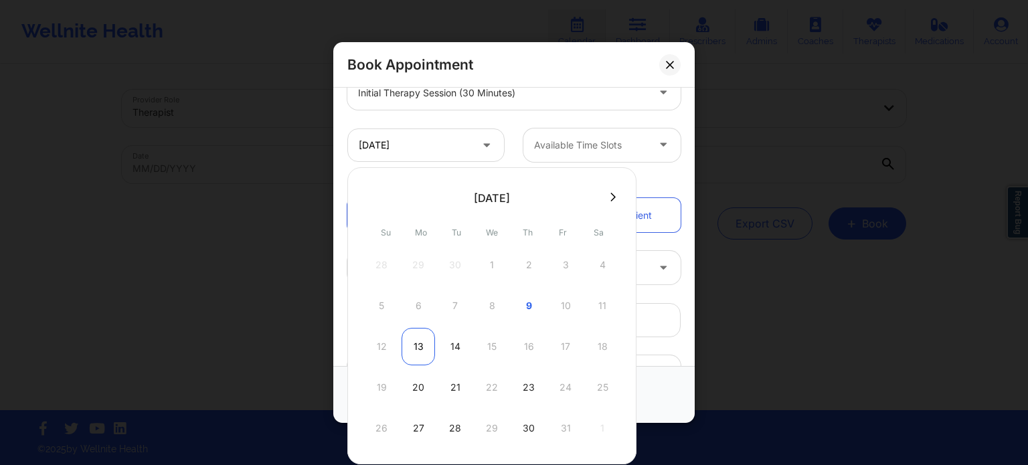
click at [415, 350] on div "13" at bounding box center [417, 346] width 33 height 37
type input "10/13/2025"
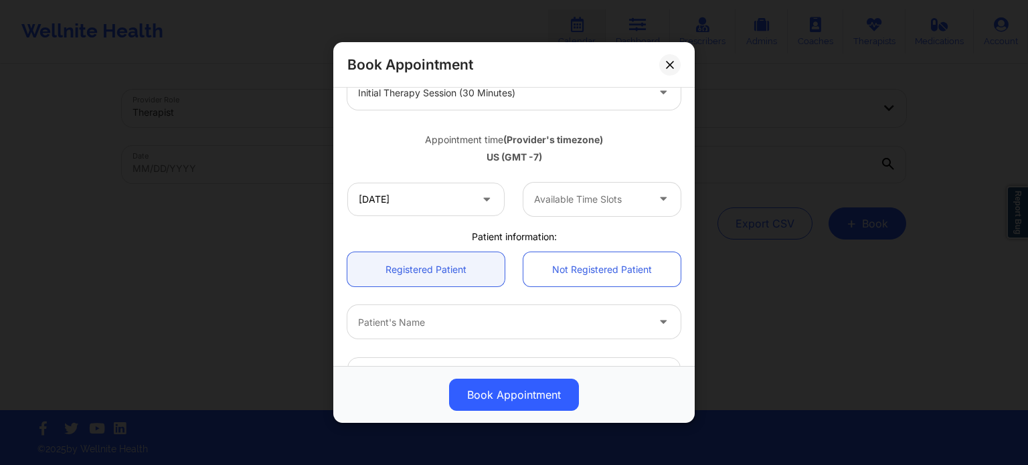
click at [559, 193] on div at bounding box center [590, 199] width 113 height 16
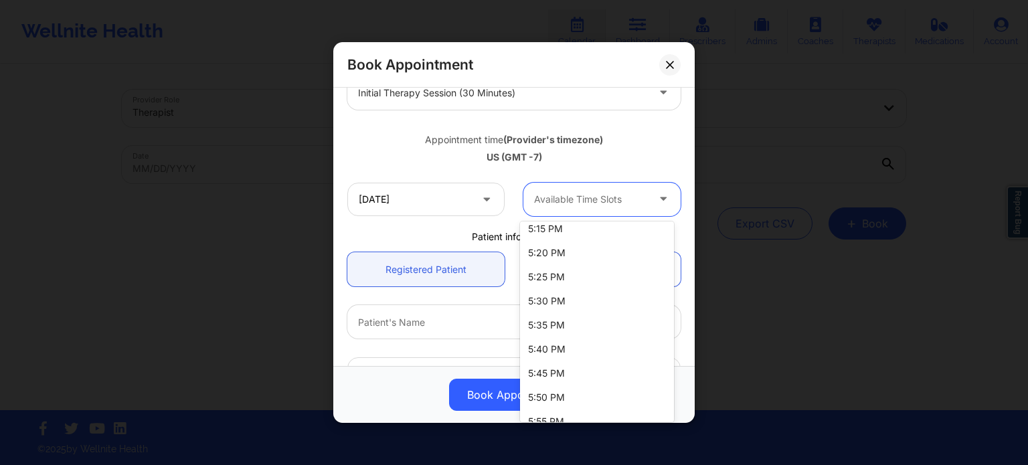
scroll to position [2275, 0]
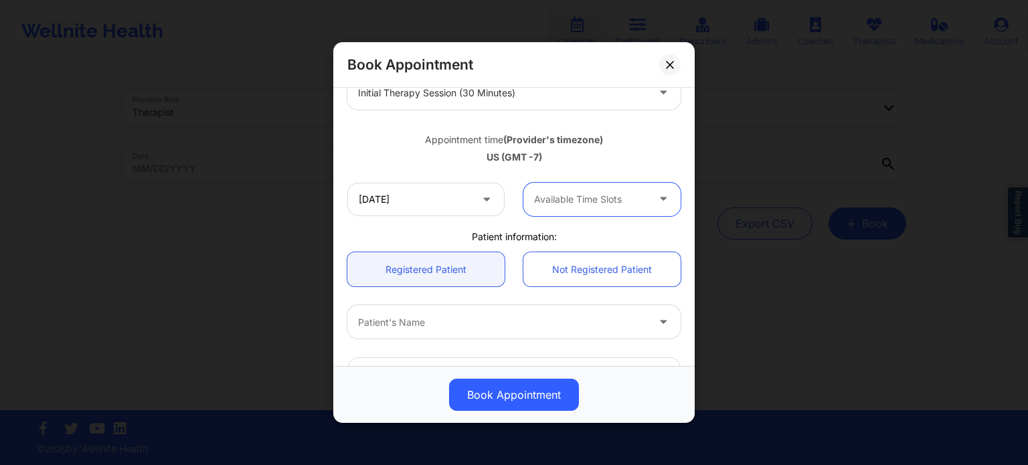
click at [578, 193] on div at bounding box center [590, 199] width 113 height 16
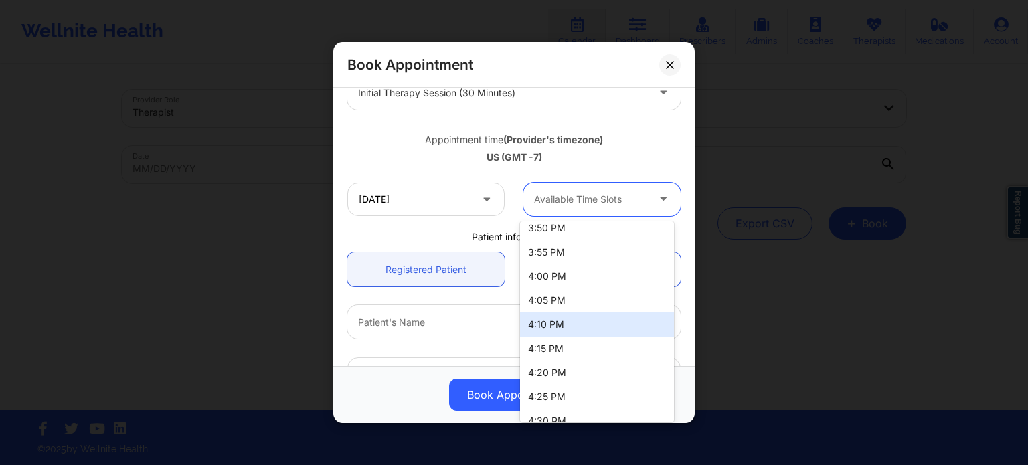
scroll to position [1673, 0]
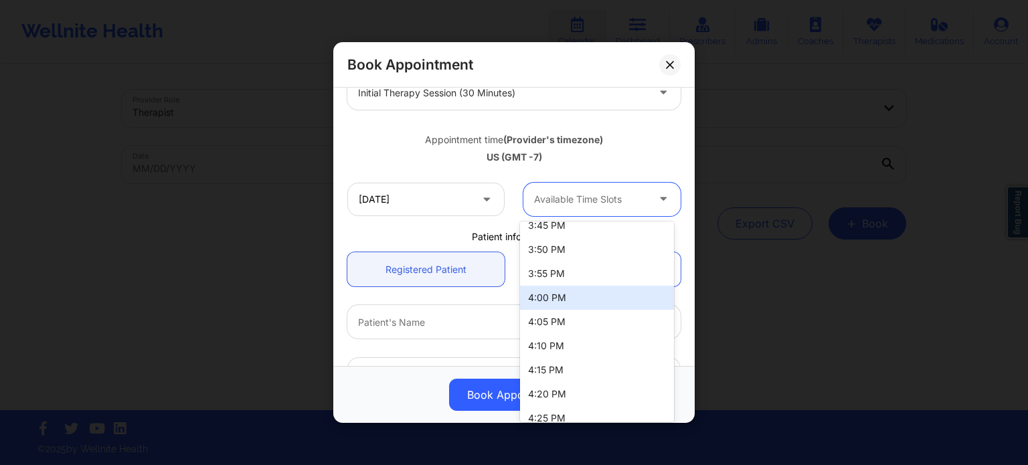
click at [573, 297] on div "4:00 PM" at bounding box center [597, 298] width 154 height 24
